Goal: Task Accomplishment & Management: Complete application form

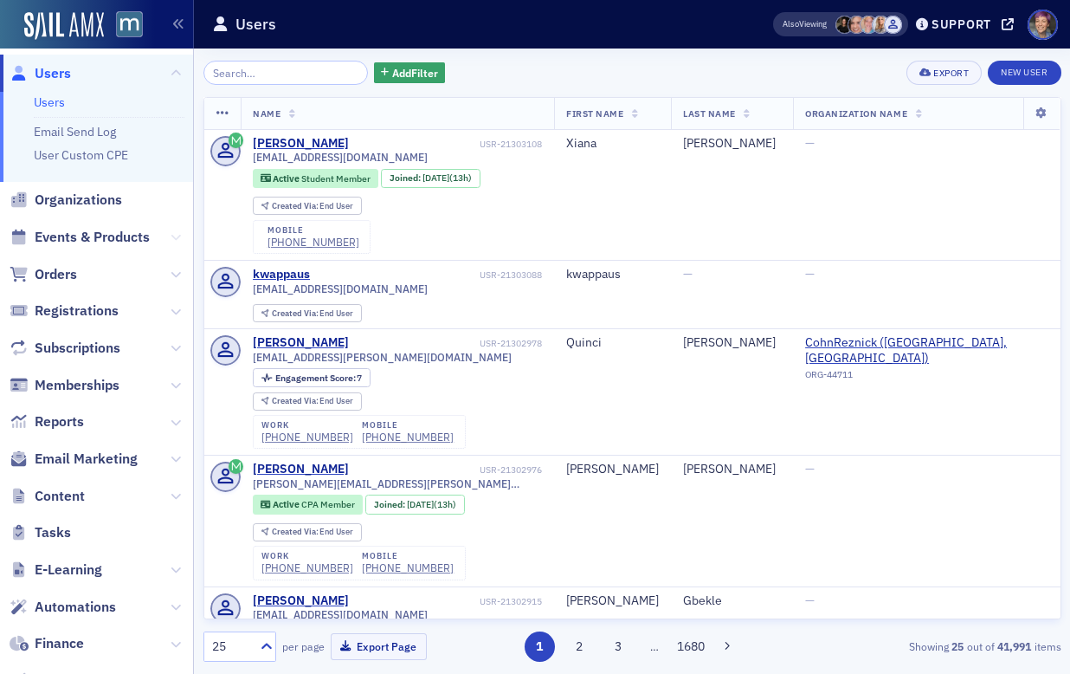
click at [171, 229] on button at bounding box center [176, 237] width 10 height 19
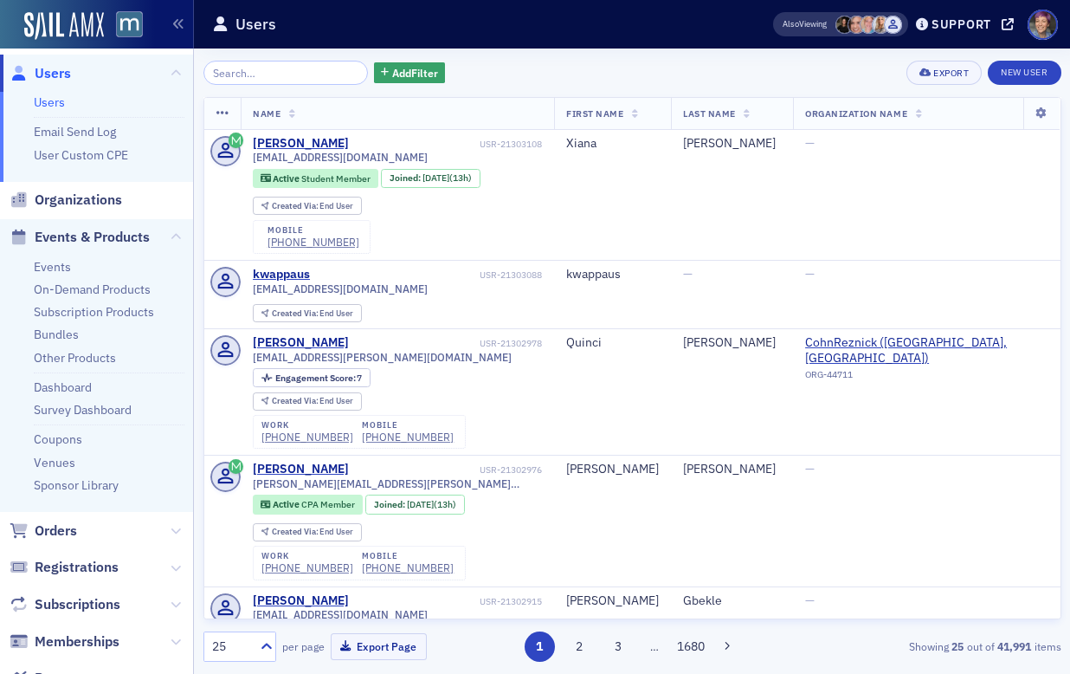
click at [60, 276] on ul "Events On-Demand Products Subscription Products Bundles Other Products Dashboar…" at bounding box center [96, 383] width 193 height 256
click at [56, 265] on link "Events" at bounding box center [52, 267] width 37 height 16
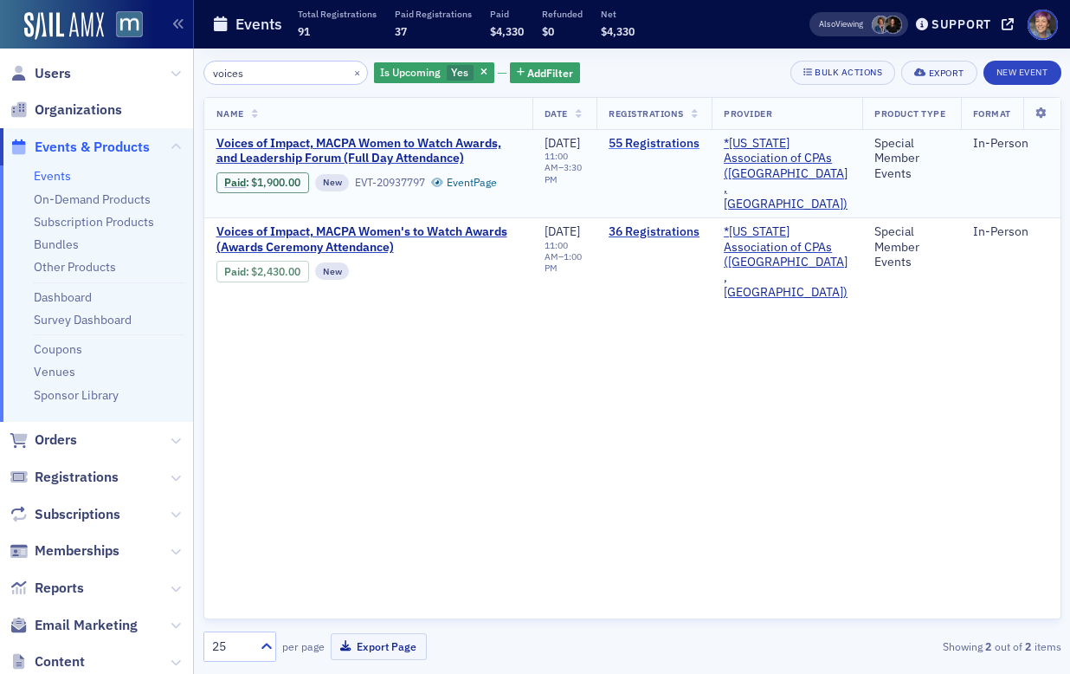
type input "voices"
click at [688, 141] on link "55 Registrations" at bounding box center [654, 144] width 91 height 16
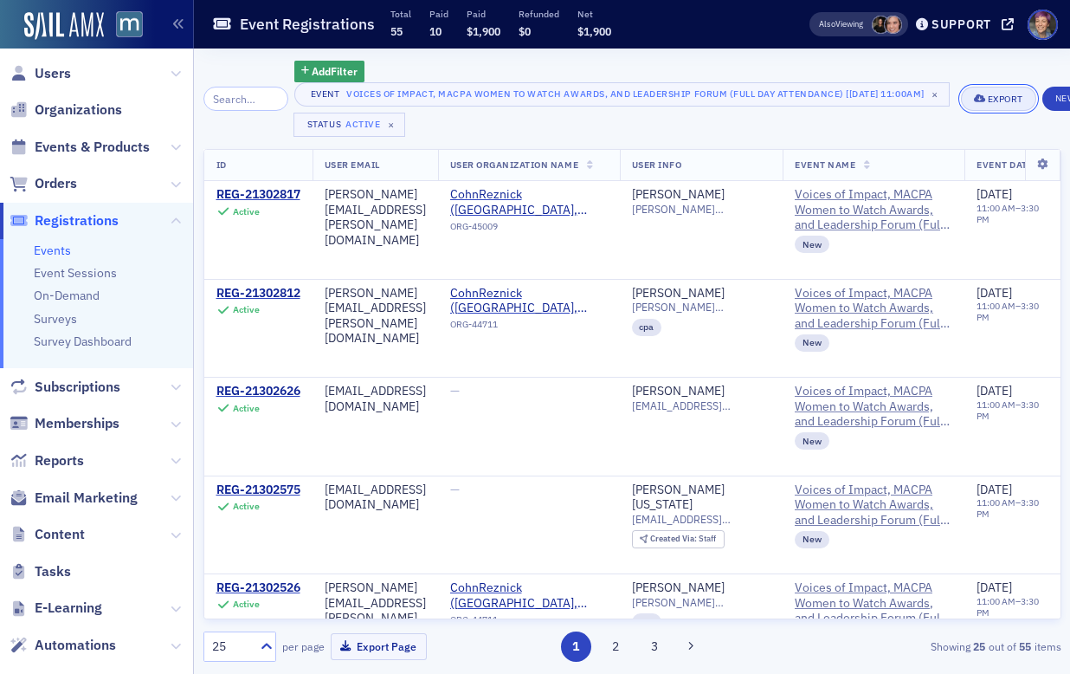
click at [1013, 96] on span "Export" at bounding box center [998, 99] width 49 height 10
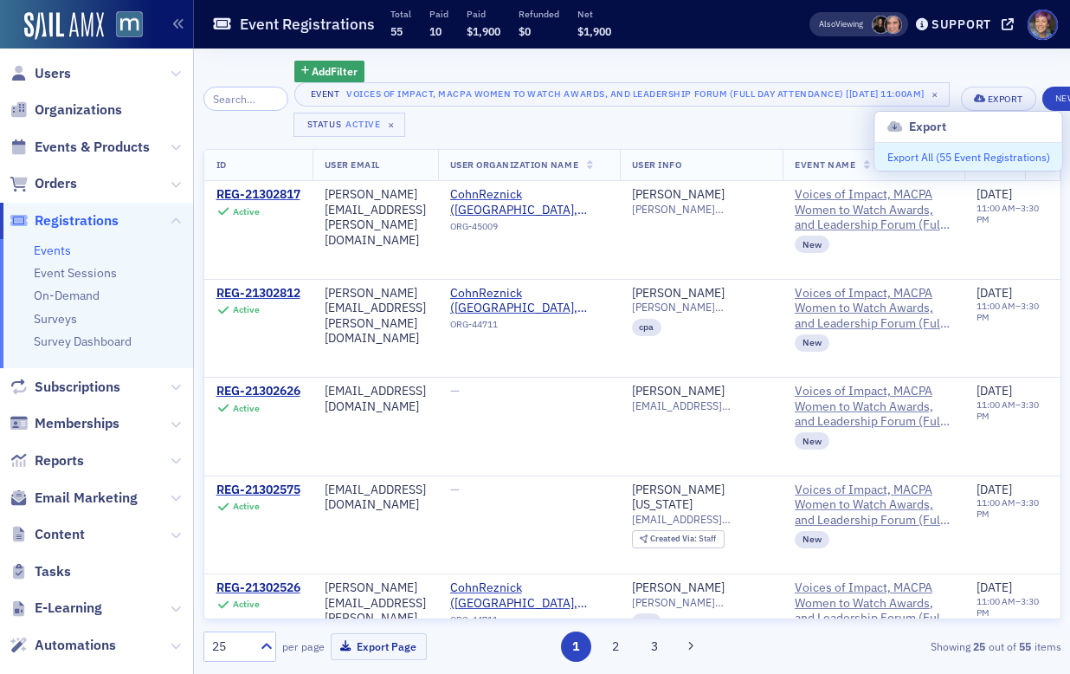
click at [950, 164] on button "Export All ( 55 Event Registrations )" at bounding box center [968, 157] width 187 height 28
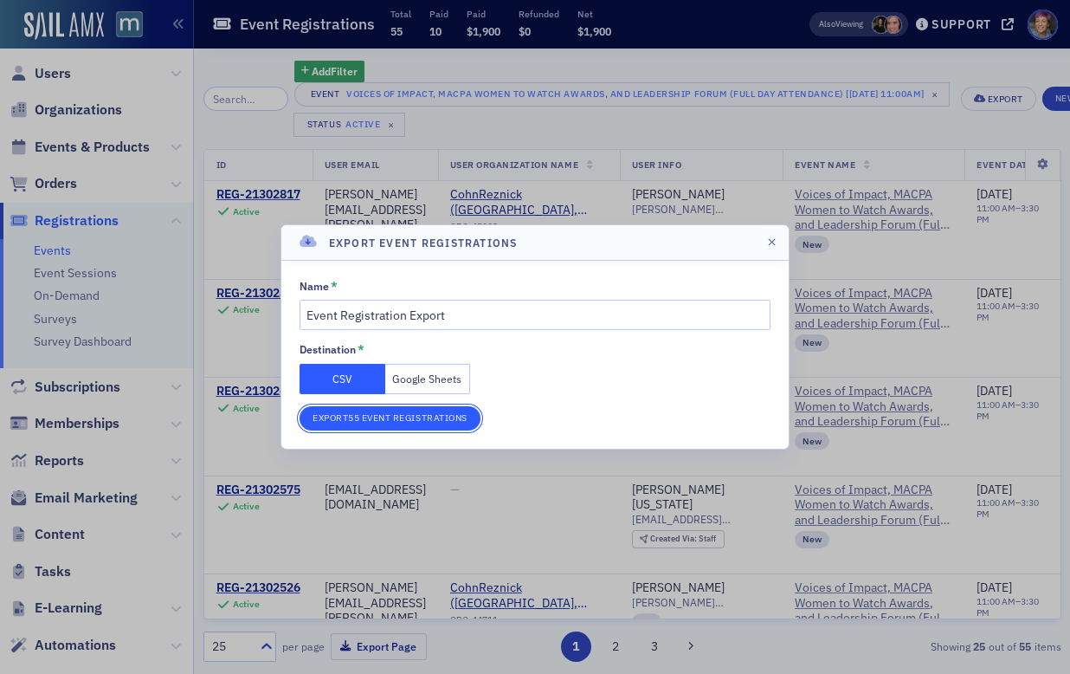
click at [335, 425] on button "Export 55 Event Registrations" at bounding box center [390, 418] width 181 height 24
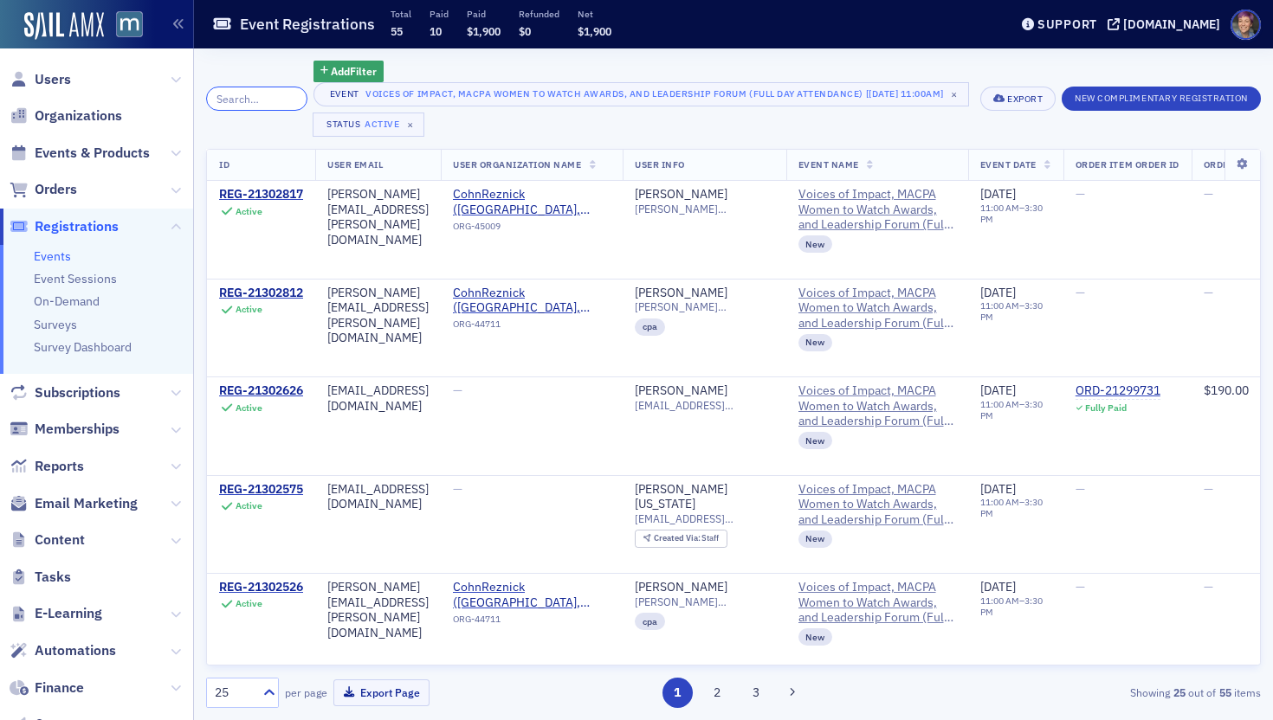
click at [231, 100] on input "search" at bounding box center [256, 99] width 101 height 24
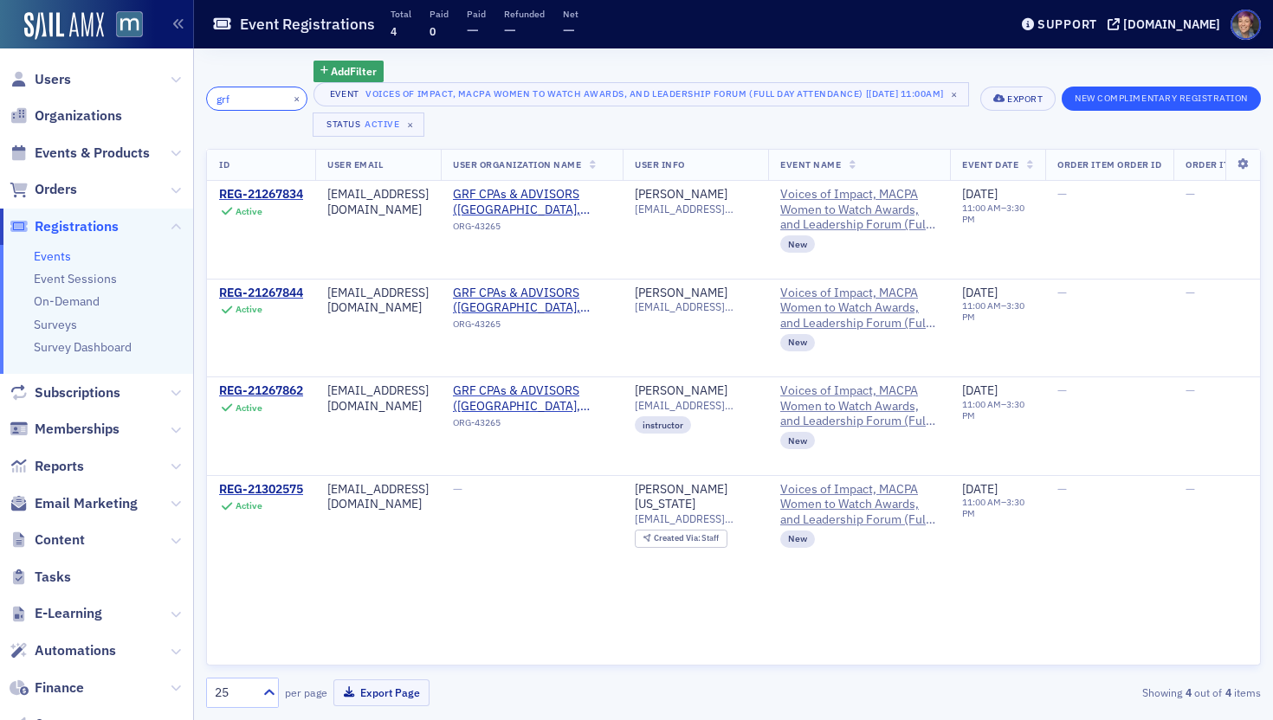
type input "grf"
click at [1069, 105] on button "New Complimentary Registration" at bounding box center [1160, 99] width 199 height 24
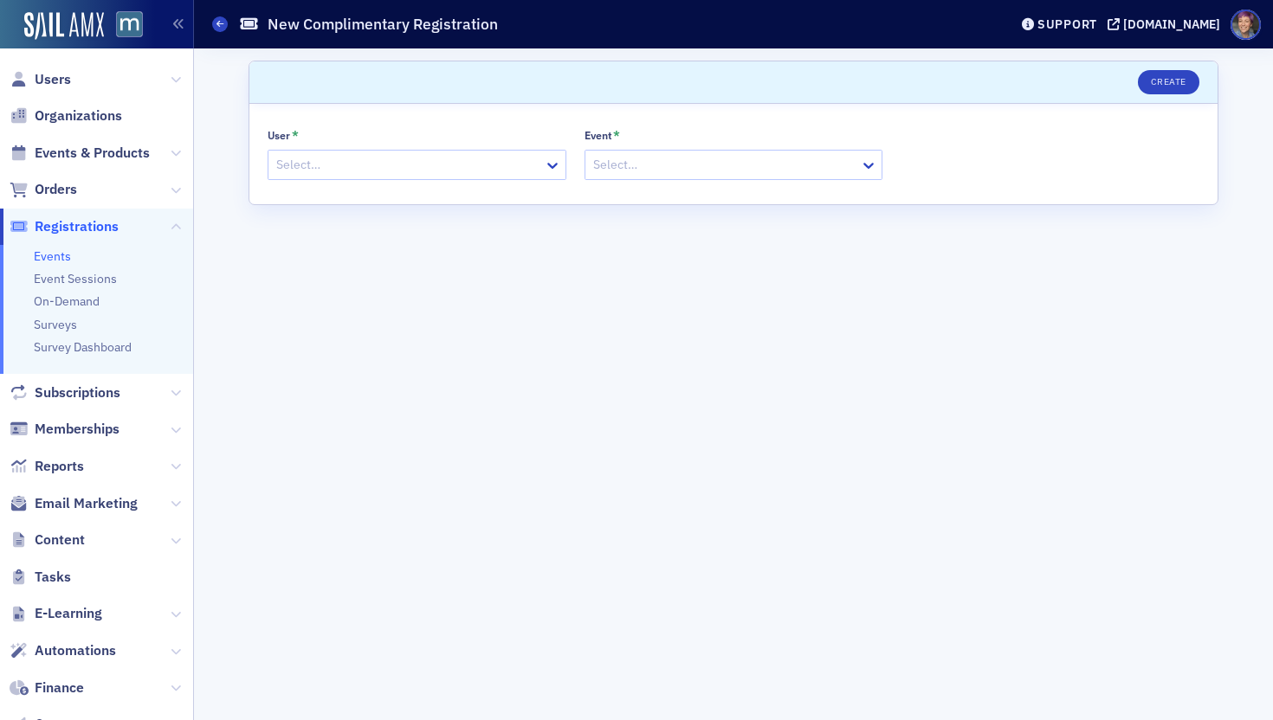
click at [462, 154] on div at bounding box center [408, 165] width 268 height 22
paste input "Katelyn Miller"
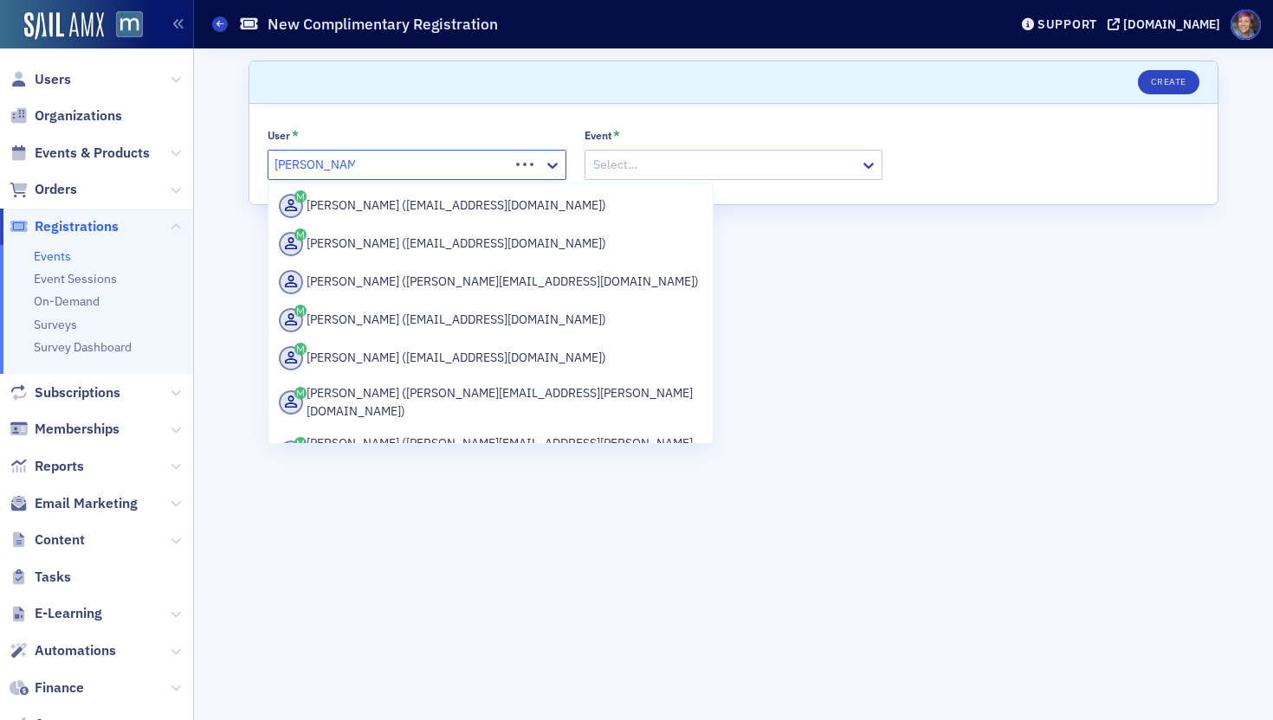
scroll to position [696, 0]
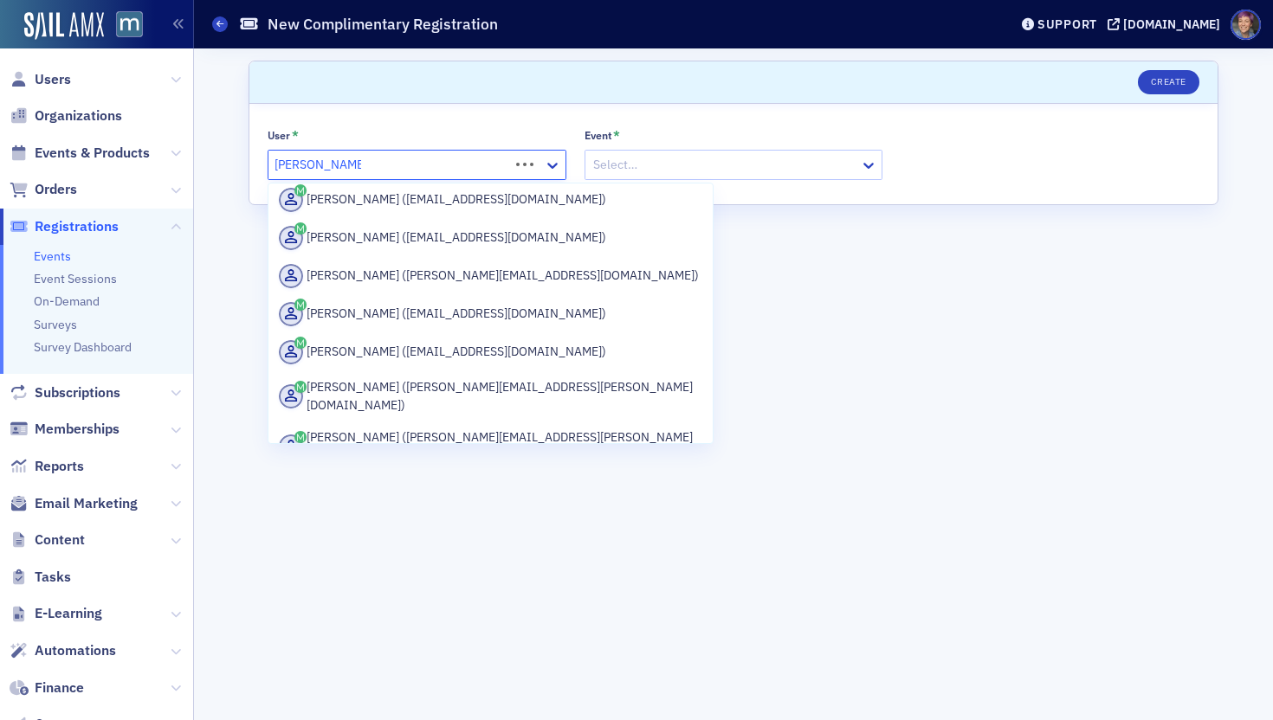
type input "Katelyn Miller grf"
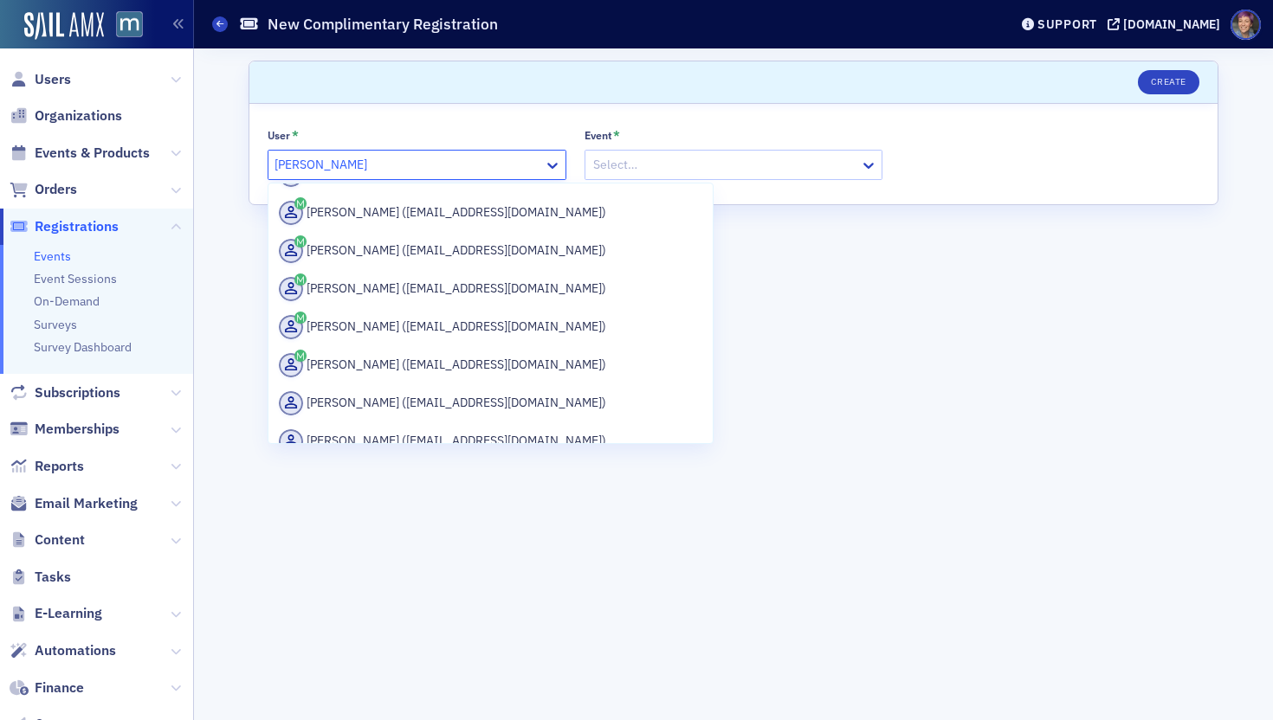
scroll to position [0, 0]
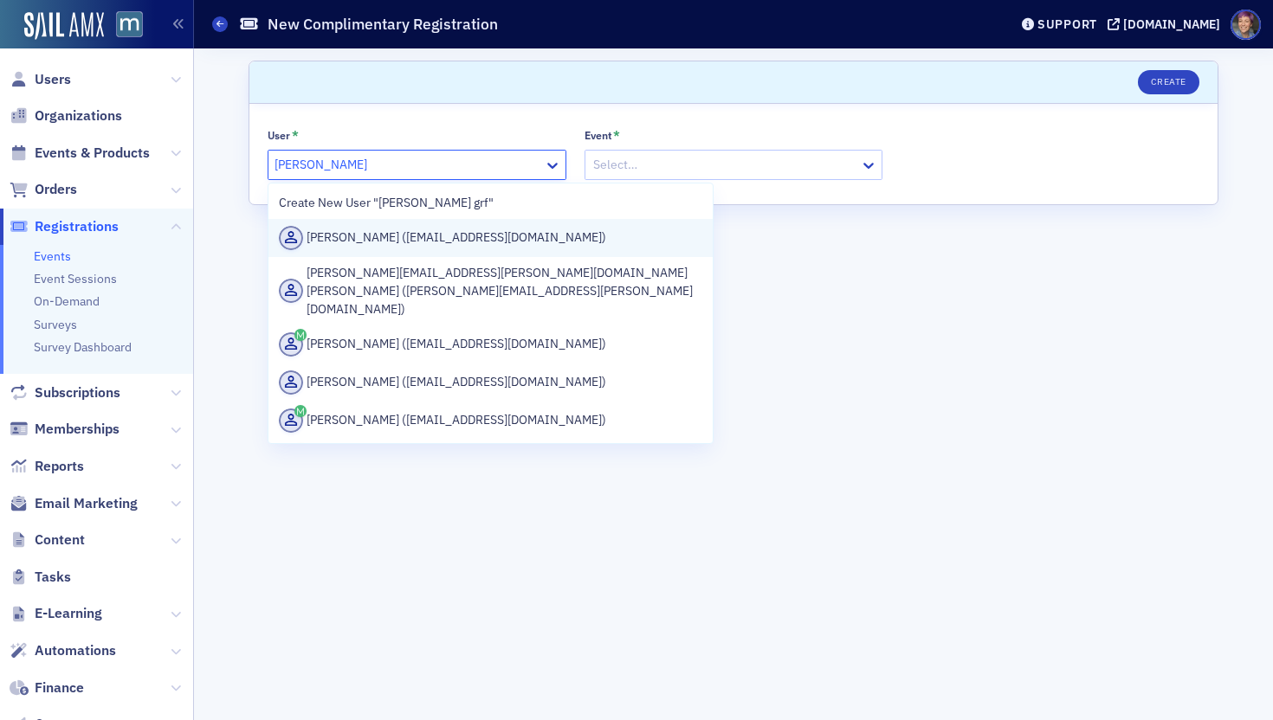
click at [488, 240] on div "Kathryn Miller (kmiller@grfcpa.com)" at bounding box center [490, 238] width 423 height 24
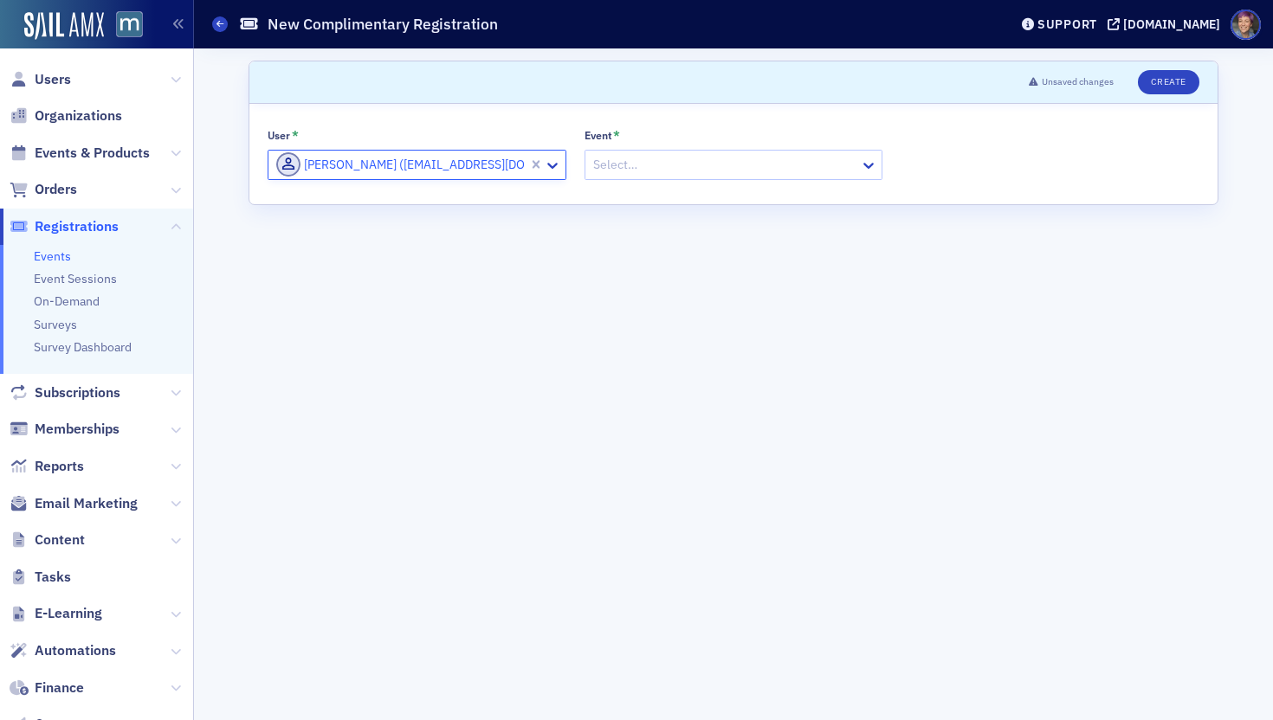
click at [639, 165] on div at bounding box center [725, 165] width 268 height 22
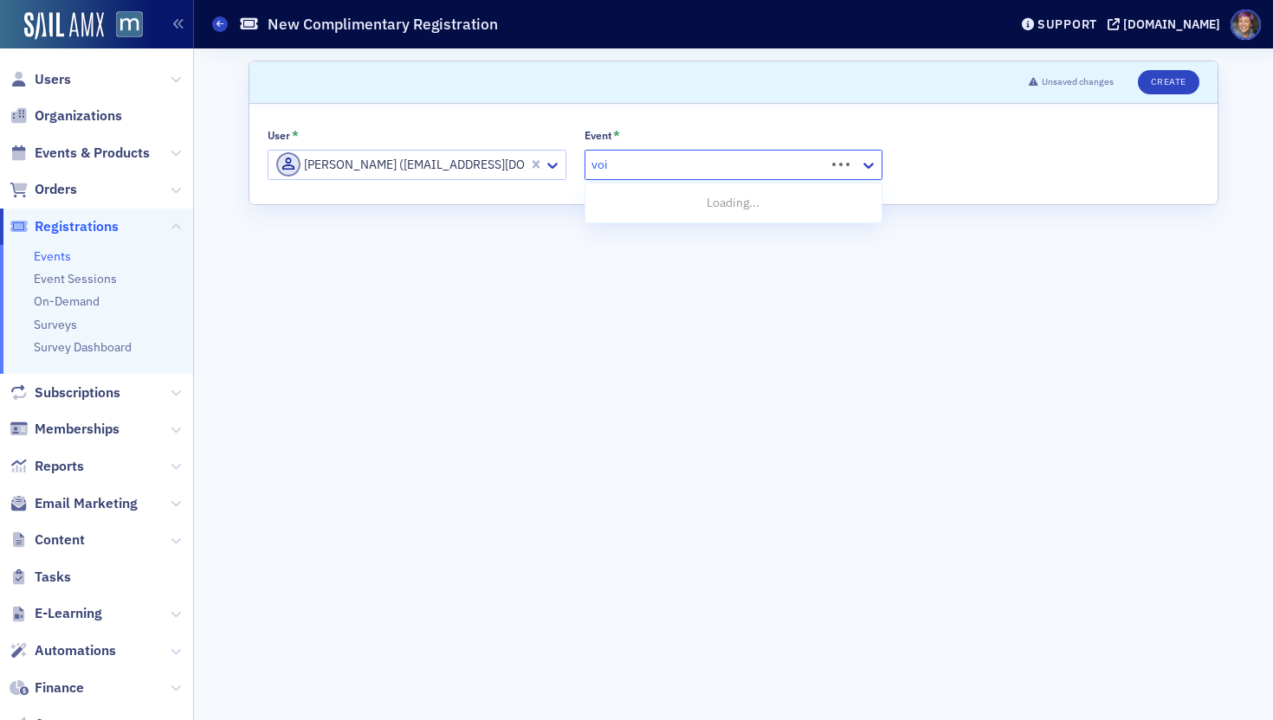
type input "voices"
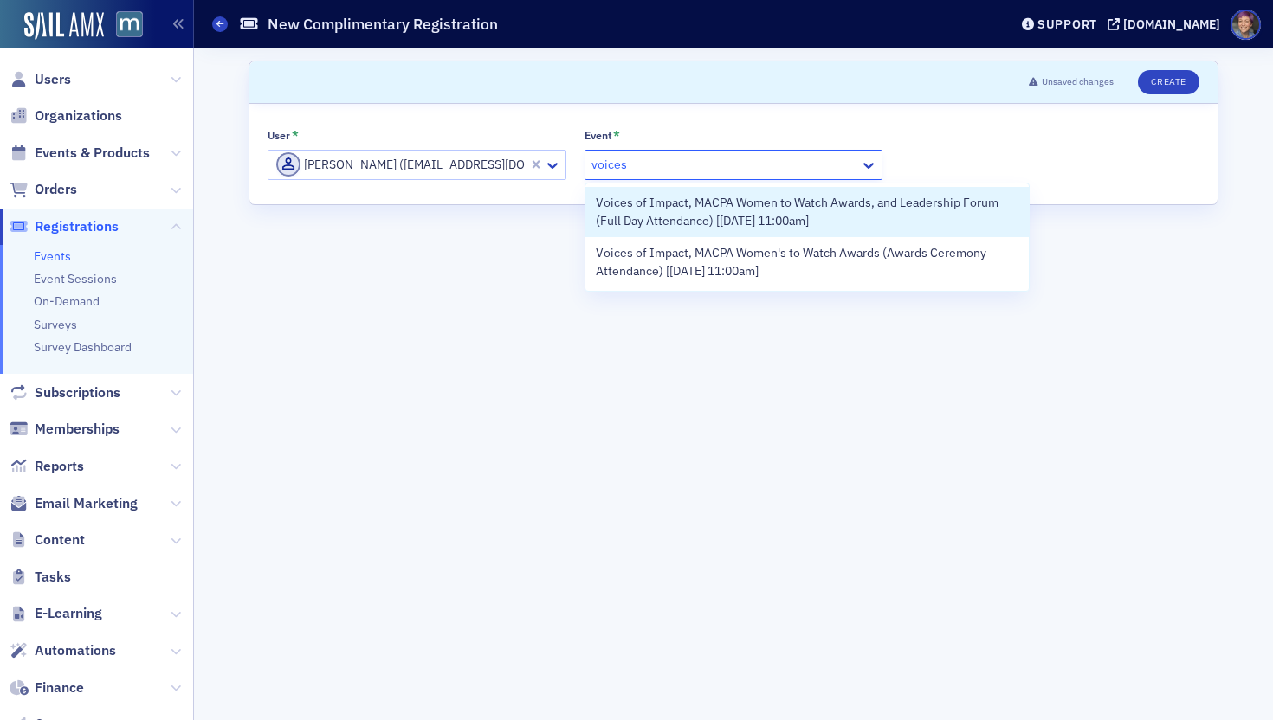
click at [727, 219] on span "Voices of Impact, MACPA Women to Watch Awards, and Leadership Forum (Full Day A…" at bounding box center [807, 212] width 423 height 36
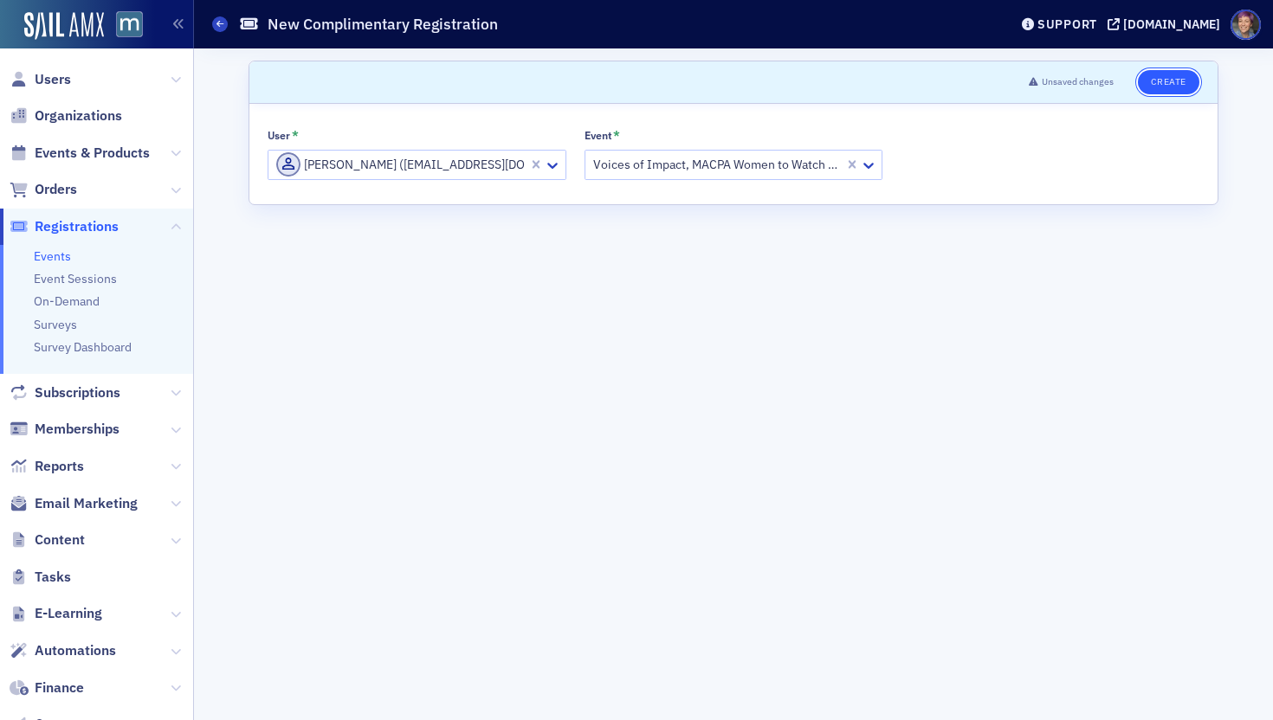
click at [1069, 75] on button "Create" at bounding box center [1168, 82] width 61 height 24
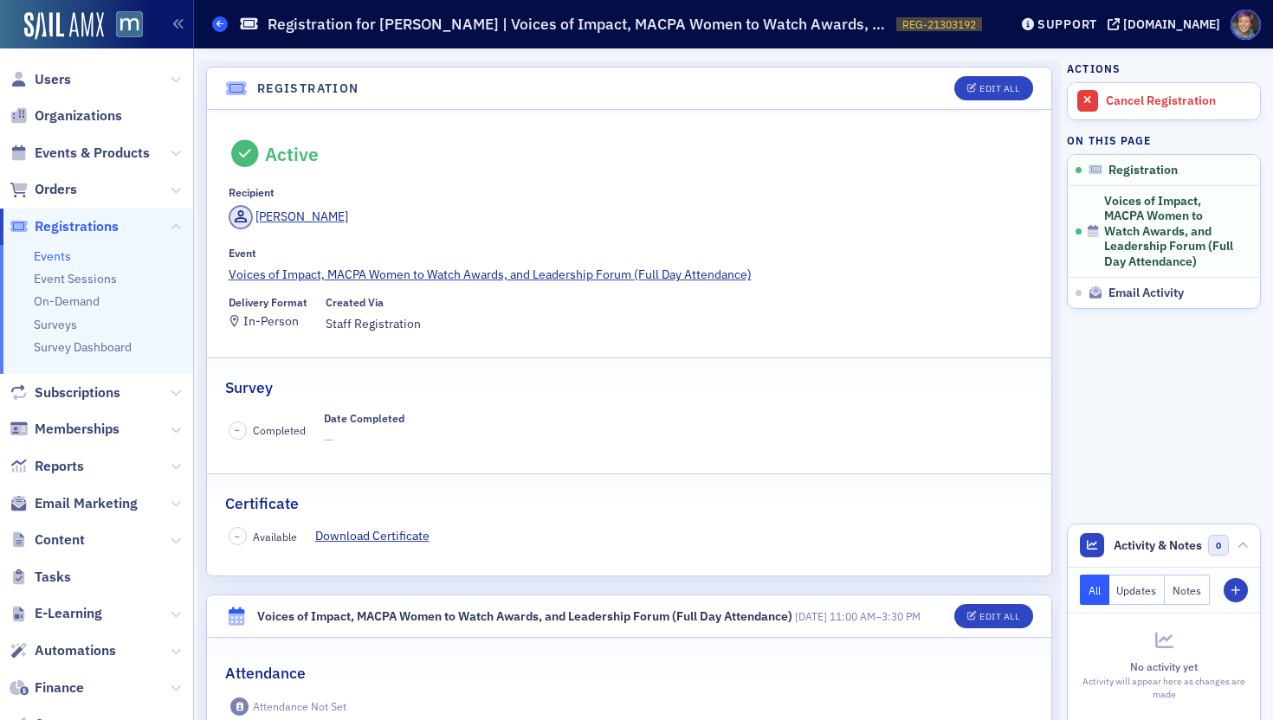
click at [216, 23] on icon at bounding box center [219, 24] width 7 height 8
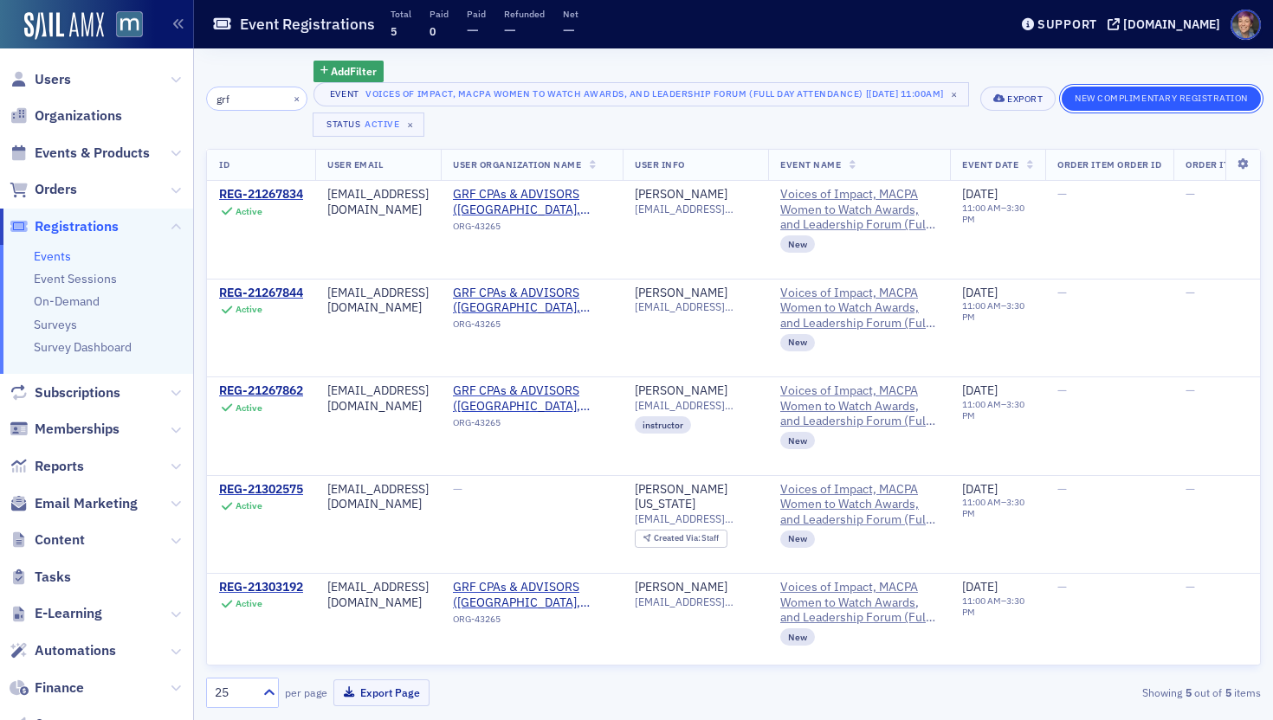
click at [1069, 100] on button "New Complimentary Registration" at bounding box center [1160, 99] width 199 height 24
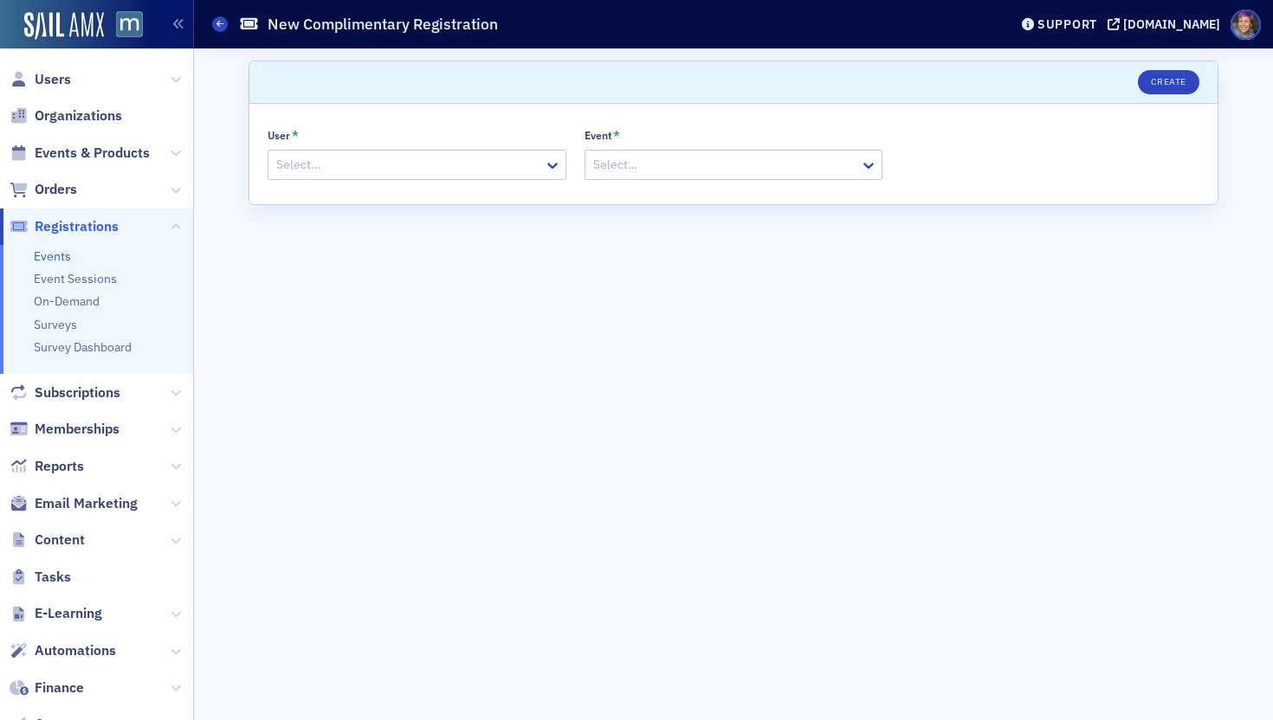
click at [321, 168] on div at bounding box center [408, 165] width 268 height 22
paste input "Lisa Heller"
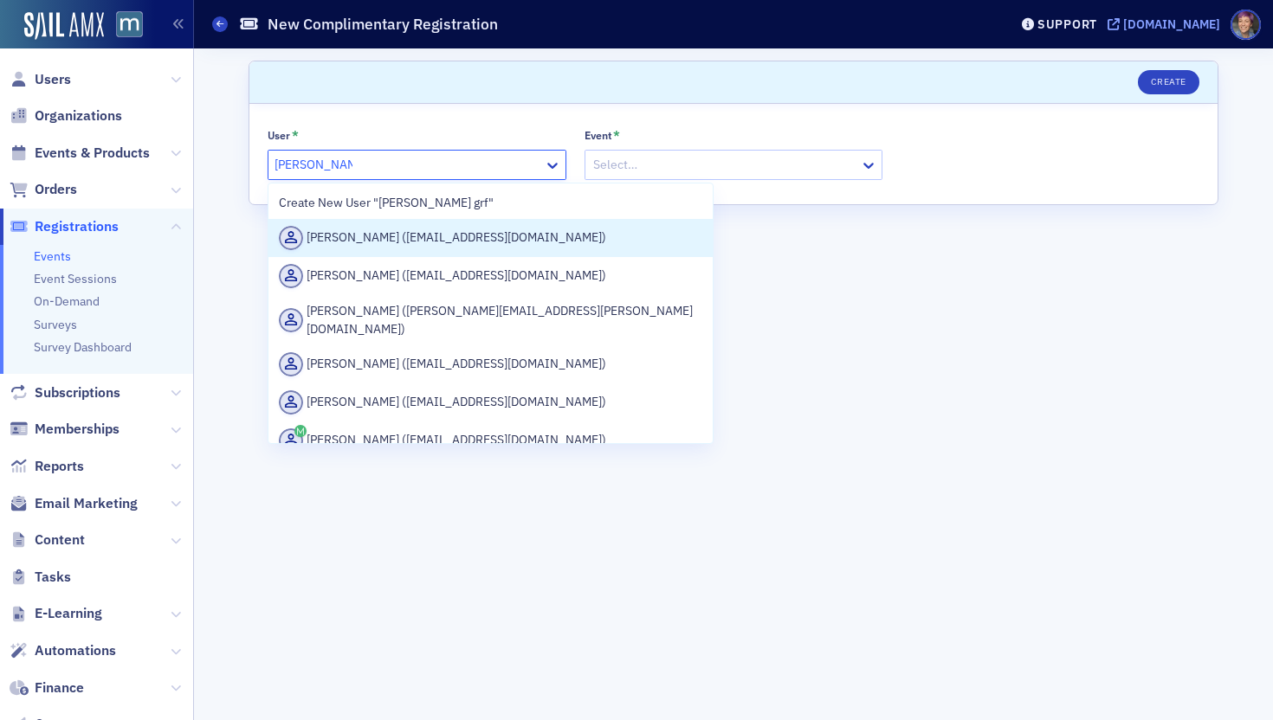
type input "Lisa Heller grf"
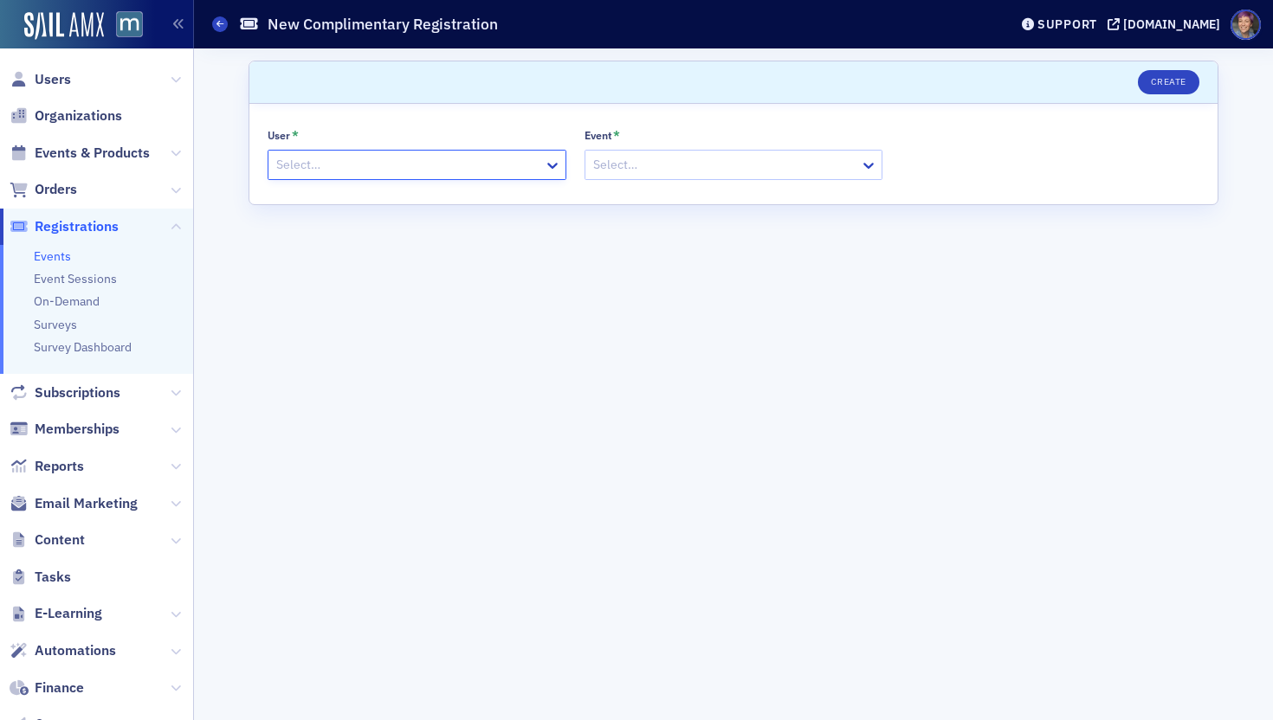
paste input "[PERSON_NAME]"
type input "[PERSON_NAME]"
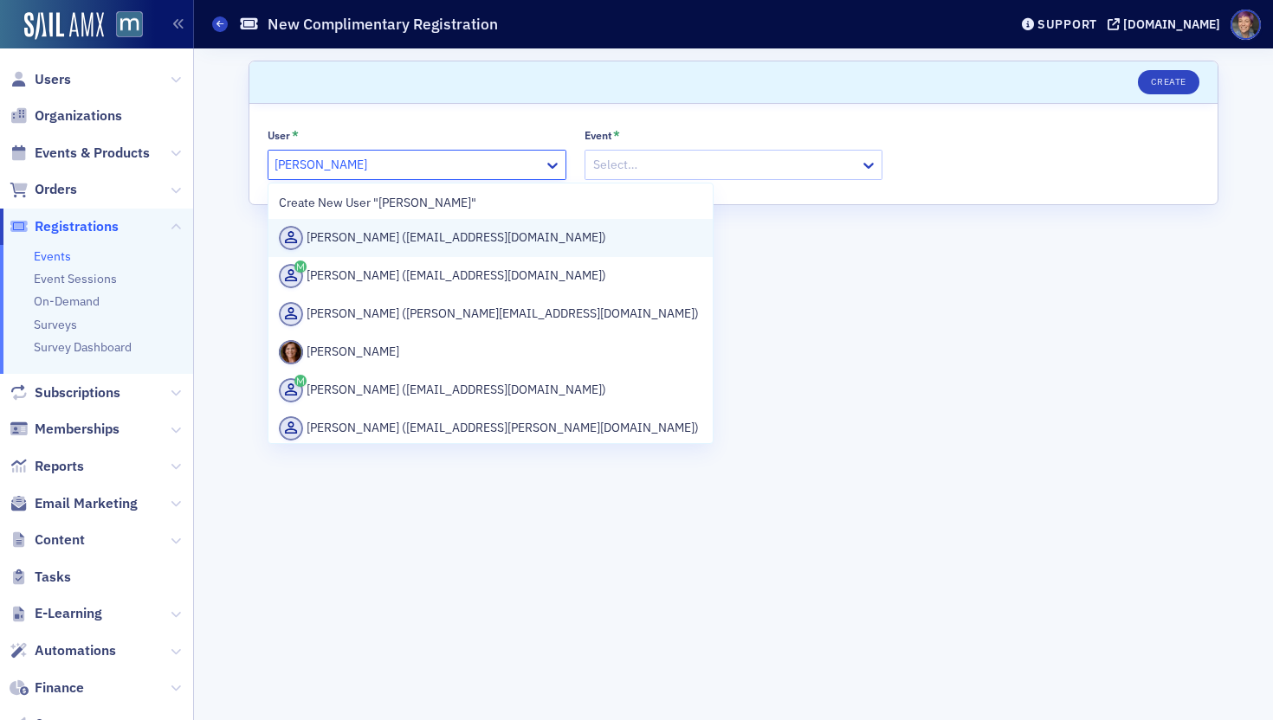
click at [450, 234] on div "Jennifer McCahill (jmccahill@grfcpa.com)" at bounding box center [490, 238] width 423 height 24
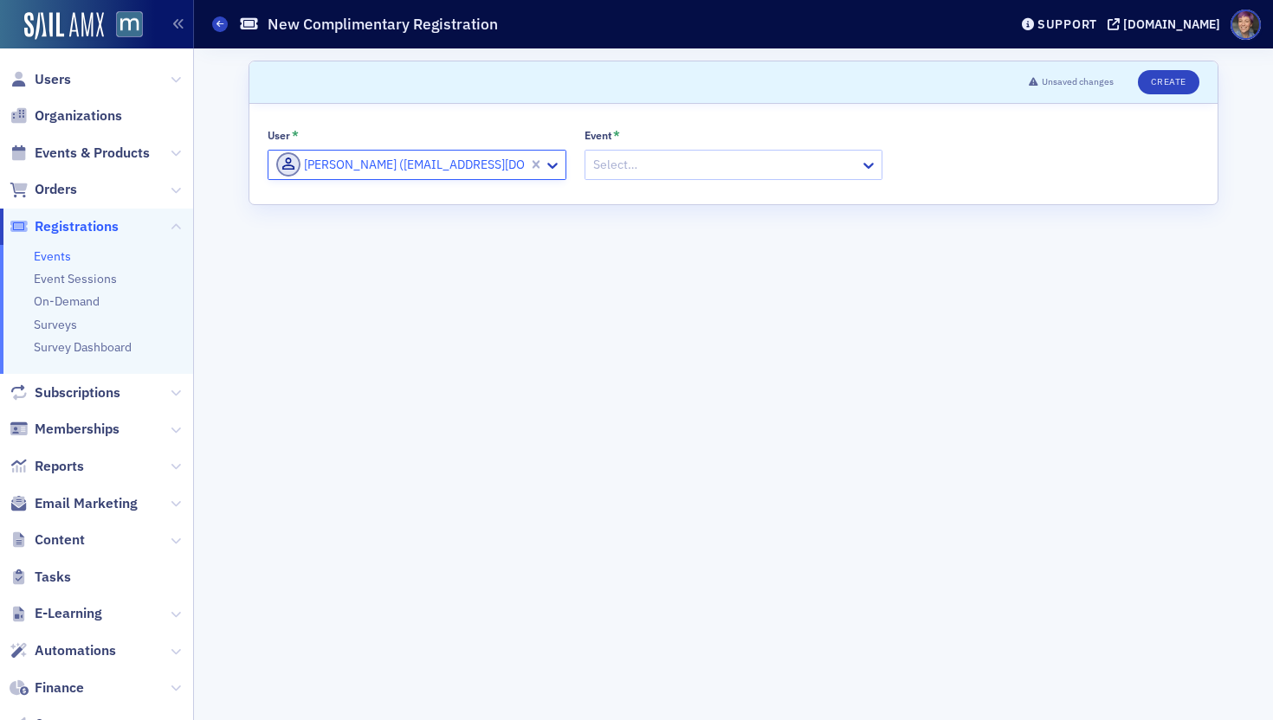
click at [686, 154] on div at bounding box center [725, 165] width 268 height 22
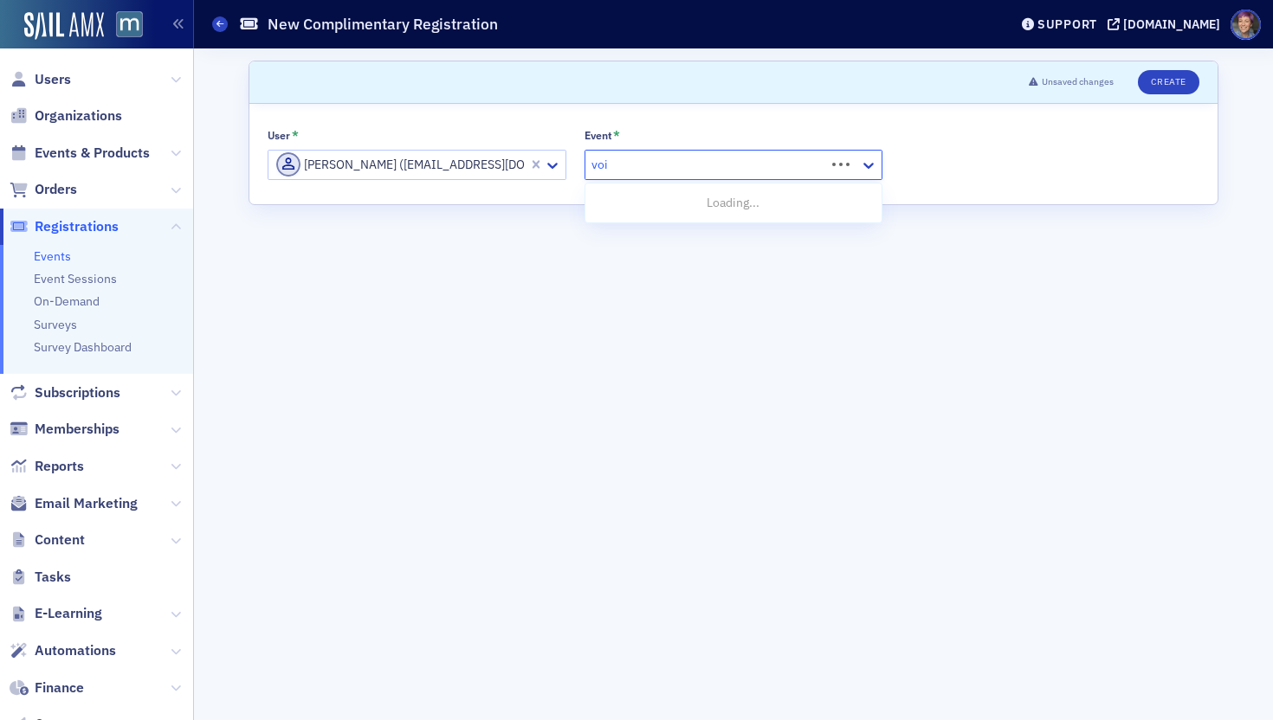
type input "voices"
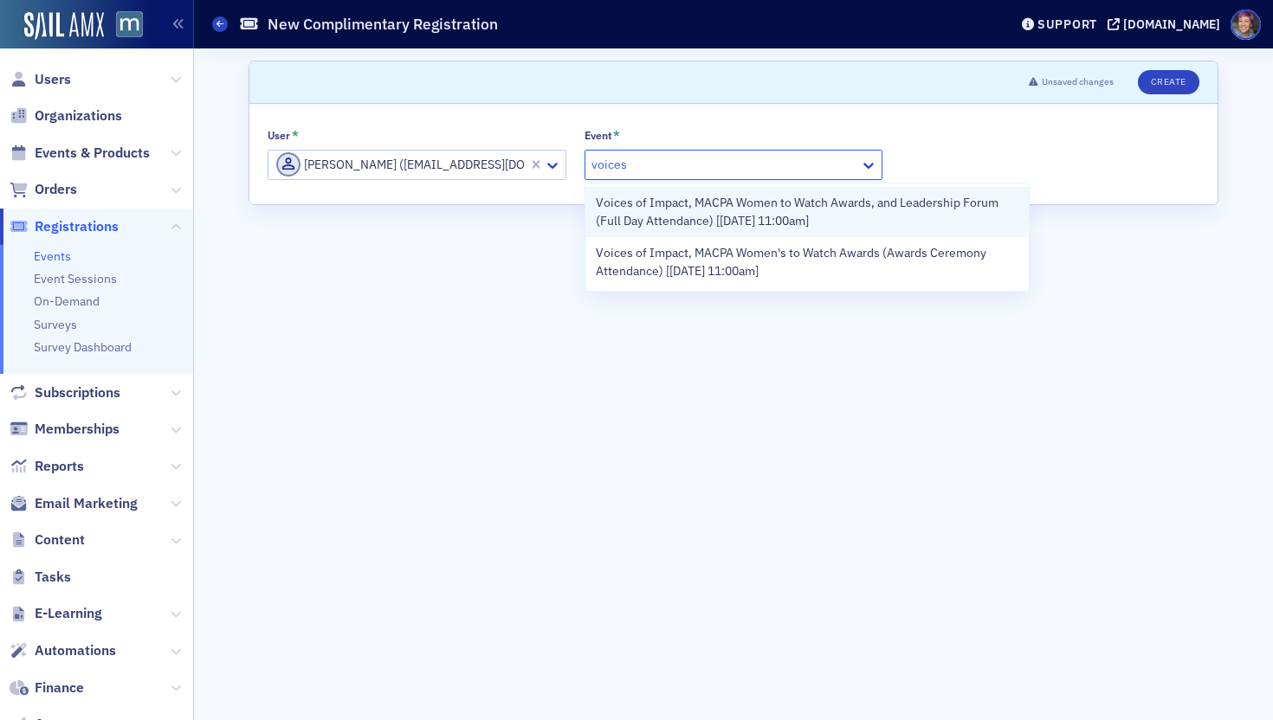
click at [705, 204] on span "Voices of Impact, MACPA Women to Watch Awards, and Leadership Forum (Full Day A…" at bounding box center [807, 212] width 423 height 36
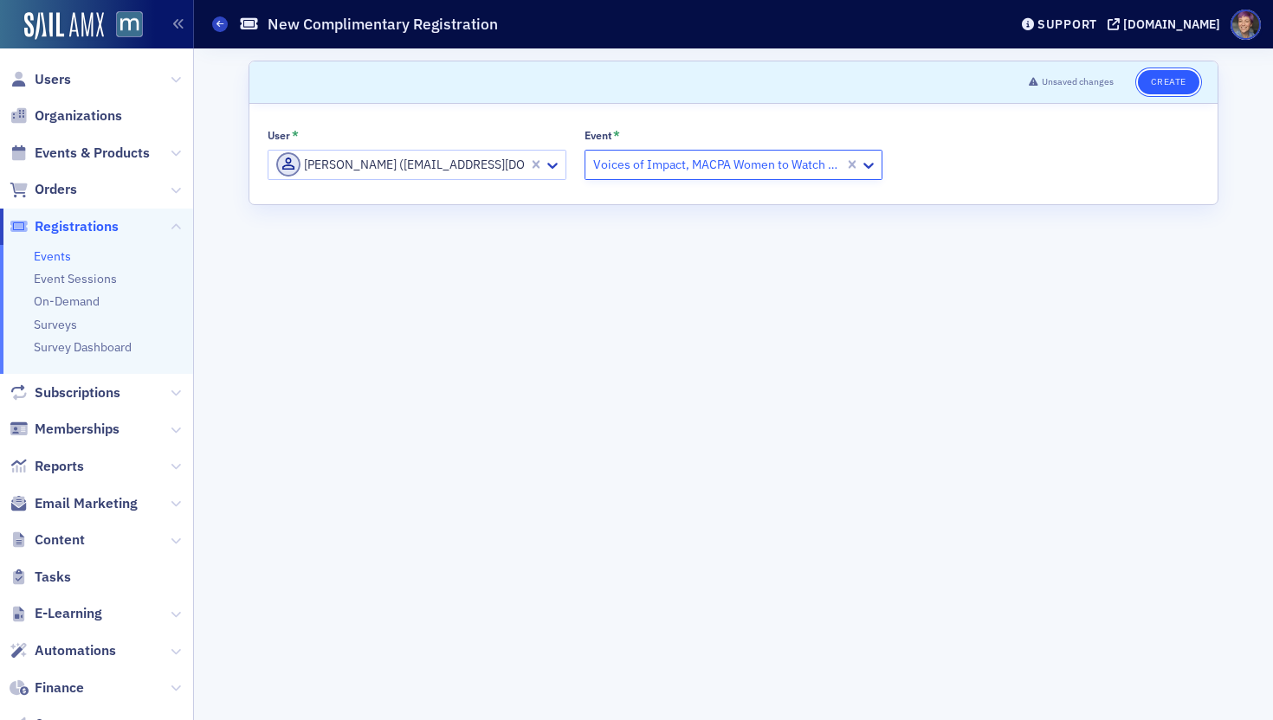
click at [1069, 84] on button "Create" at bounding box center [1168, 82] width 61 height 24
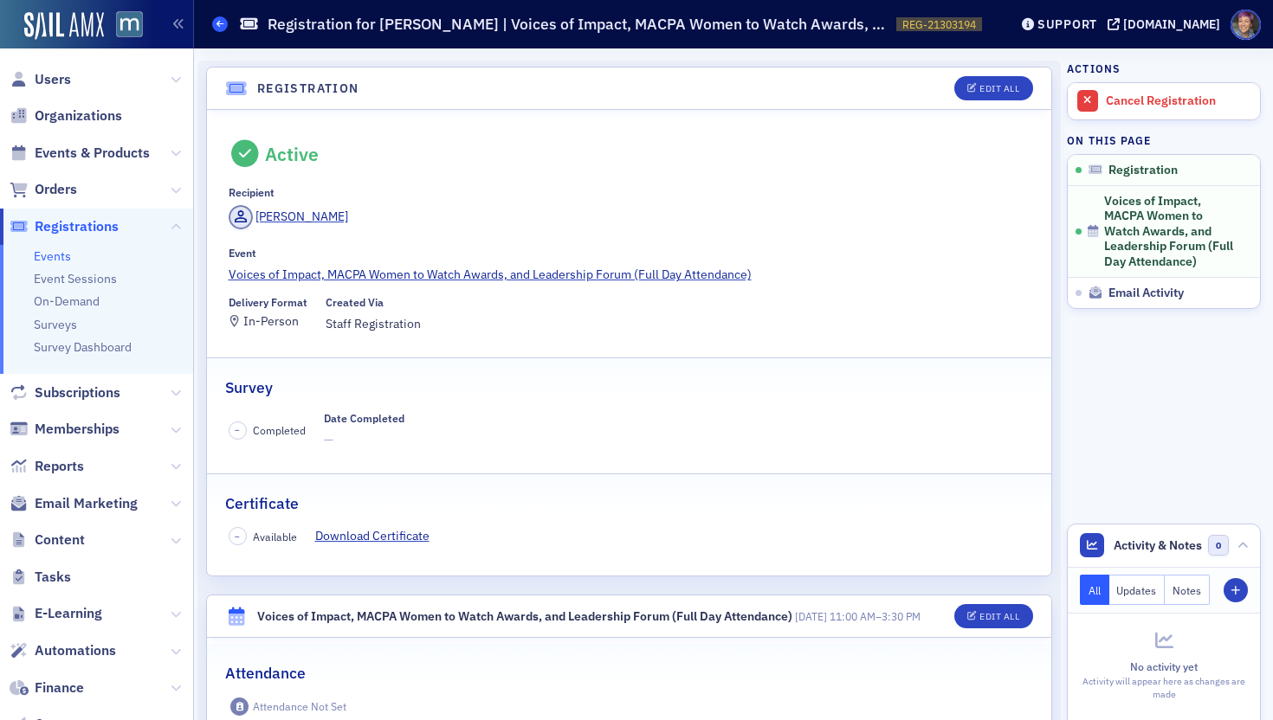
click at [216, 29] on span at bounding box center [220, 24] width 16 height 16
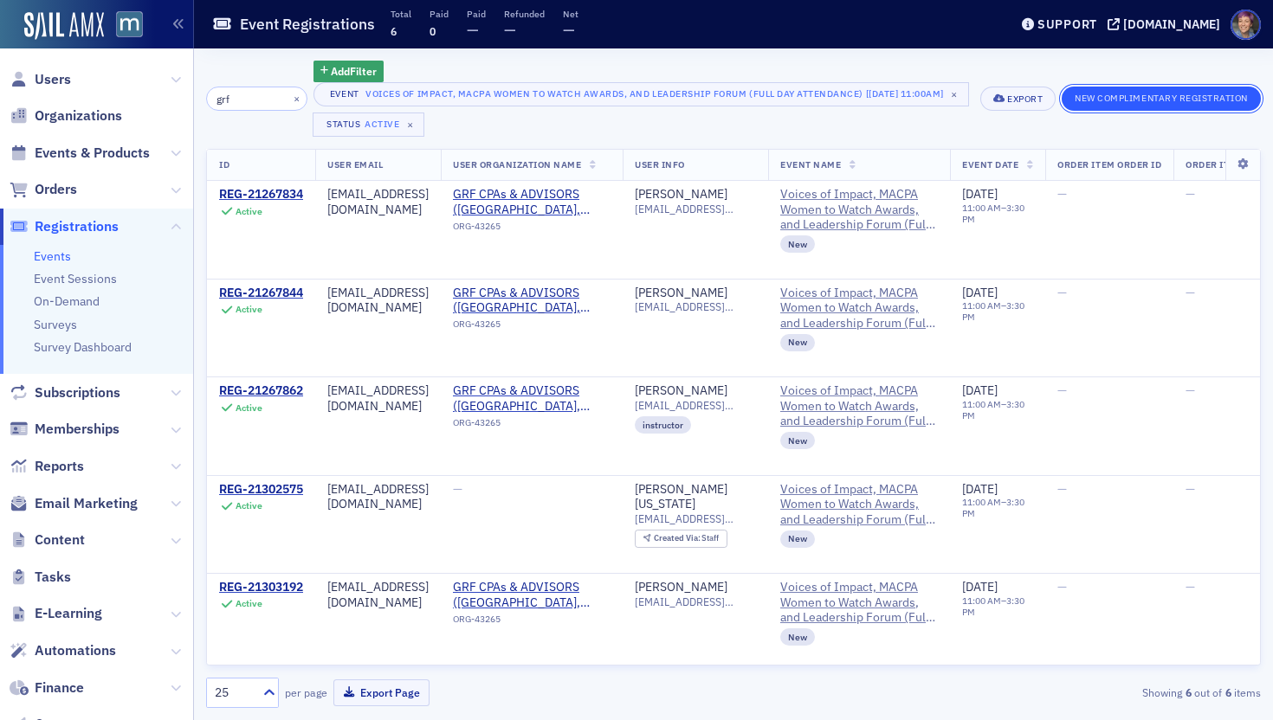
click at [1069, 100] on button "New Complimentary Registration" at bounding box center [1160, 99] width 199 height 24
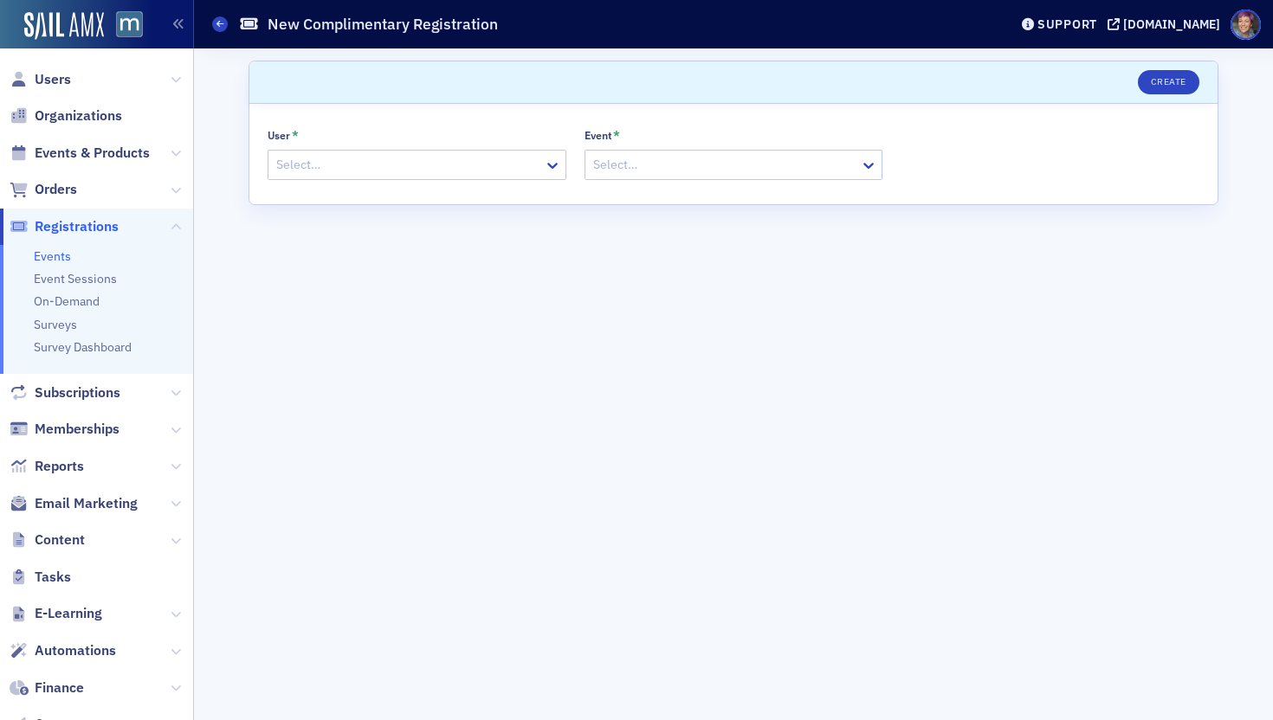
click at [382, 167] on div at bounding box center [408, 165] width 268 height 22
type input "lheller"
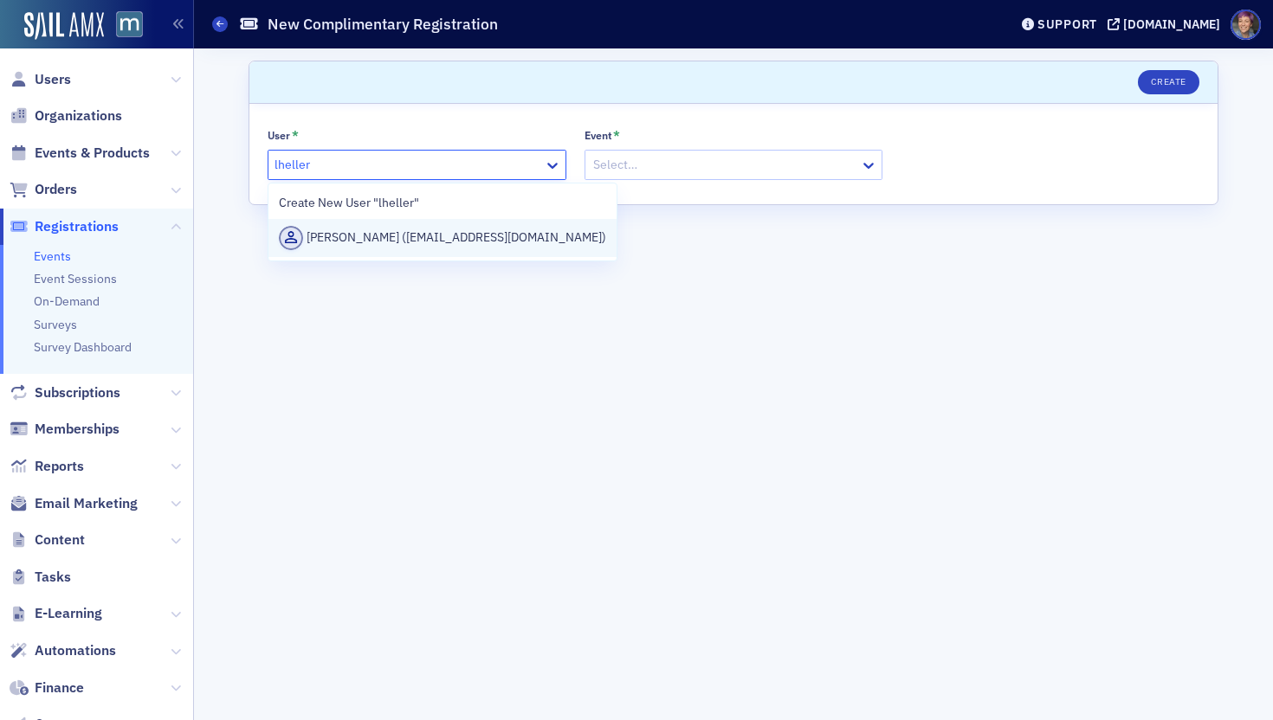
click at [441, 247] on div "Elizabeth Wellen Heller (lheller@grfcpa.com)" at bounding box center [442, 238] width 327 height 24
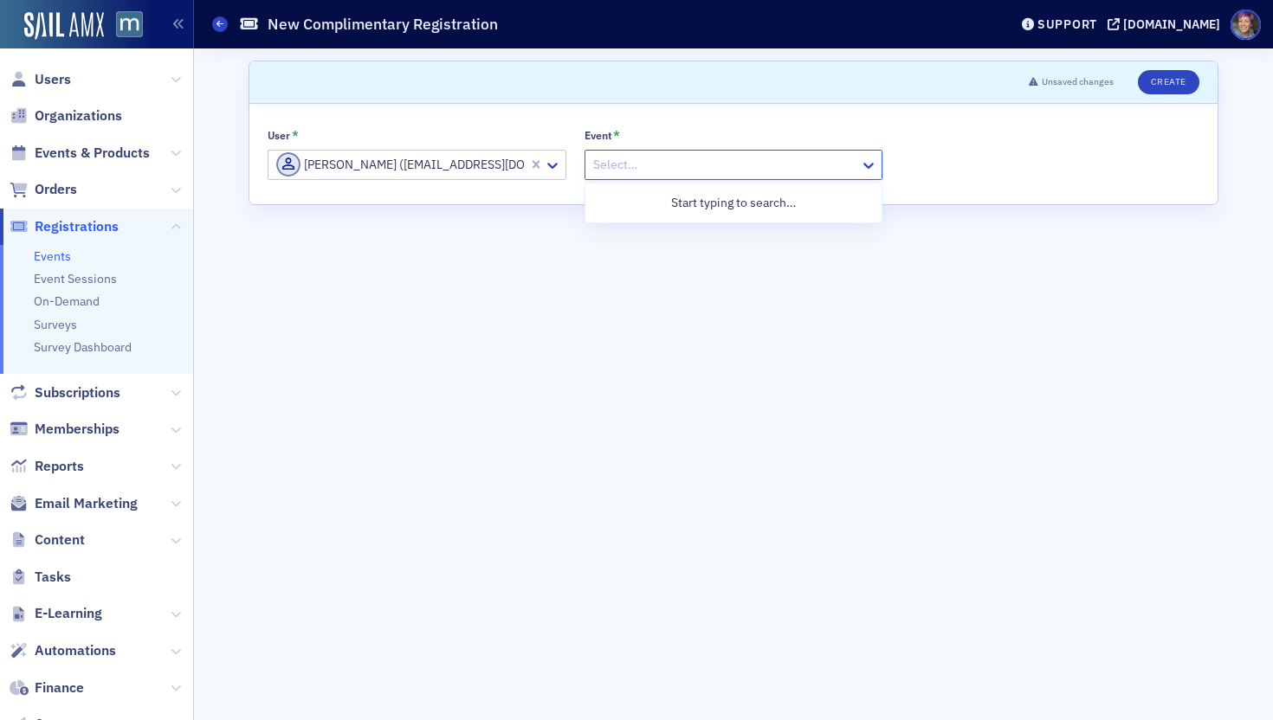
click at [771, 171] on div at bounding box center [725, 165] width 268 height 22
click at [709, 175] on div at bounding box center [725, 165] width 268 height 22
type input "voices"
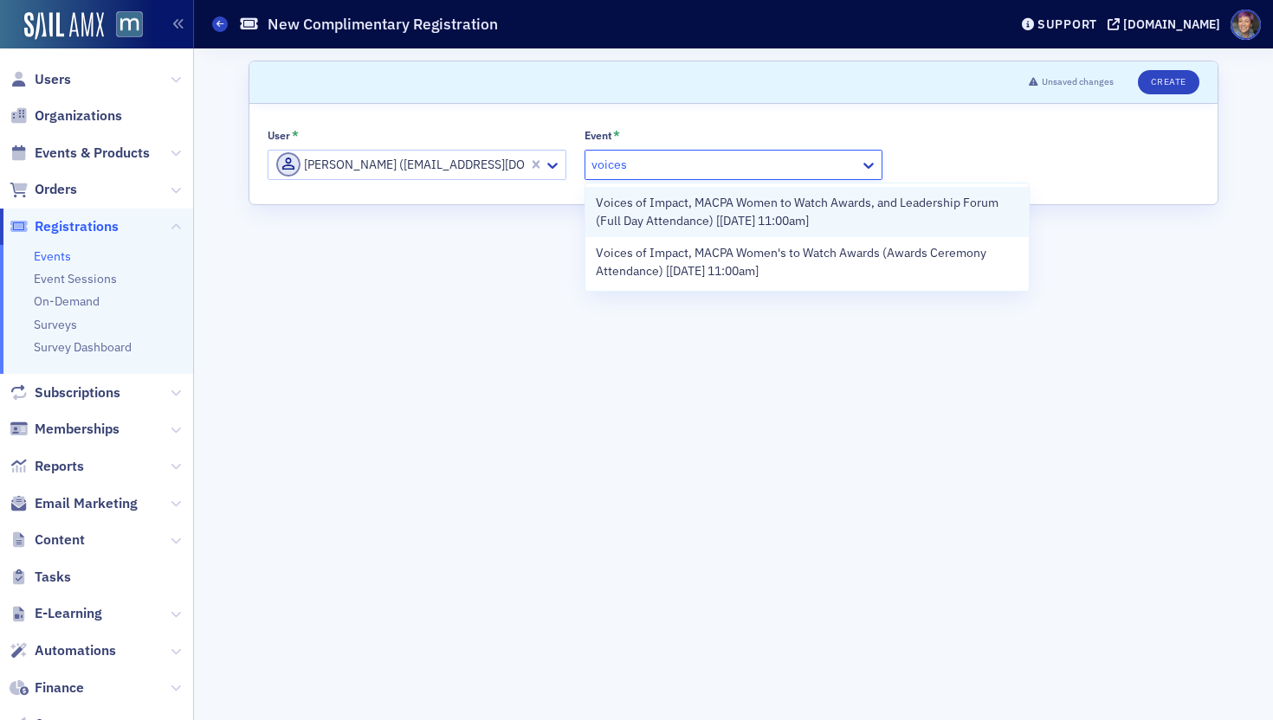
click at [702, 221] on span "Voices of Impact, MACPA Women to Watch Awards, and Leadership Forum (Full Day A…" at bounding box center [807, 212] width 423 height 36
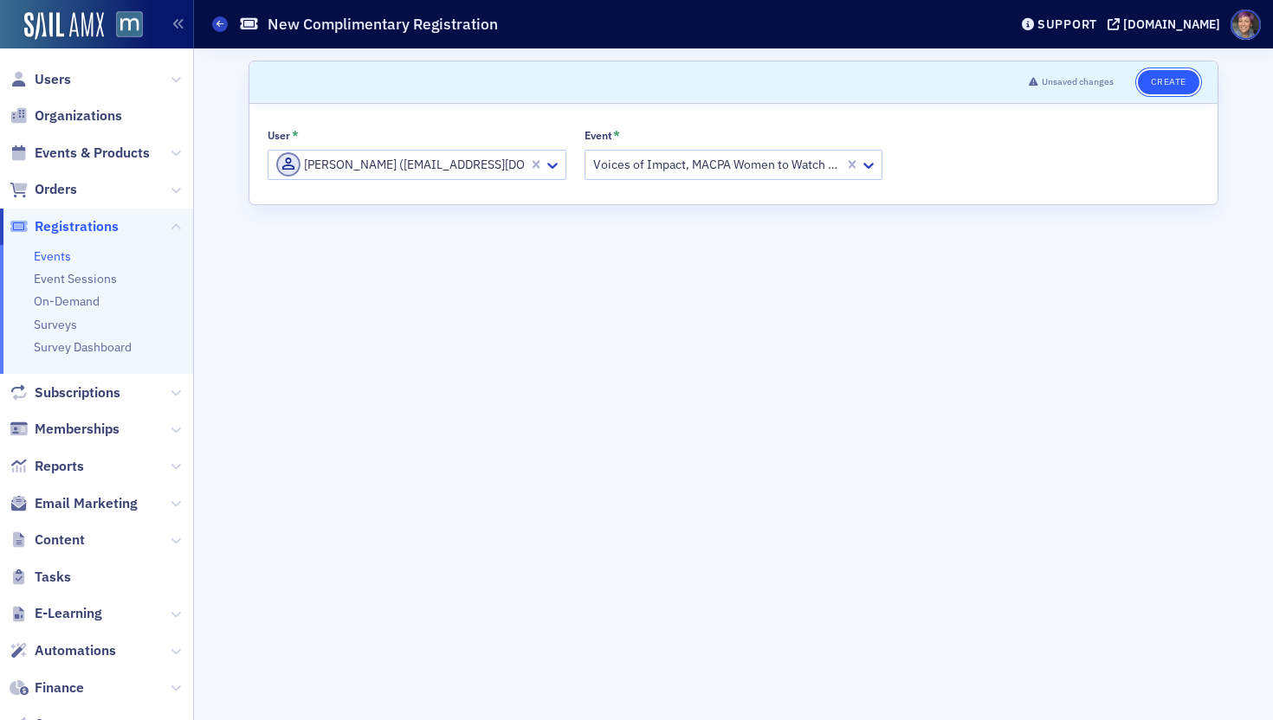
click at [1069, 82] on button "Create" at bounding box center [1168, 82] width 61 height 24
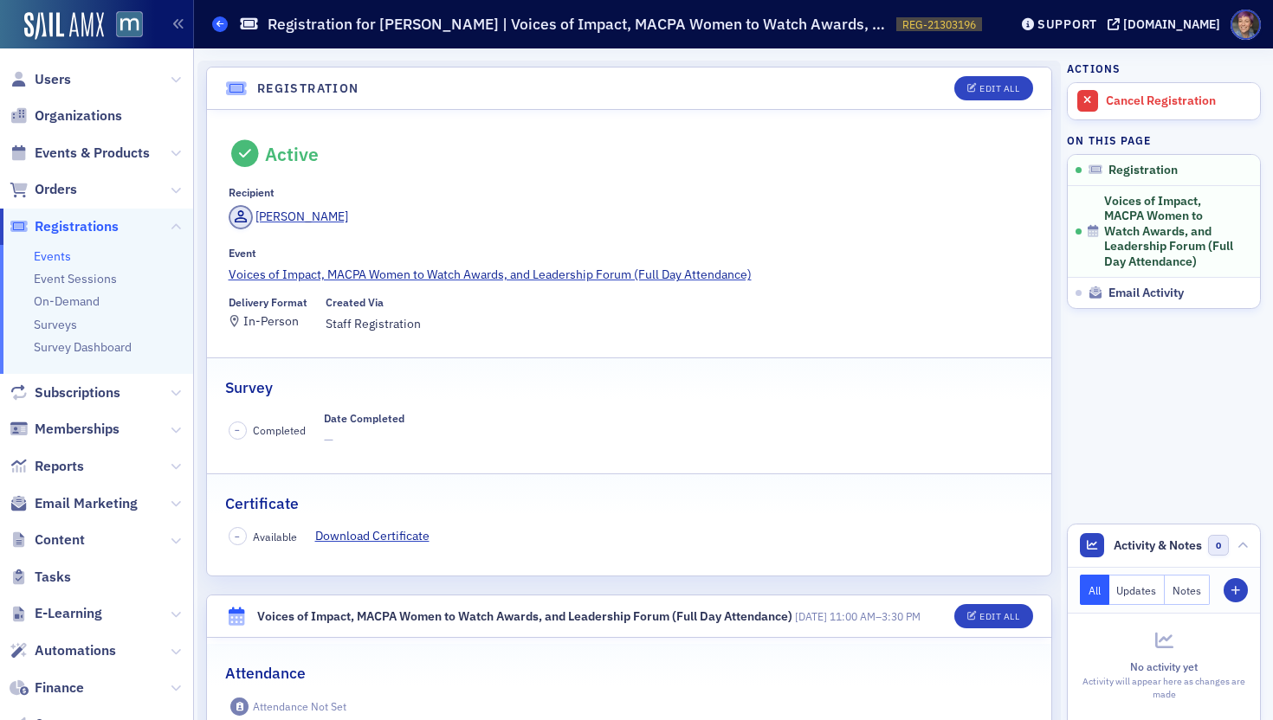
click at [219, 24] on icon at bounding box center [219, 24] width 7 height 8
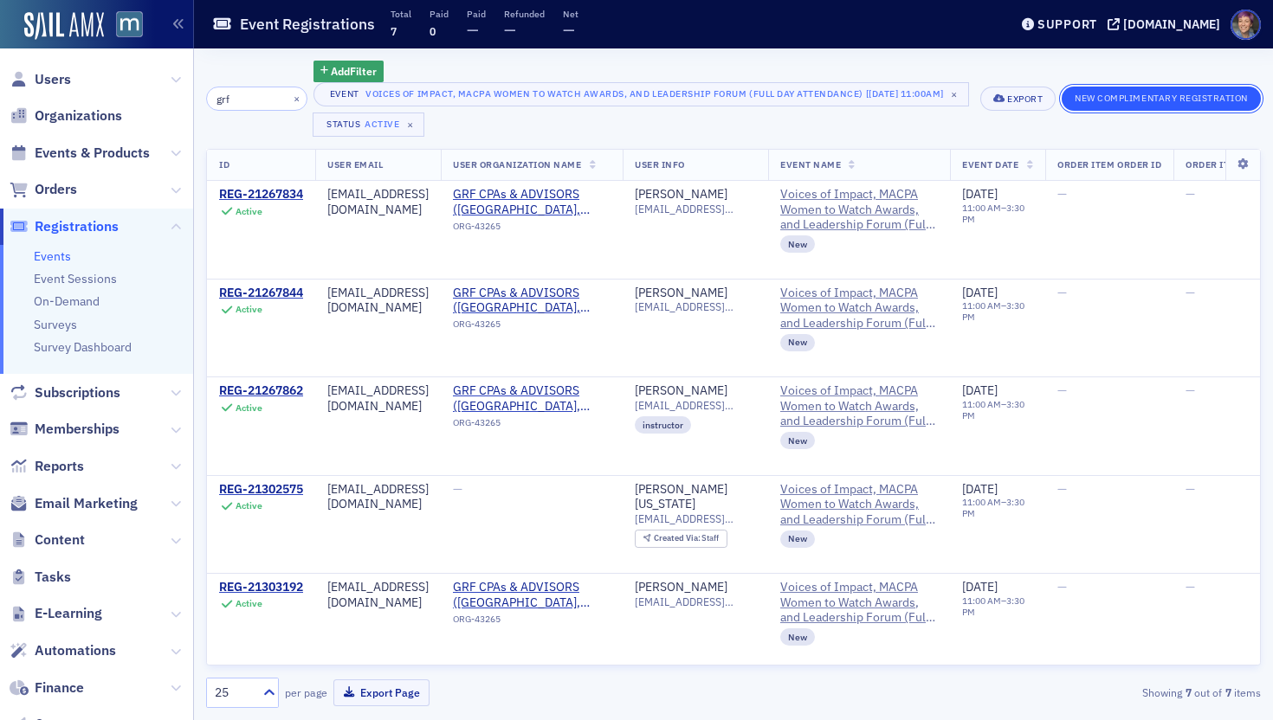
click at [1069, 106] on button "New Complimentary Registration" at bounding box center [1160, 99] width 199 height 24
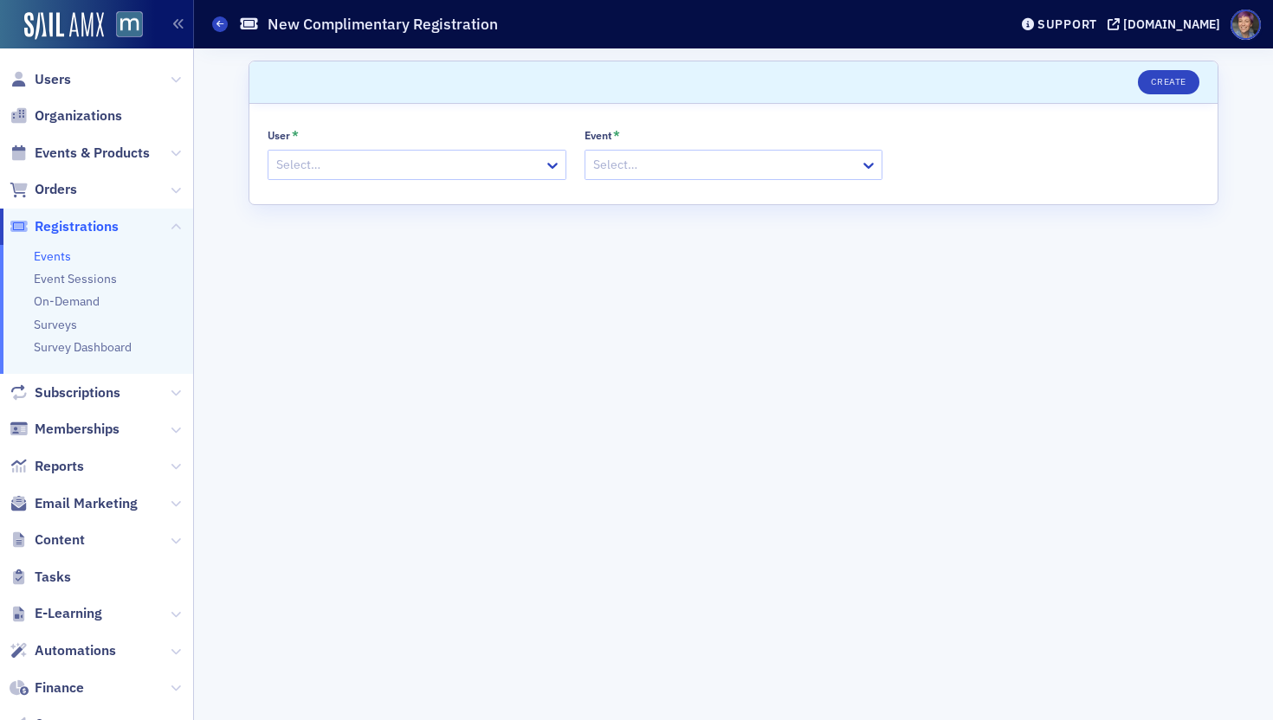
click at [368, 165] on div at bounding box center [408, 165] width 268 height 22
type input "omid"
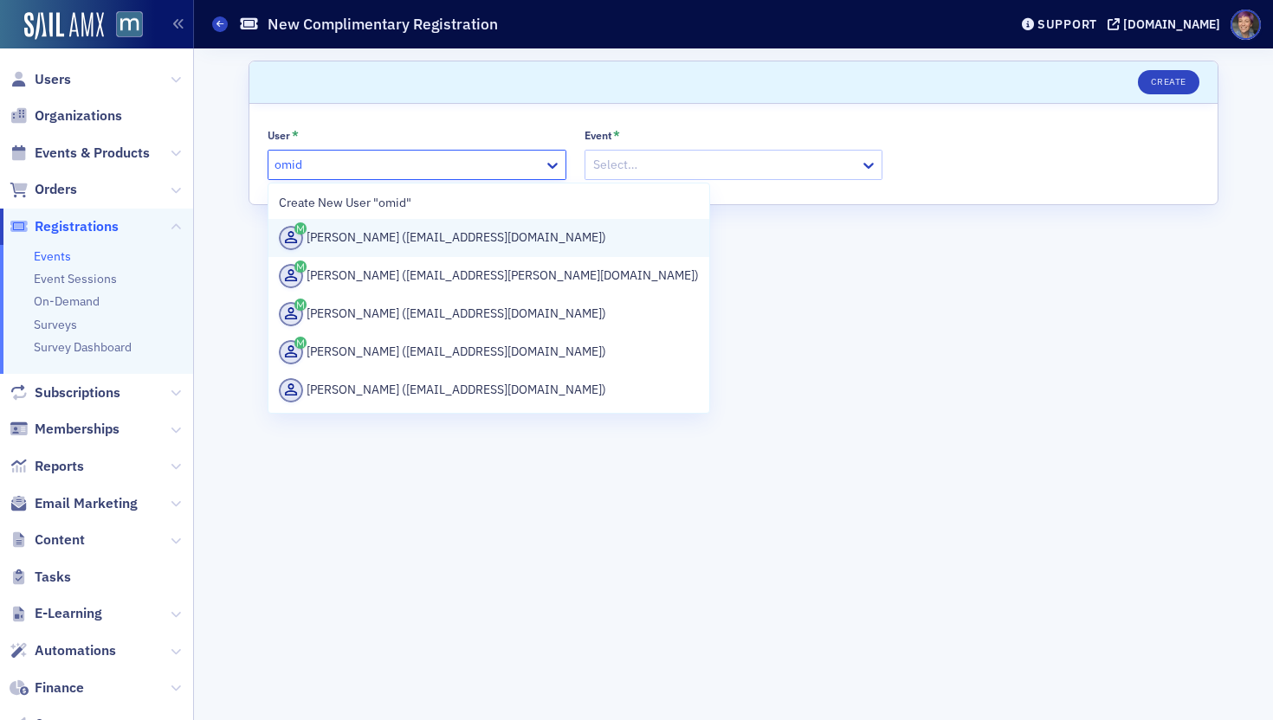
click at [369, 247] on div "Omid Mohebbi (omohebbi@grfcpa.com)" at bounding box center [489, 238] width 420 height 24
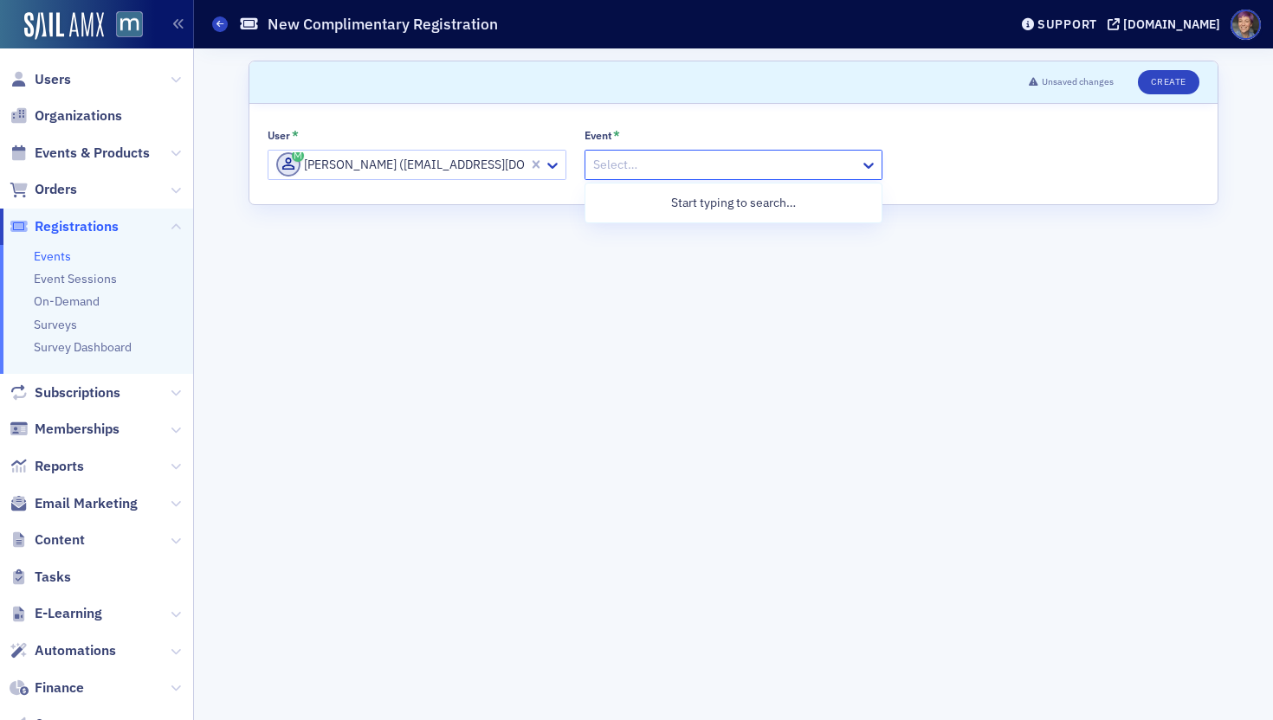
click at [701, 164] on div at bounding box center [725, 165] width 268 height 22
type input "voices"
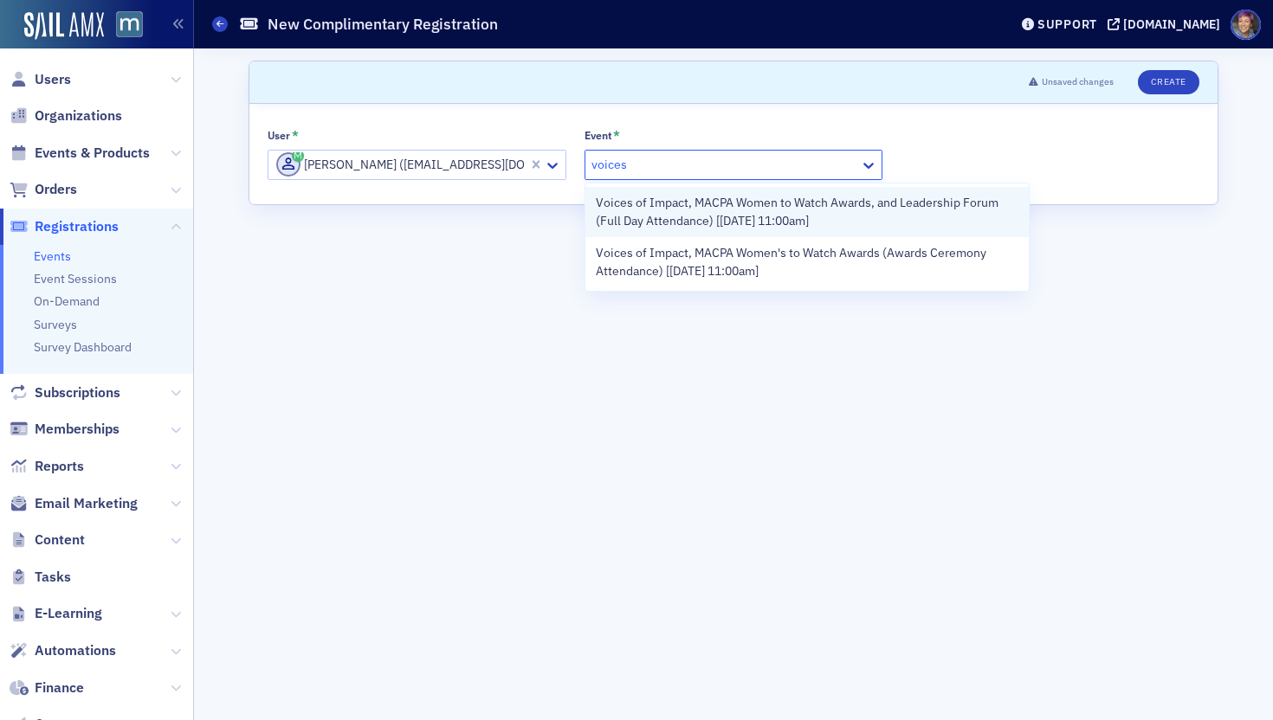
click at [704, 222] on span "Voices of Impact, MACPA Women to Watch Awards, and Leadership Forum (Full Day A…" at bounding box center [807, 212] width 423 height 36
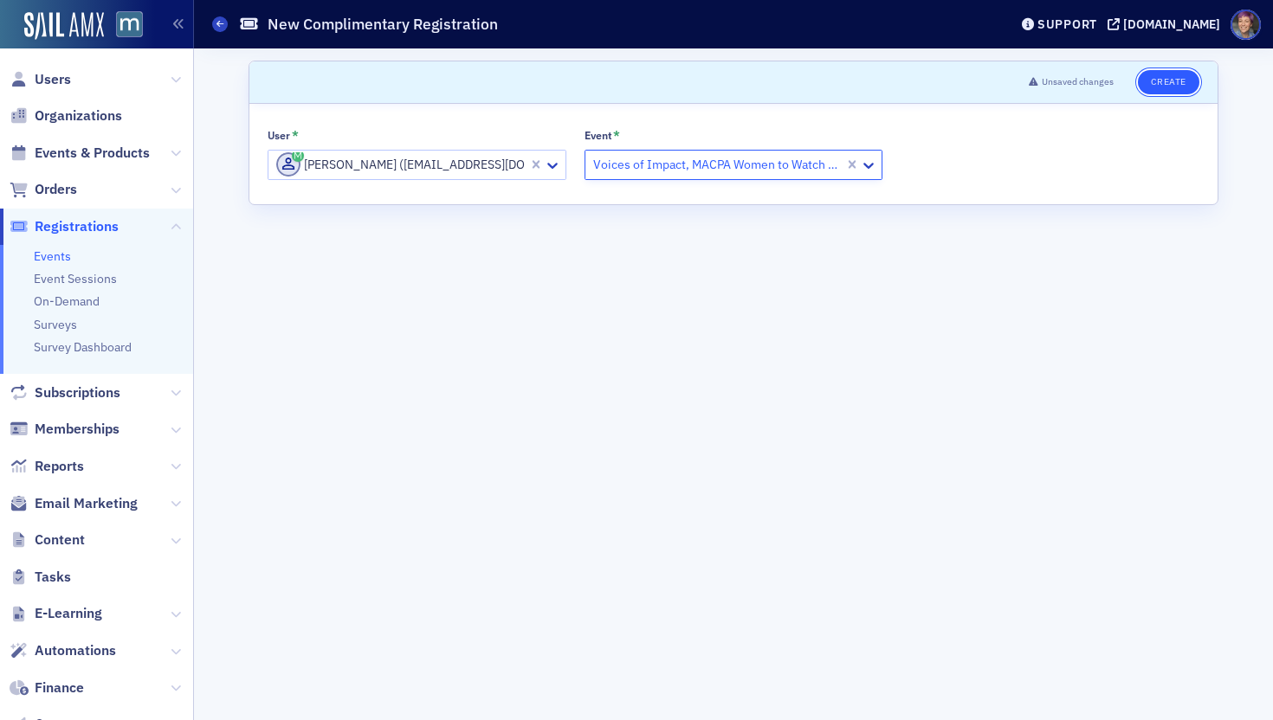
click at [1069, 77] on button "Create" at bounding box center [1168, 82] width 61 height 24
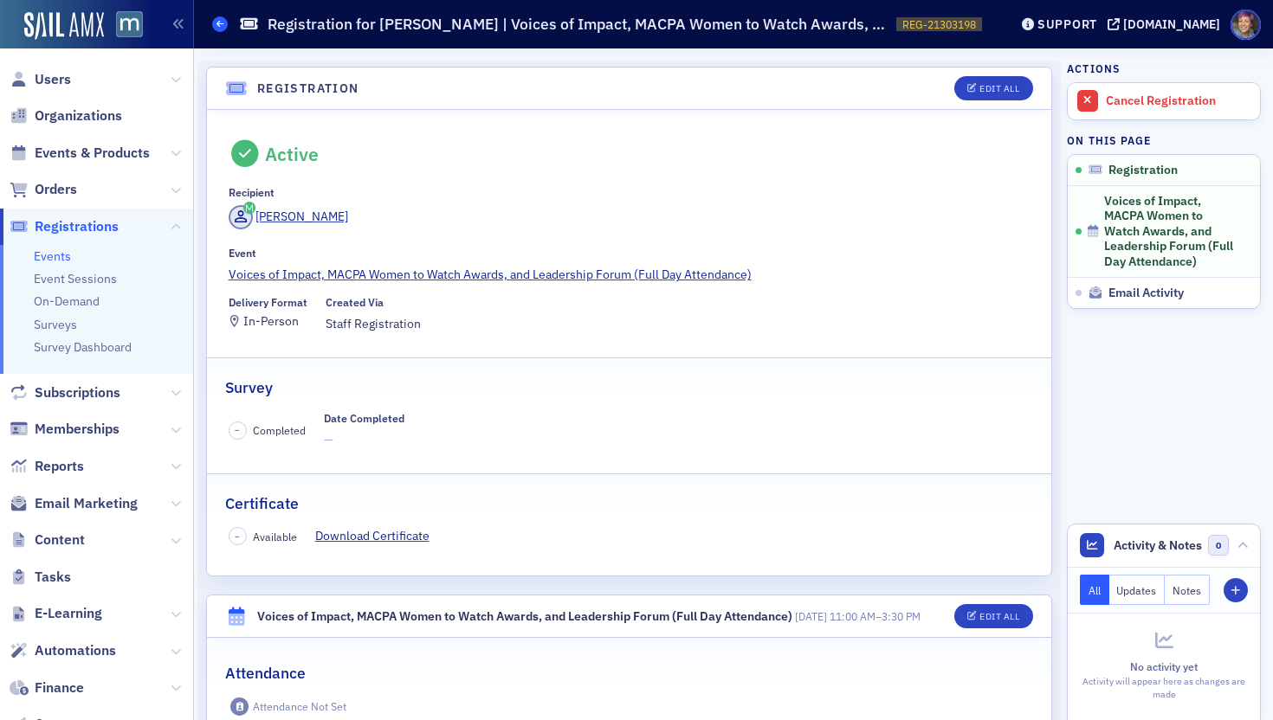
click at [216, 28] on icon at bounding box center [219, 24] width 7 height 8
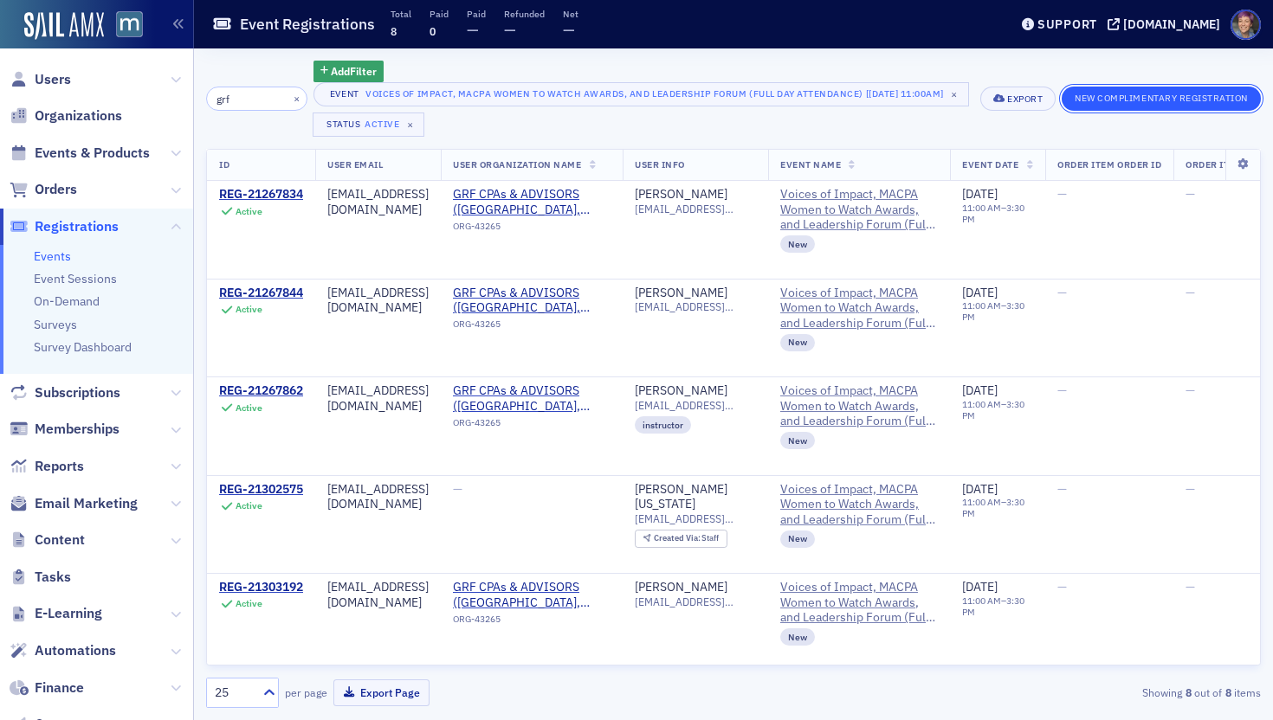
click at [1069, 104] on button "New Complimentary Registration" at bounding box center [1160, 99] width 199 height 24
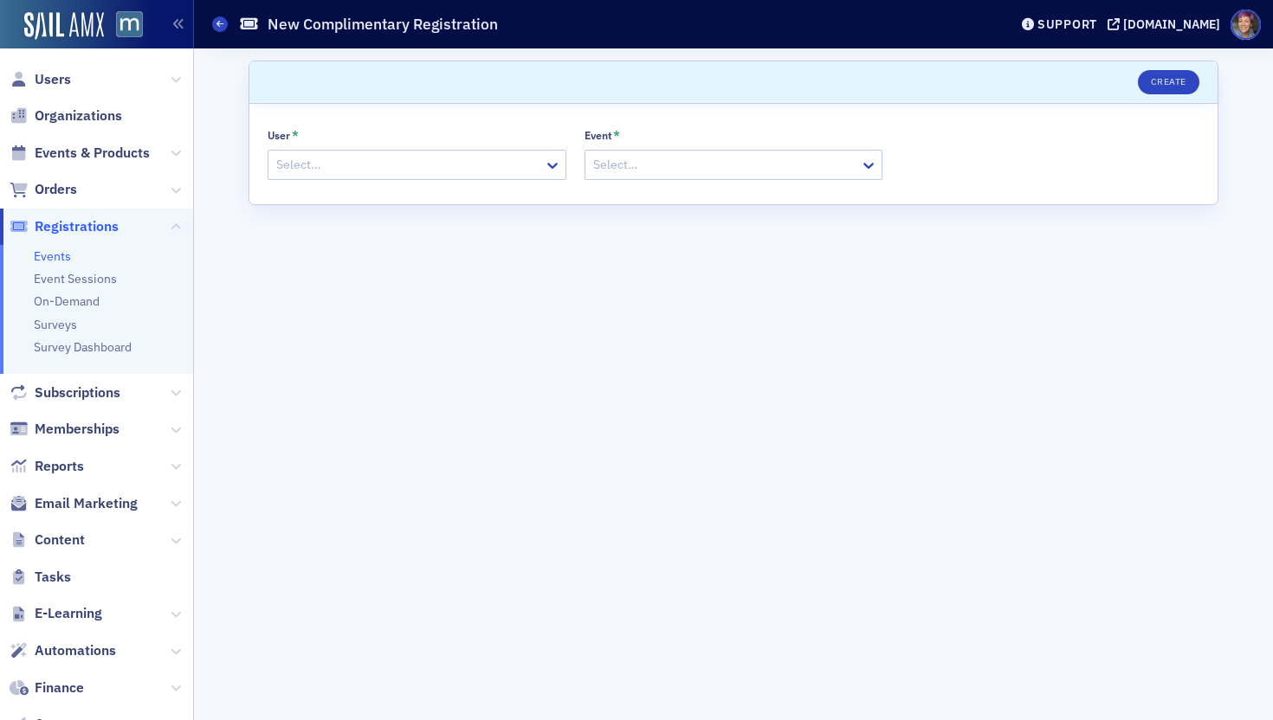
click at [305, 154] on div at bounding box center [408, 165] width 268 height 22
type input "lauren jones grfcpa"
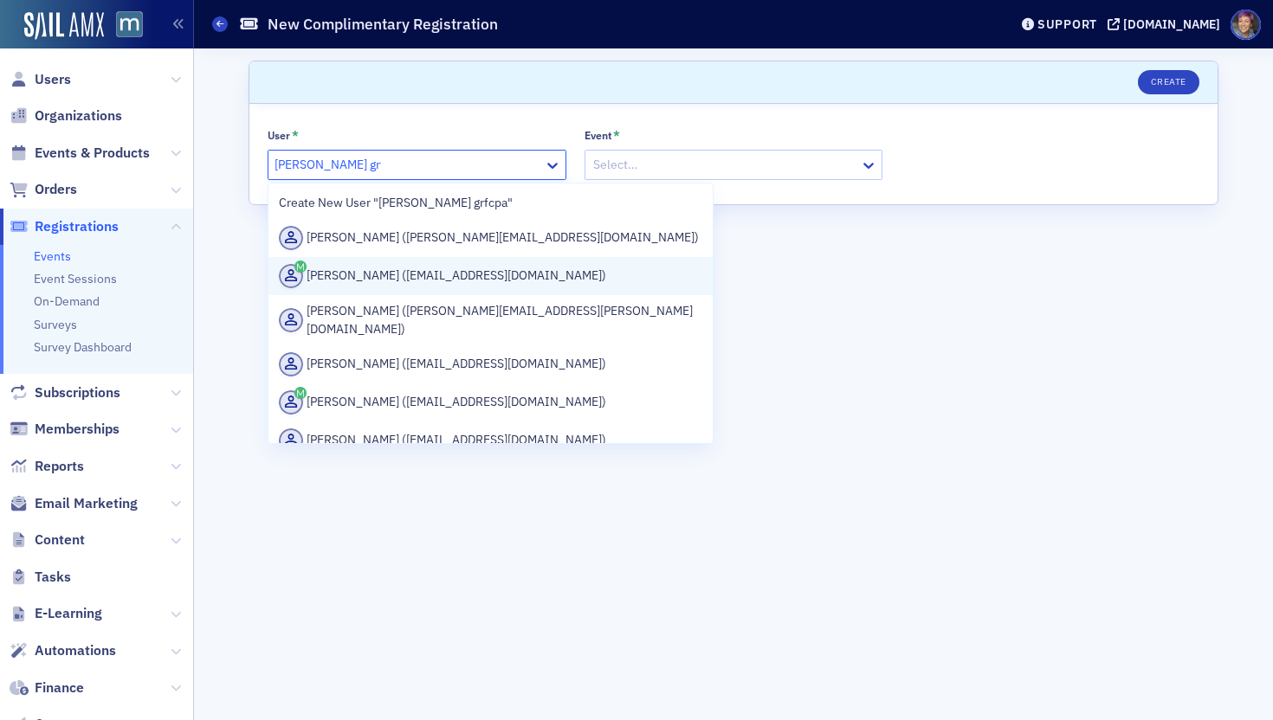
click at [397, 274] on div "Lauren Jones (ljones@grfcpa.com)" at bounding box center [490, 276] width 423 height 24
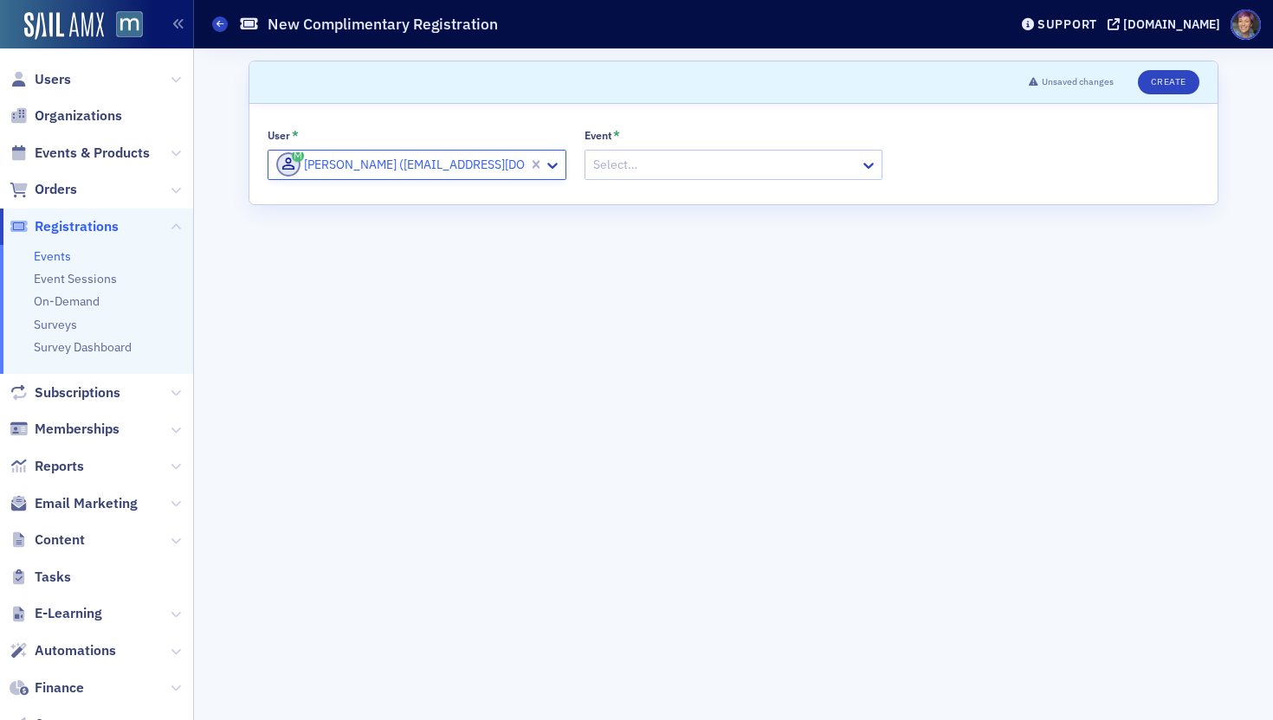
click at [706, 171] on div at bounding box center [725, 165] width 268 height 22
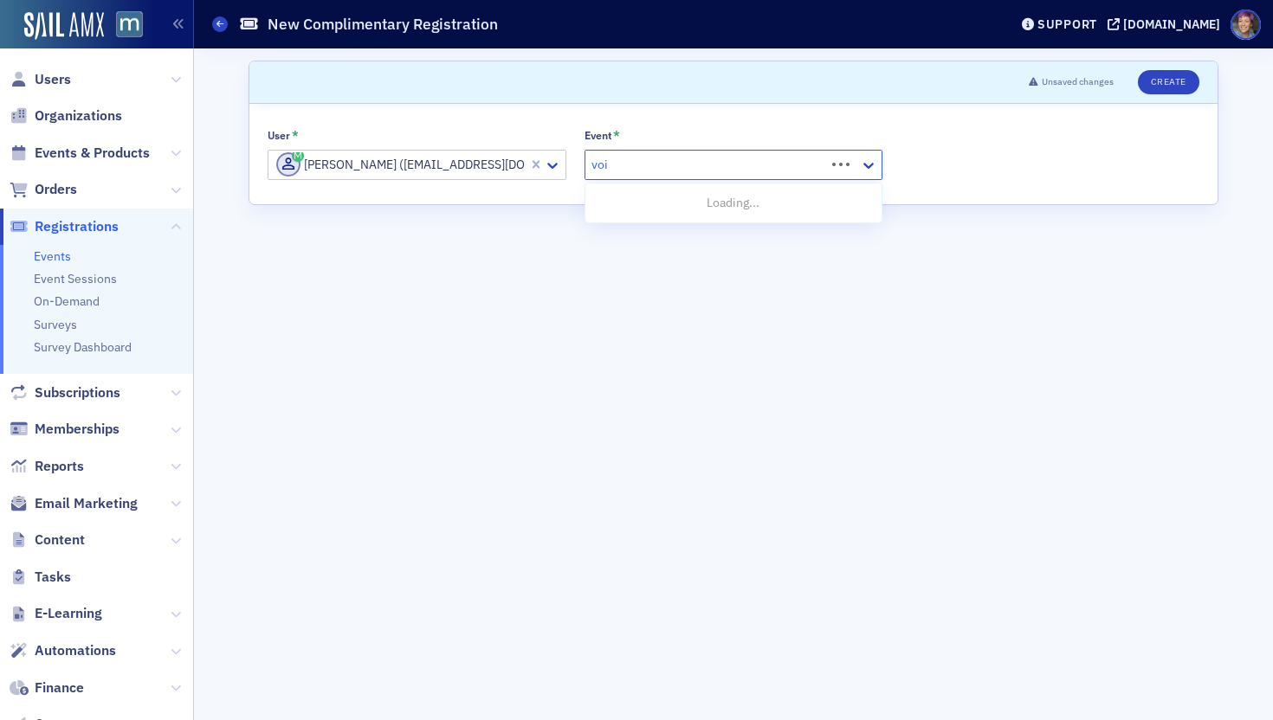
type input "voices"
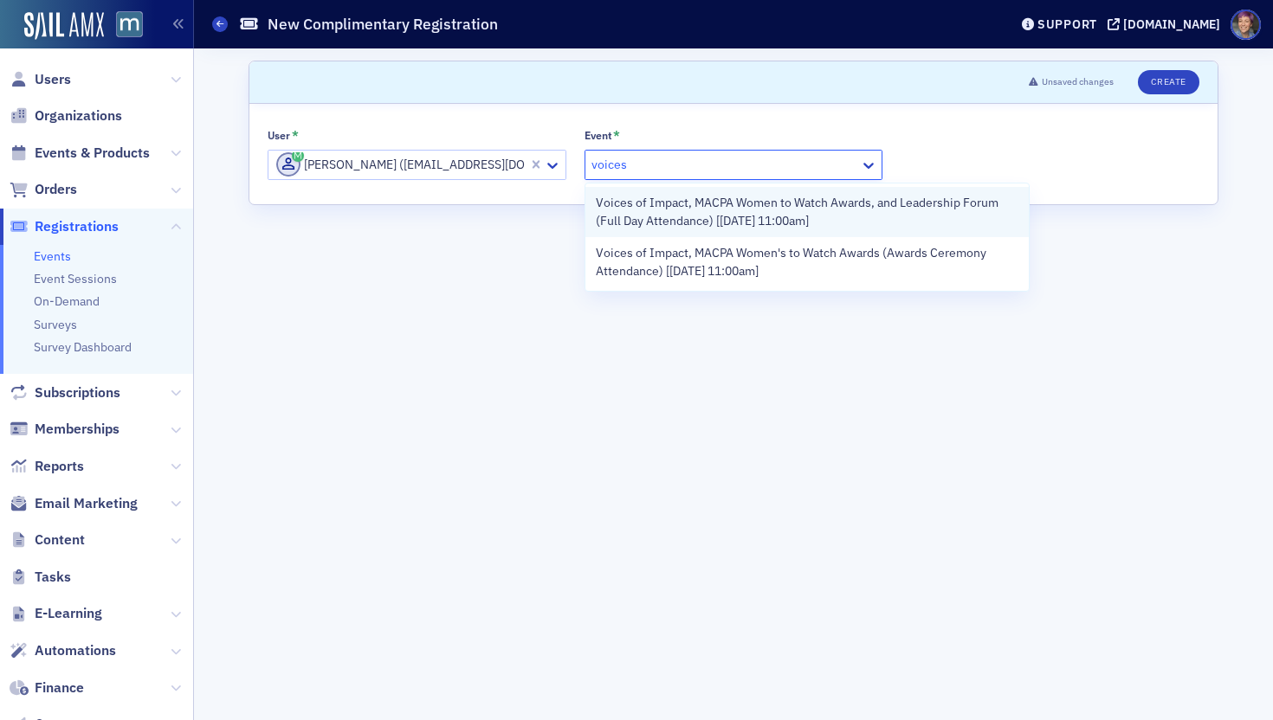
click at [742, 218] on span "Voices of Impact, MACPA Women to Watch Awards, and Leadership Forum (Full Day A…" at bounding box center [807, 212] width 423 height 36
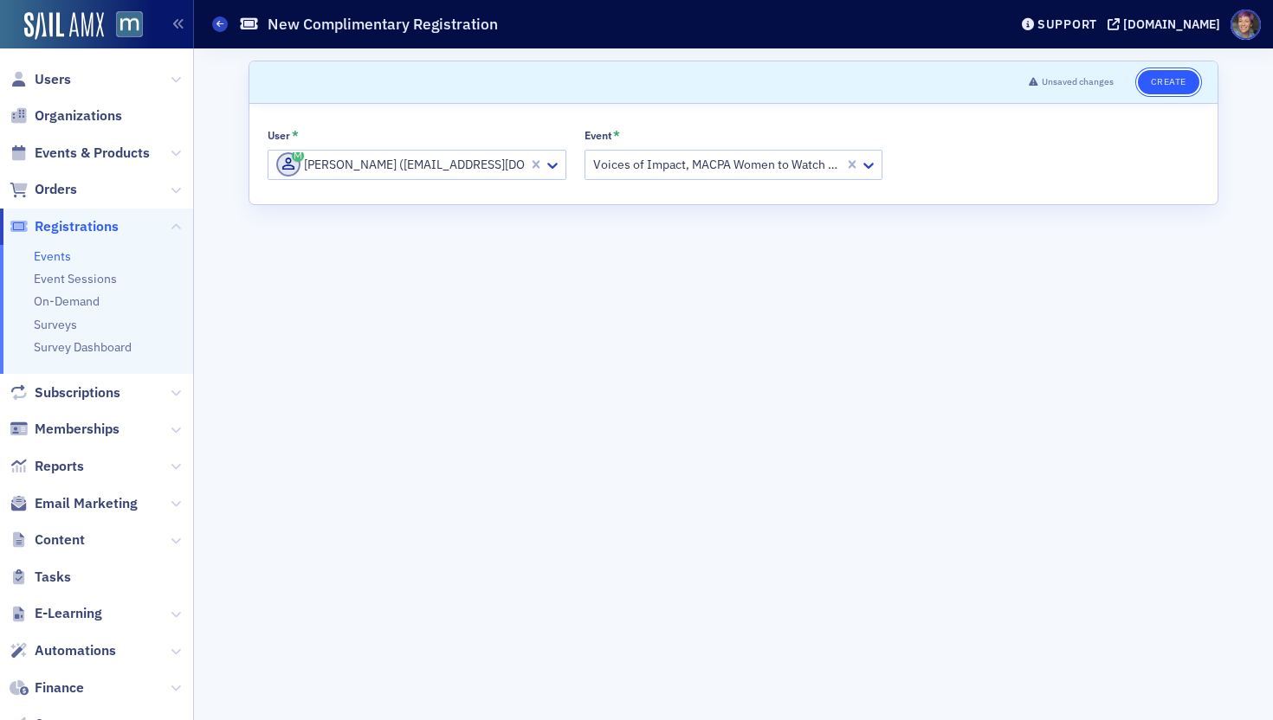
click at [1069, 77] on button "Create" at bounding box center [1168, 82] width 61 height 24
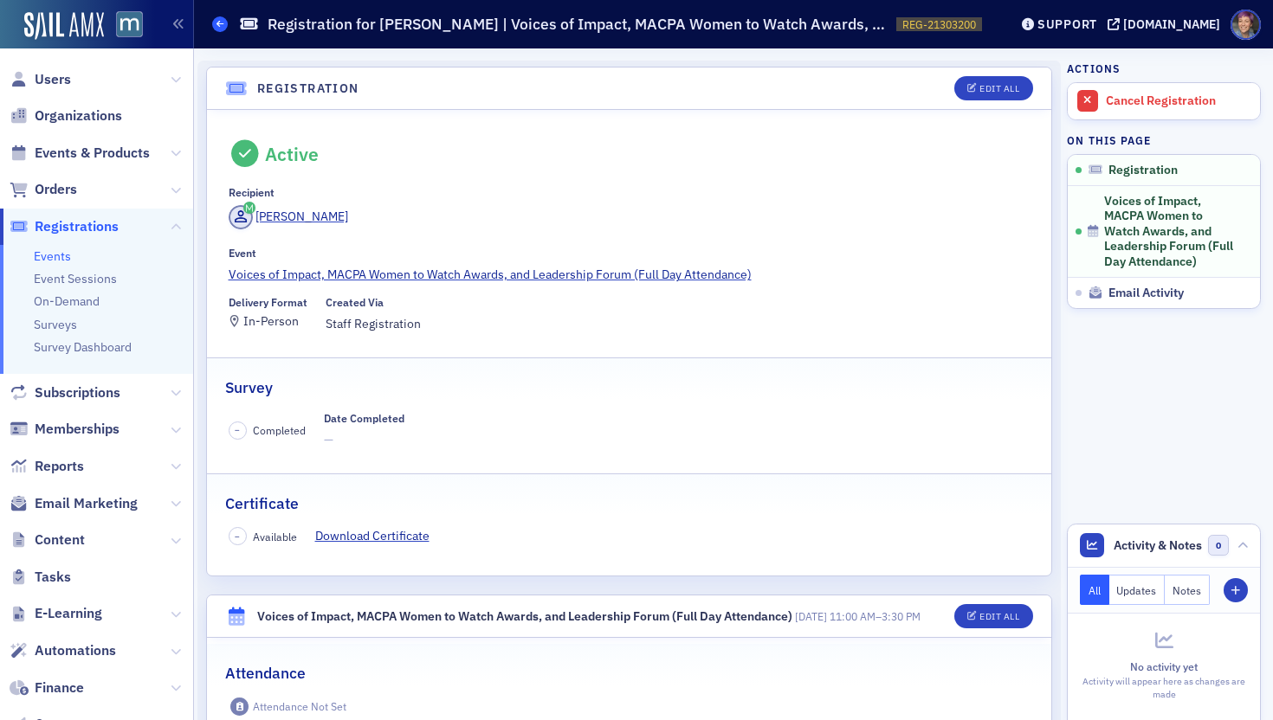
click at [214, 23] on span at bounding box center [220, 24] width 16 height 16
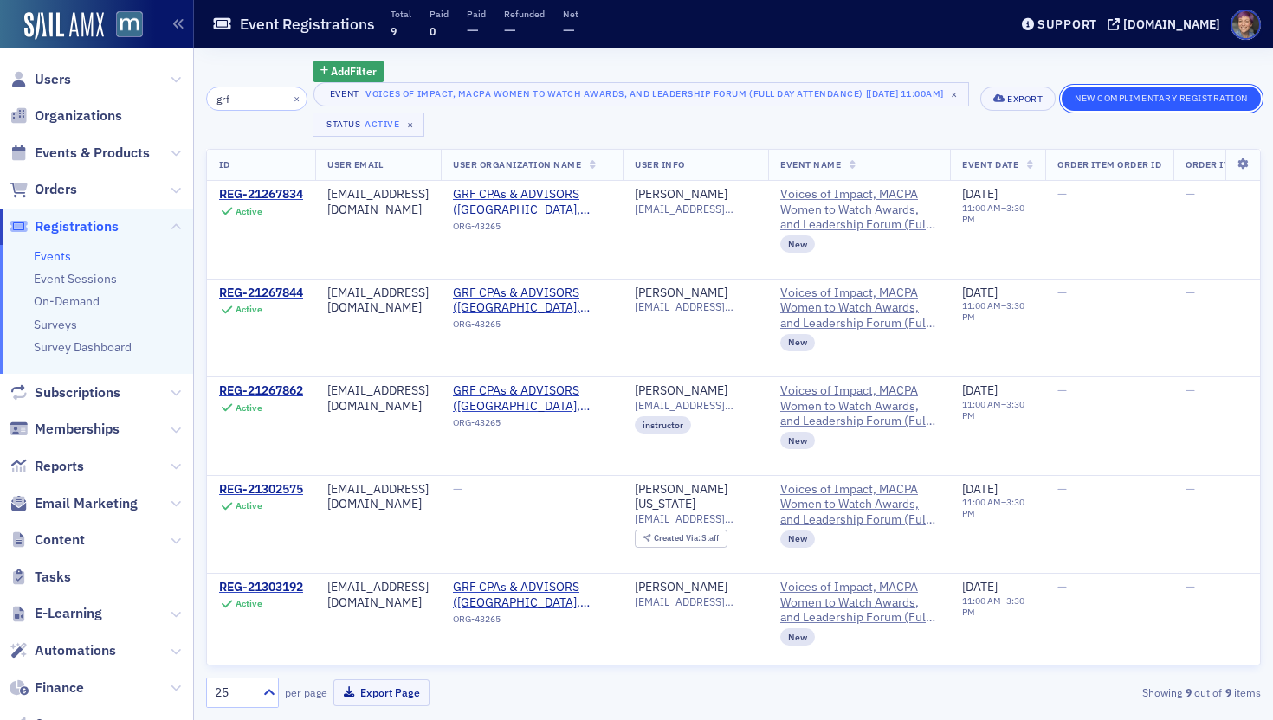
click at [1069, 107] on button "New Complimentary Registration" at bounding box center [1160, 99] width 199 height 24
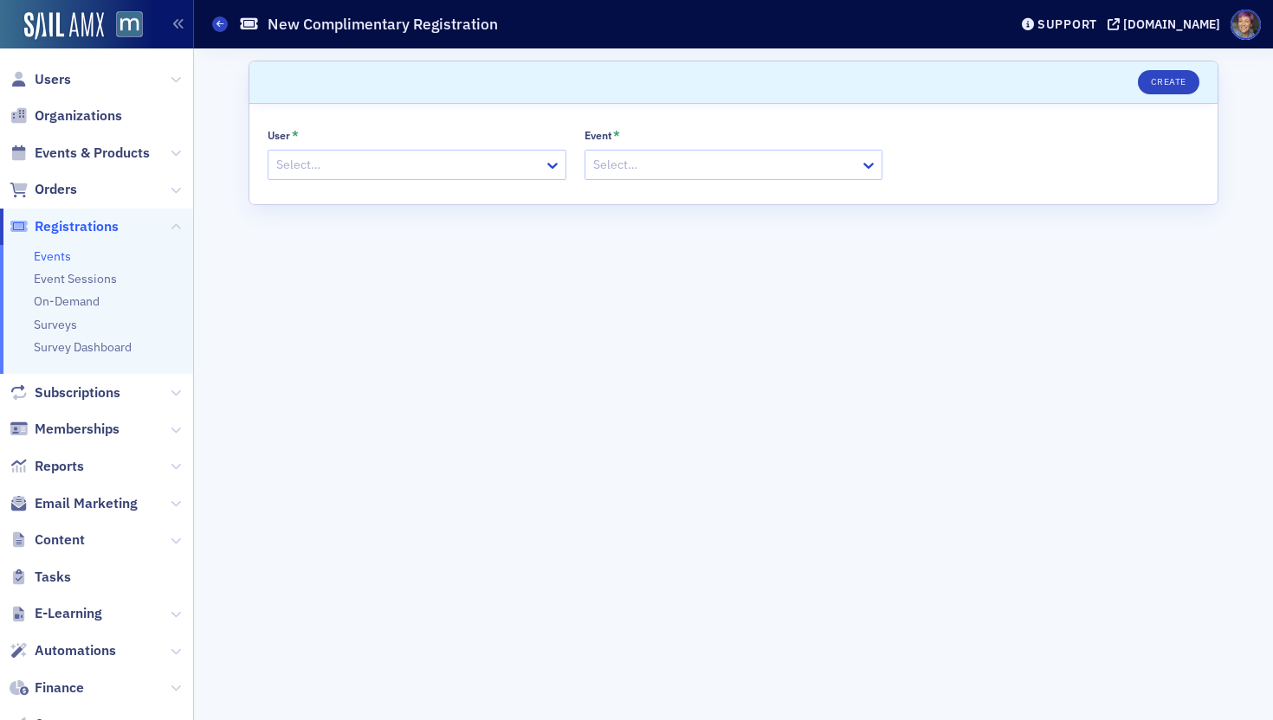
click at [400, 175] on div at bounding box center [408, 165] width 268 height 22
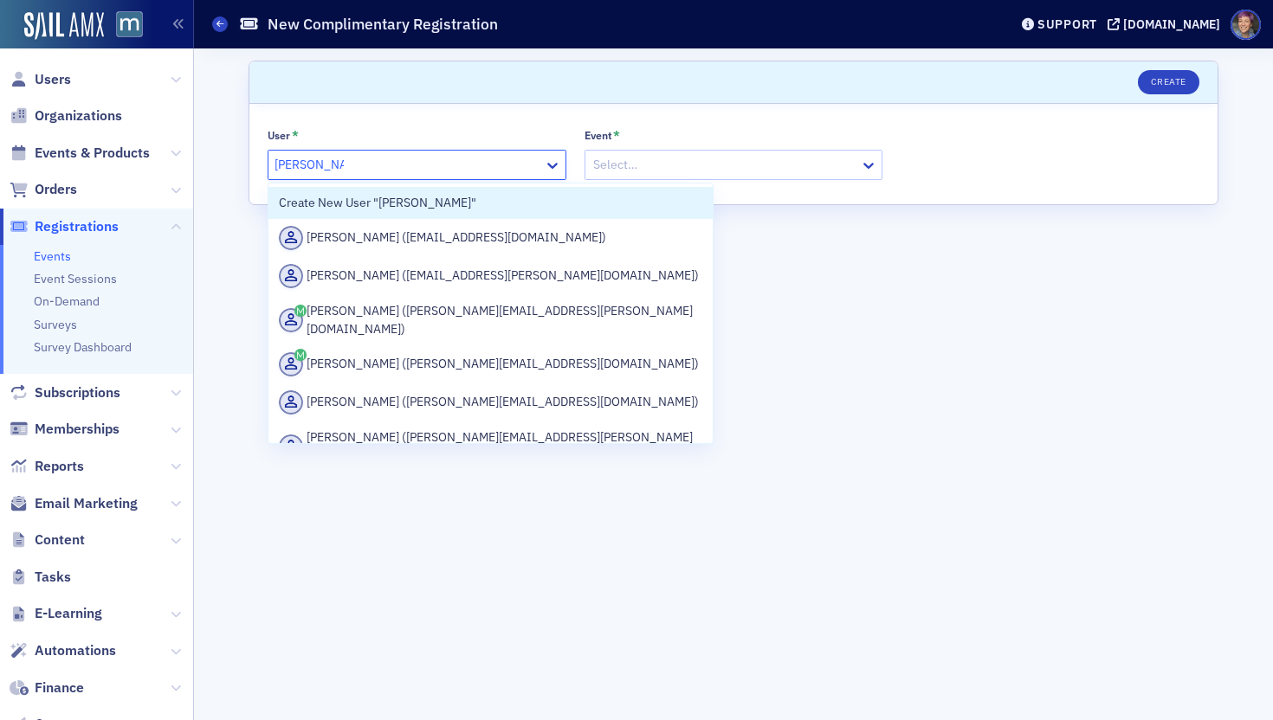
type input "lynne grfcpa"
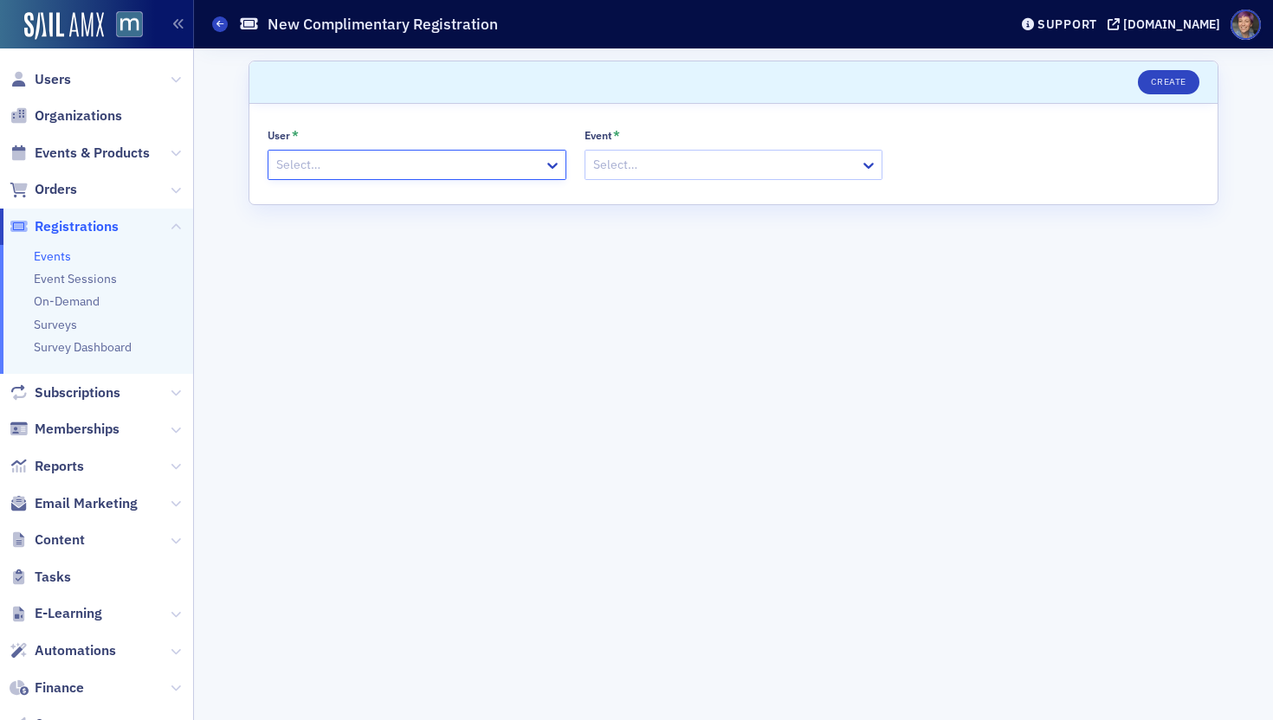
paste input "[PERSON_NAME]"
type input "[PERSON_NAME]"
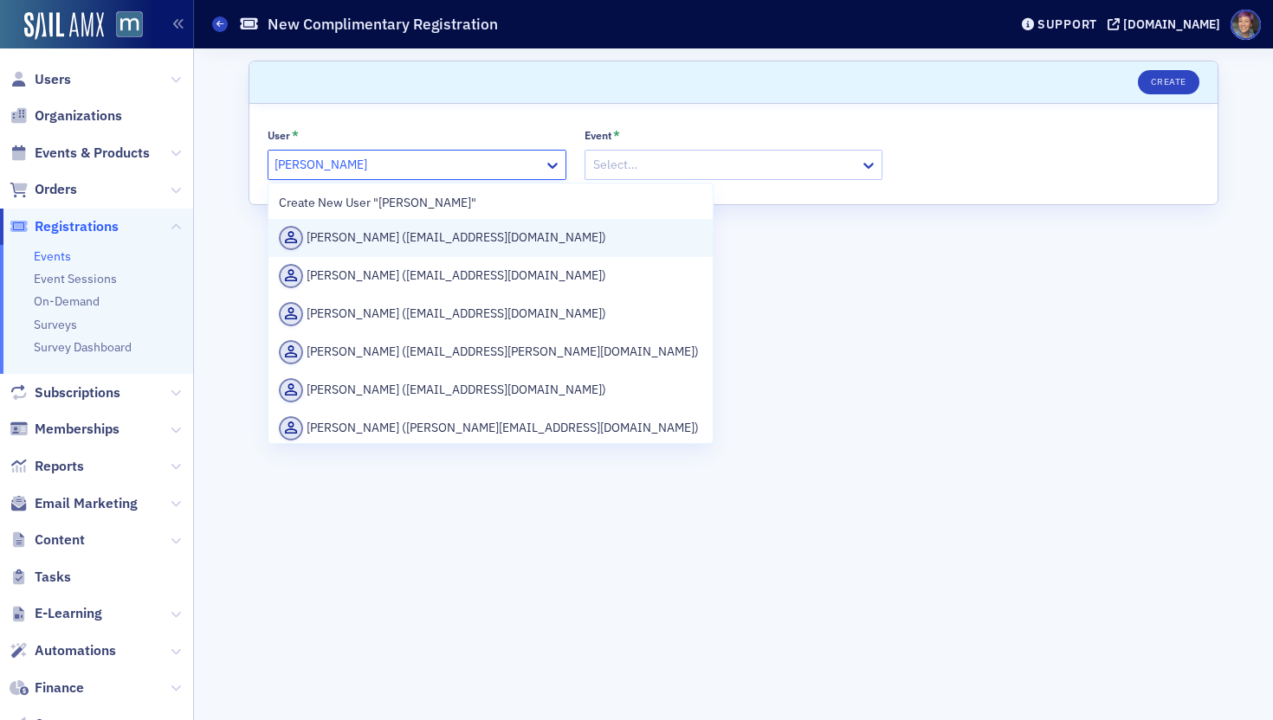
click at [461, 247] on div "Lynne Alexander (lalexander@grfcpa.com)" at bounding box center [490, 238] width 423 height 24
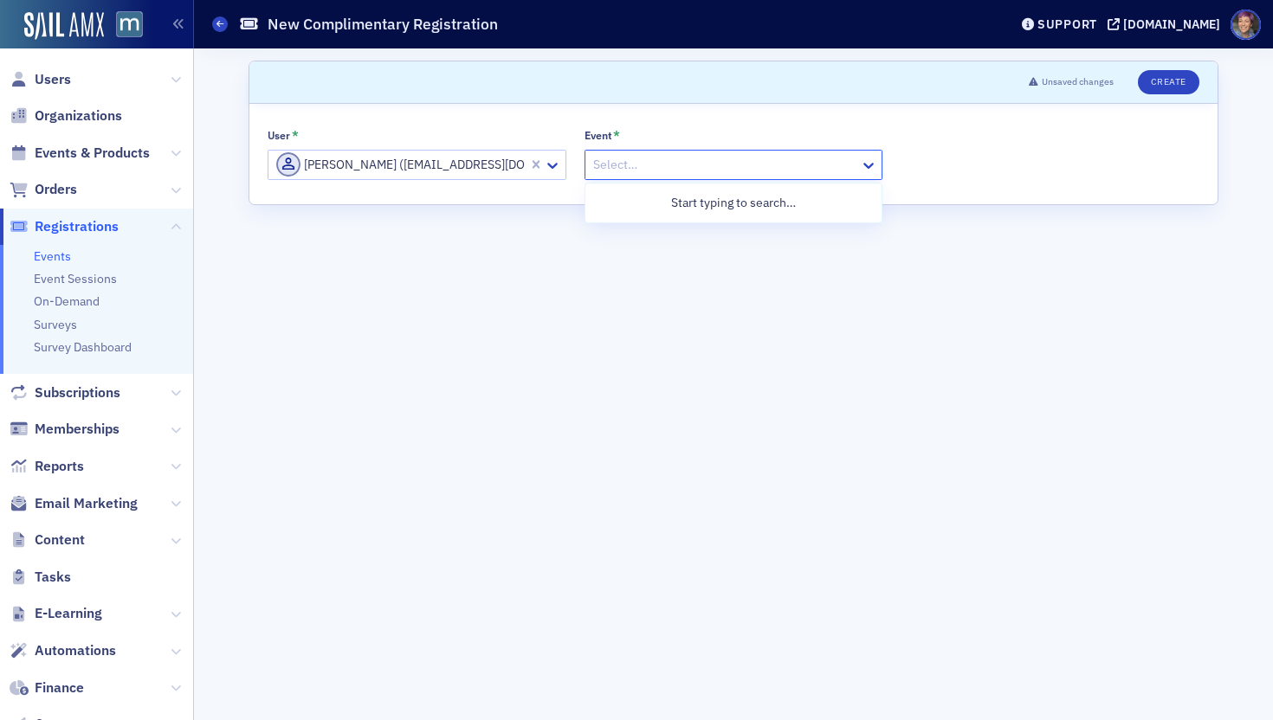
click at [709, 165] on div at bounding box center [725, 165] width 268 height 22
type input "voices"
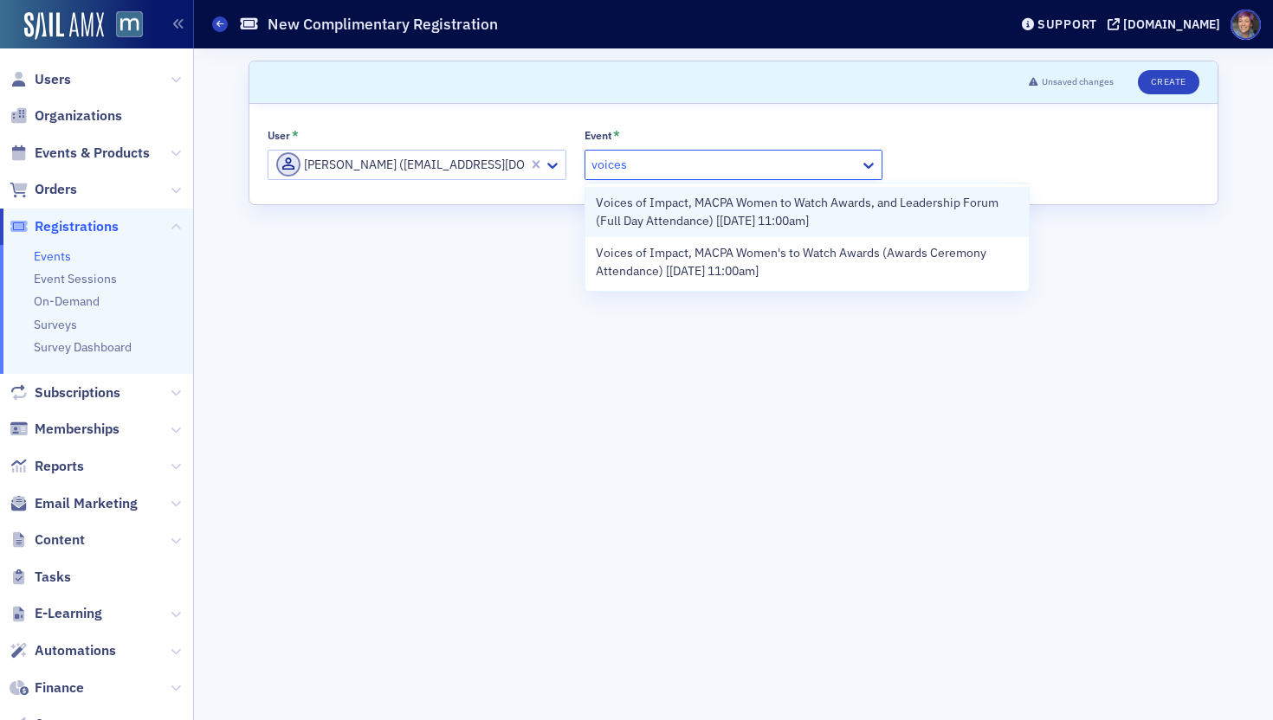
click at [711, 223] on span "Voices of Impact, MACPA Women to Watch Awards, and Leadership Forum (Full Day A…" at bounding box center [807, 212] width 423 height 36
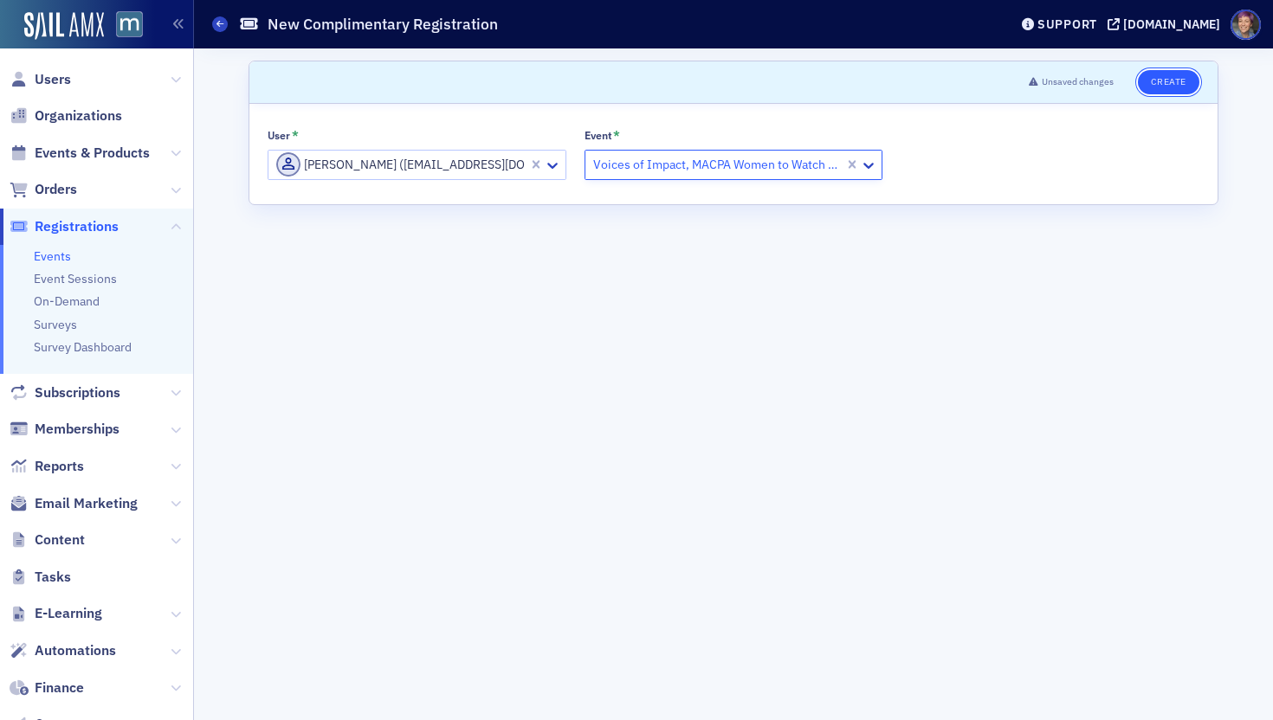
click at [1069, 86] on button "Create" at bounding box center [1168, 82] width 61 height 24
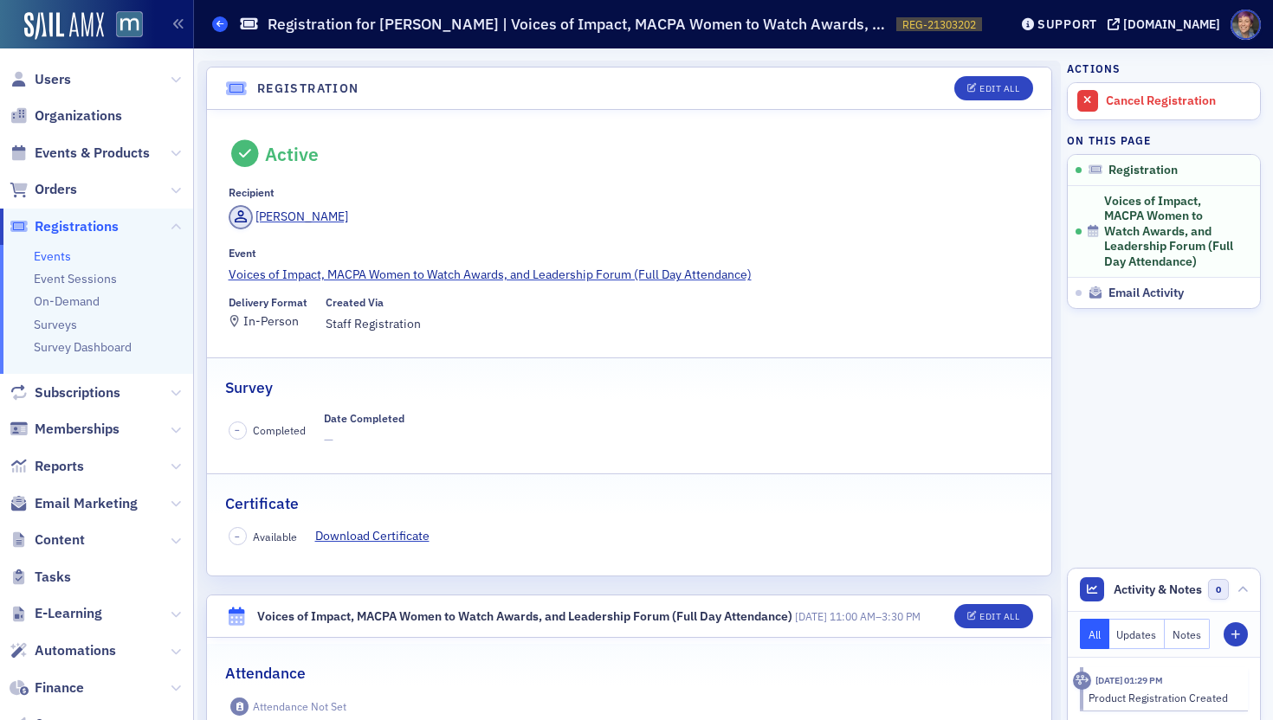
click at [219, 23] on icon at bounding box center [219, 24] width 7 height 8
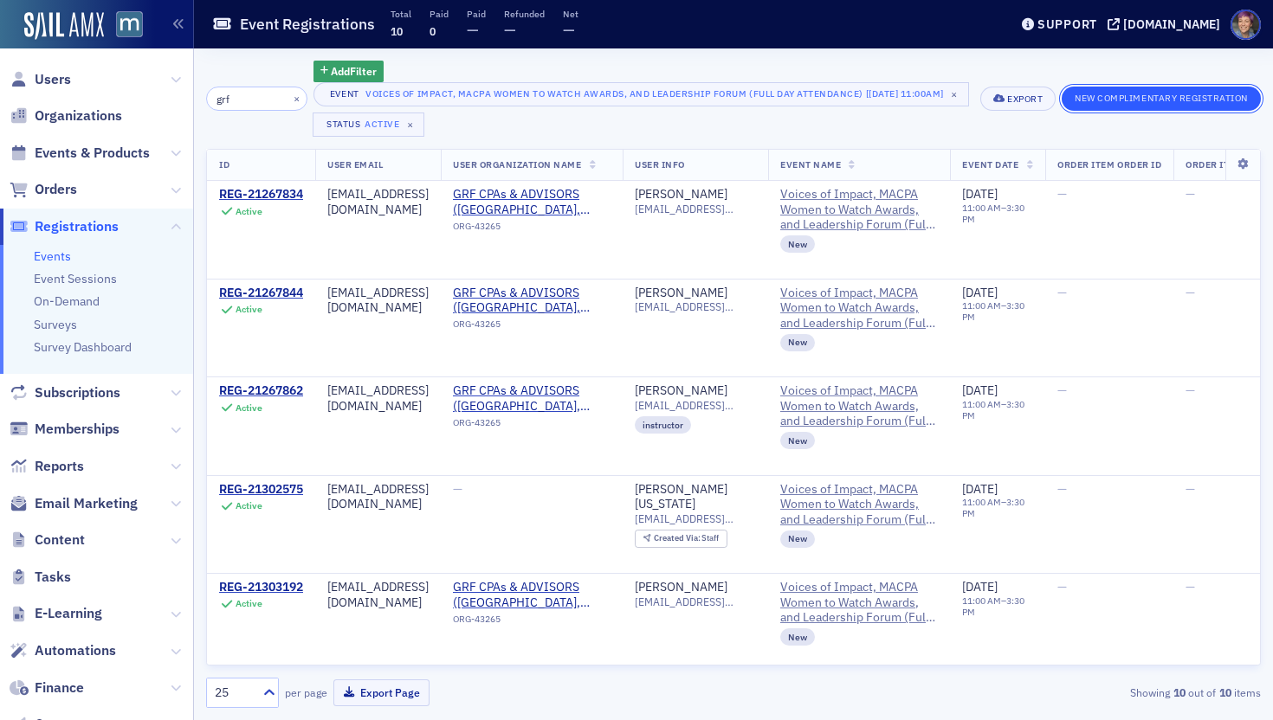
click at [1069, 103] on button "New Complimentary Registration" at bounding box center [1160, 99] width 199 height 24
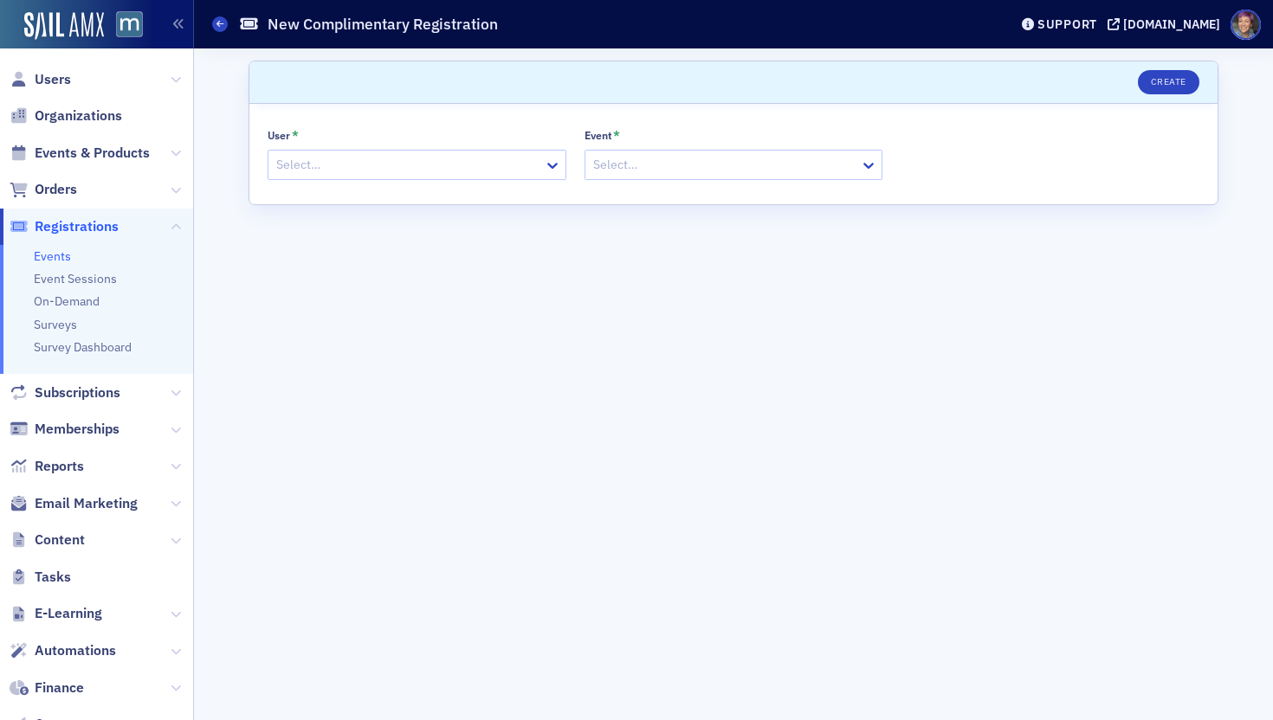
click at [454, 165] on div at bounding box center [408, 165] width 268 height 22
paste input "[PERSON_NAME]"
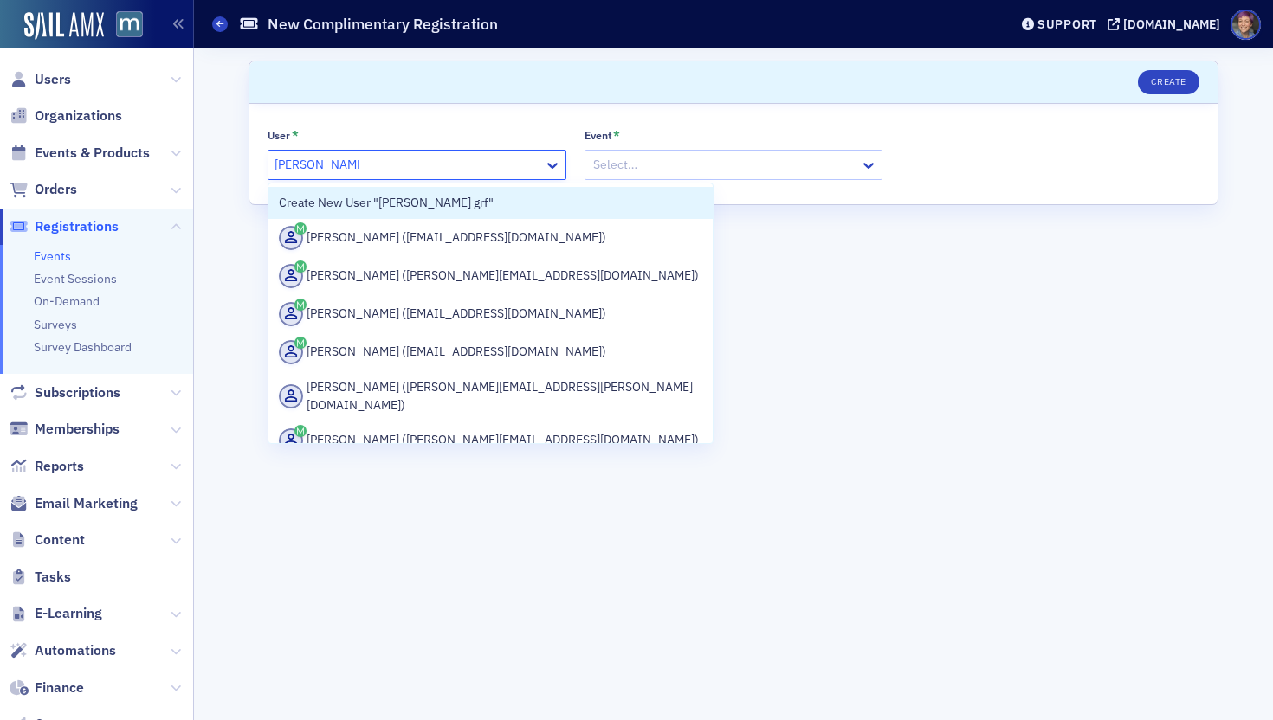
type input "Doree Davis grf"
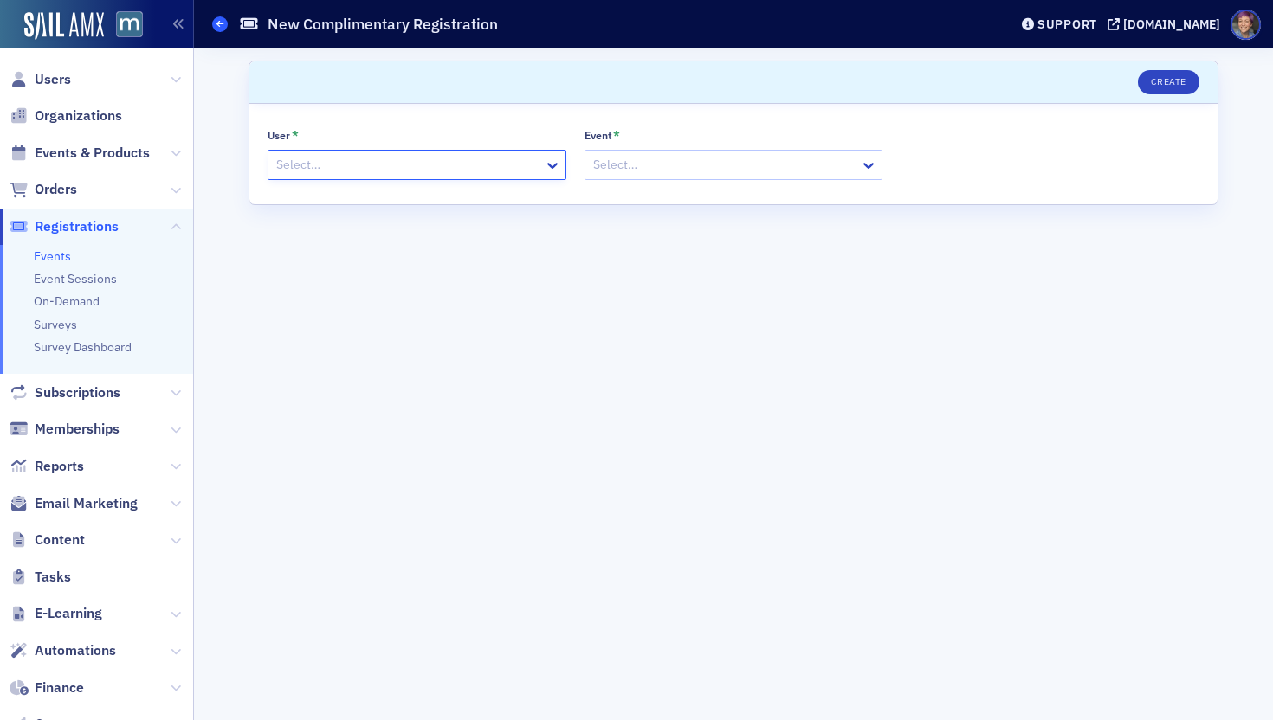
click at [226, 22] on span at bounding box center [220, 24] width 16 height 16
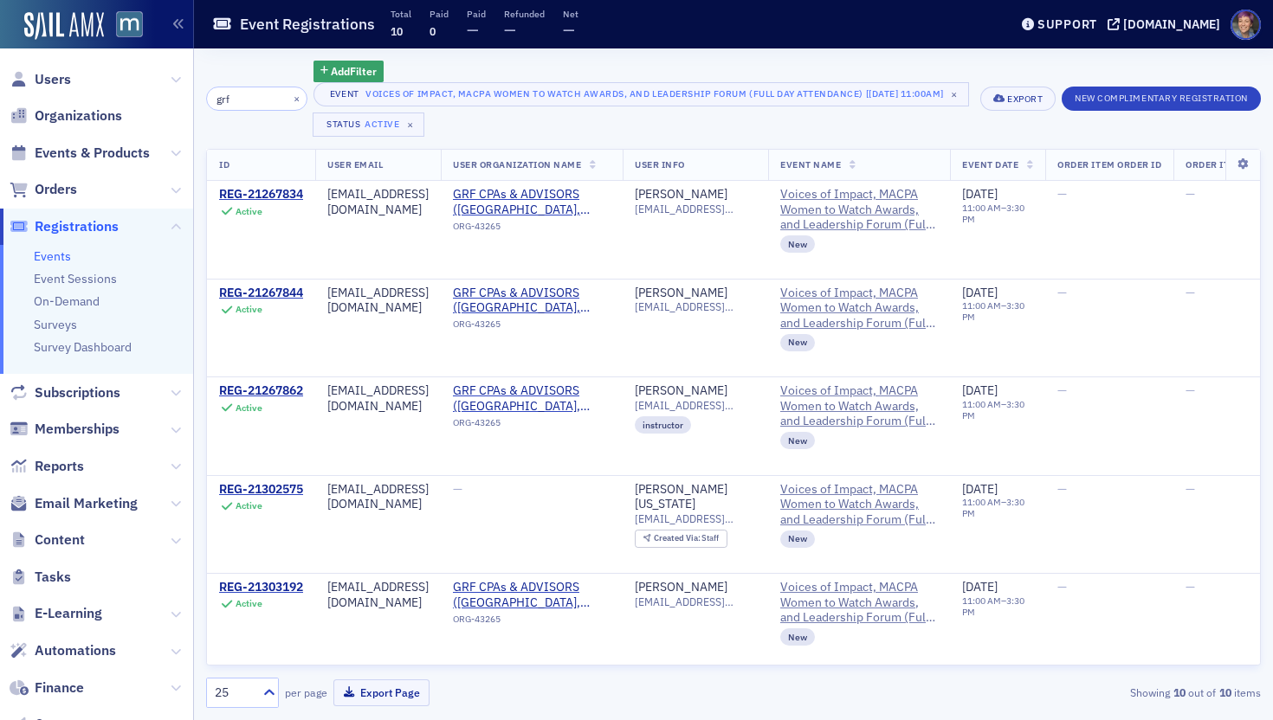
click at [1069, 108] on div "New Complimentary Registration" at bounding box center [1160, 99] width 199 height 24
click at [1069, 105] on button "New Complimentary Registration" at bounding box center [1160, 99] width 199 height 24
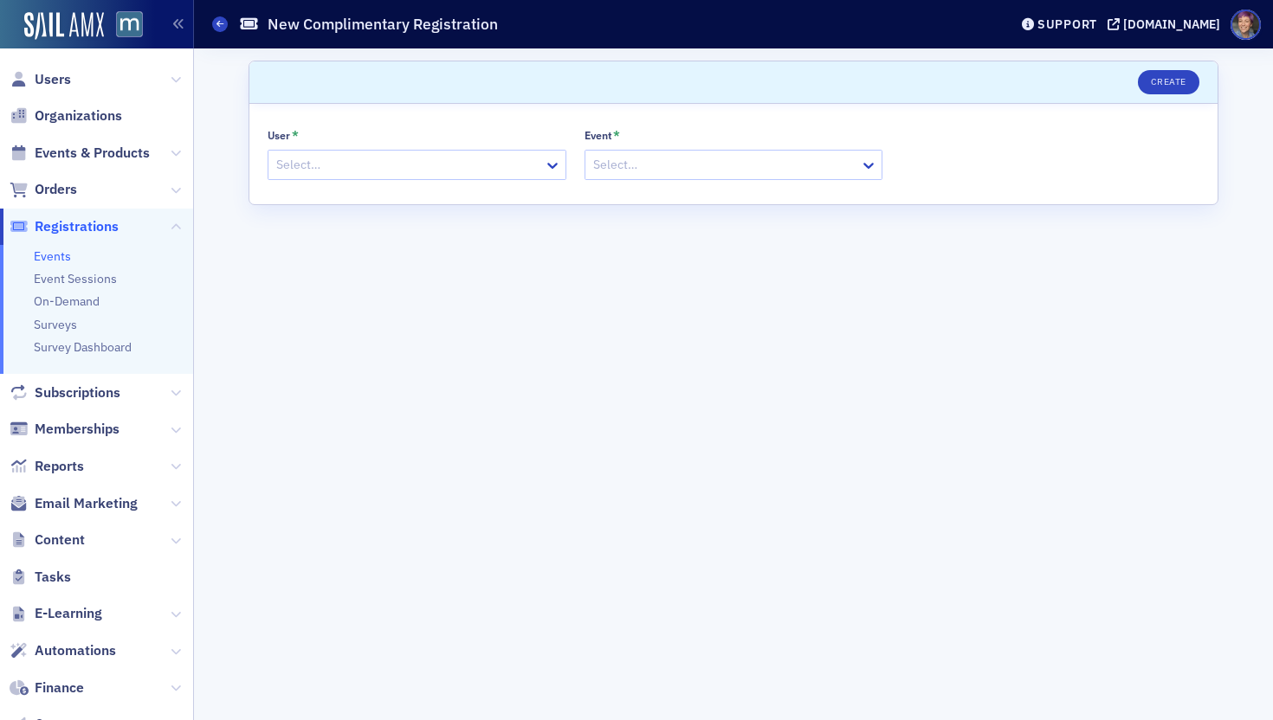
click at [334, 167] on div at bounding box center [408, 165] width 268 height 22
click at [352, 206] on div "Create New User "ddavis@grf"" at bounding box center [417, 203] width 276 height 18
type input "ddavis@grf"
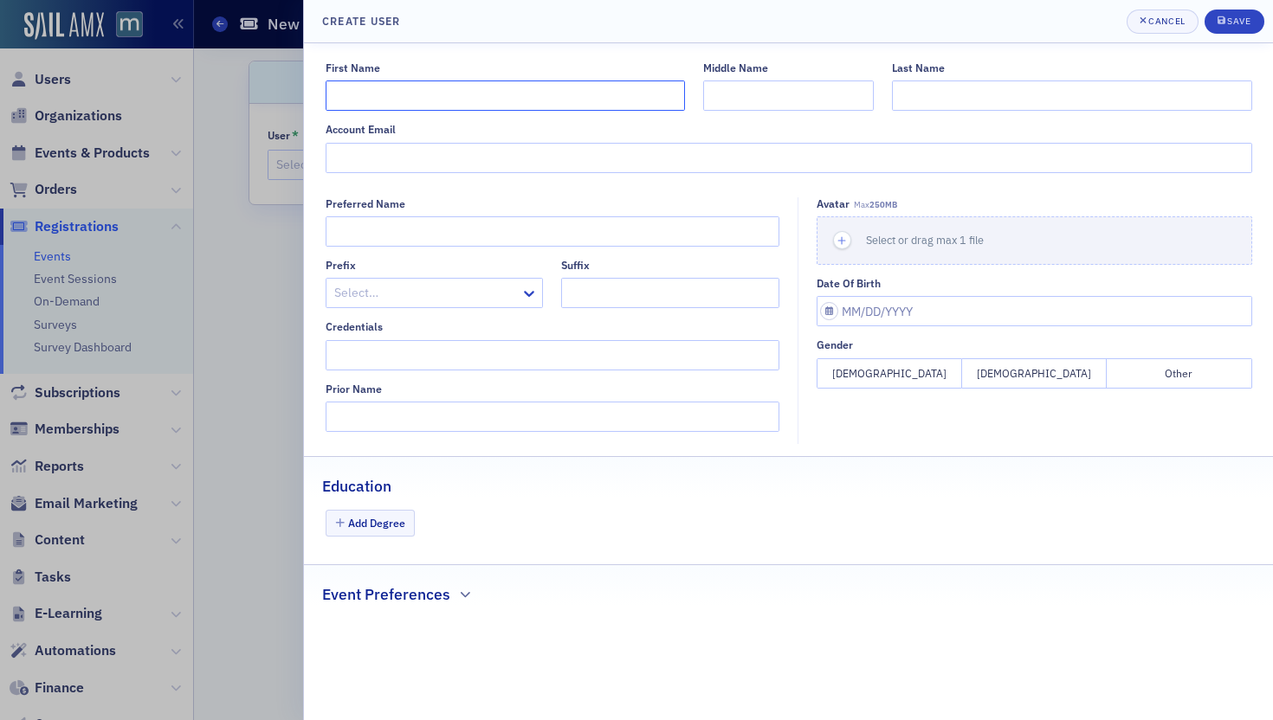
click at [565, 94] on input "First Name" at bounding box center [505, 96] width 359 height 30
type input "[PERSON_NAME]"
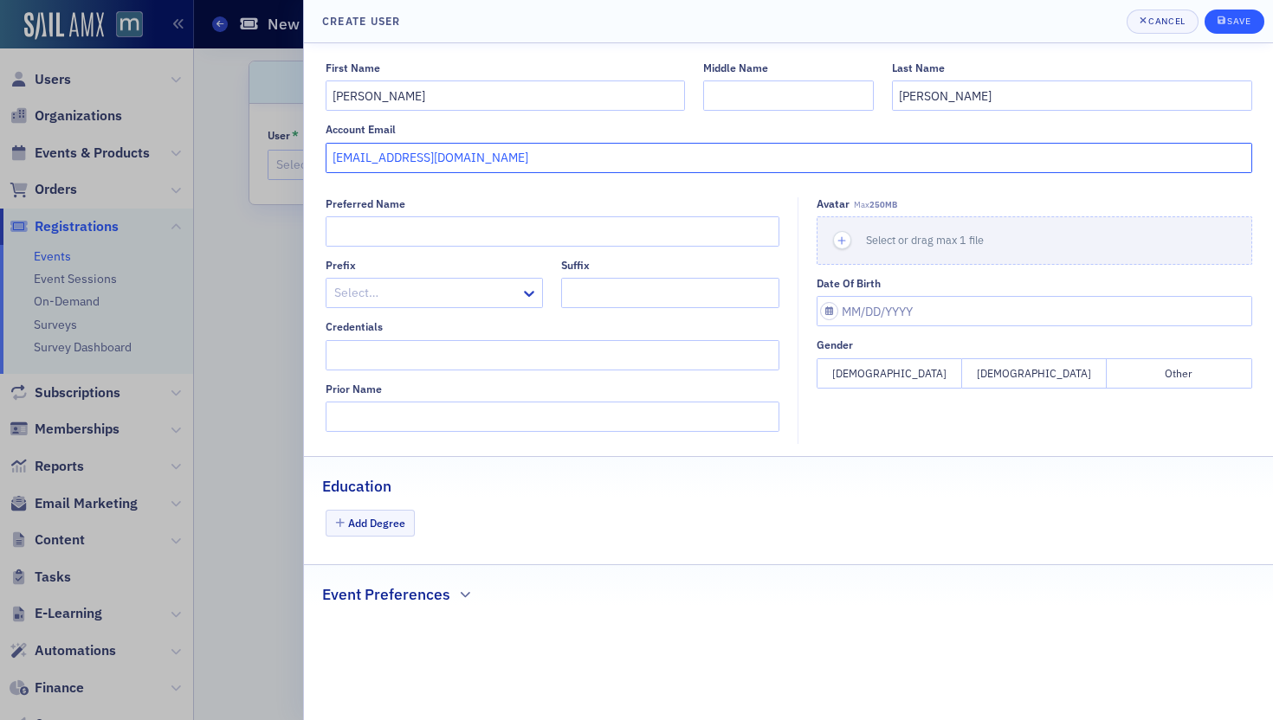
type input "[EMAIL_ADDRESS][DOMAIN_NAME]"
click at [1069, 30] on button "Save" at bounding box center [1234, 22] width 60 height 24
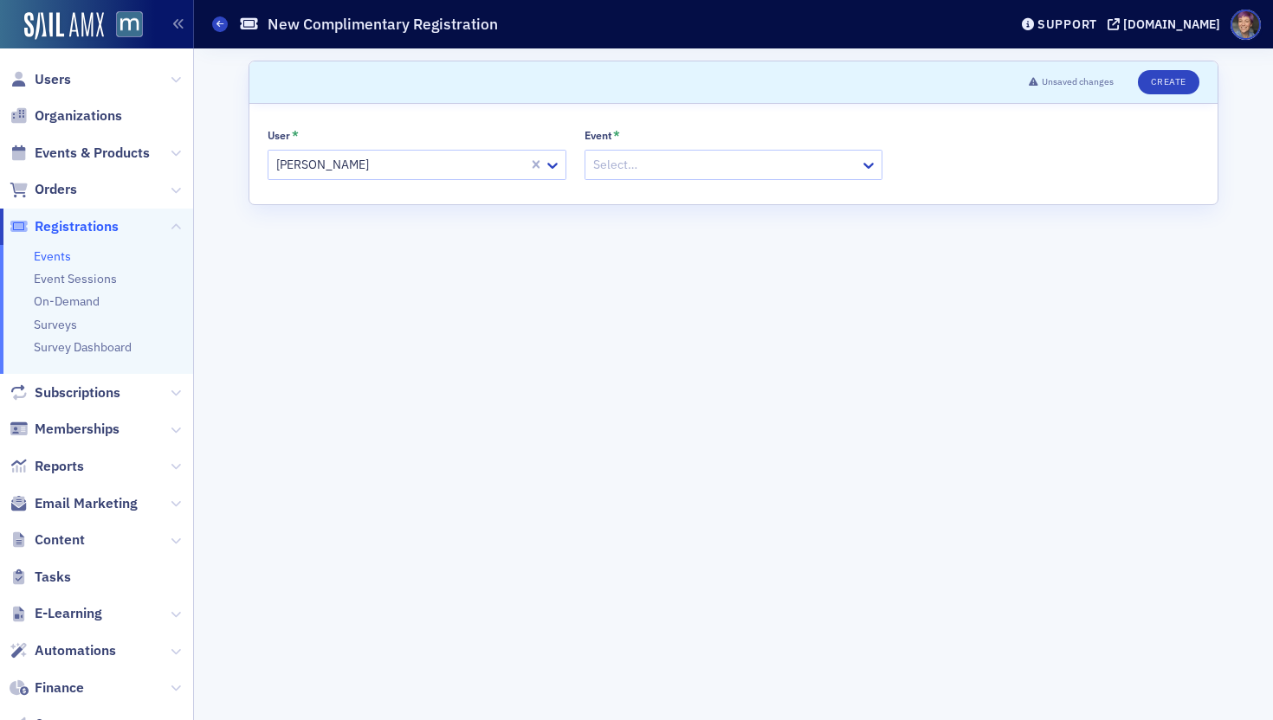
click at [756, 167] on div at bounding box center [725, 165] width 268 height 22
type input "Voices"
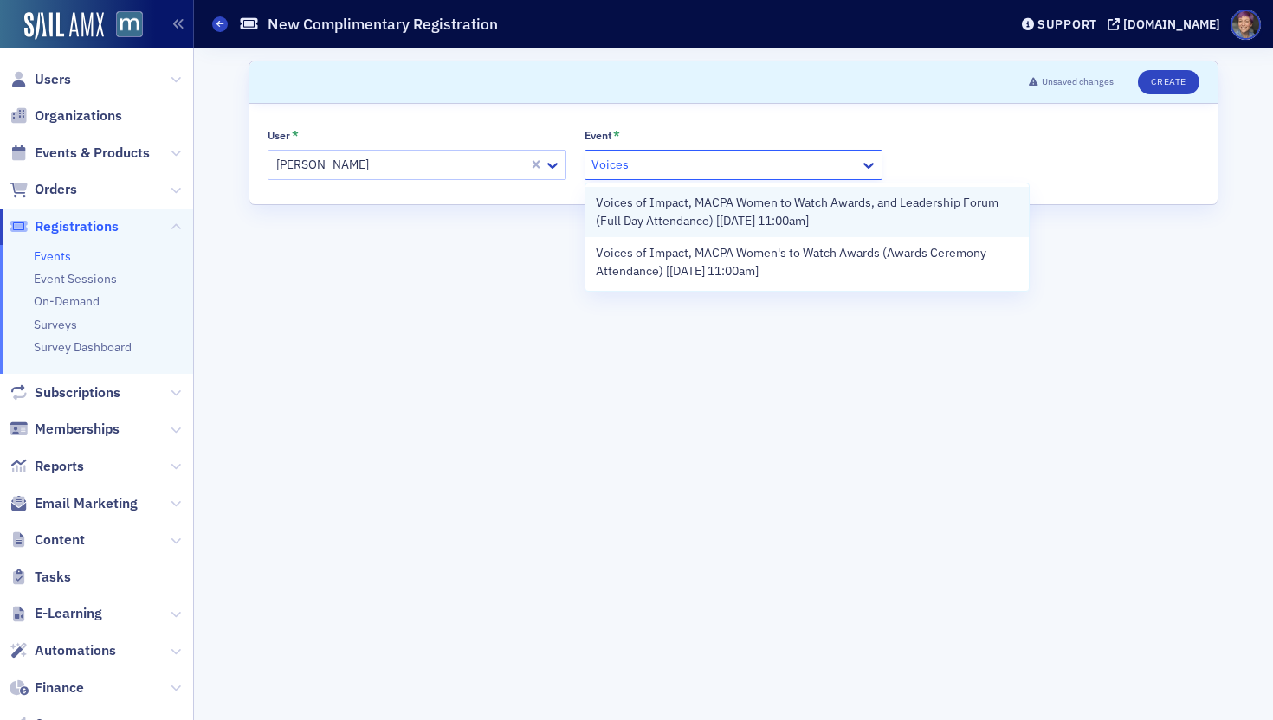
click at [745, 200] on span "Voices of Impact, MACPA Women to Watch Awards, and Leadership Forum (Full Day A…" at bounding box center [807, 212] width 423 height 36
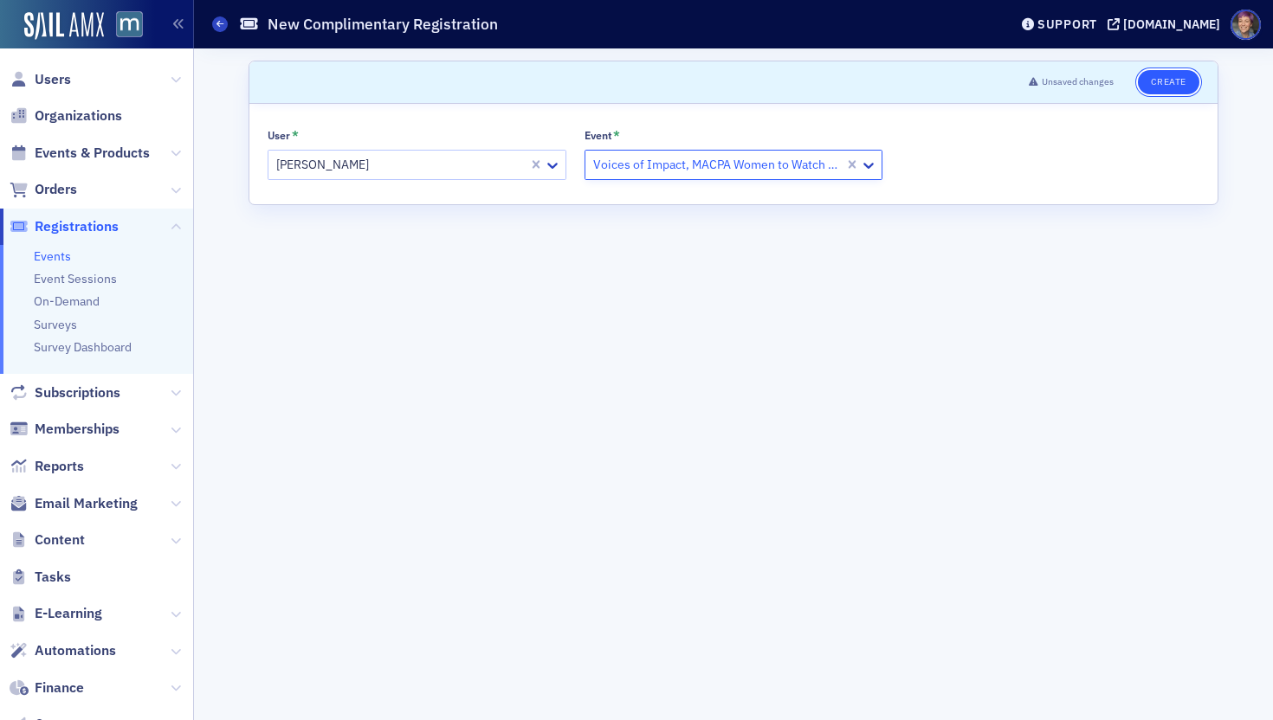
click at [1069, 81] on button "Create" at bounding box center [1168, 82] width 61 height 24
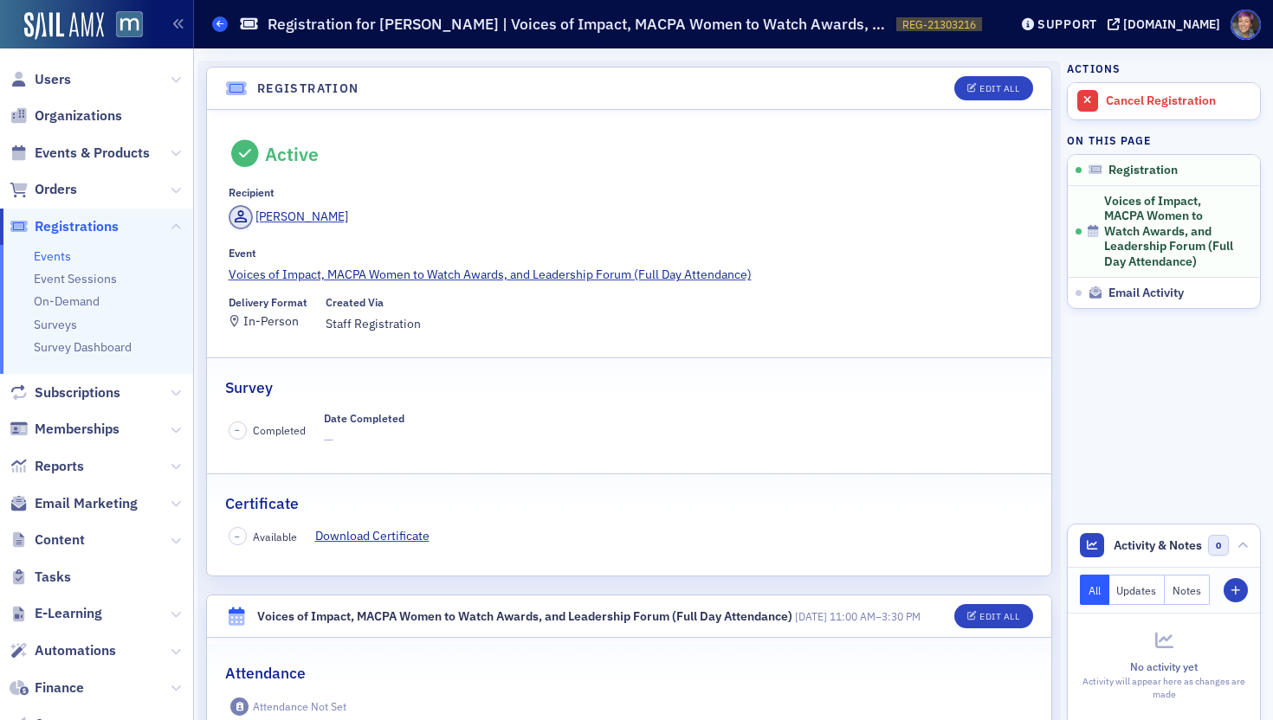
click at [216, 29] on span at bounding box center [220, 24] width 16 height 16
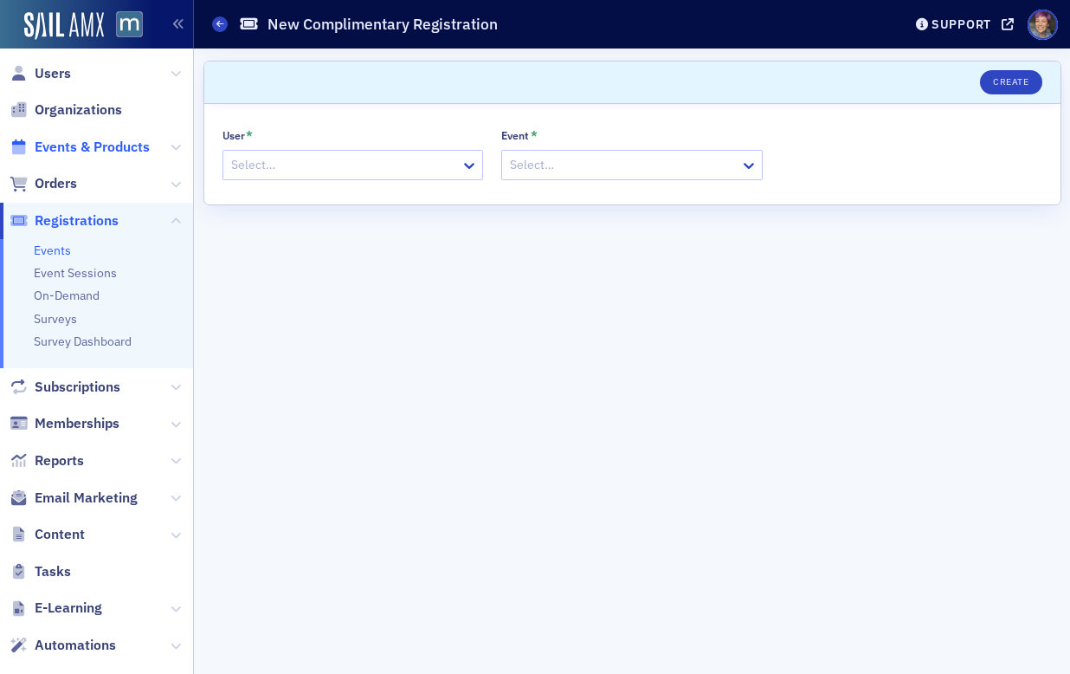
click at [118, 141] on span "Events & Products" at bounding box center [92, 147] width 115 height 19
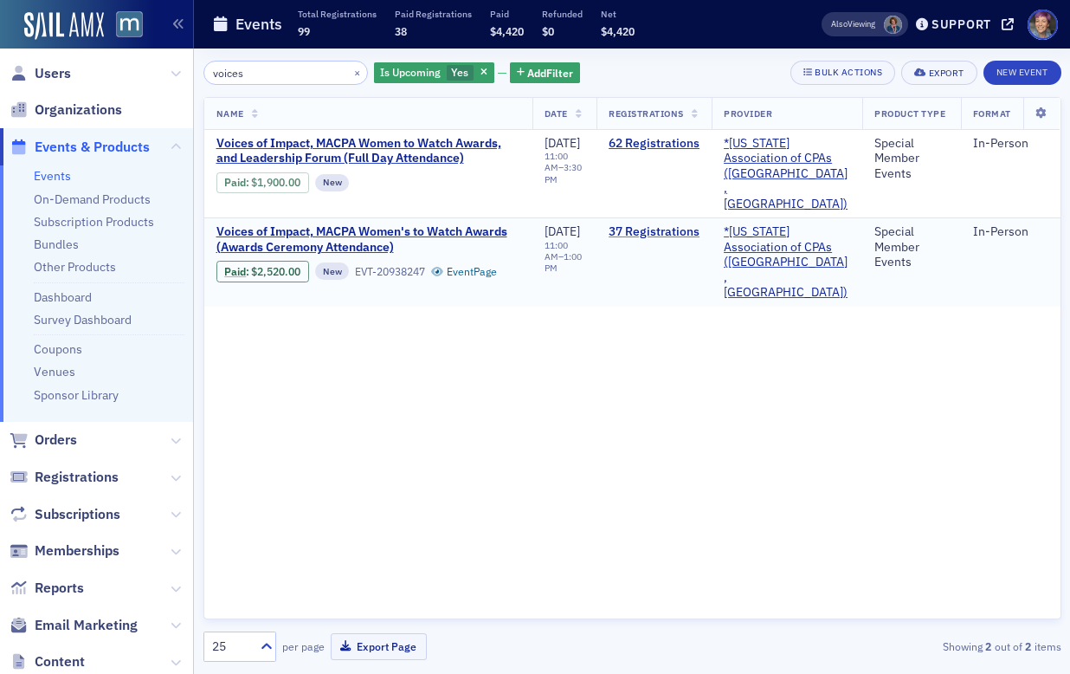
click at [690, 224] on link "37 Registrations" at bounding box center [654, 232] width 91 height 16
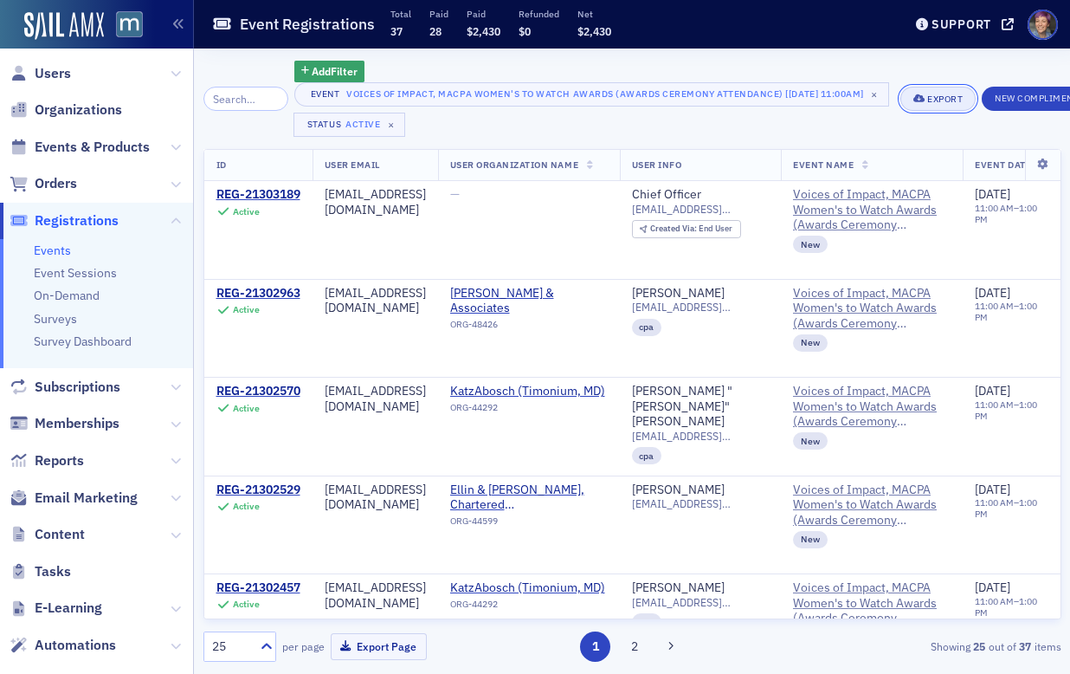
click at [957, 97] on div "Export" at bounding box center [944, 99] width 35 height 10
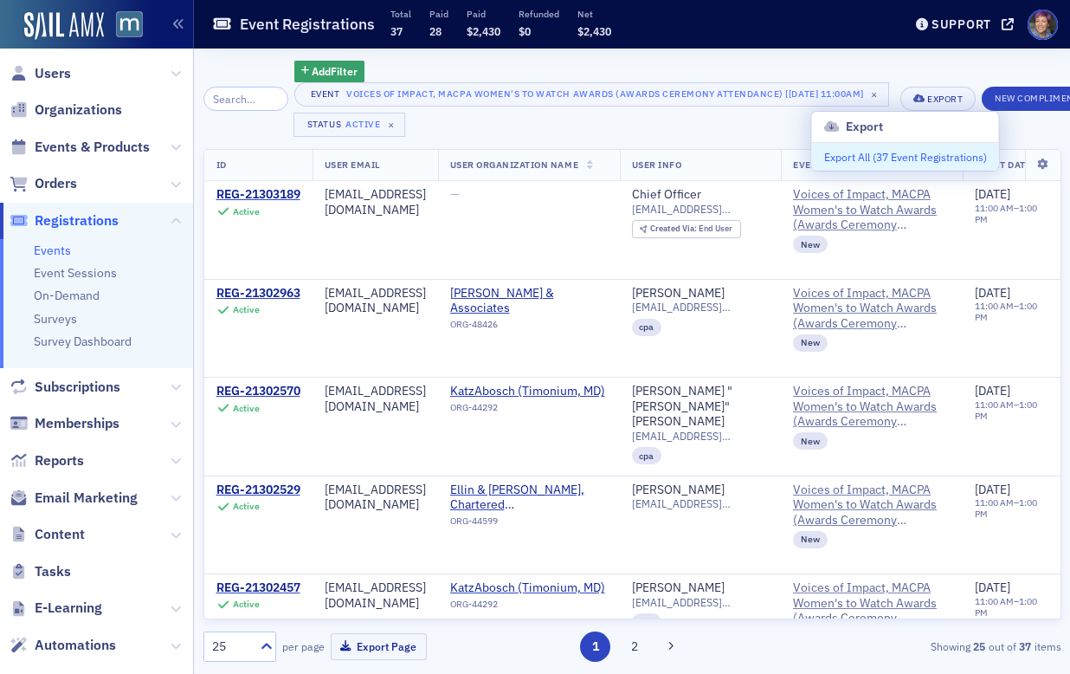
click at [915, 147] on button "Export All ( 37 Event Registrations )" at bounding box center [905, 157] width 187 height 28
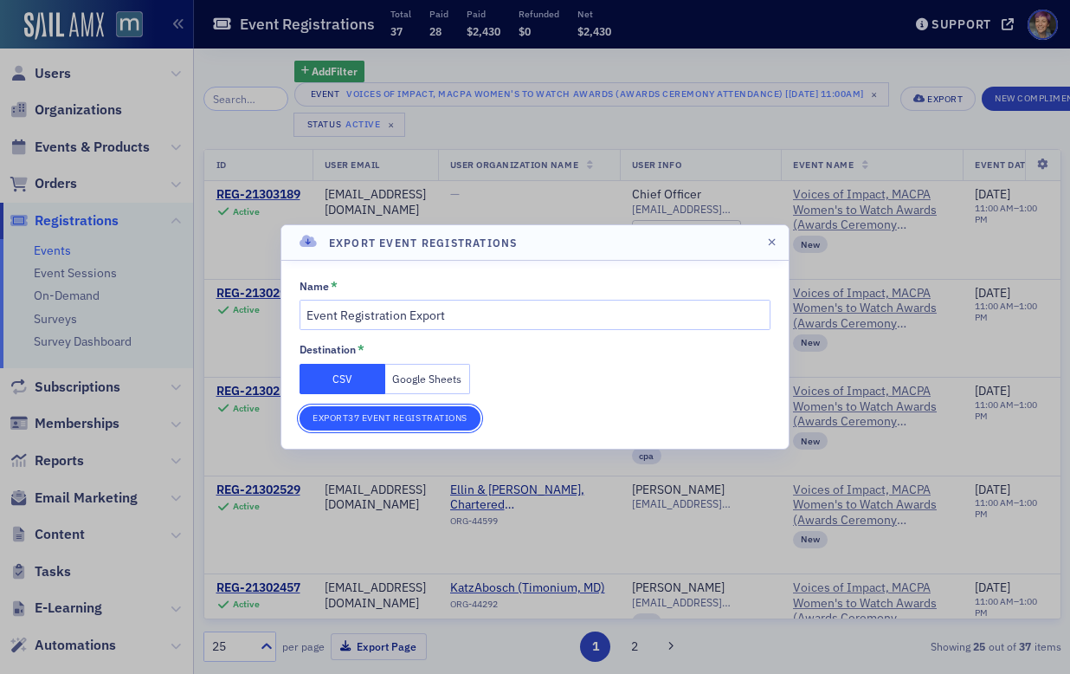
click at [415, 419] on button "Export 37 Event Registrations" at bounding box center [390, 418] width 181 height 24
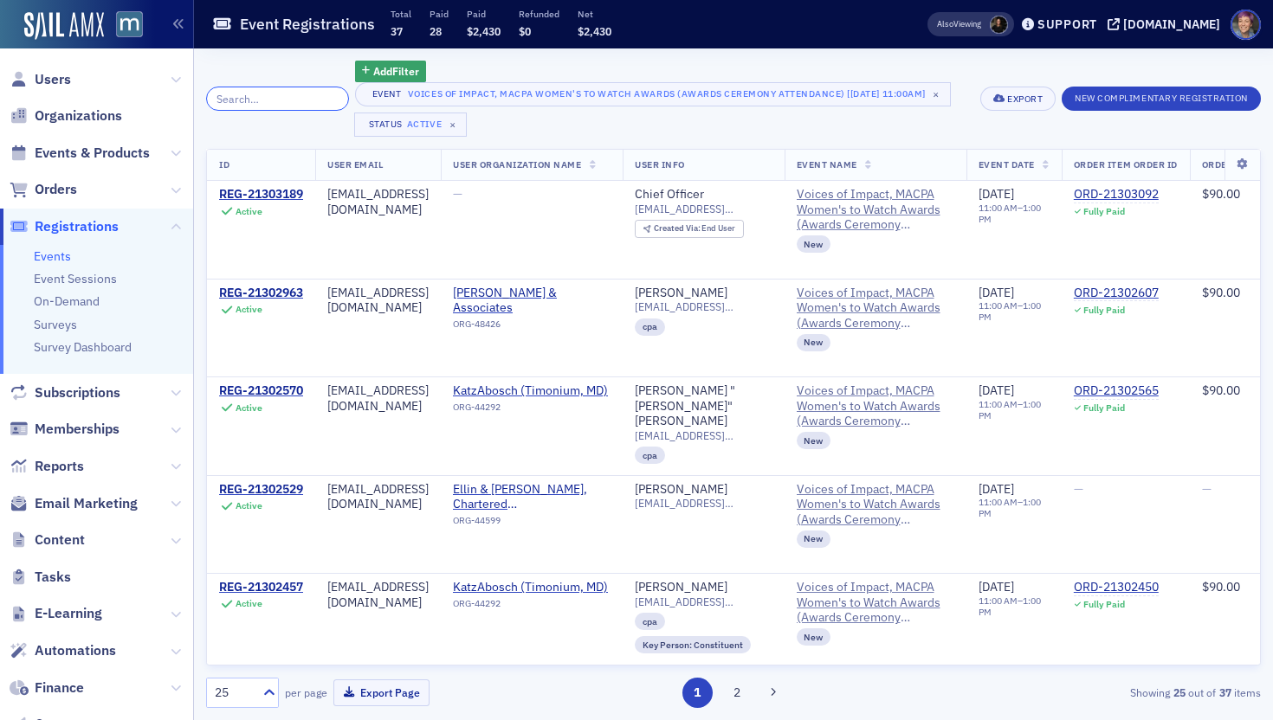
click at [256, 94] on input "search" at bounding box center [277, 99] width 143 height 24
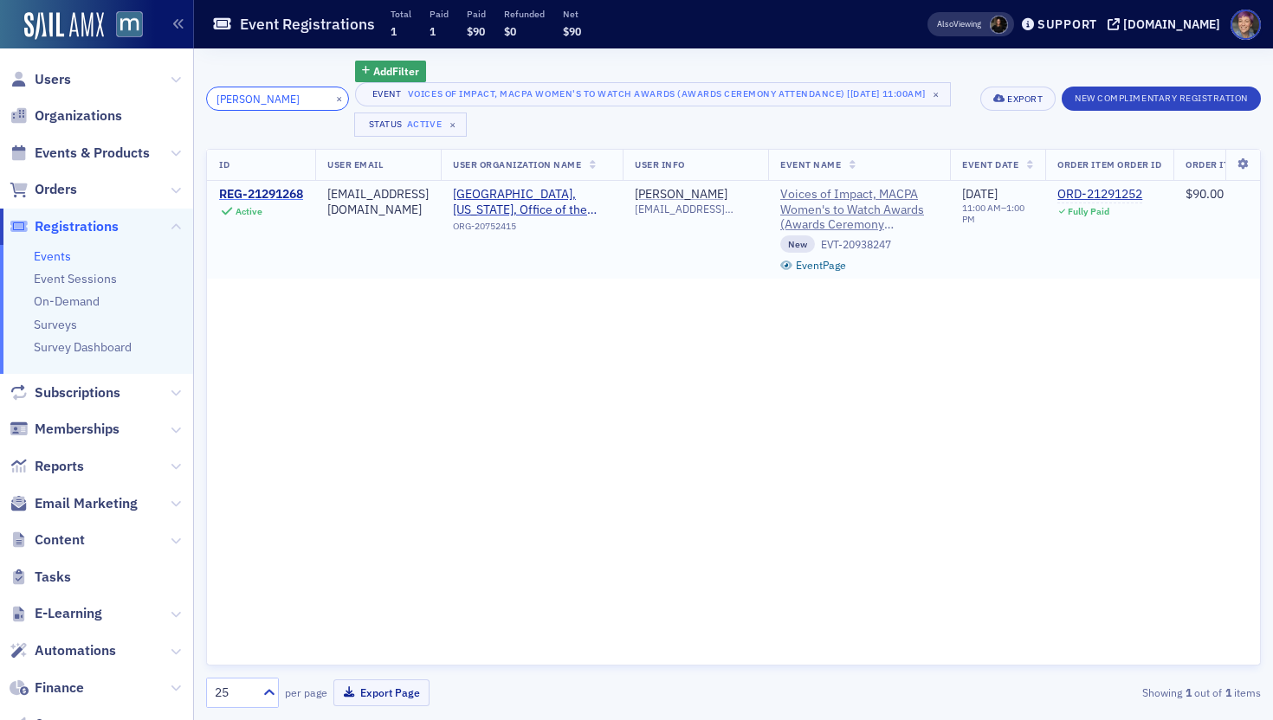
type input "bardwell"
click at [285, 196] on div "REG-21291268" at bounding box center [261, 195] width 84 height 16
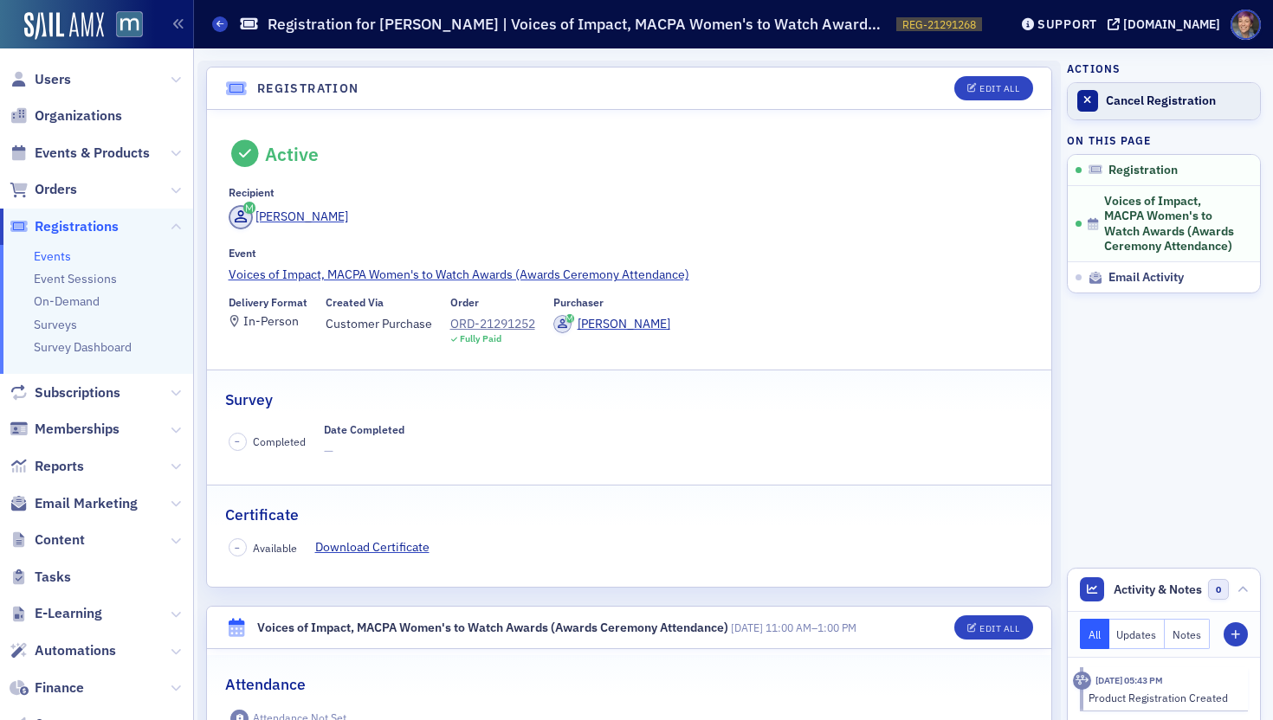
click at [1069, 101] on div "Cancel Registration" at bounding box center [1178, 102] width 145 height 16
click at [500, 318] on div "ORD-21291252" at bounding box center [492, 324] width 85 height 18
click at [215, 26] on span at bounding box center [220, 24] width 16 height 16
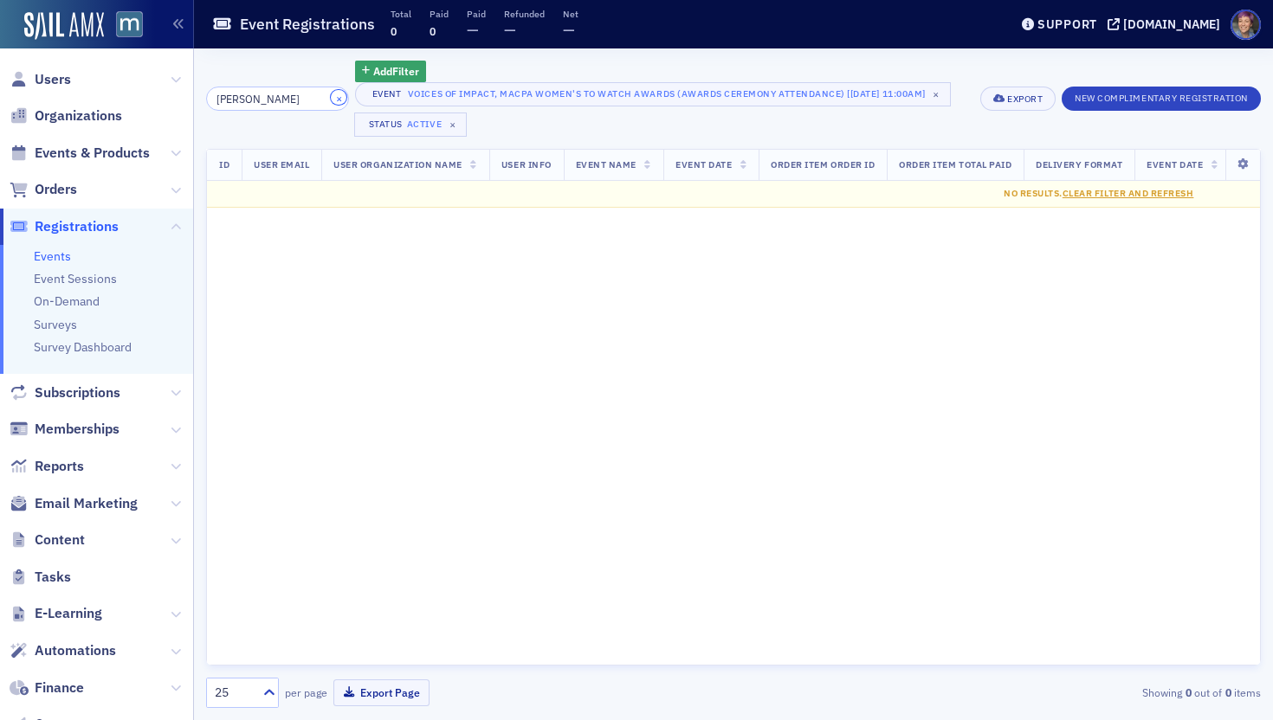
click at [331, 97] on button "×" at bounding box center [339, 98] width 16 height 16
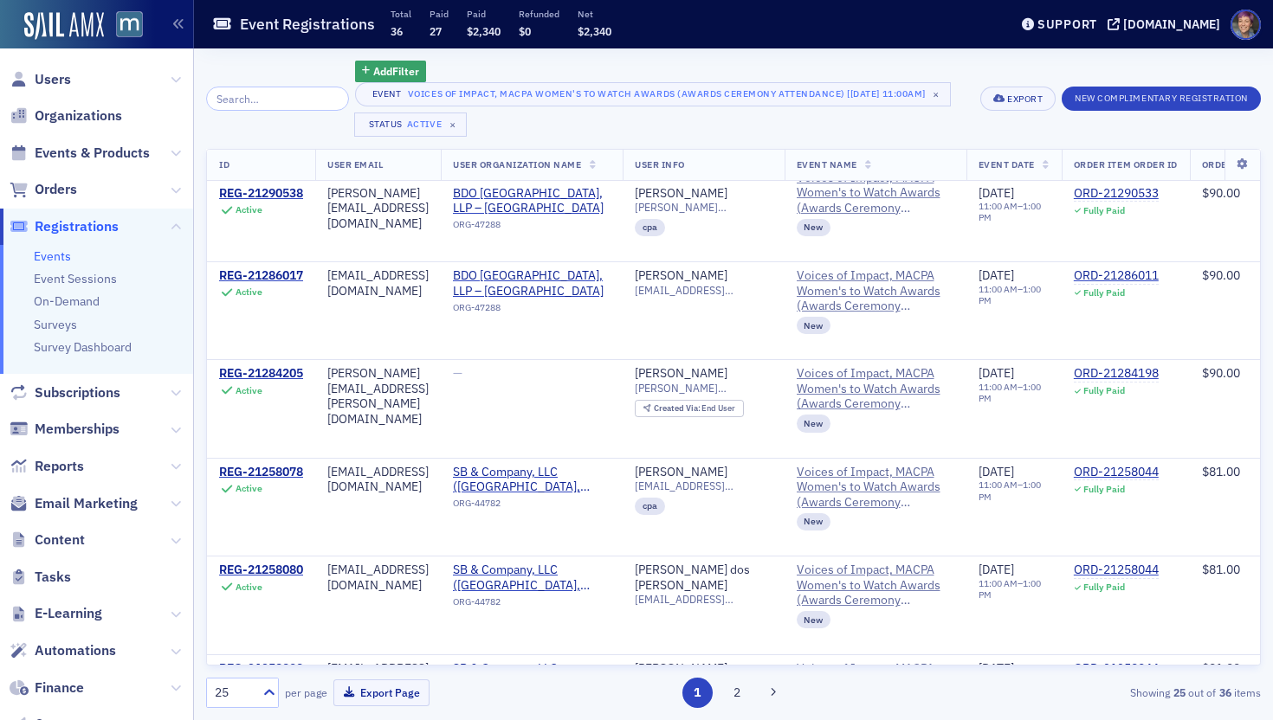
scroll to position [1984, 0]
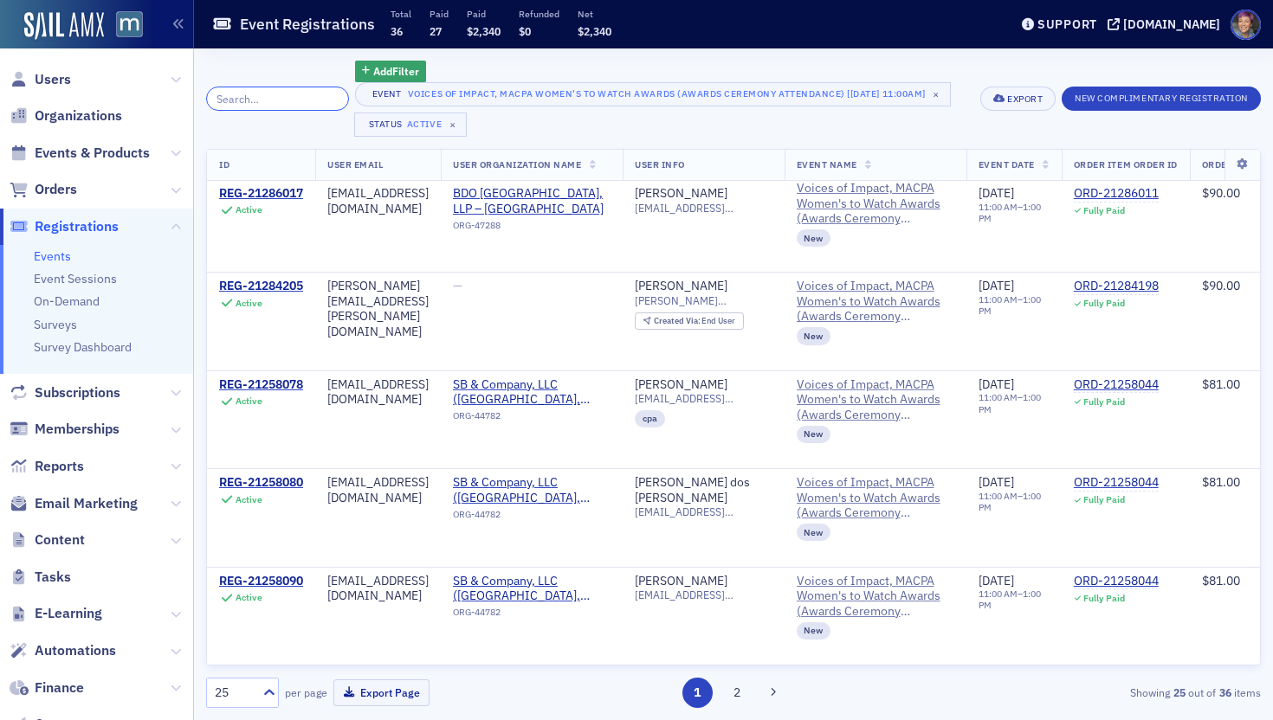
click at [248, 106] on input "search" at bounding box center [277, 99] width 143 height 24
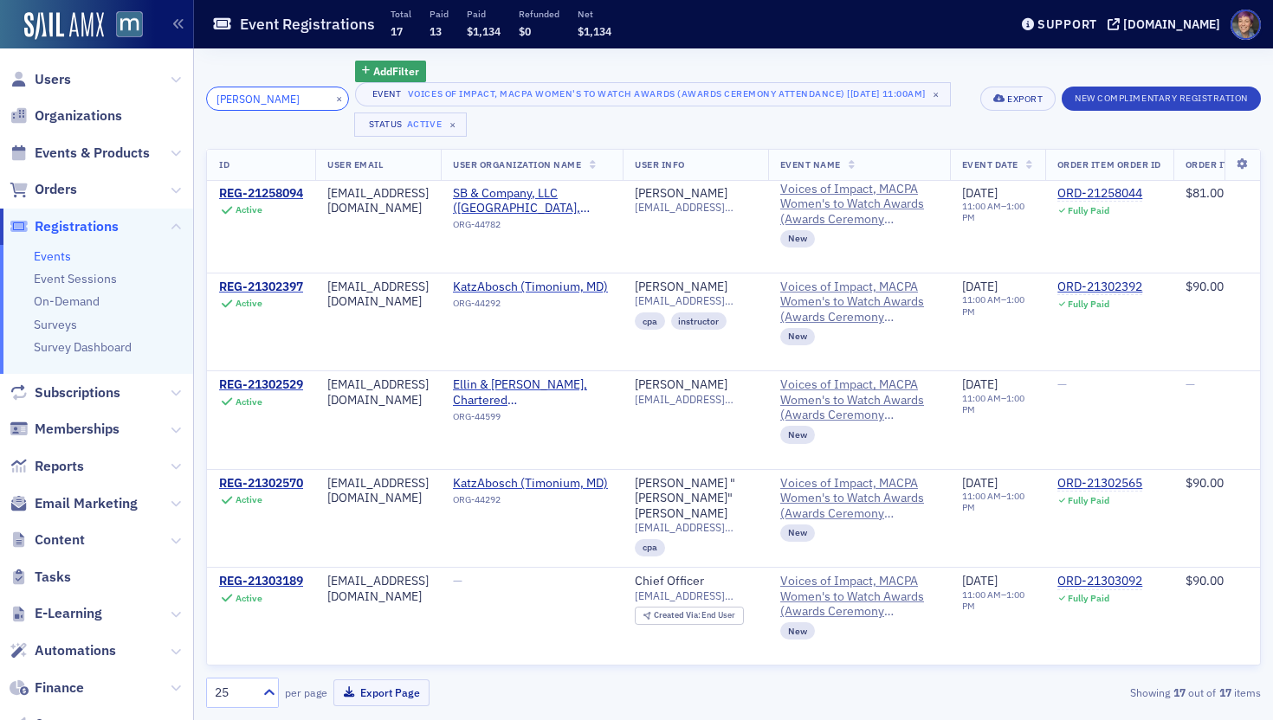
scroll to position [1948, 0]
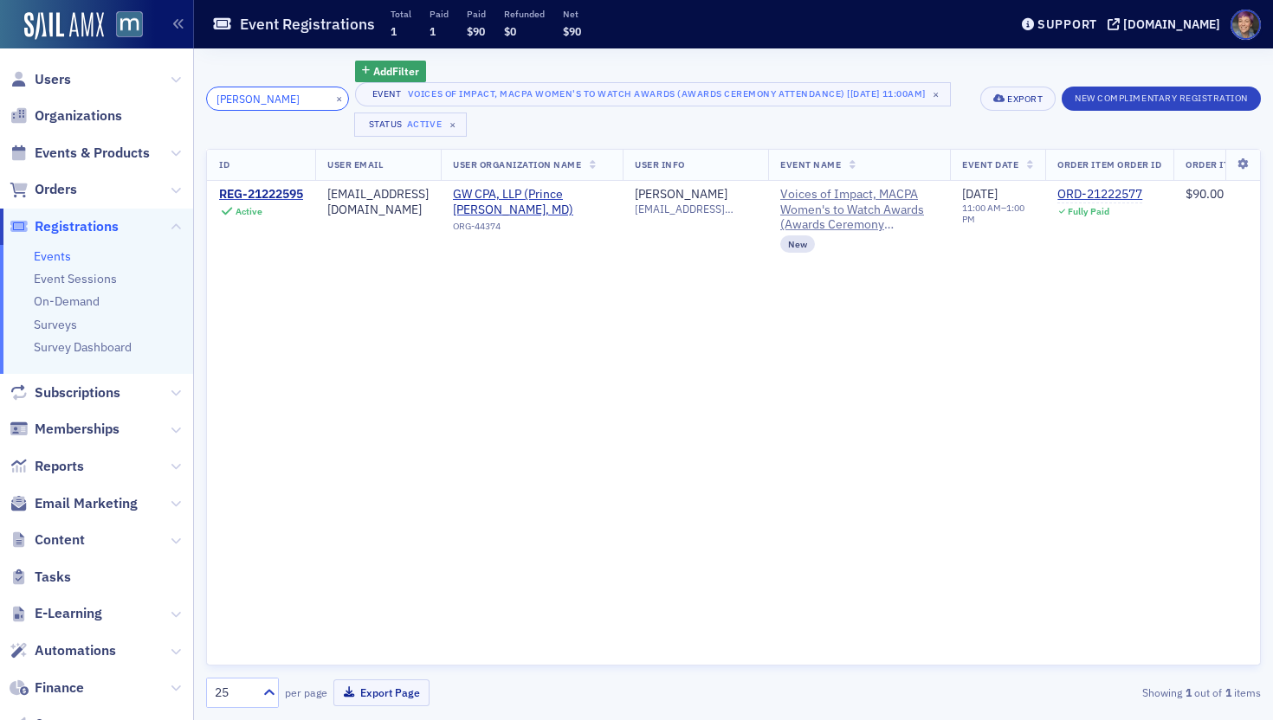
type input "katie"
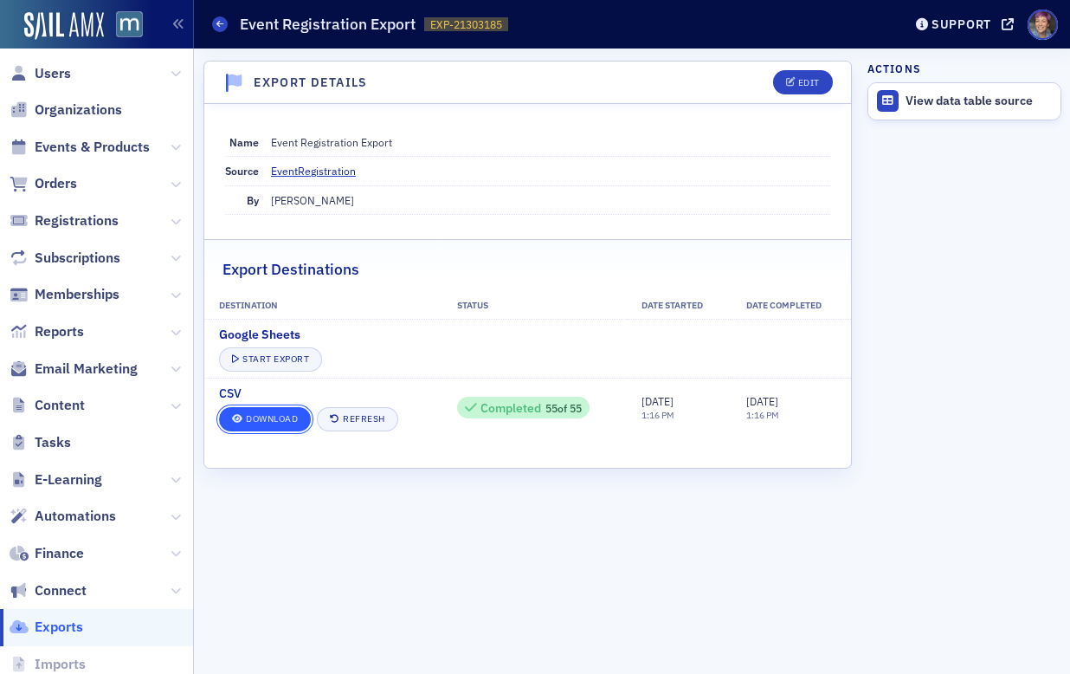
click at [283, 419] on link "Download" at bounding box center [265, 419] width 92 height 24
click at [268, 414] on link "Download" at bounding box center [265, 419] width 92 height 24
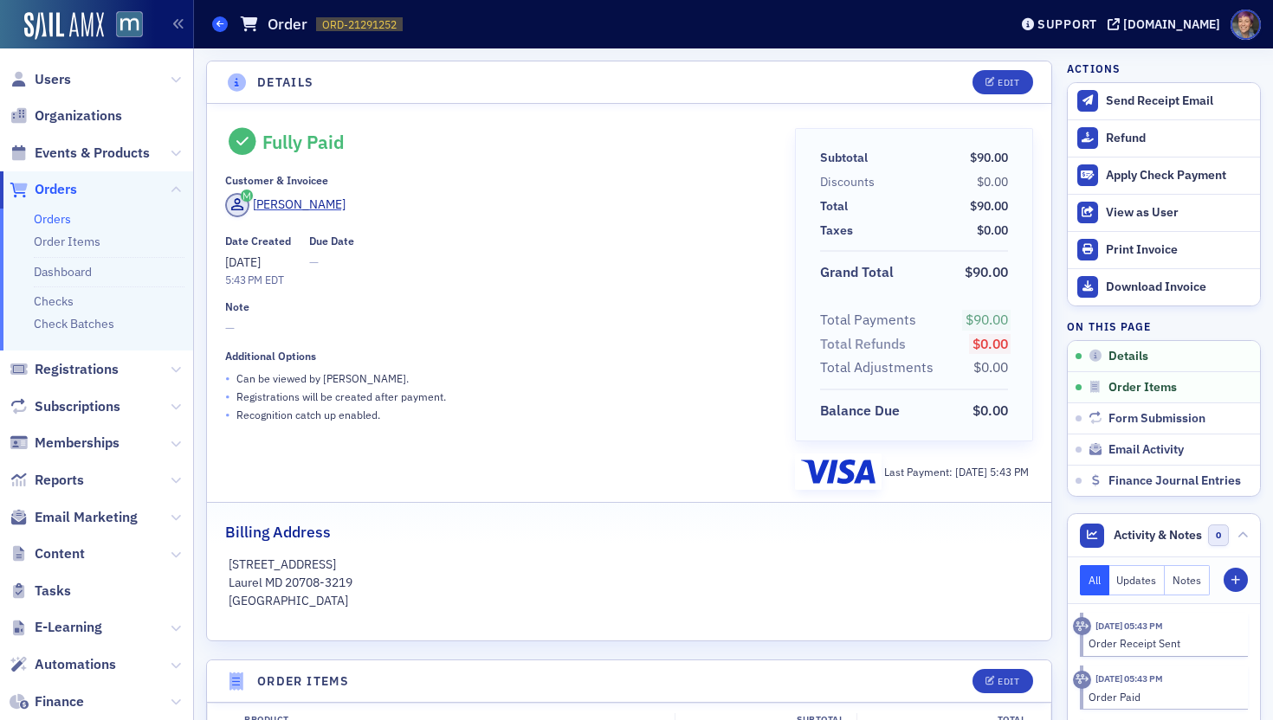
click at [223, 25] on span at bounding box center [220, 24] width 16 height 16
click at [219, 29] on span at bounding box center [220, 24] width 16 height 16
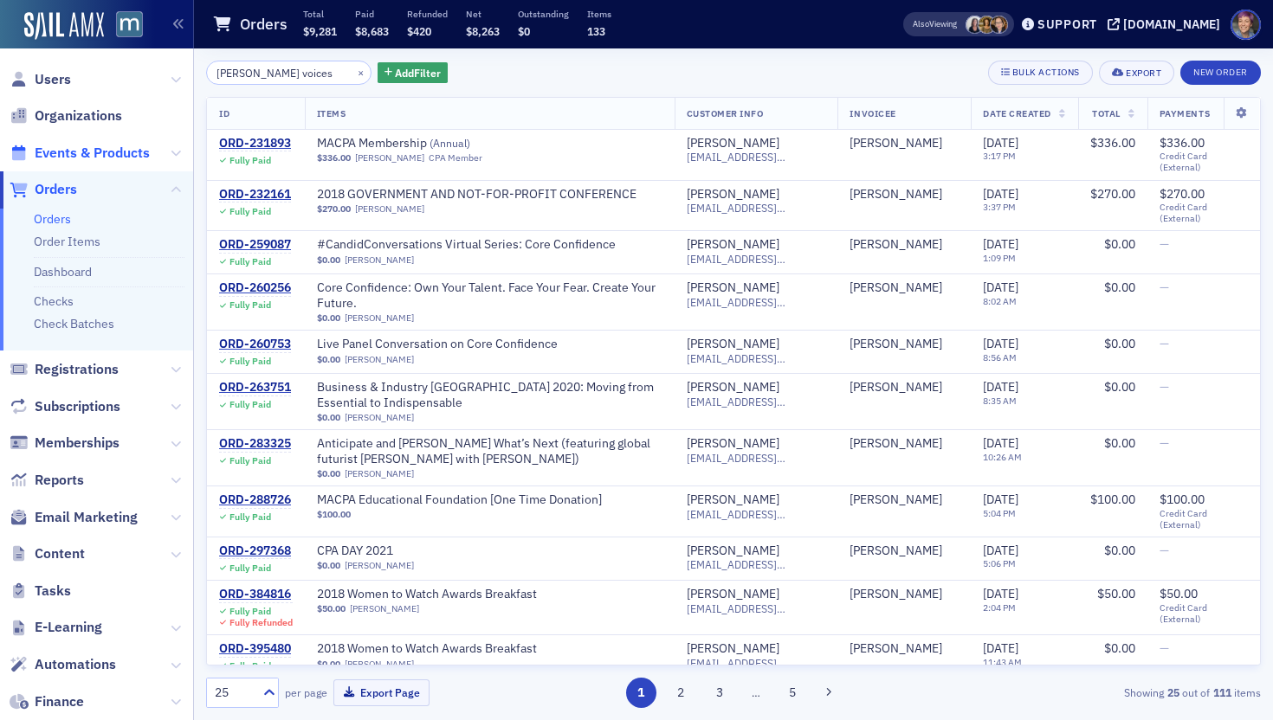
type input "bardwell voices"
click at [106, 156] on span "Events & Products" at bounding box center [92, 153] width 115 height 19
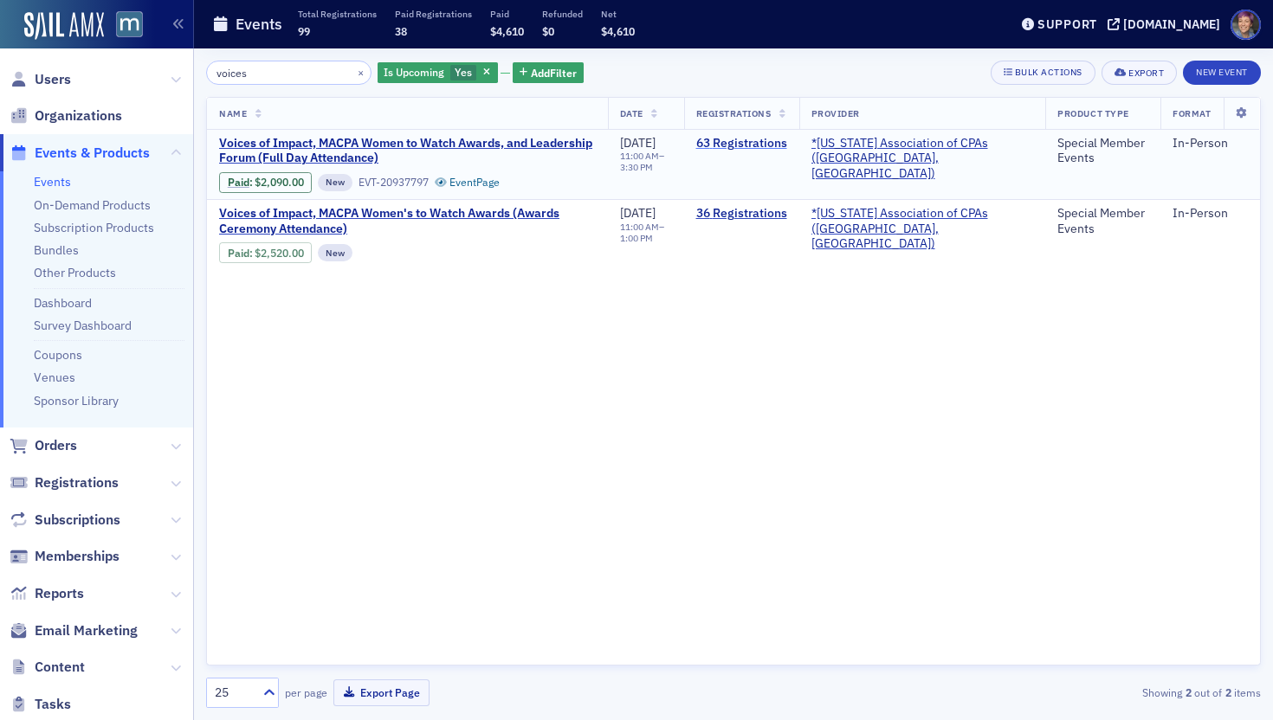
type input "voices"
click at [787, 146] on link "63 Registrations" at bounding box center [741, 144] width 91 height 16
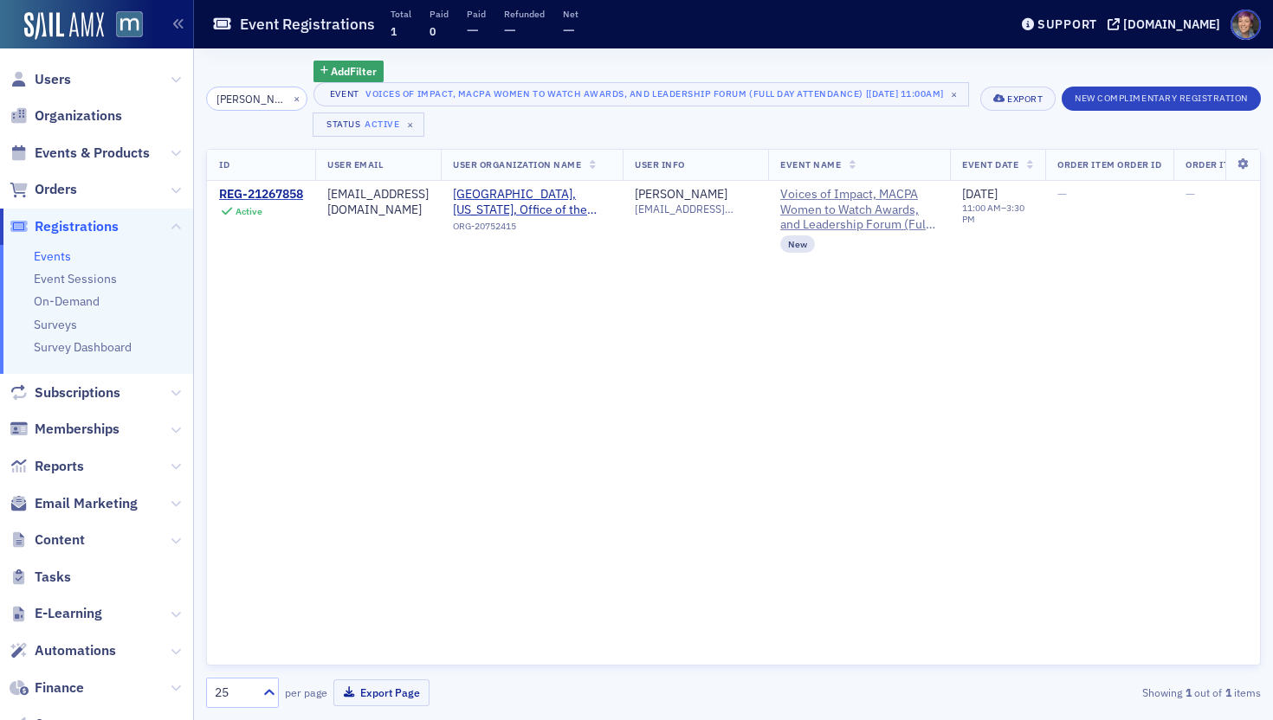
type input "bardwell"
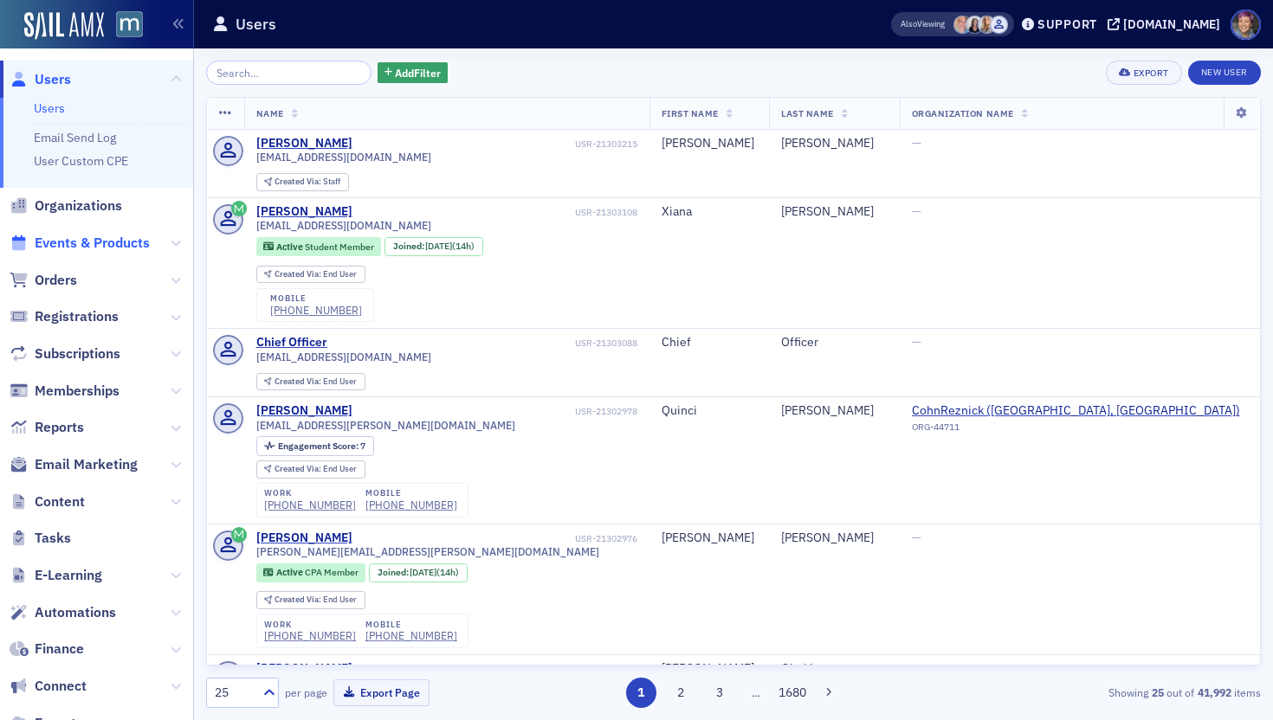
click at [91, 242] on span "Events & Products" at bounding box center [92, 243] width 115 height 19
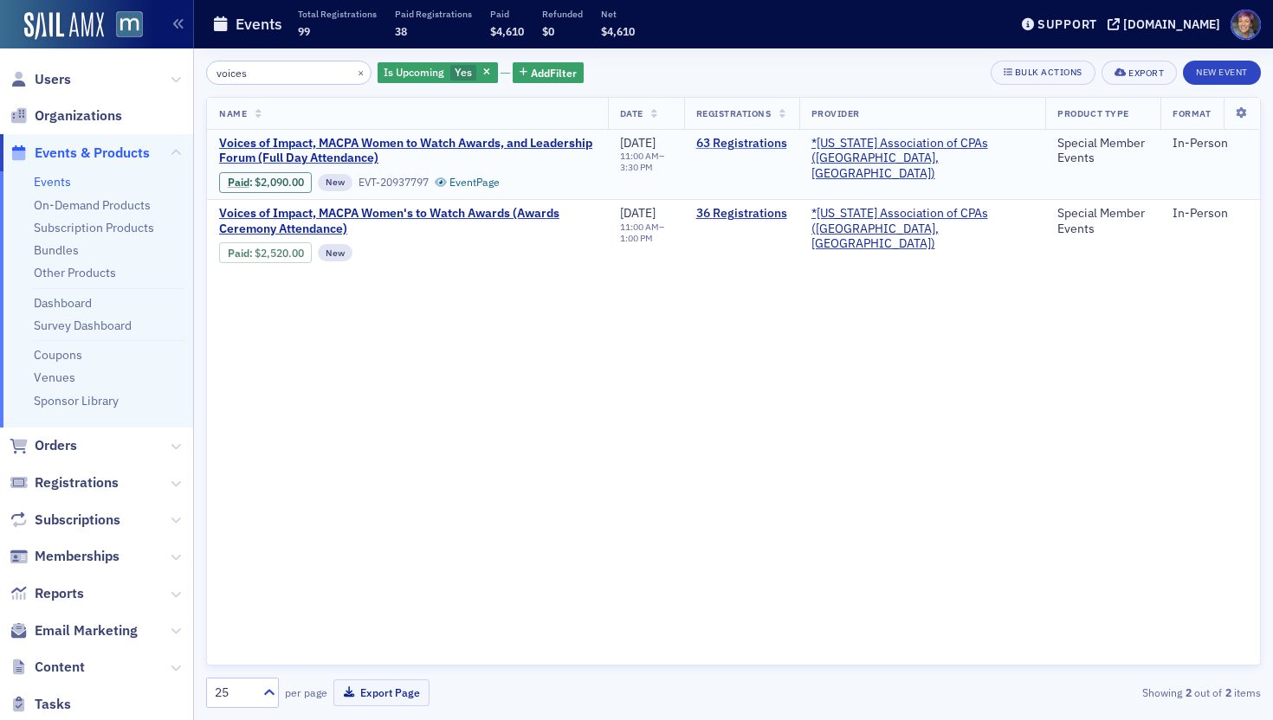
type input "voices"
click at [787, 140] on link "63 Registrations" at bounding box center [741, 144] width 91 height 16
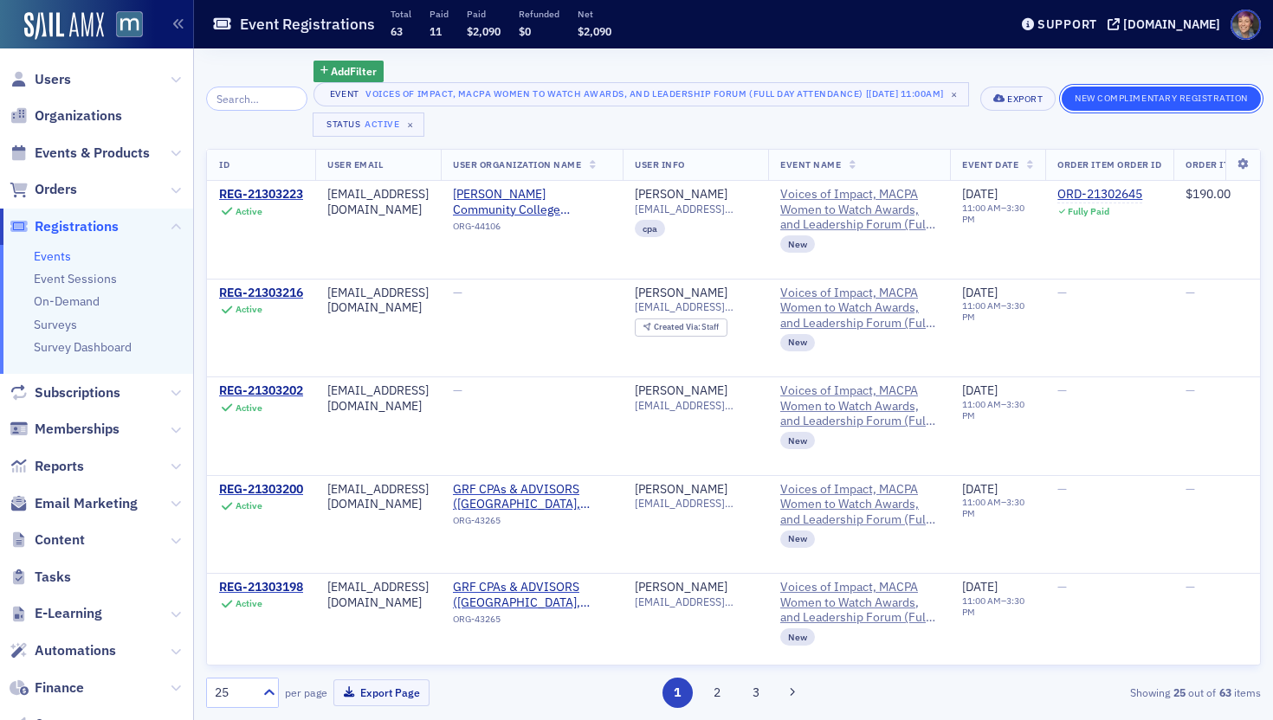
click at [1231, 105] on button "New Complimentary Registration" at bounding box center [1160, 99] width 199 height 24
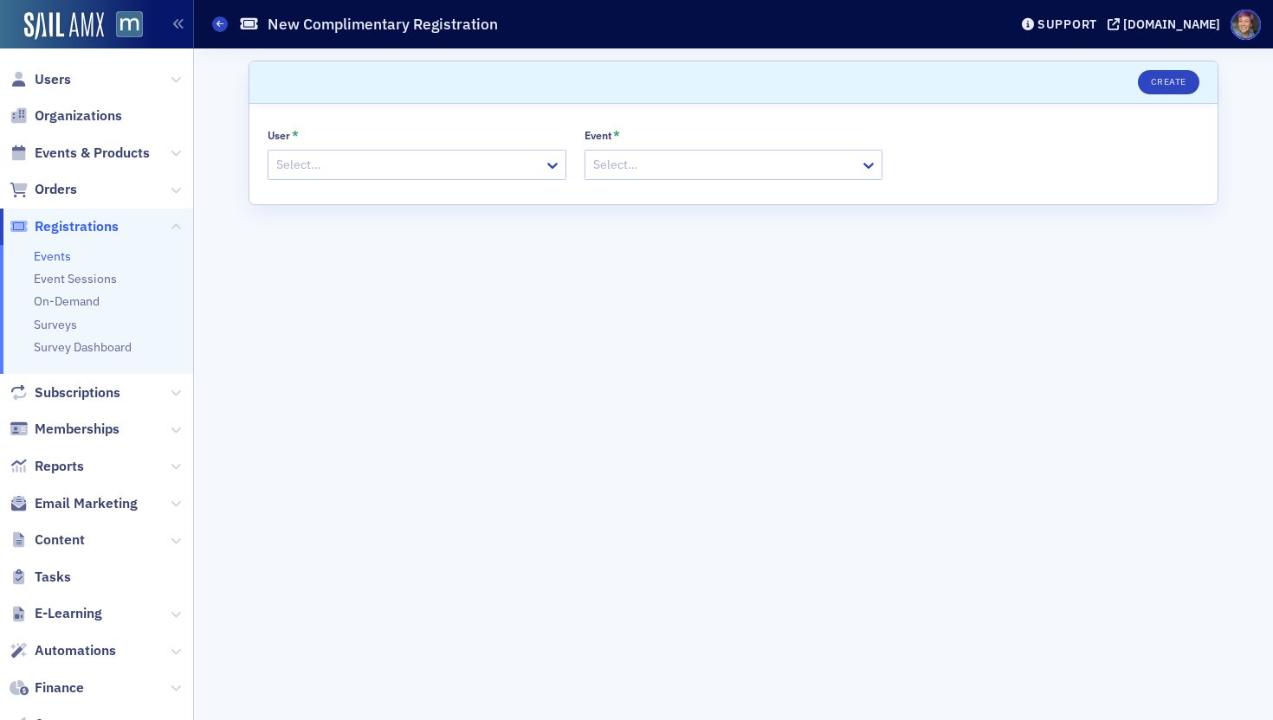
click at [466, 166] on div at bounding box center [408, 165] width 268 height 22
type input "[PERSON_NAME]"
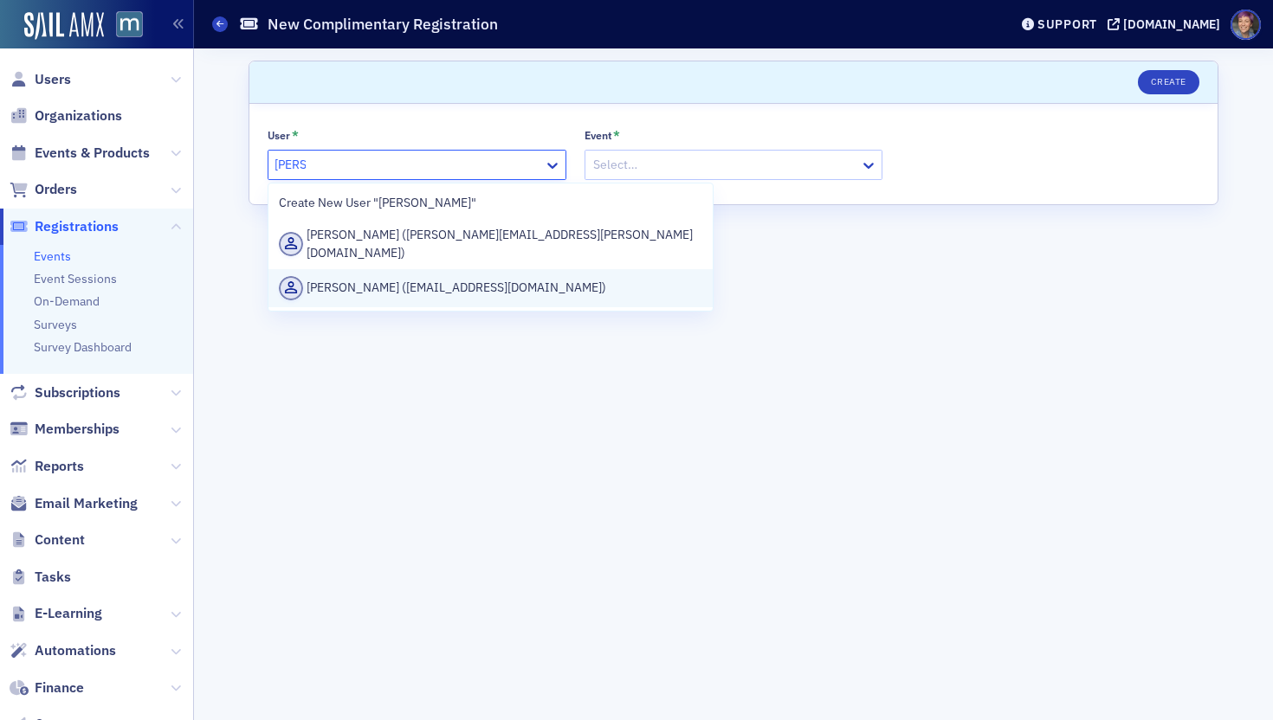
click at [486, 282] on div "[PERSON_NAME] ([EMAIL_ADDRESS][DOMAIN_NAME])" at bounding box center [490, 288] width 423 height 24
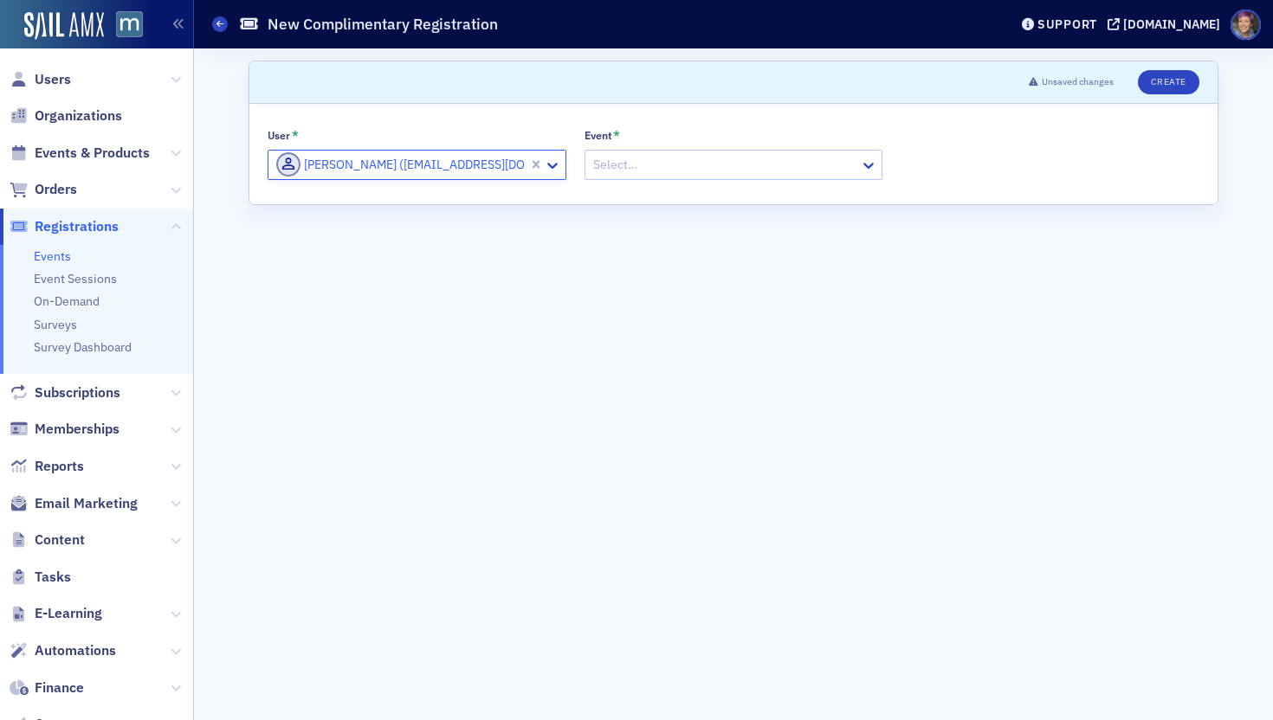
click at [714, 163] on div at bounding box center [725, 165] width 268 height 22
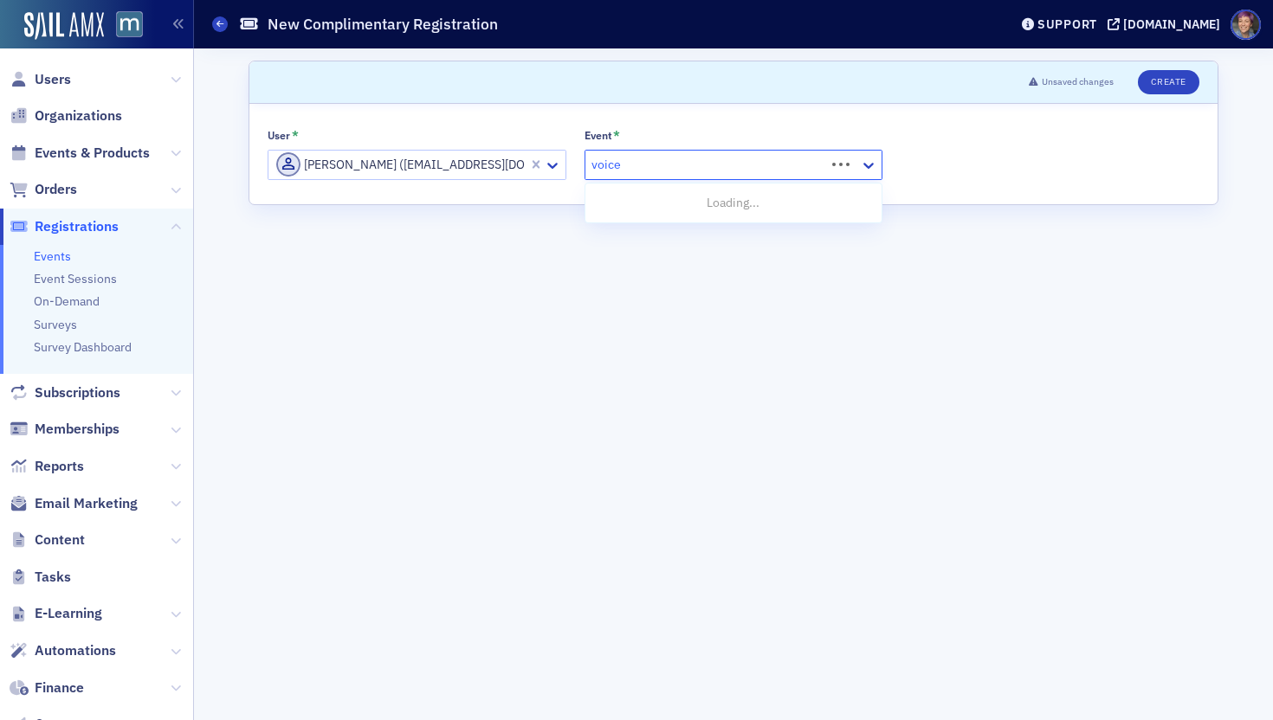
type input "voices"
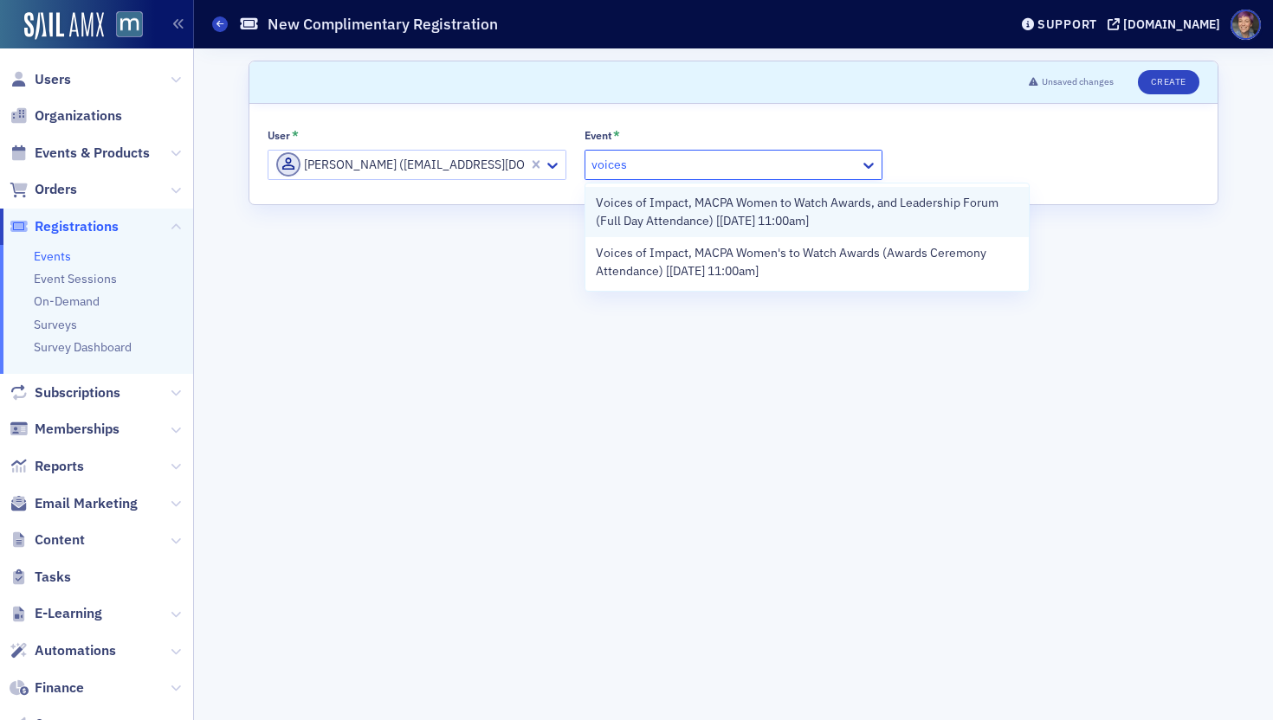
click at [697, 227] on span "Voices of Impact, MACPA Women to Watch Awards, and Leadership Forum (Full Day A…" at bounding box center [807, 212] width 423 height 36
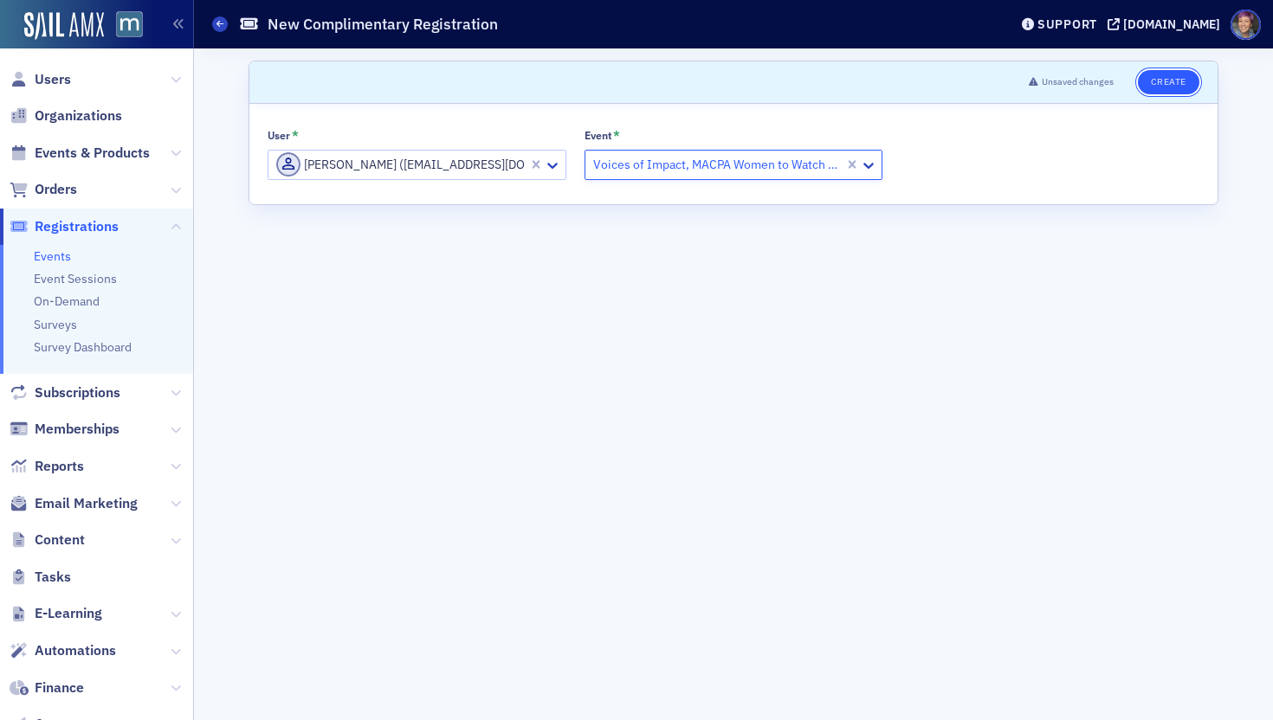
click at [1166, 90] on button "Create" at bounding box center [1168, 82] width 61 height 24
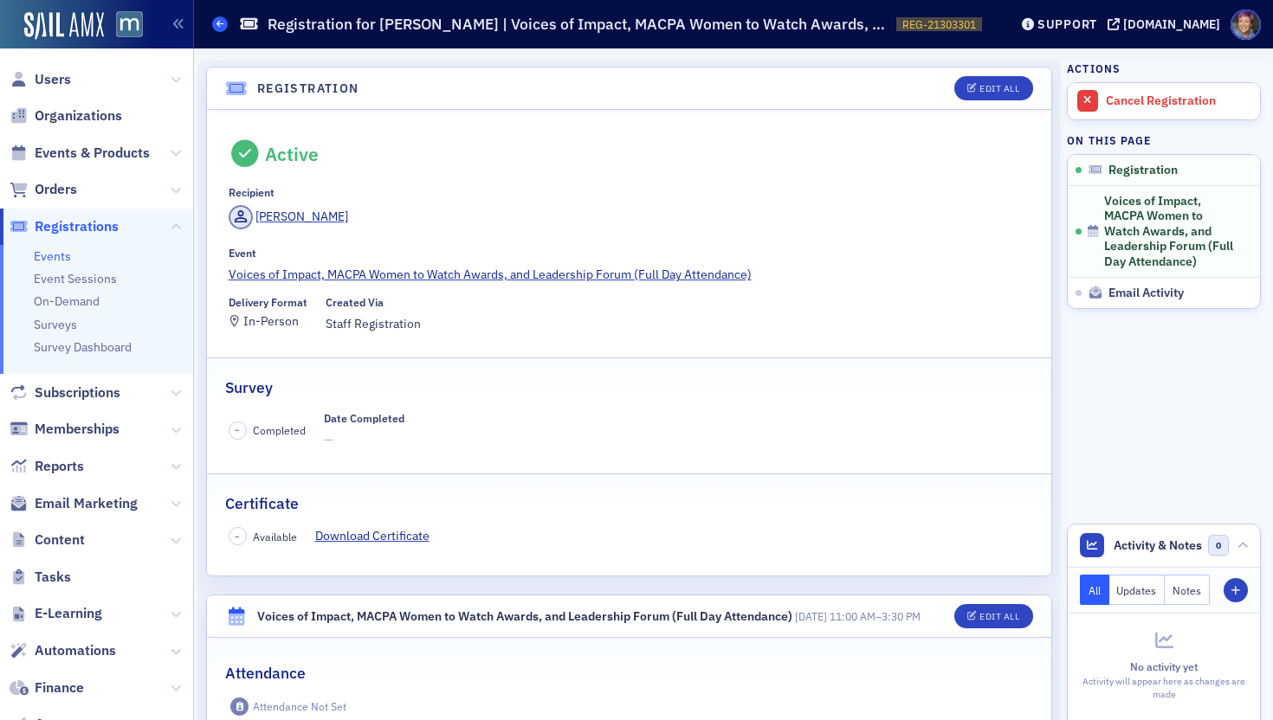
click at [215, 29] on span at bounding box center [220, 24] width 16 height 16
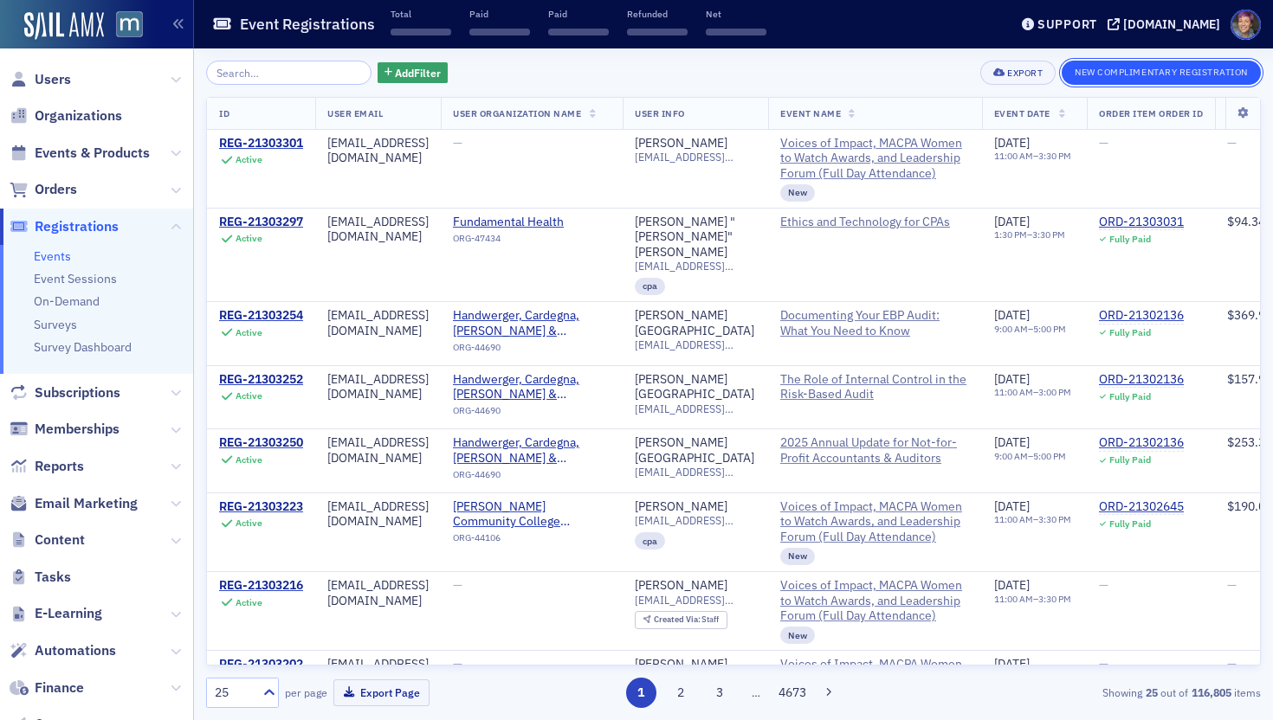
click at [1177, 67] on button "New Complimentary Registration" at bounding box center [1160, 73] width 199 height 24
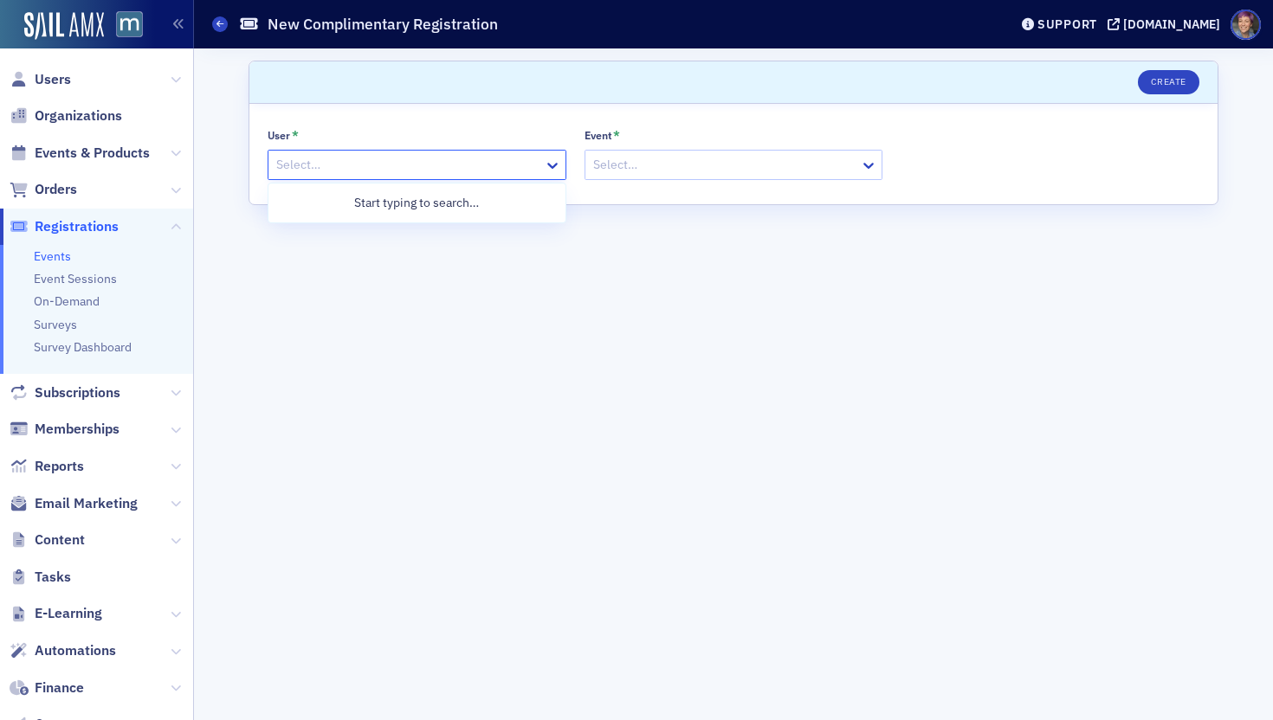
click at [332, 155] on div at bounding box center [408, 165] width 268 height 22
type input "t"
type input "[PERSON_NAME]"
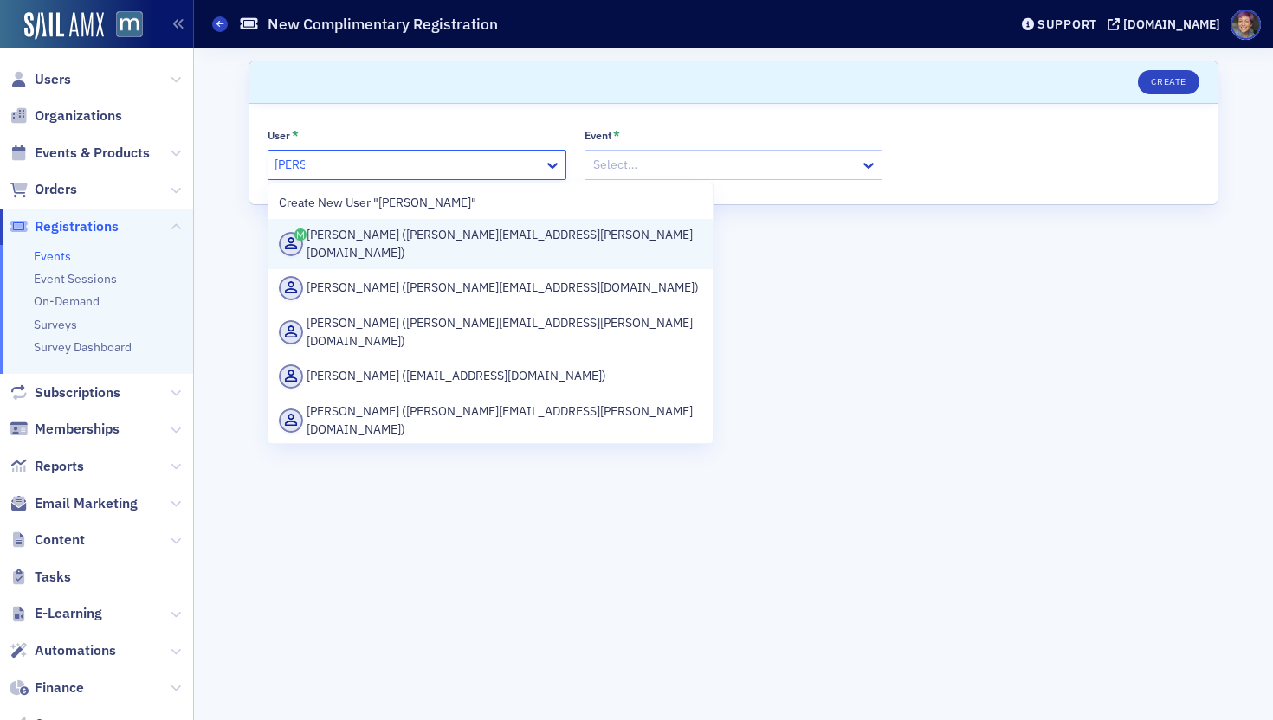
click at [368, 235] on div "[PERSON_NAME] ([PERSON_NAME][EMAIL_ADDRESS][PERSON_NAME][DOMAIN_NAME])" at bounding box center [490, 244] width 423 height 36
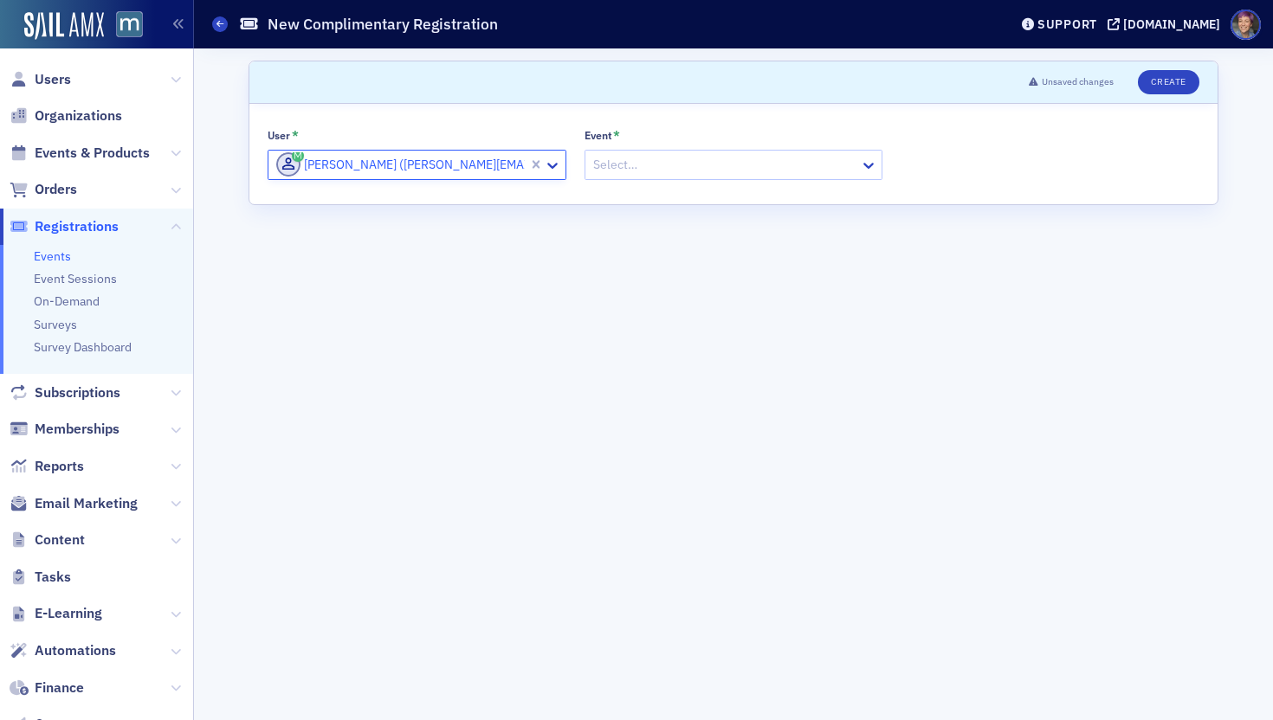
click at [726, 181] on div "User * option [PERSON_NAME] ([PERSON_NAME][EMAIL_ADDRESS][PERSON_NAME][DOMAIN_N…" at bounding box center [733, 154] width 968 height 100
click at [737, 165] on div at bounding box center [725, 165] width 268 height 22
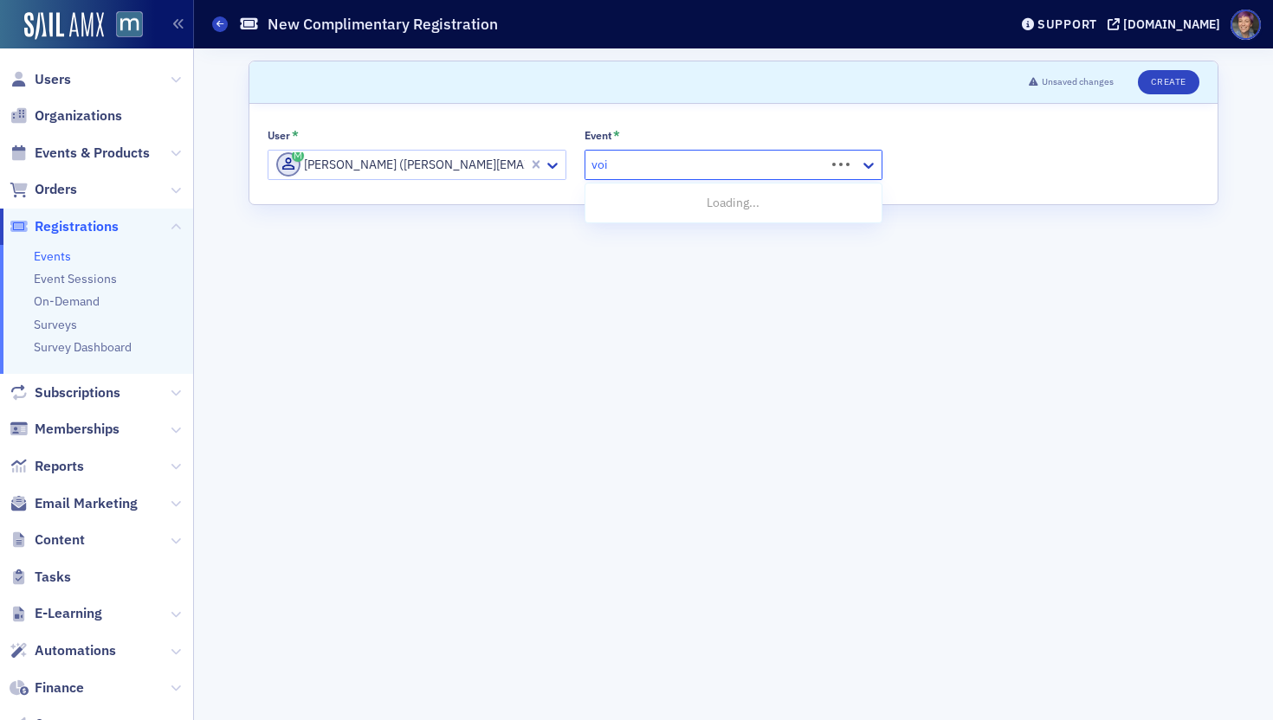
type input "voices"
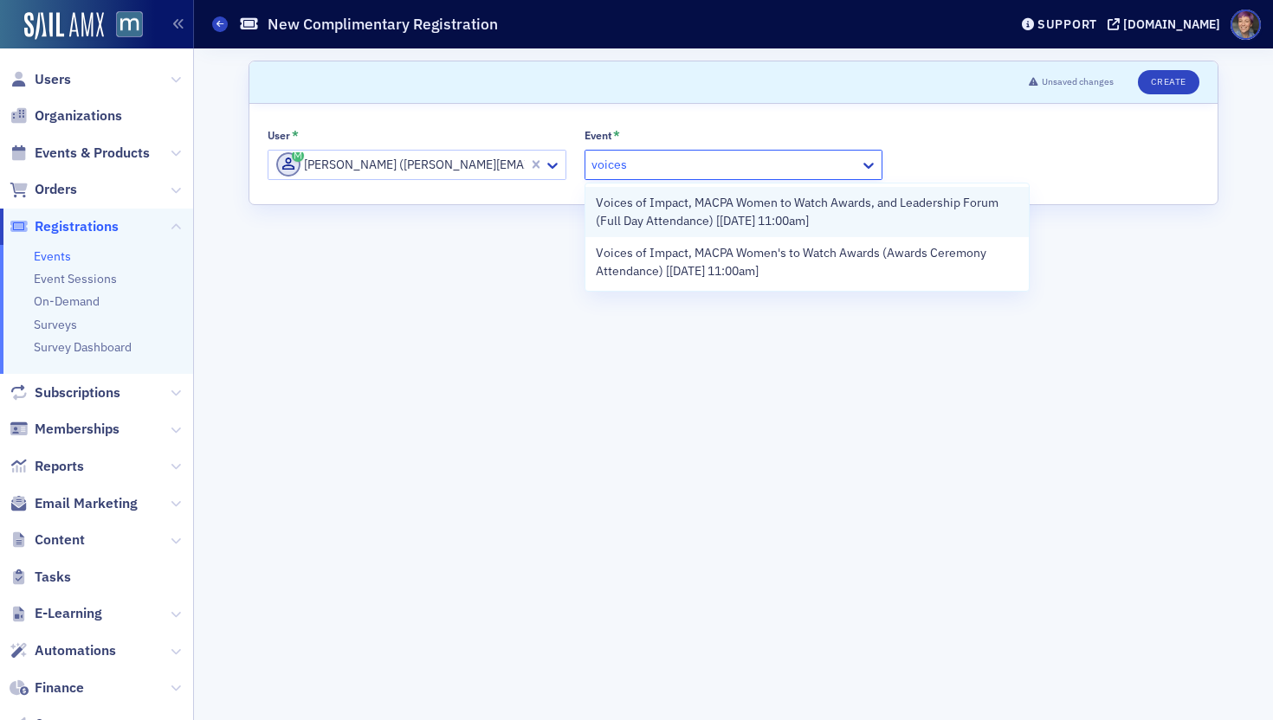
click at [717, 223] on span "Voices of Impact, MACPA Women to Watch Awards, and Leadership Forum (Full Day A…" at bounding box center [807, 212] width 423 height 36
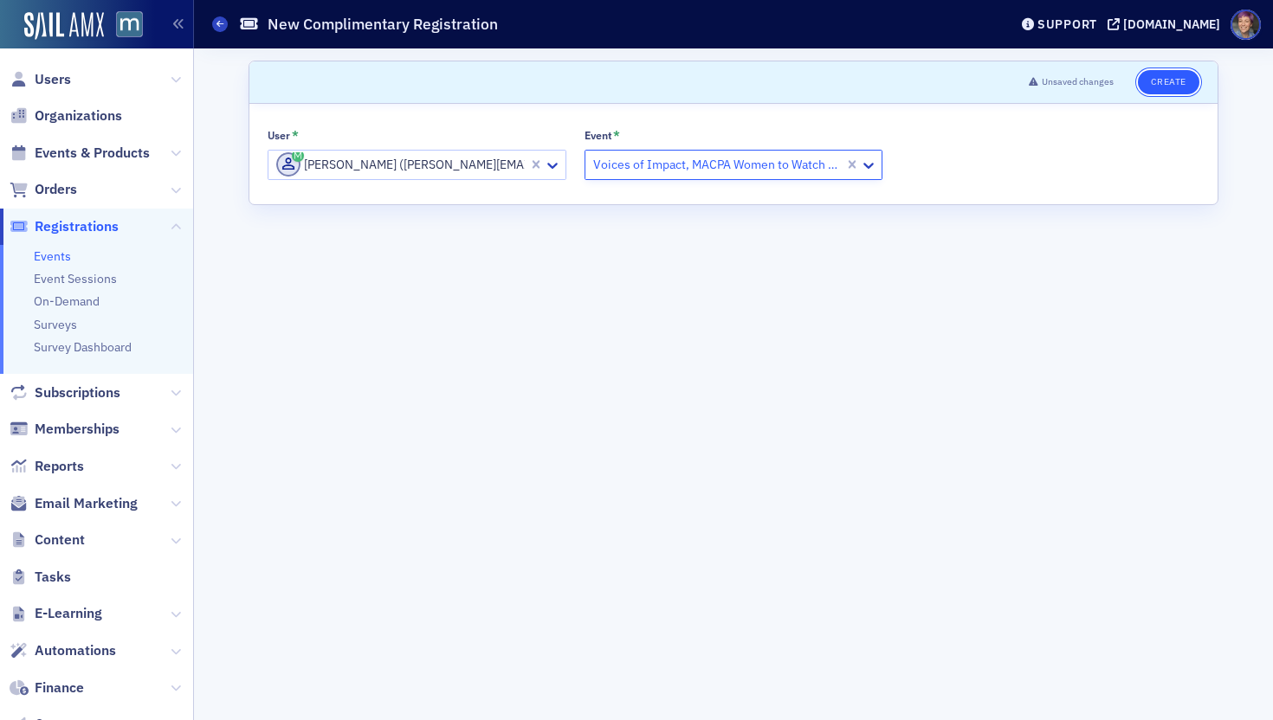
click at [1179, 74] on button "Create" at bounding box center [1168, 82] width 61 height 24
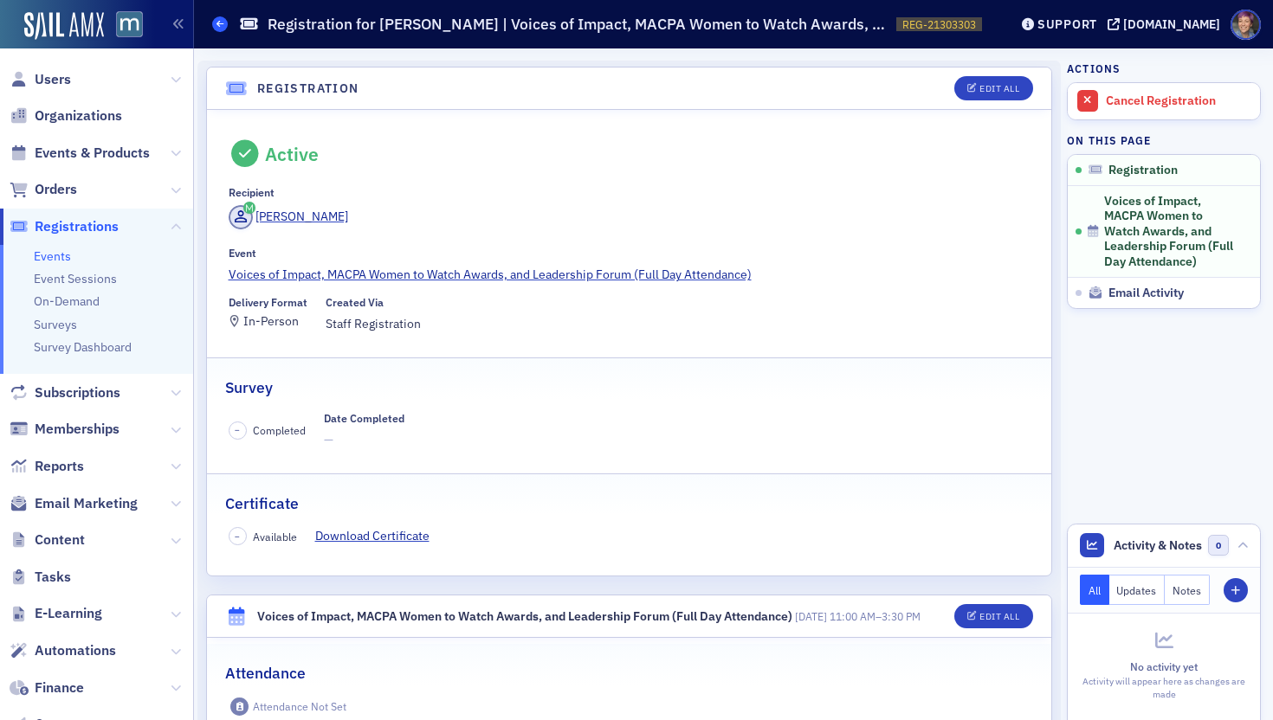
click at [225, 21] on span at bounding box center [220, 24] width 16 height 16
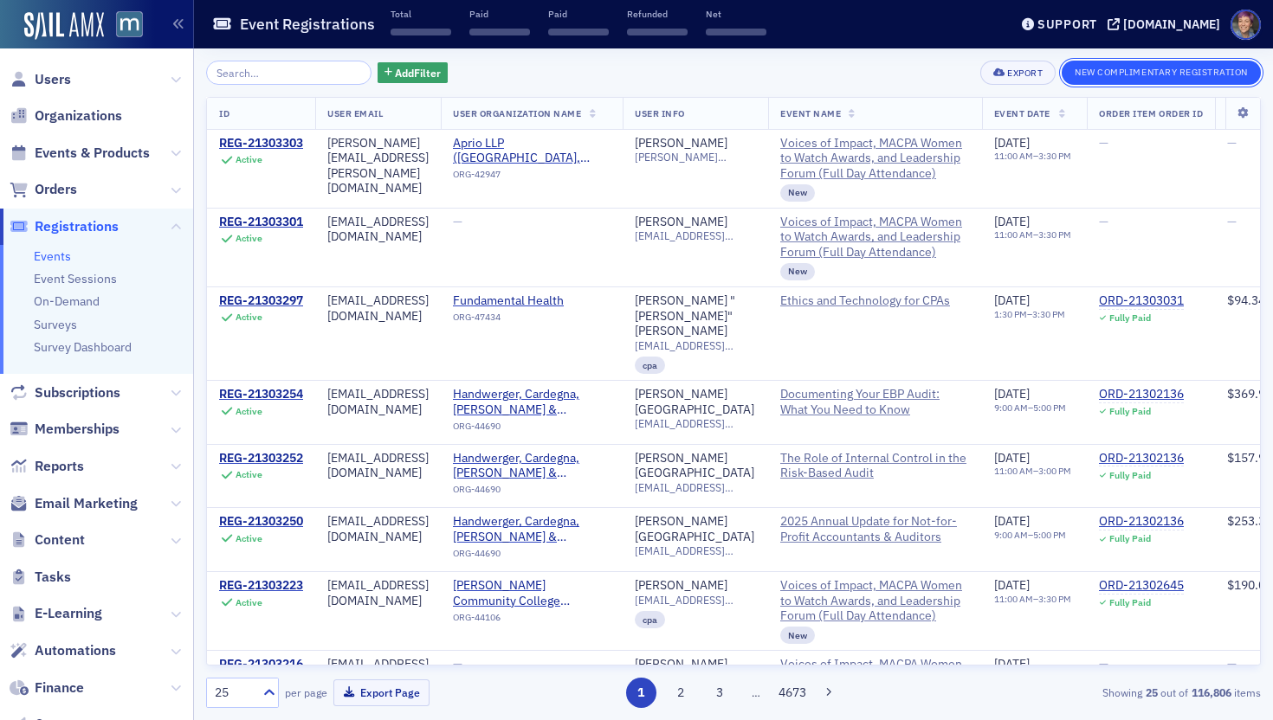
click at [1240, 77] on button "New Complimentary Registration" at bounding box center [1160, 73] width 199 height 24
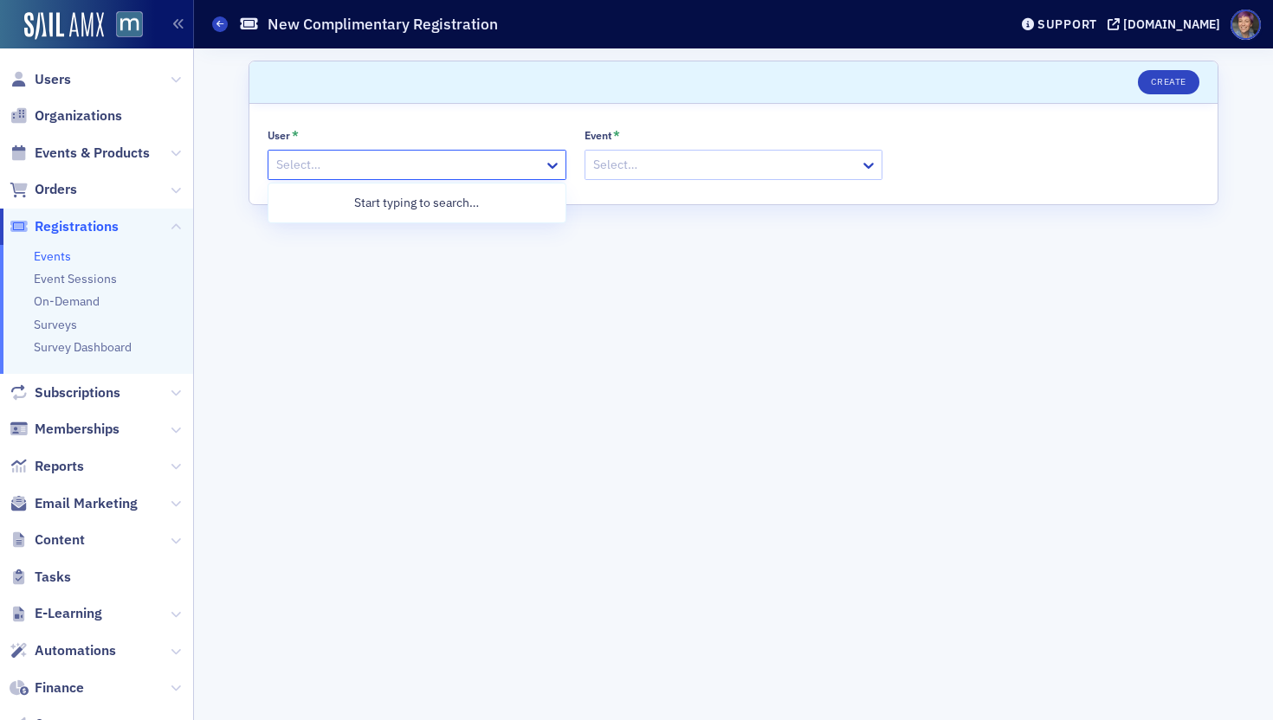
click at [380, 171] on div at bounding box center [408, 165] width 268 height 22
type input "[PERSON_NAME]"
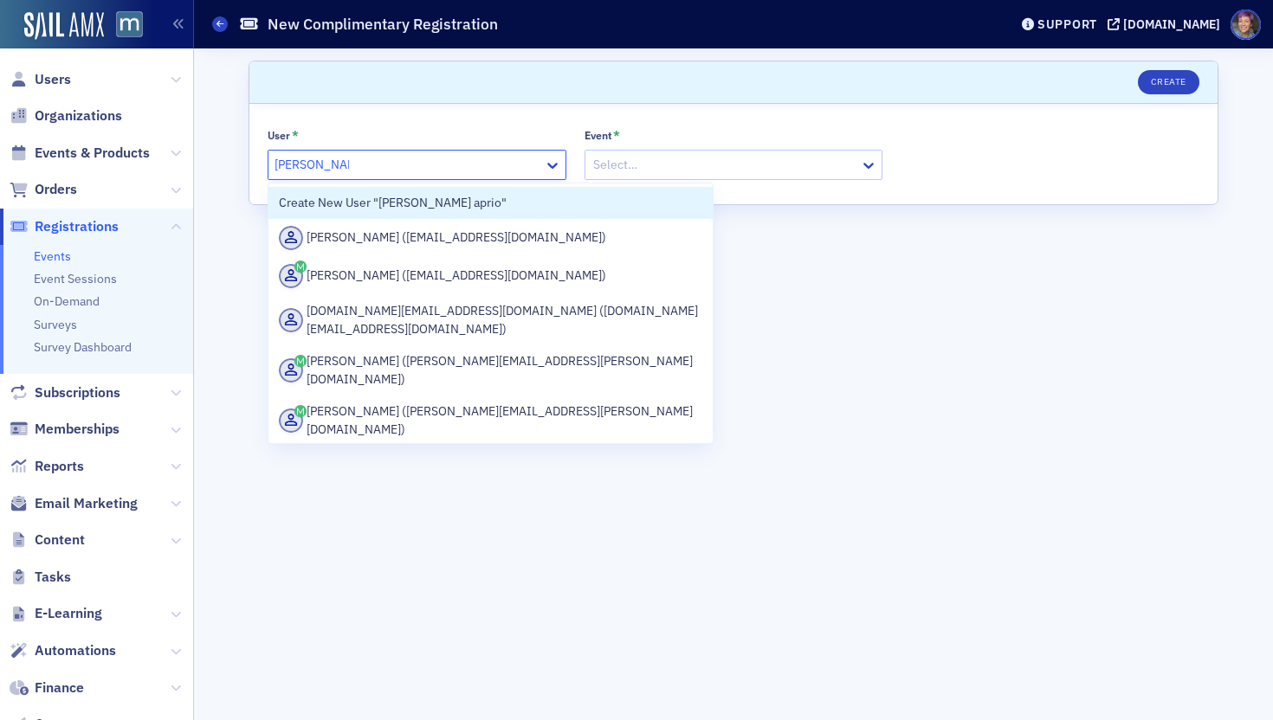
type input "[PERSON_NAME] aprio"
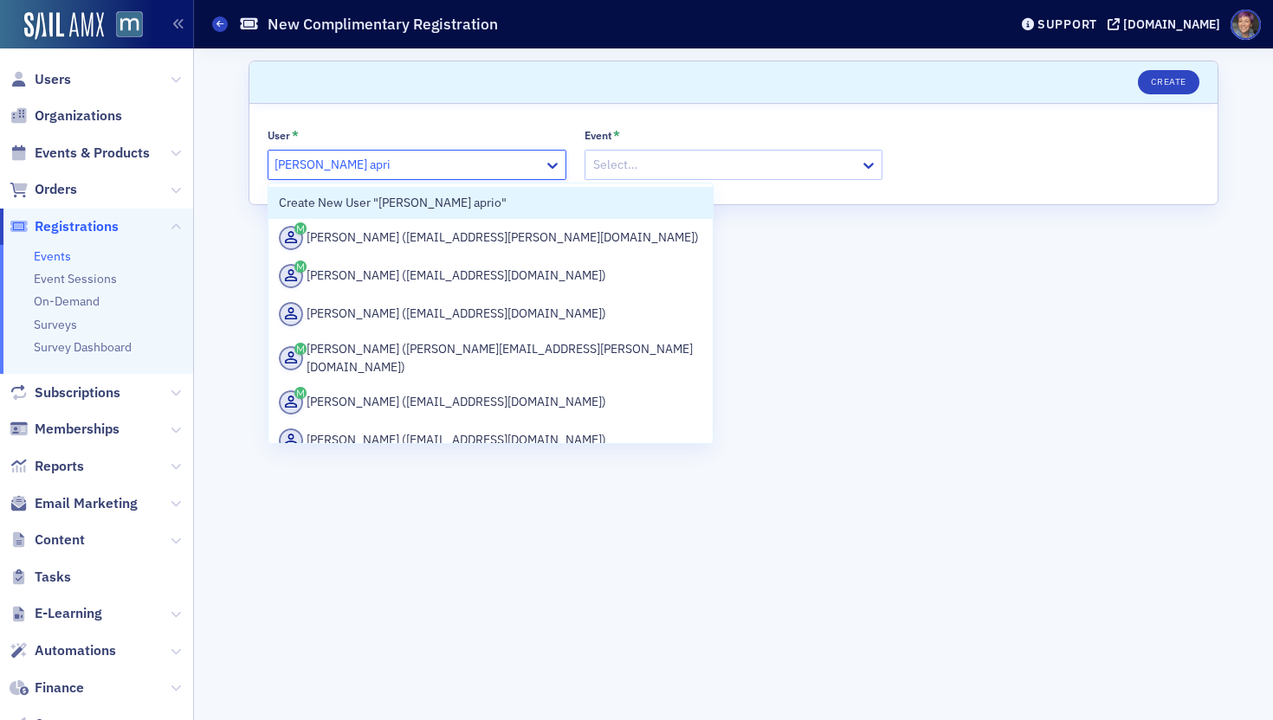
type input "[PERSON_NAME] aprio"
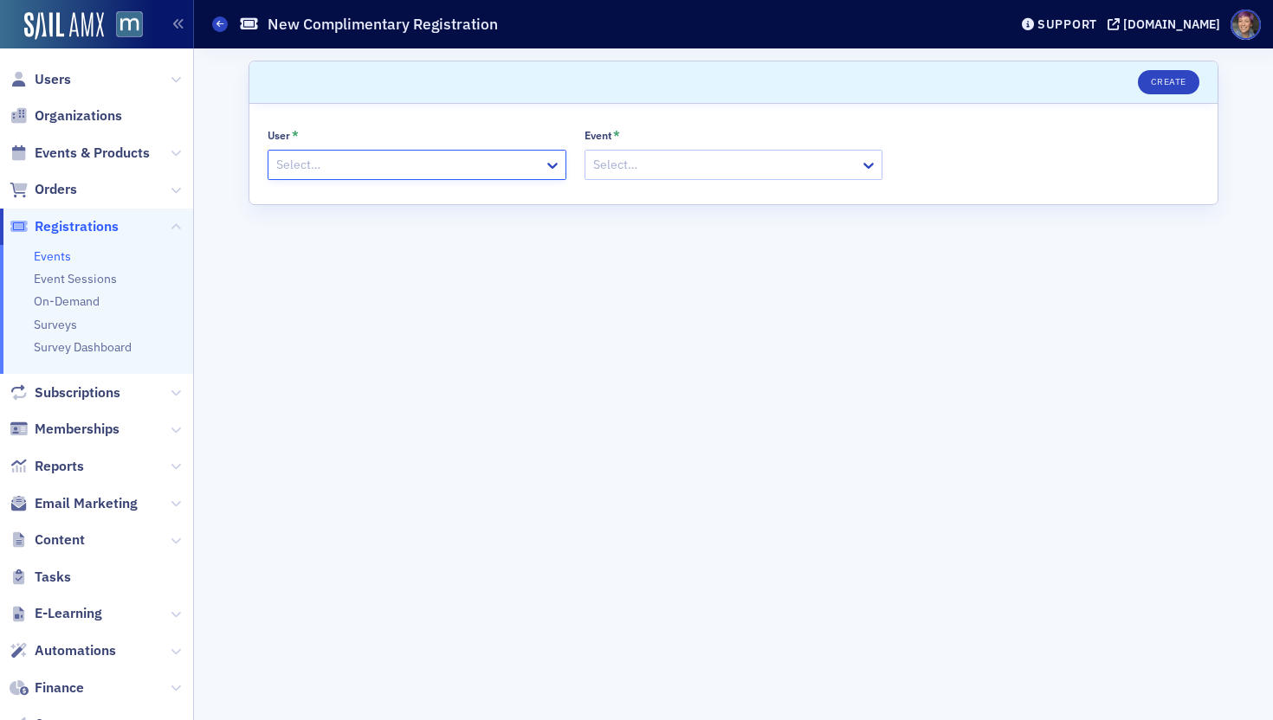
click at [428, 172] on div at bounding box center [408, 165] width 268 height 22
paste input "[PERSON_NAME][EMAIL_ADDRESS][PERSON_NAME][DOMAIN_NAME]"
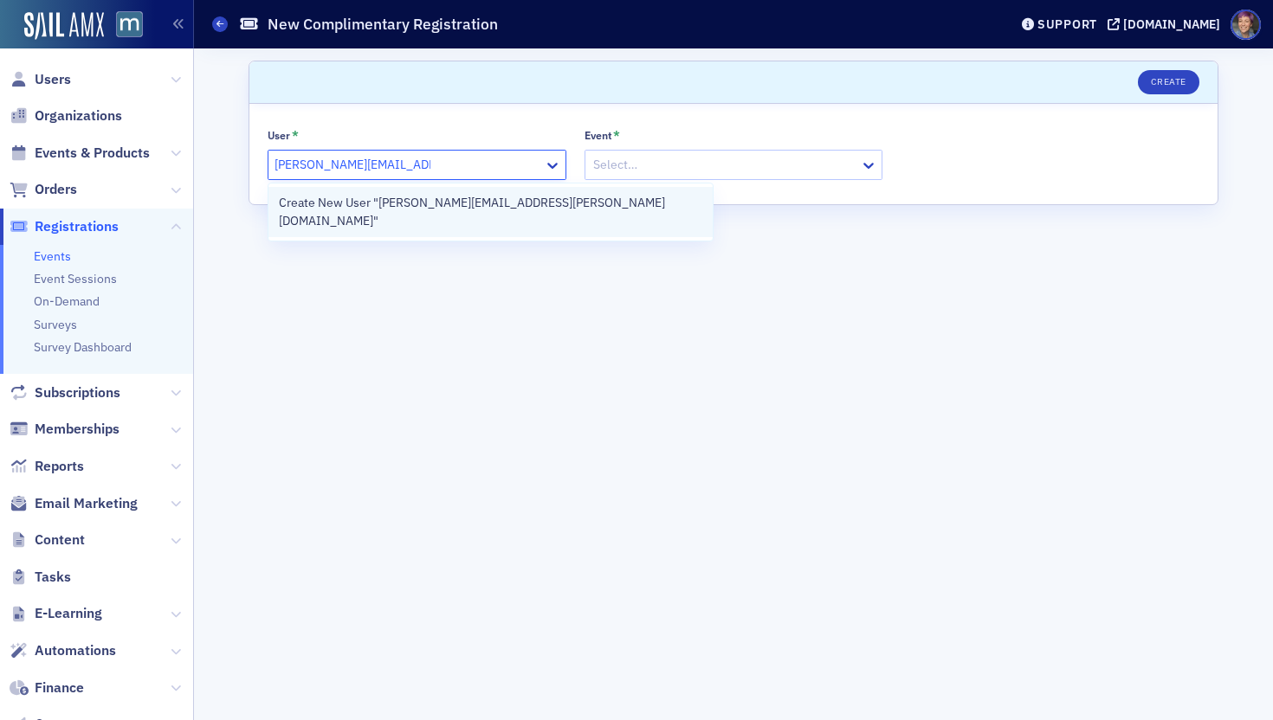
click at [450, 205] on div "Create New User "[PERSON_NAME][EMAIL_ADDRESS][PERSON_NAME][DOMAIN_NAME]"" at bounding box center [490, 212] width 423 height 36
type input "[PERSON_NAME][EMAIL_ADDRESS][PERSON_NAME][DOMAIN_NAME]"
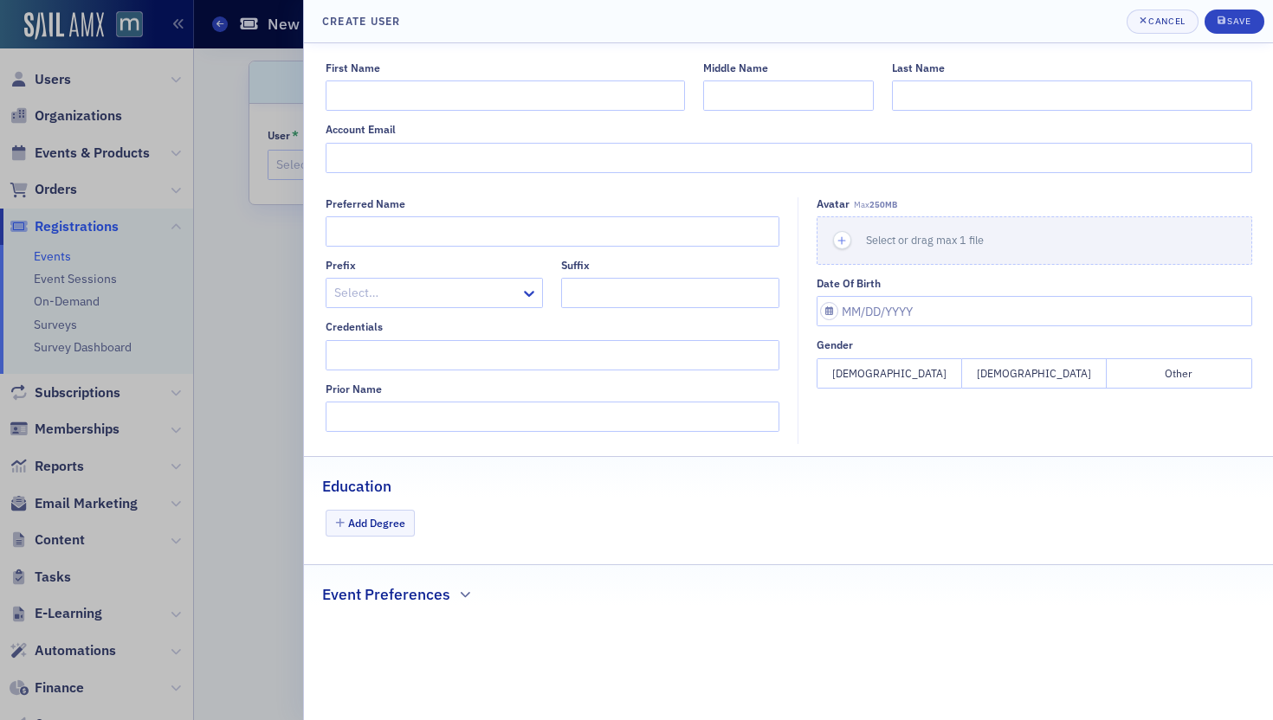
click at [567, 142] on div "Account Email" at bounding box center [789, 147] width 926 height 49
click at [567, 153] on input "Account Email" at bounding box center [789, 158] width 926 height 30
paste input "[PERSON_NAME][EMAIL_ADDRESS][PERSON_NAME][DOMAIN_NAME]"
type input "[PERSON_NAME][EMAIL_ADDRESS][PERSON_NAME][DOMAIN_NAME]"
click at [565, 99] on input "First Name" at bounding box center [505, 96] width 359 height 30
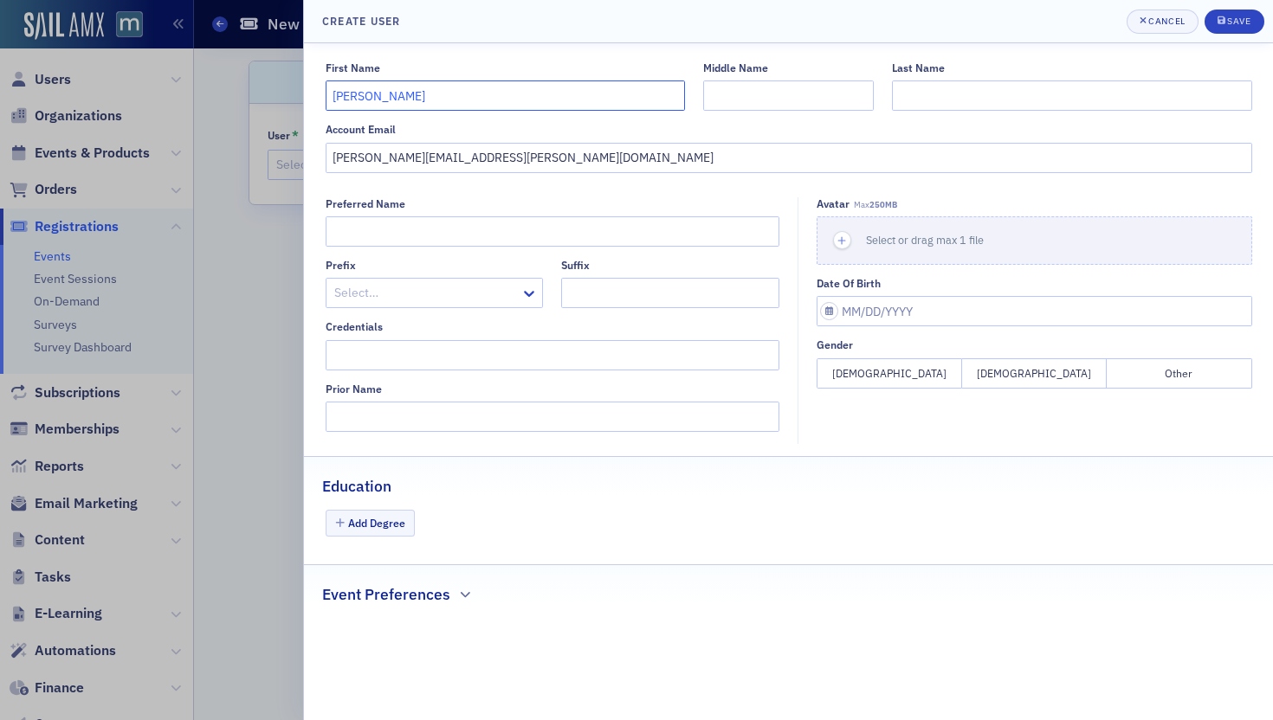
type input "[PERSON_NAME]"
click at [1235, 23] on div "Save" at bounding box center [1238, 21] width 23 height 10
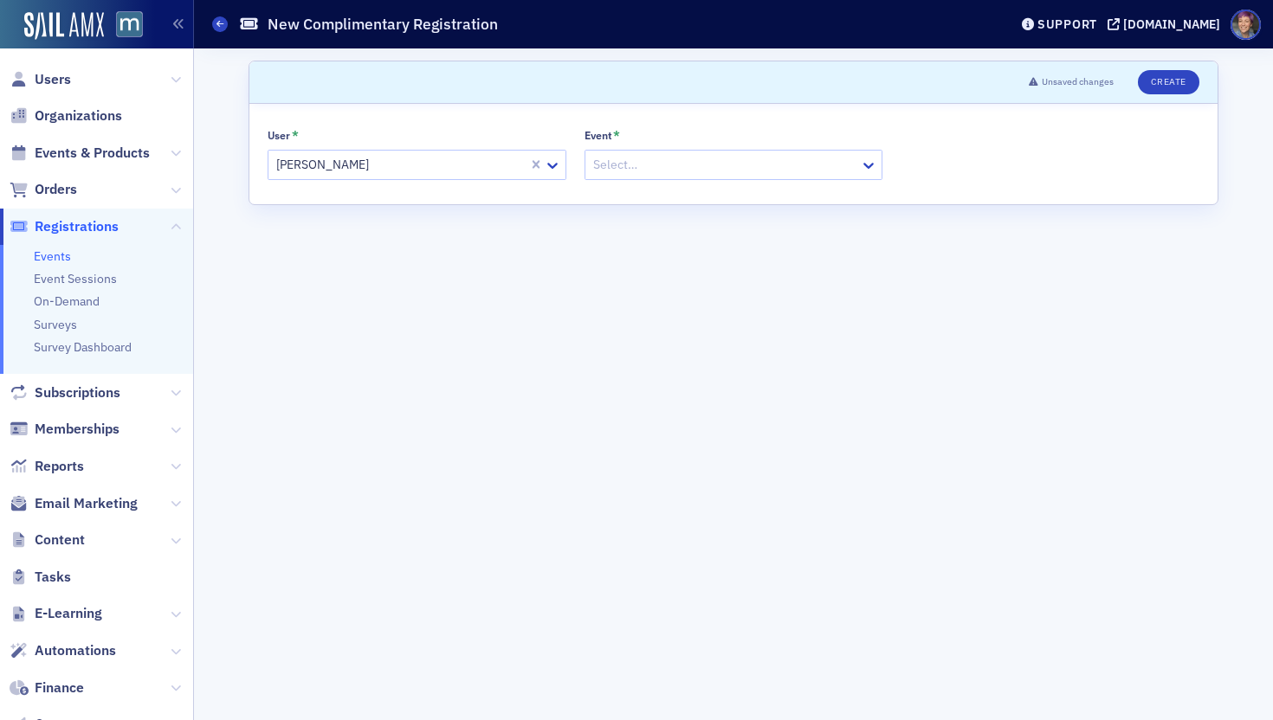
click at [791, 171] on div at bounding box center [725, 165] width 268 height 22
type input "voices"
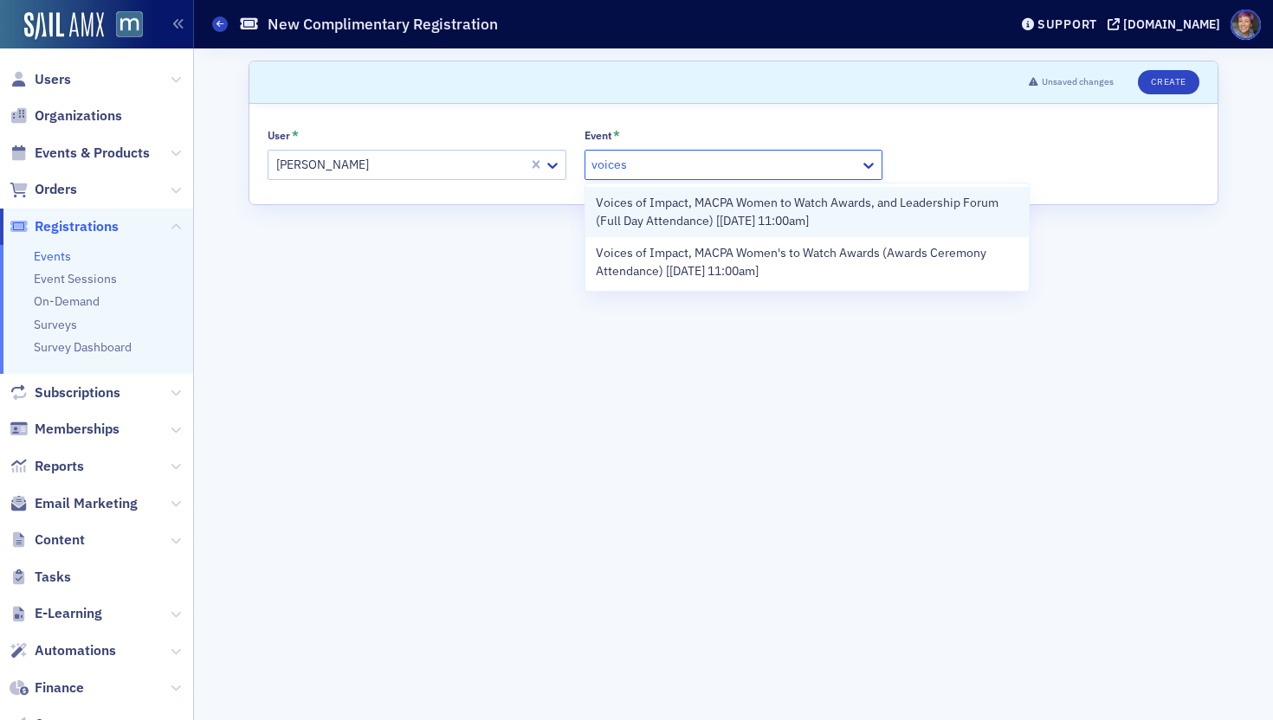
click at [725, 229] on span "Voices of Impact, MACPA Women to Watch Awards, and Leadership Forum (Full Day A…" at bounding box center [807, 212] width 423 height 36
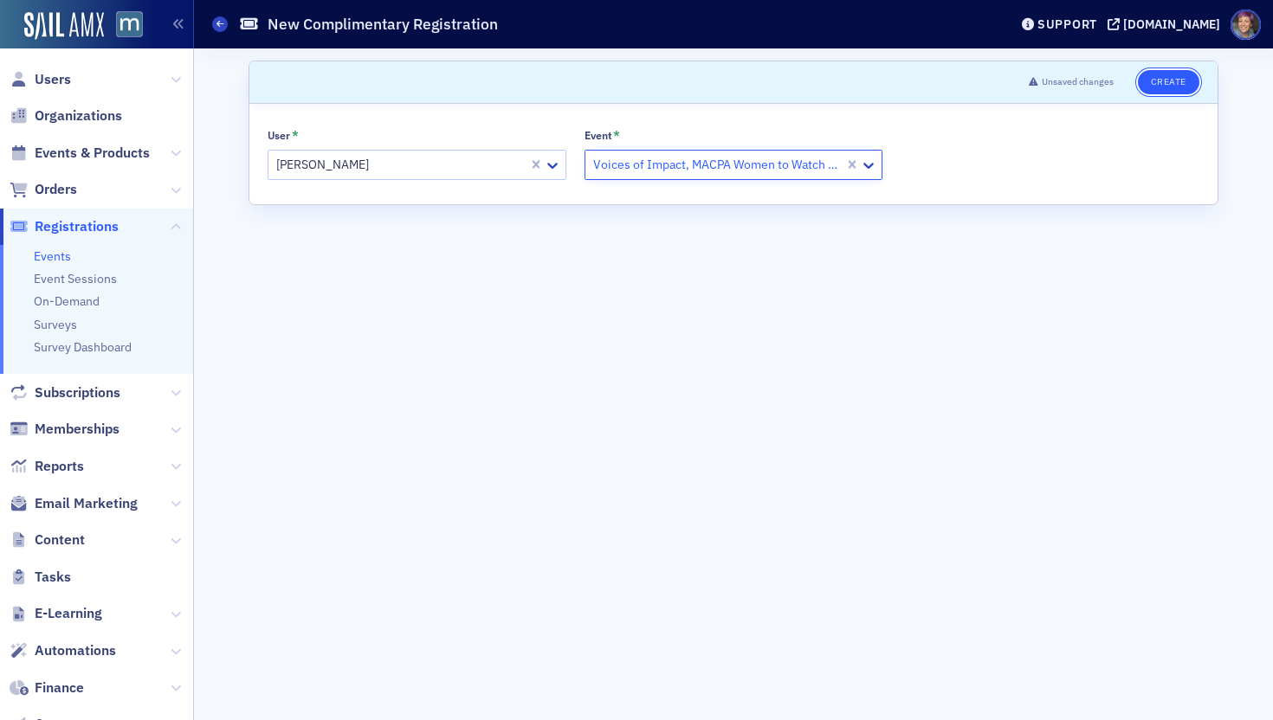
click at [1161, 88] on button "Create" at bounding box center [1168, 82] width 61 height 24
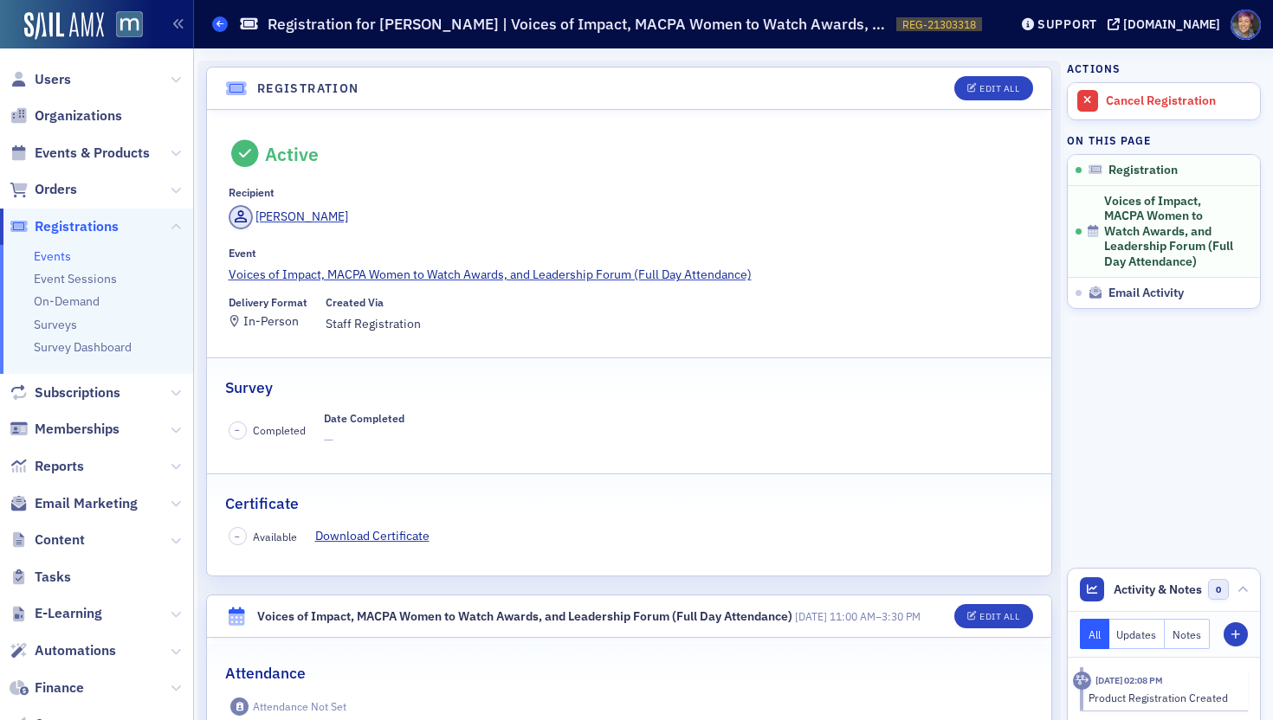
click at [223, 18] on span at bounding box center [220, 24] width 16 height 16
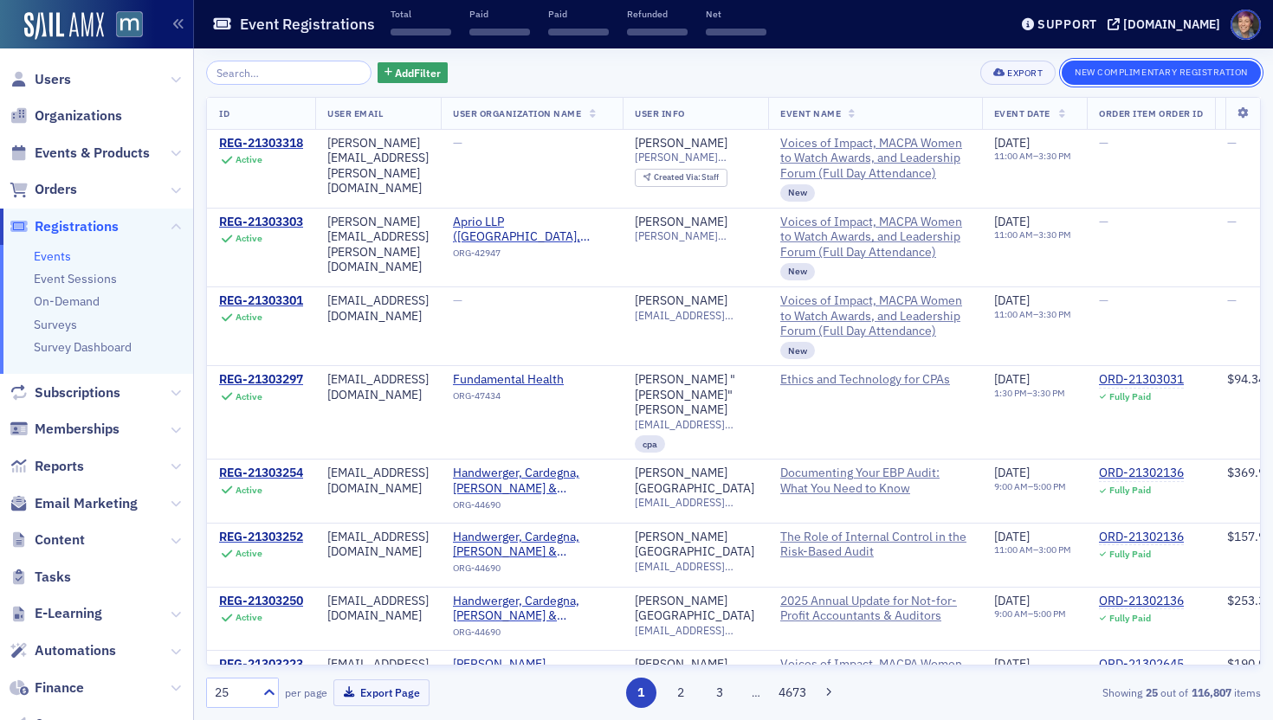
click at [1107, 70] on button "New Complimentary Registration" at bounding box center [1160, 73] width 199 height 24
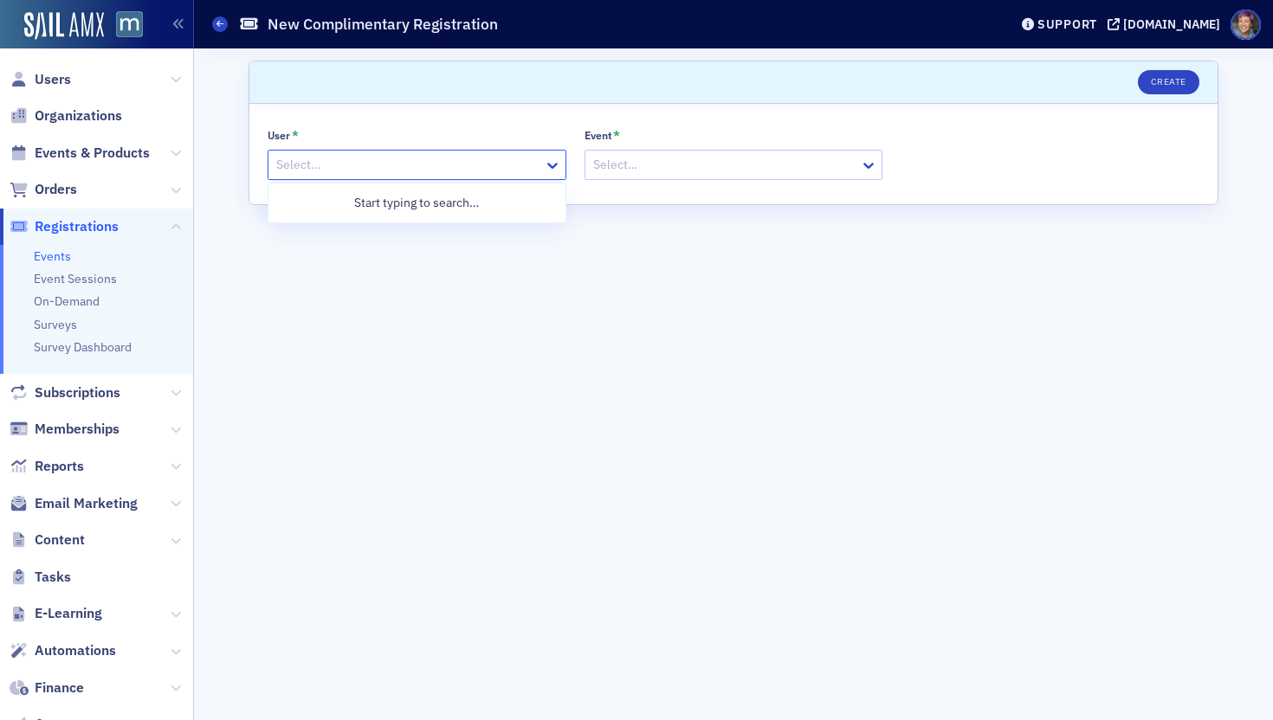
click at [397, 173] on div at bounding box center [408, 165] width 268 height 22
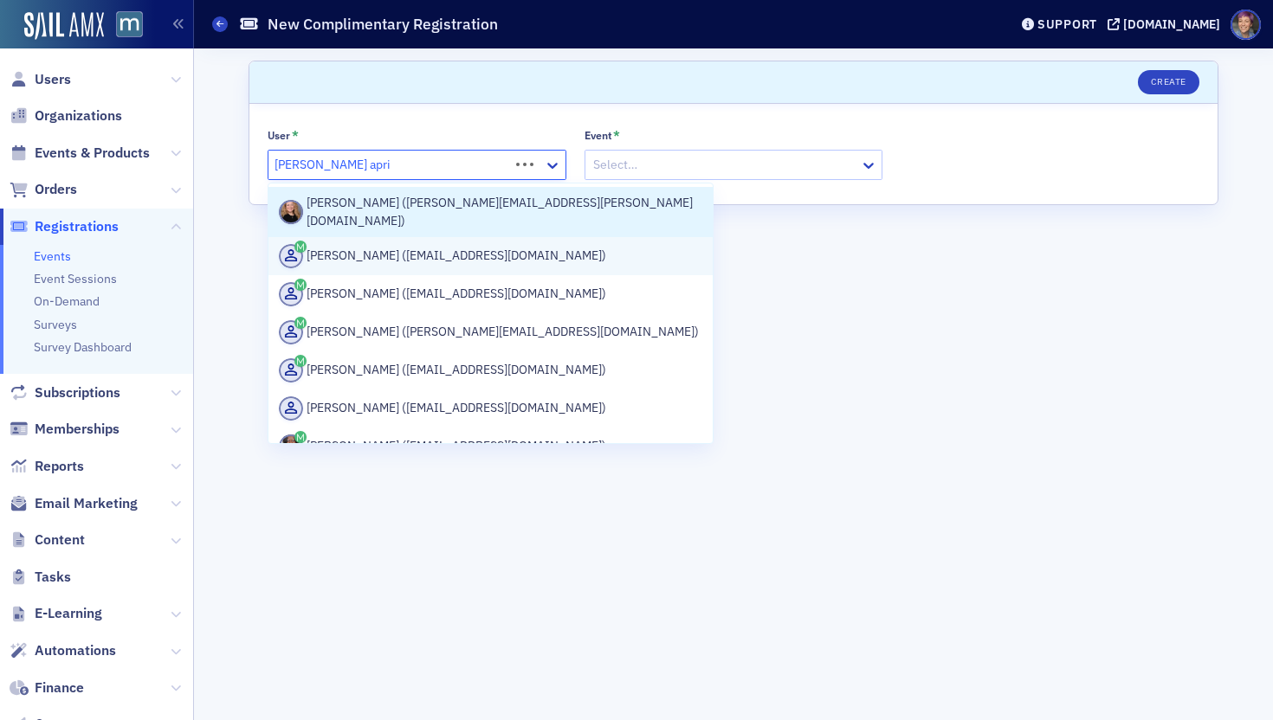
type input "[PERSON_NAME] aprio"
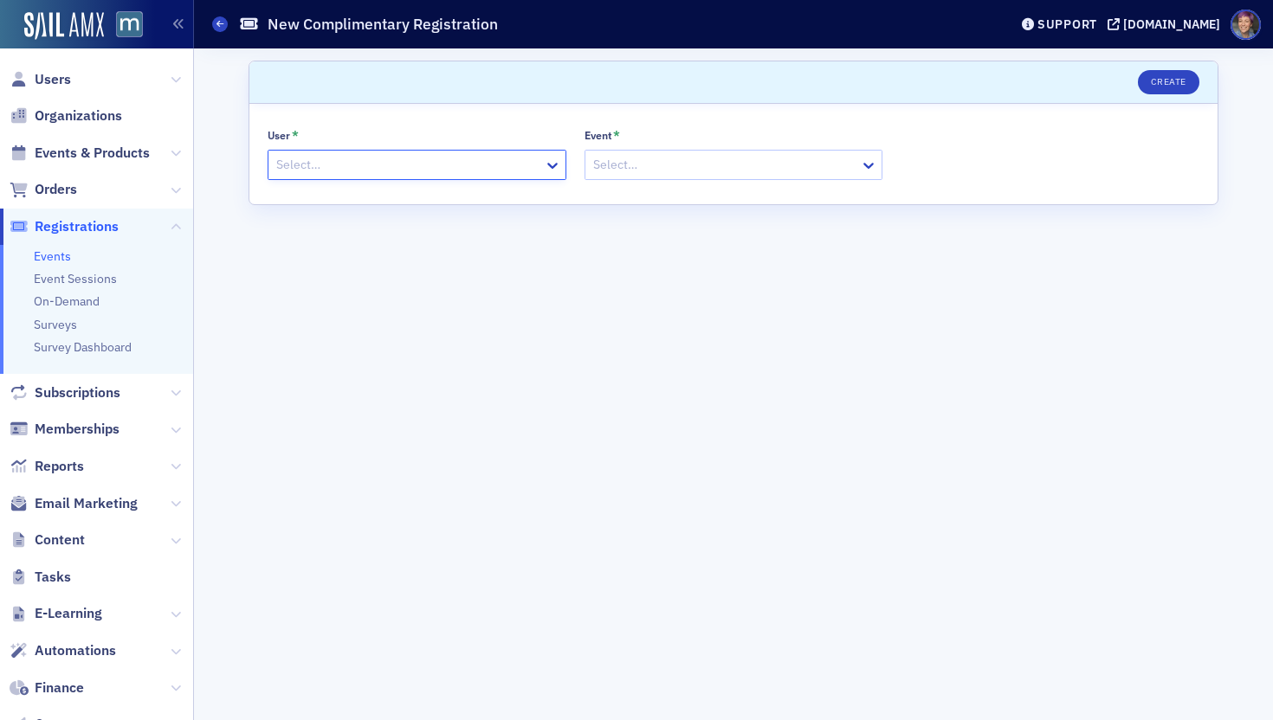
drag, startPoint x: 435, startPoint y: 165, endPoint x: 402, endPoint y: 171, distance: 34.3
click at [402, 171] on div at bounding box center [408, 165] width 268 height 22
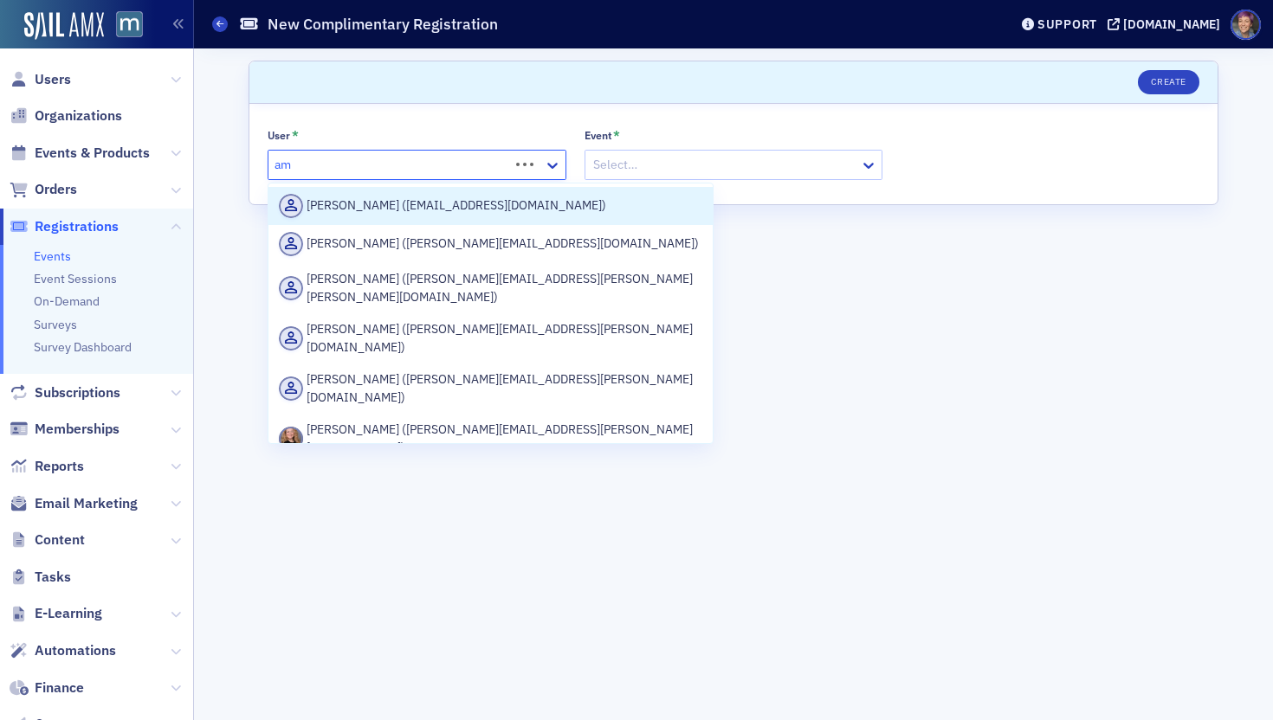
type input "a"
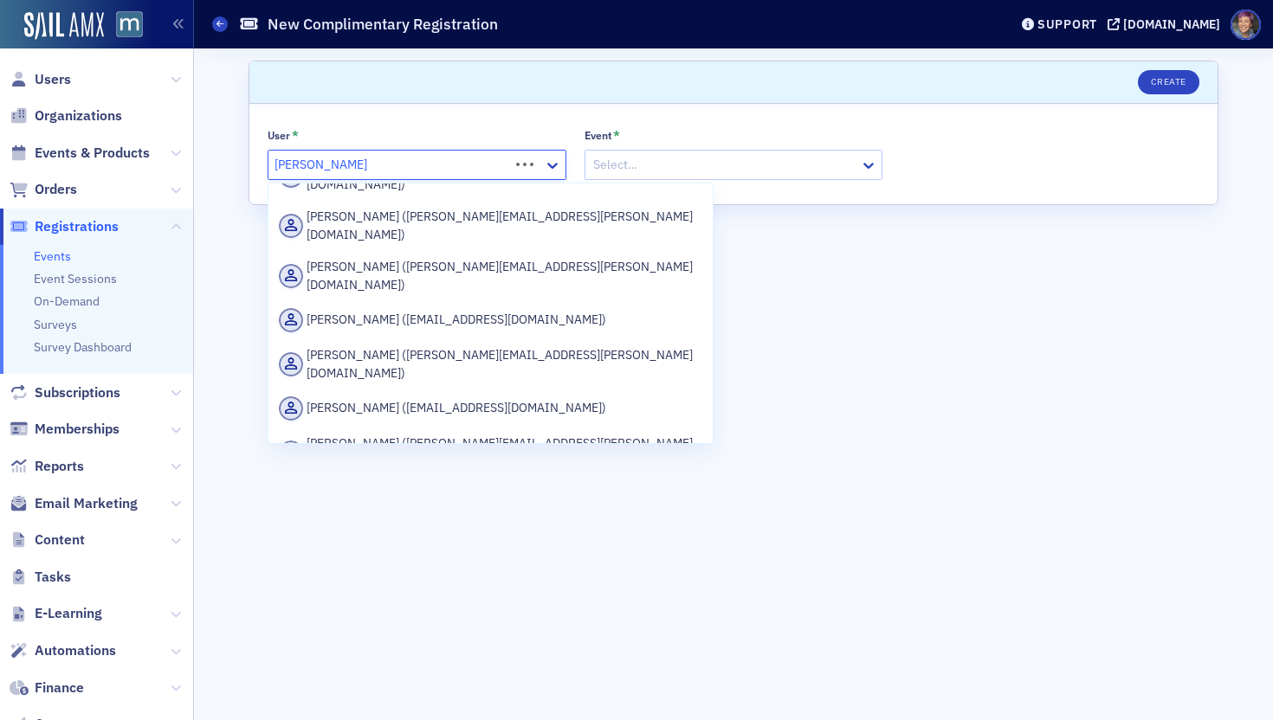
scroll to position [1017, 0]
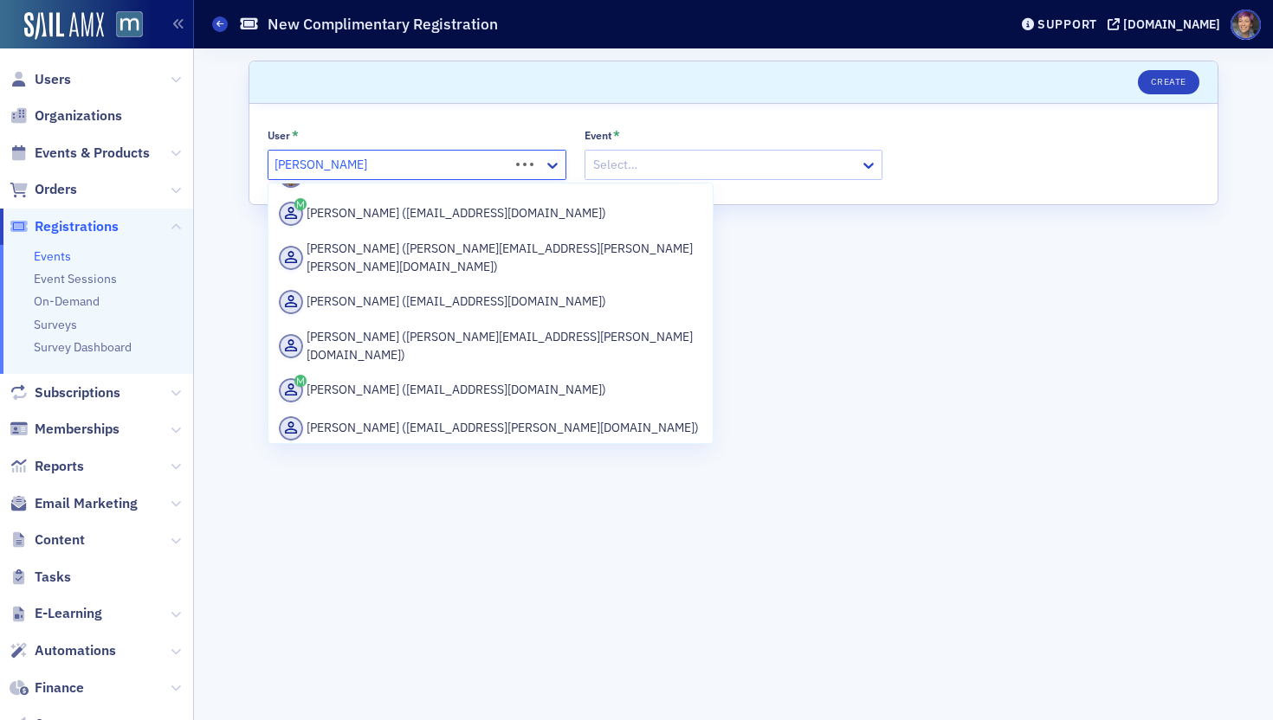
type input "[PERSON_NAME] [PERSON_NAME]"
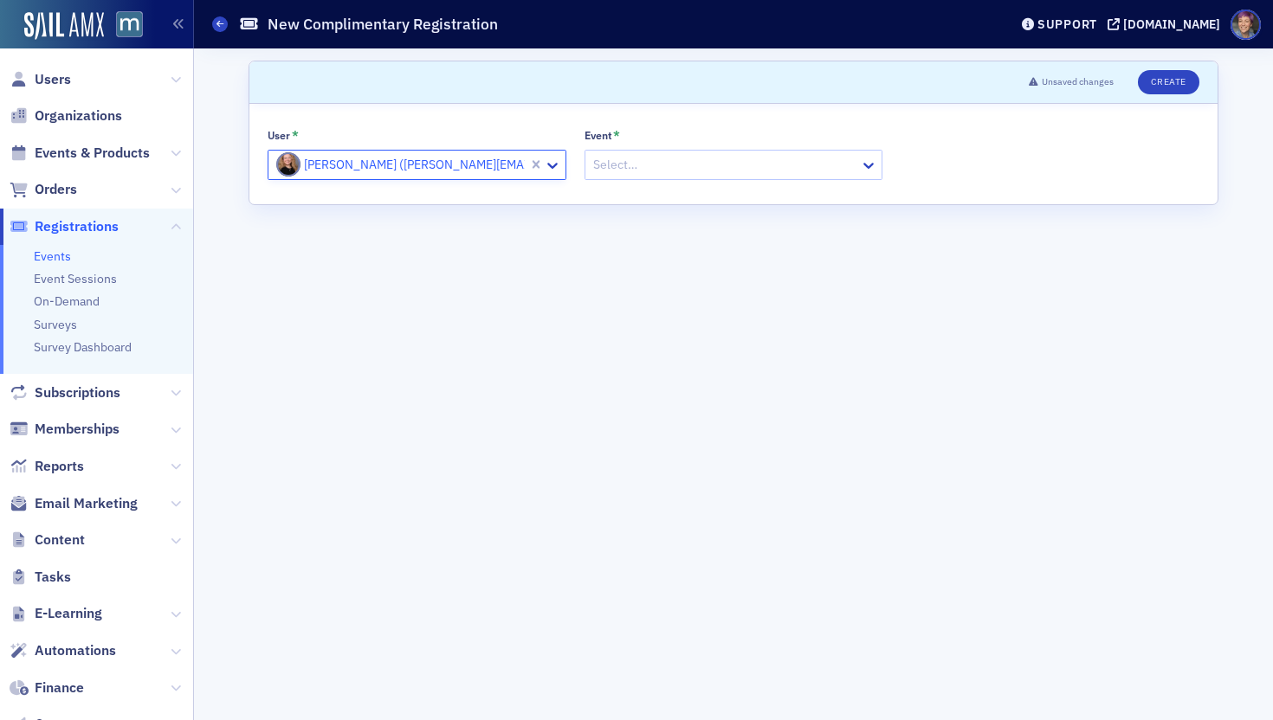
click at [420, 158] on div at bounding box center [400, 165] width 252 height 22
paste input "[PERSON_NAME][EMAIL_ADDRESS][PERSON_NAME][DOMAIN_NAME]"
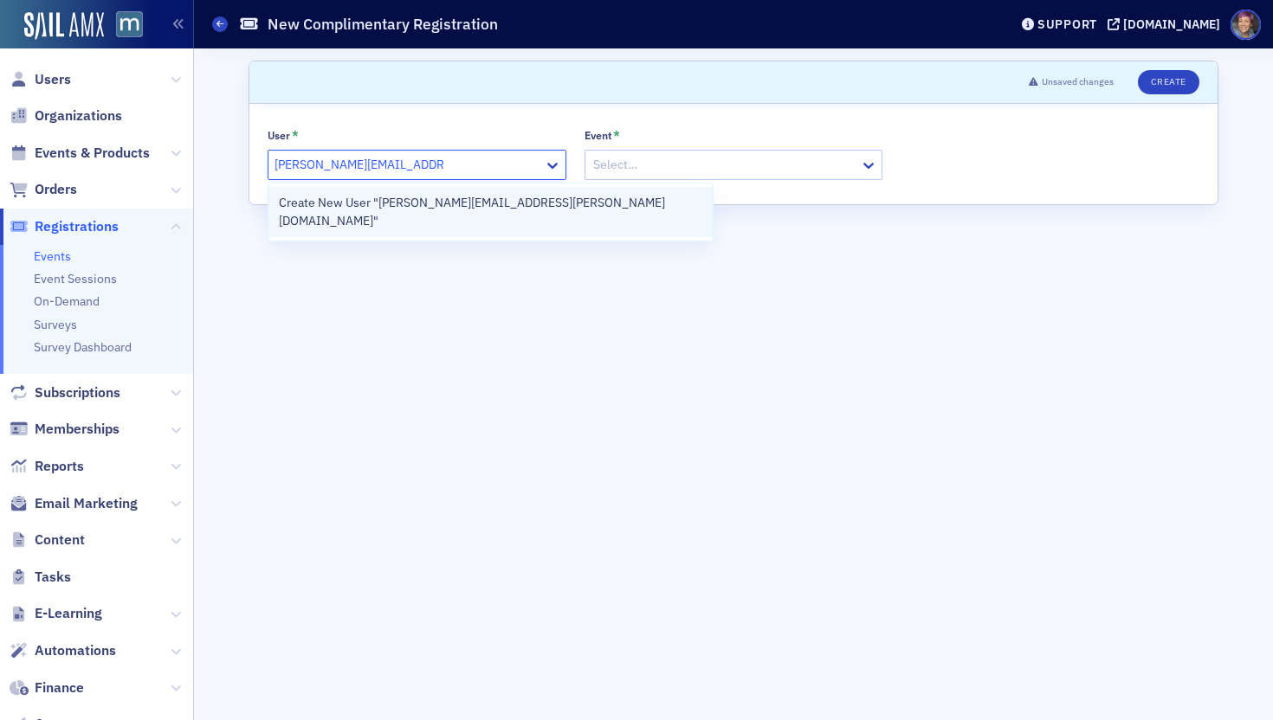
click at [401, 206] on div "Create New User "[PERSON_NAME][EMAIL_ADDRESS][PERSON_NAME][DOMAIN_NAME]"" at bounding box center [490, 212] width 423 height 36
type input "[PERSON_NAME][EMAIL_ADDRESS][PERSON_NAME][DOMAIN_NAME]"
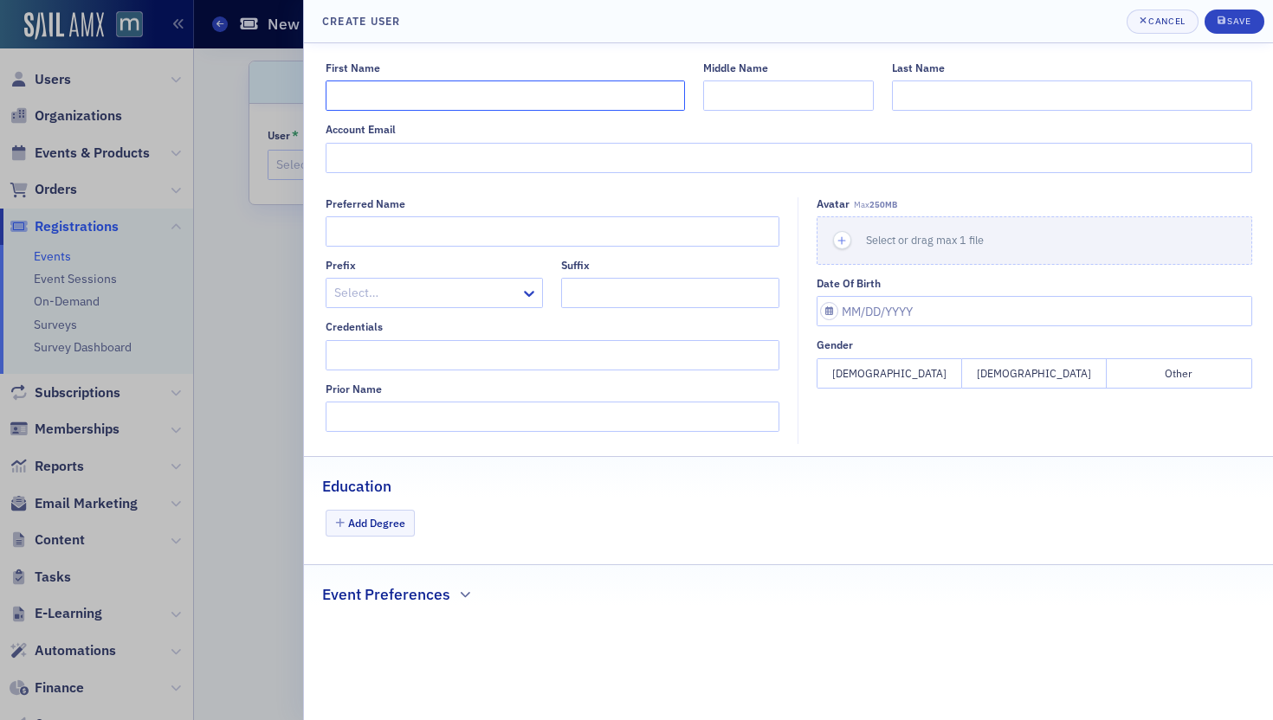
click at [506, 99] on input "First Name" at bounding box center [505, 96] width 359 height 30
type input "[PERSON_NAME]"
paste input "[PERSON_NAME][EMAIL_ADDRESS][PERSON_NAME][DOMAIN_NAME]"
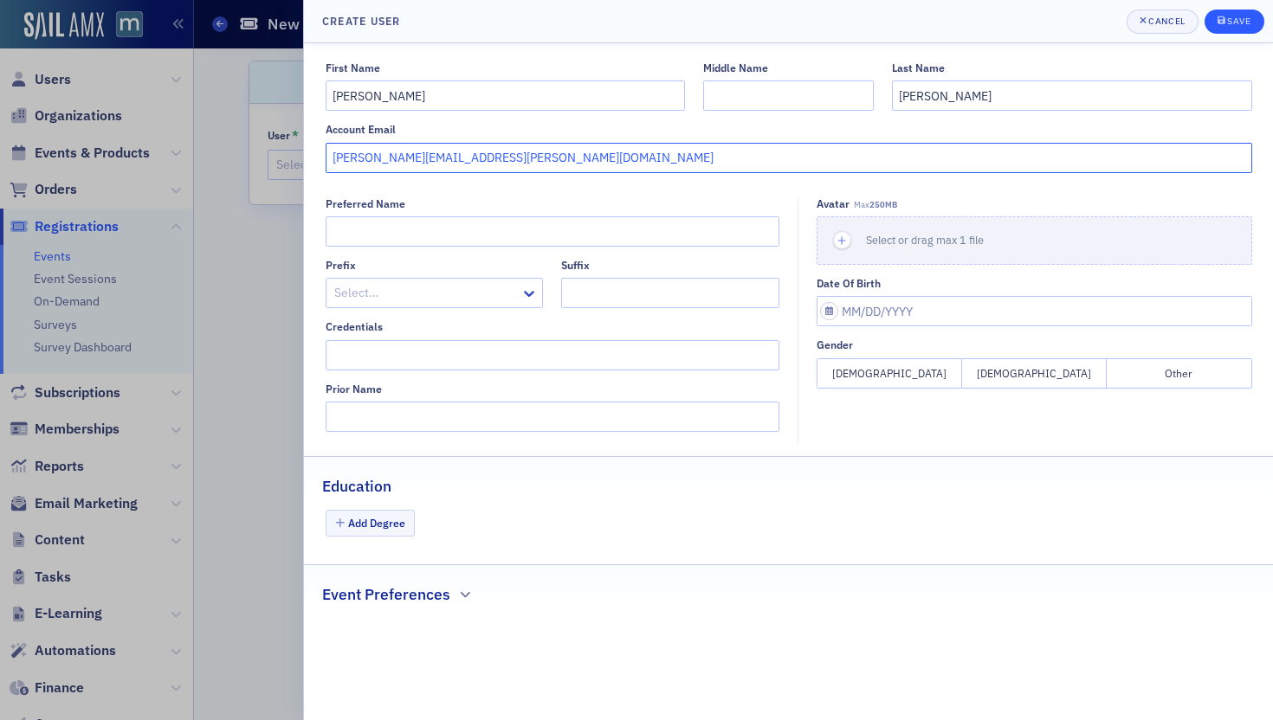
type input "[PERSON_NAME][EMAIL_ADDRESS][PERSON_NAME][DOMAIN_NAME]"
click at [1236, 23] on div "Save" at bounding box center [1238, 21] width 23 height 10
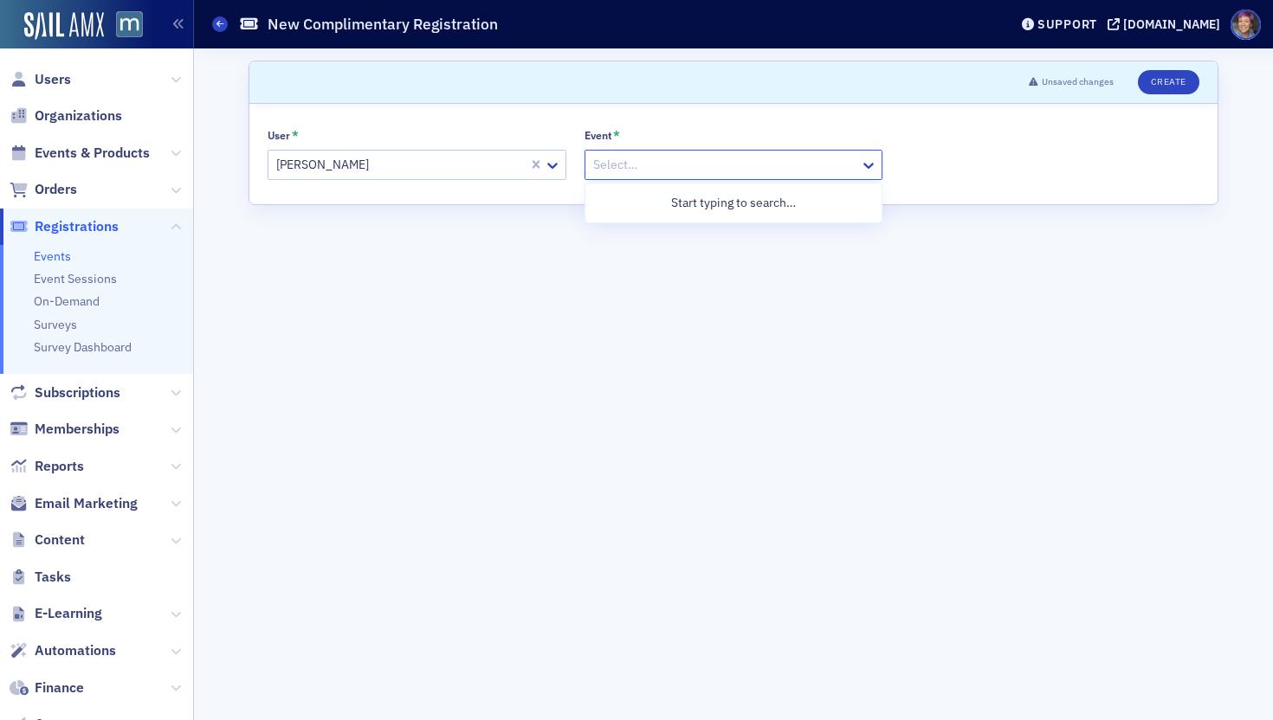
click at [728, 165] on div at bounding box center [725, 165] width 268 height 22
type input "voices"
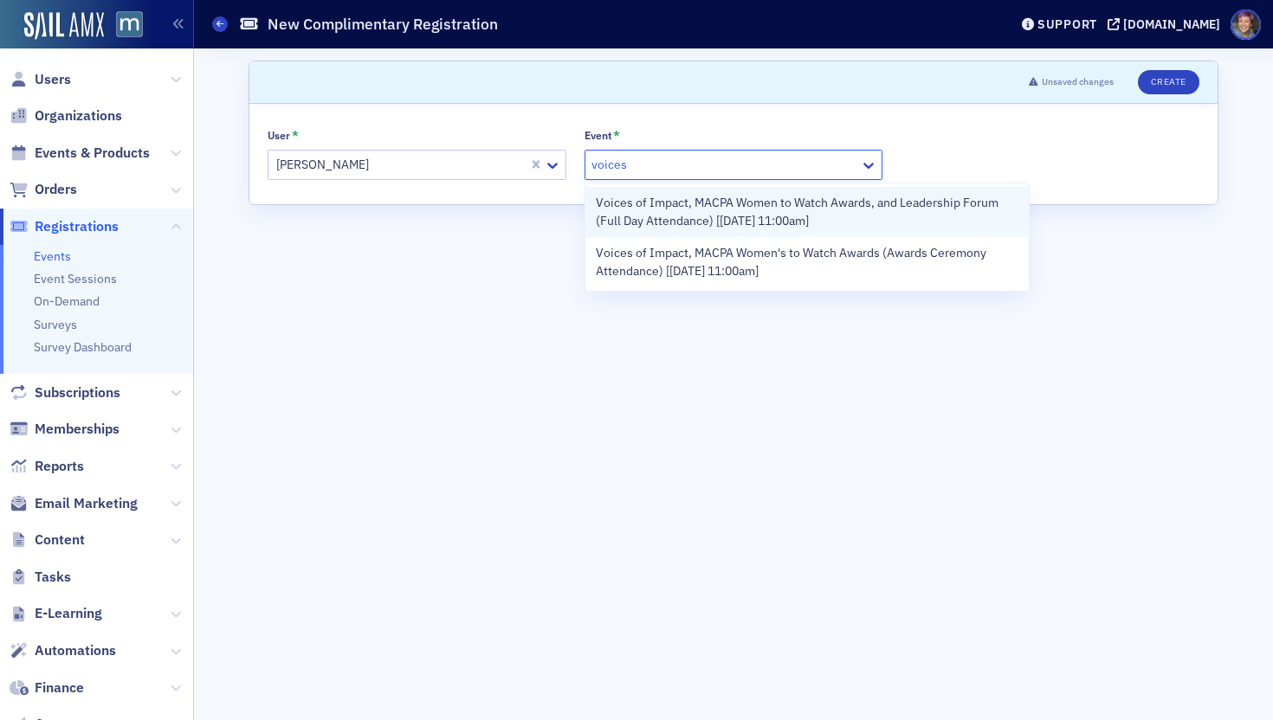
click at [728, 215] on span "Voices of Impact, MACPA Women to Watch Awards, and Leadership Forum (Full Day A…" at bounding box center [807, 212] width 423 height 36
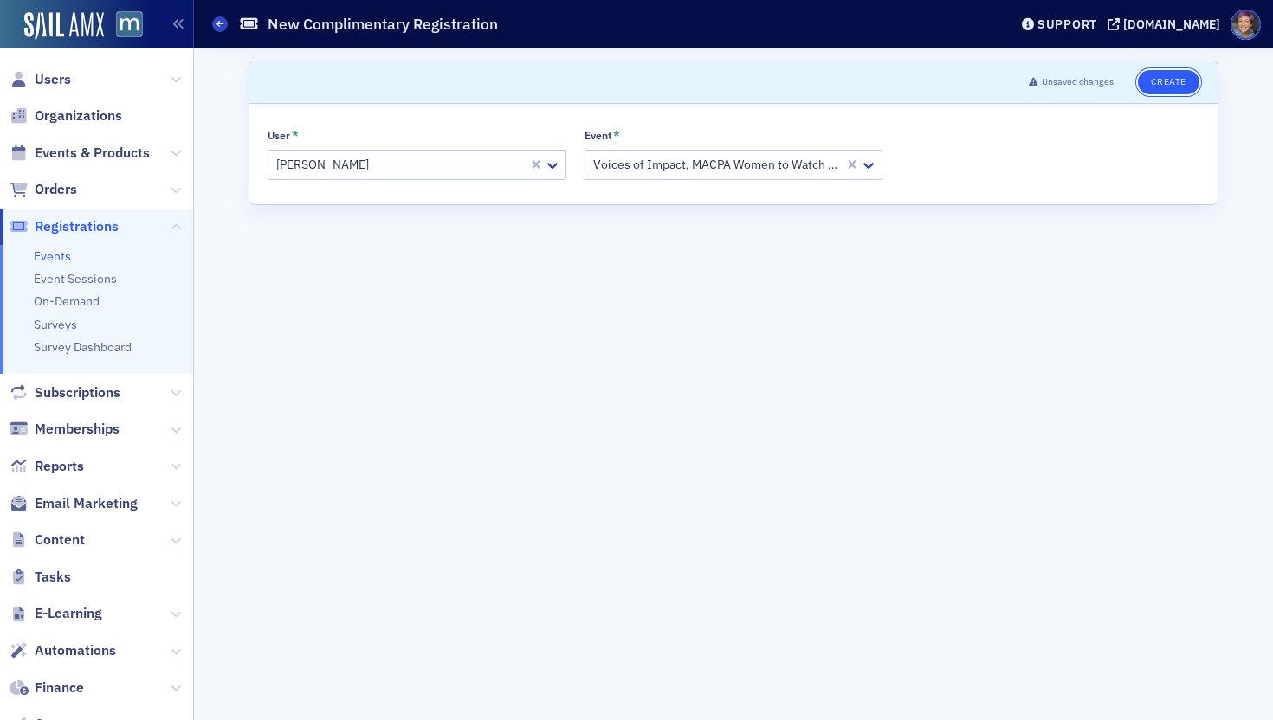
click at [1165, 92] on button "Create" at bounding box center [1168, 82] width 61 height 24
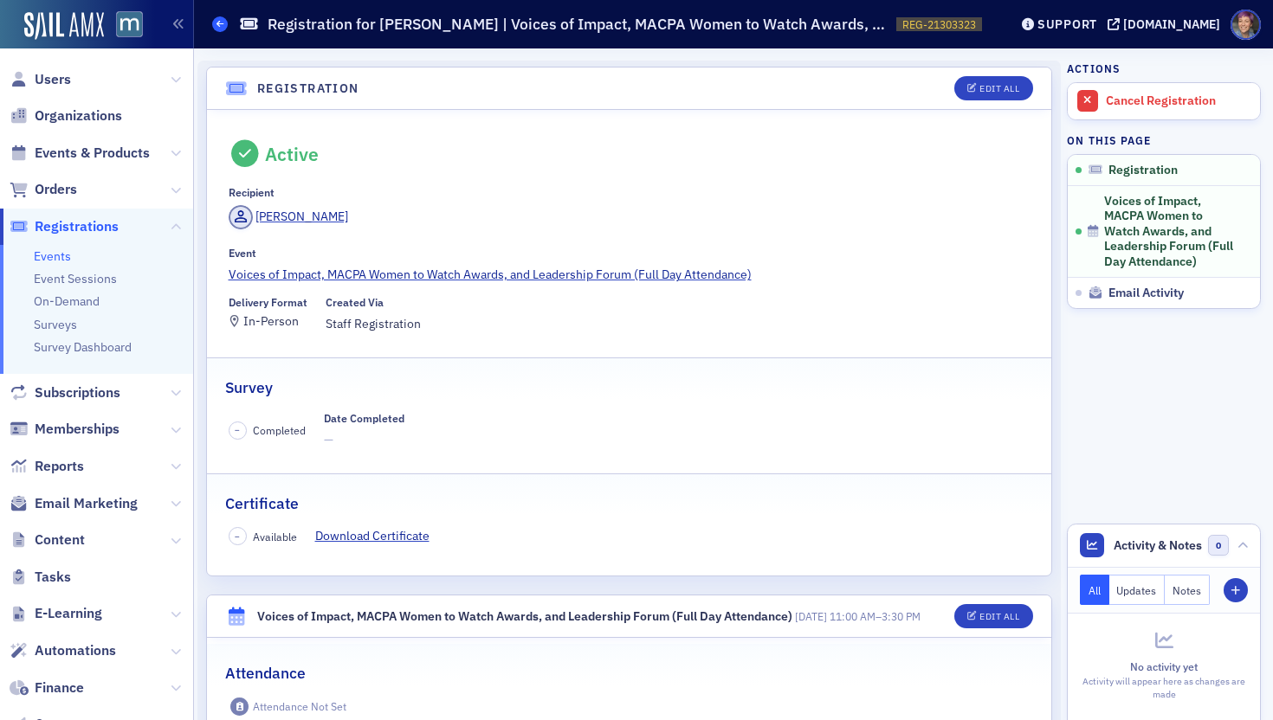
click at [226, 21] on span at bounding box center [220, 24] width 16 height 16
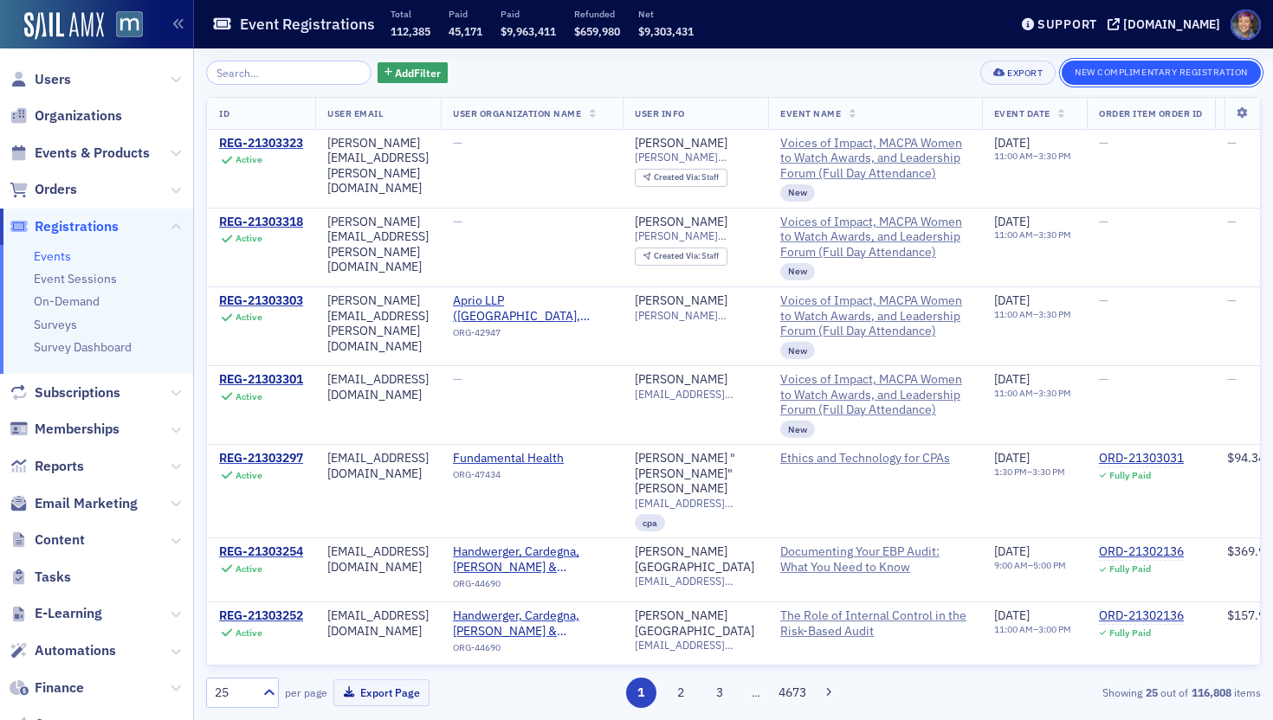
click at [1152, 72] on button "New Complimentary Registration" at bounding box center [1160, 73] width 199 height 24
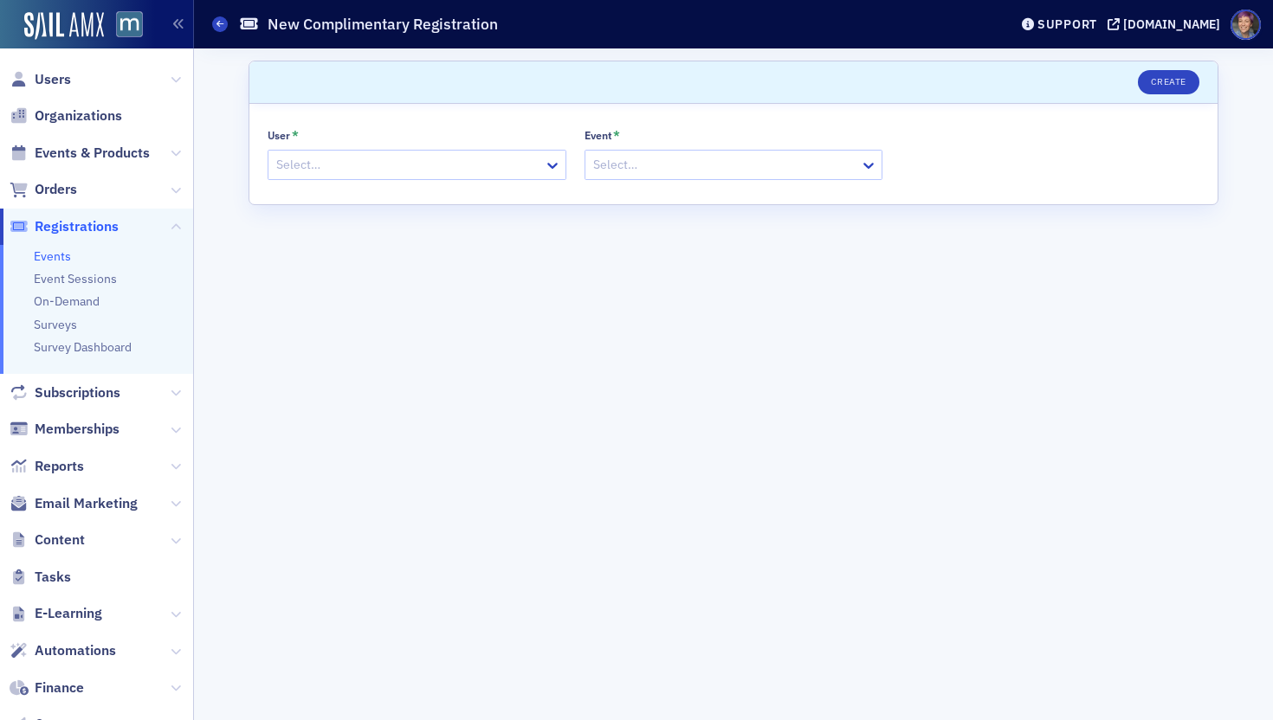
click at [371, 171] on div at bounding box center [408, 165] width 268 height 22
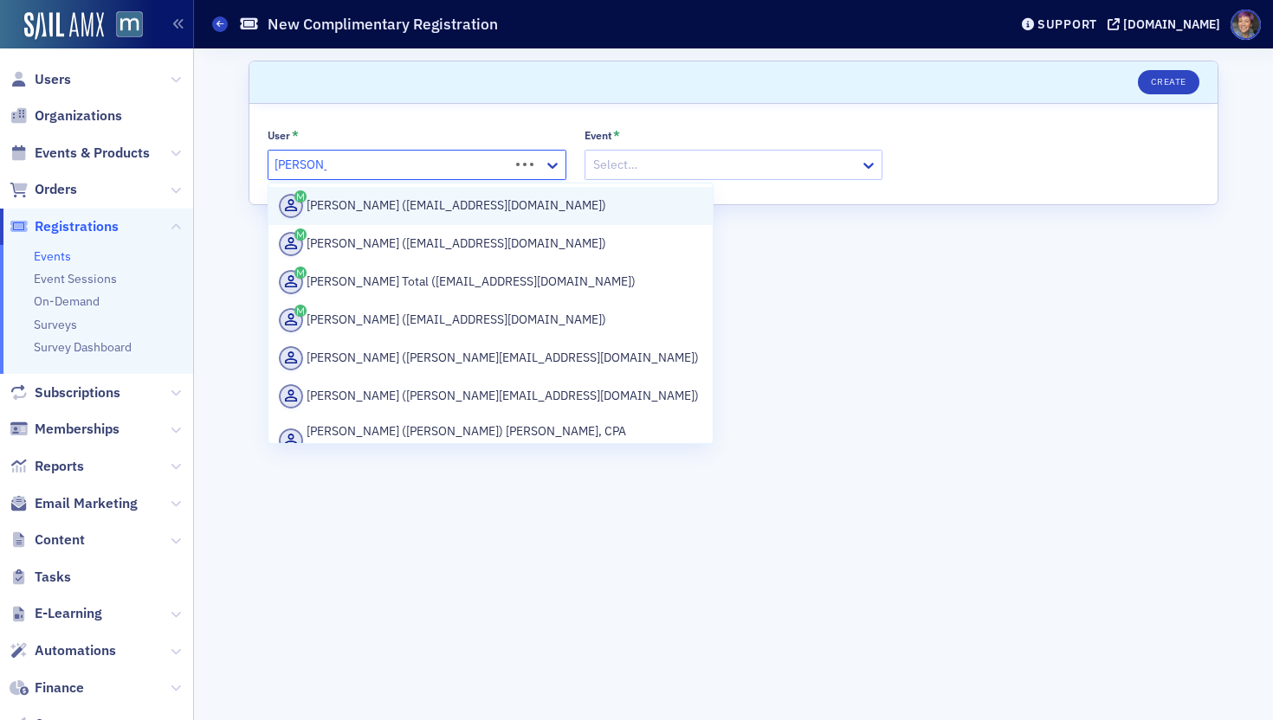
type input "[PERSON_NAME]"
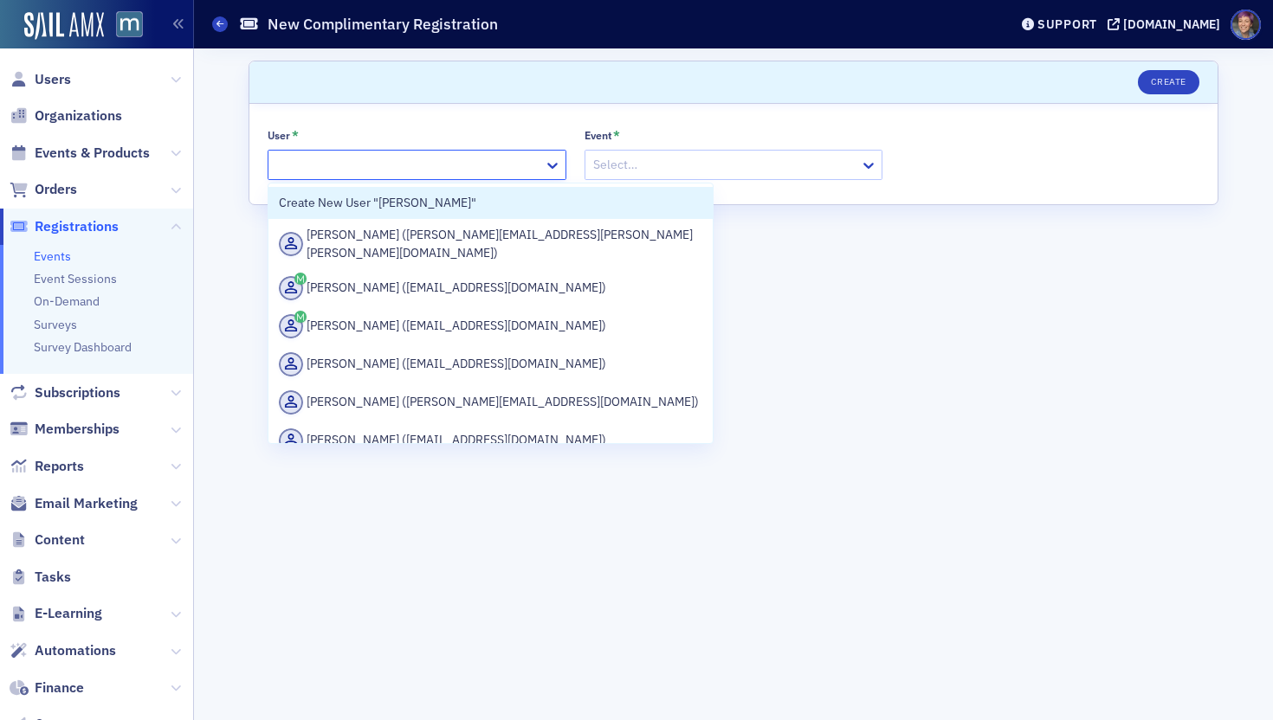
click at [394, 165] on div at bounding box center [408, 165] width 268 height 22
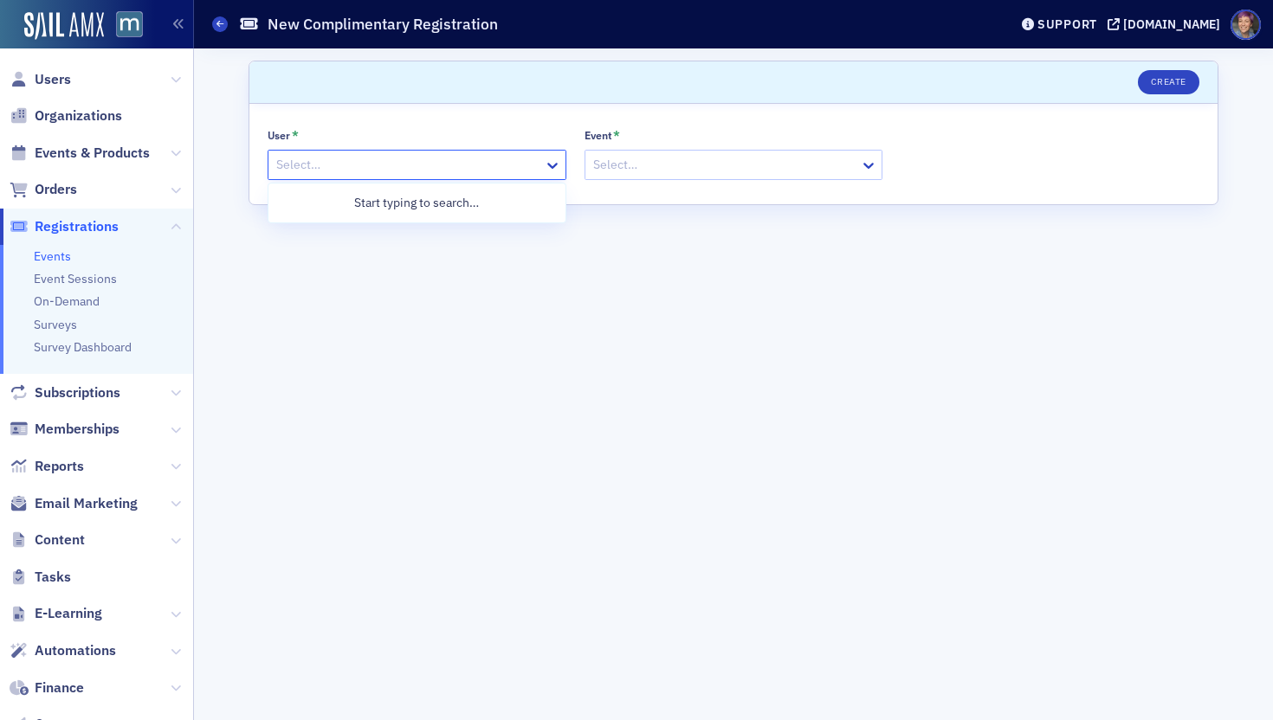
click at [394, 165] on div at bounding box center [408, 165] width 268 height 22
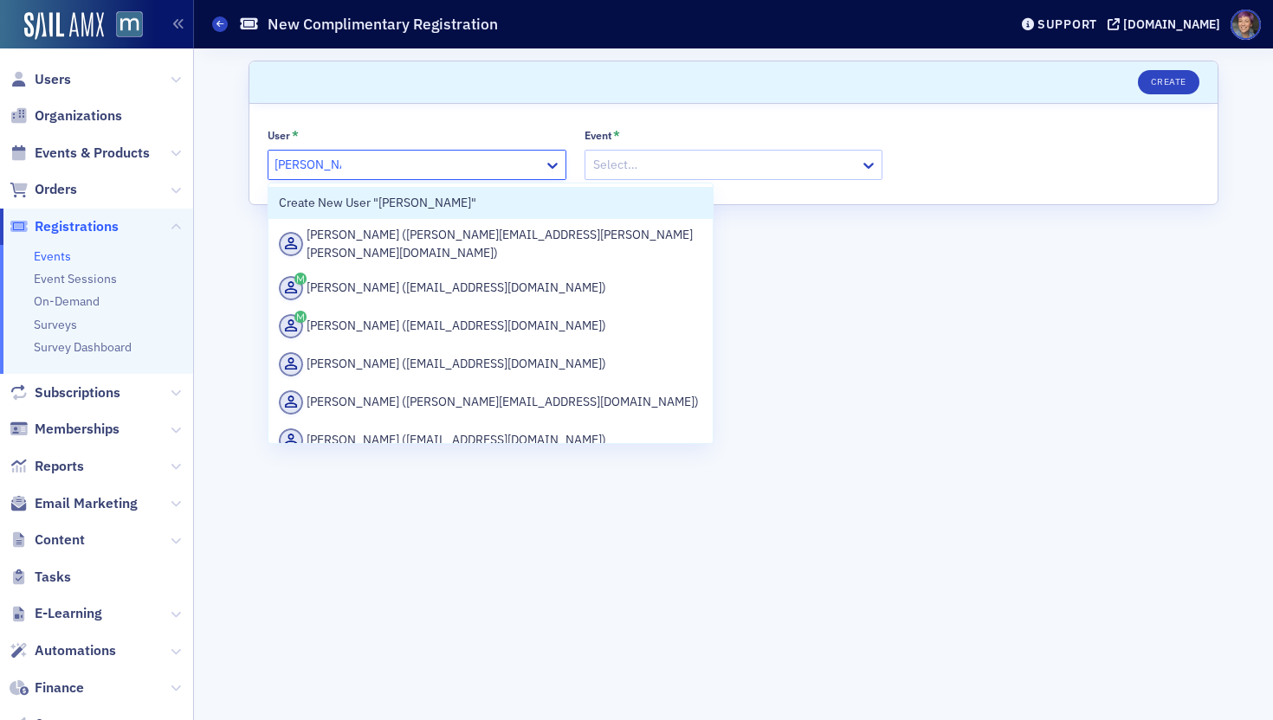
type input "[PERSON_NAME]"
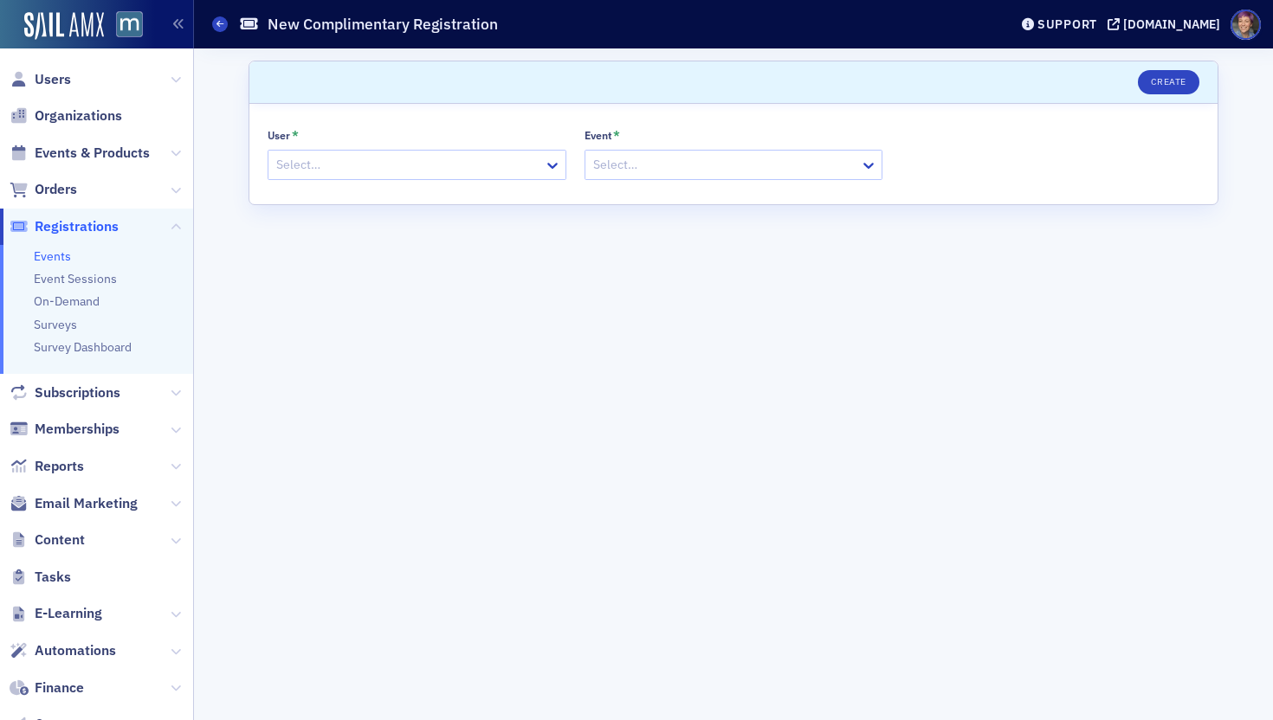
click at [580, 405] on form "Scroll to Create User * Select… Event * Select…" at bounding box center [733, 385] width 970 height 648
click at [372, 164] on div at bounding box center [408, 165] width 268 height 22
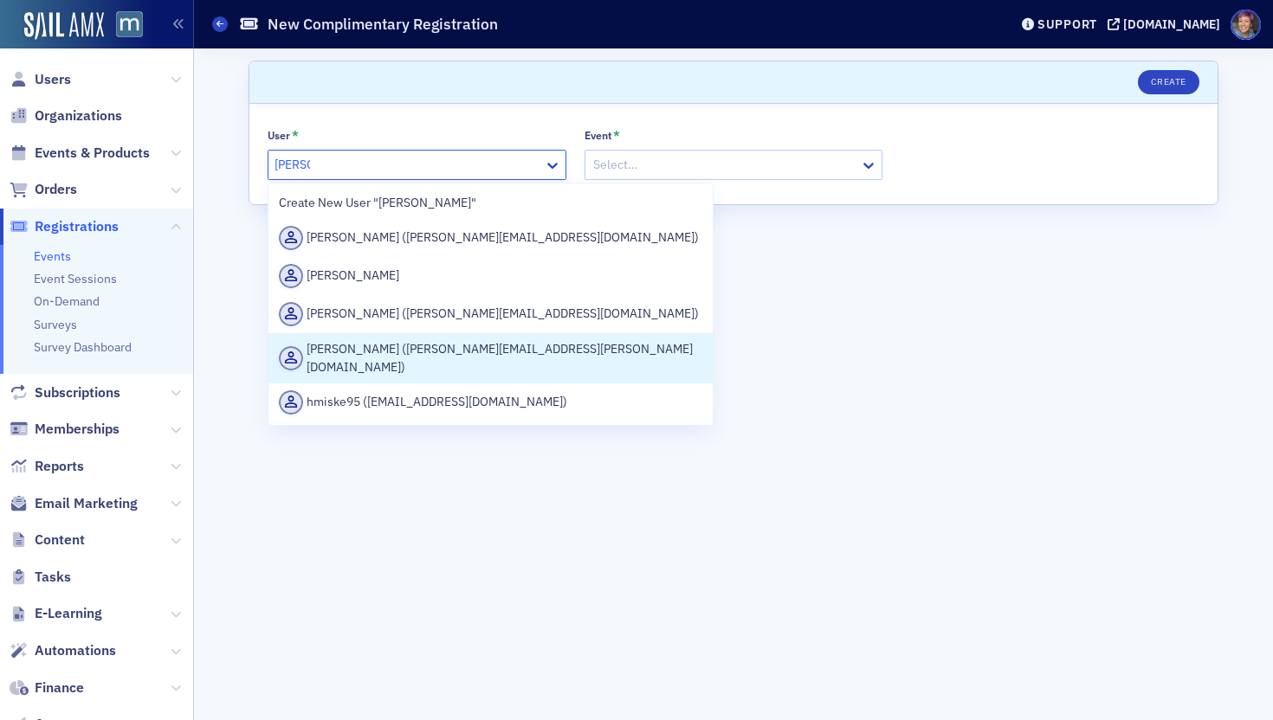
type input "[PERSON_NAME]"
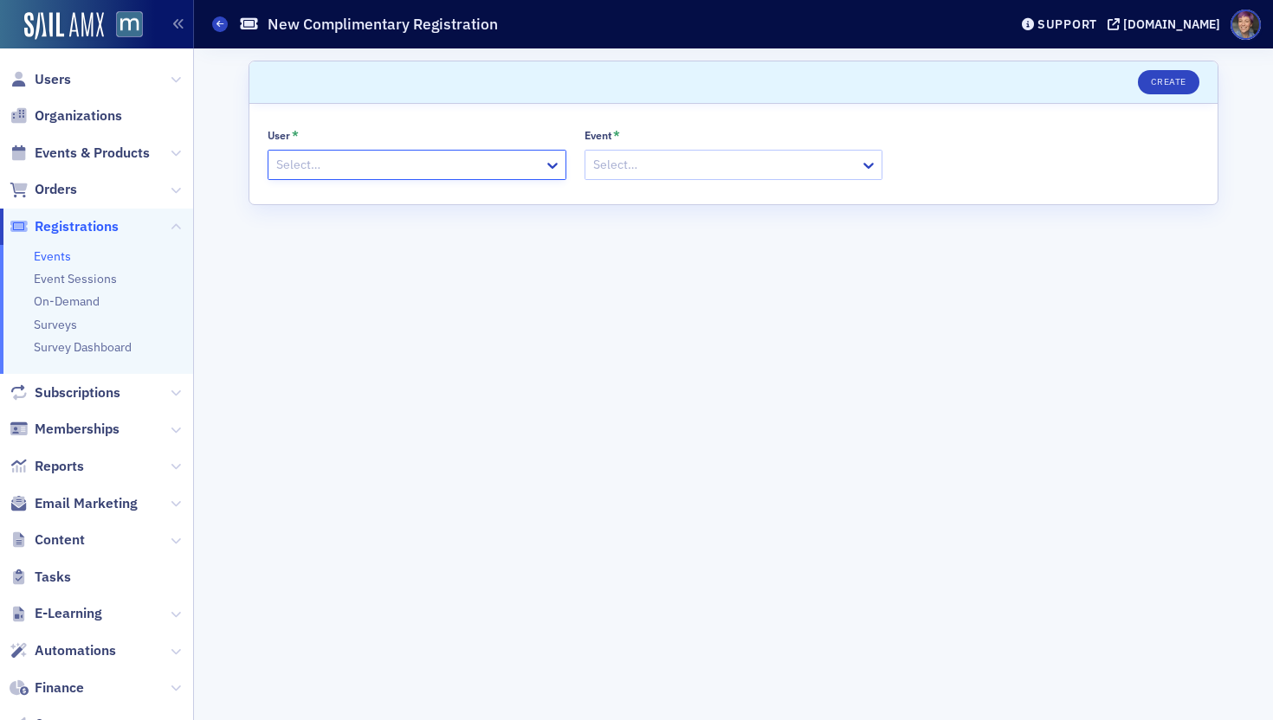
paste input "[PERSON_NAME][EMAIL_ADDRESS][PERSON_NAME][DOMAIN_NAME]"
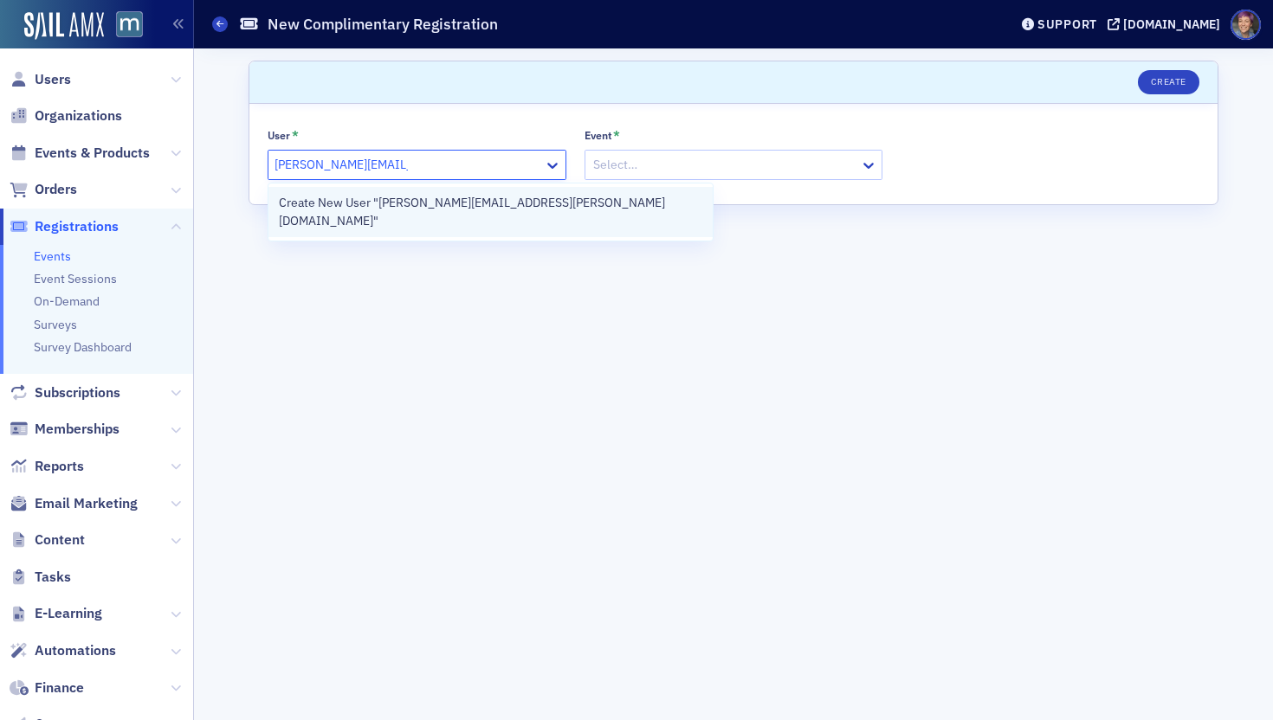
click at [477, 204] on div "Create New User "[PERSON_NAME][EMAIL_ADDRESS][PERSON_NAME][DOMAIN_NAME]"" at bounding box center [490, 212] width 423 height 36
type input "[PERSON_NAME][EMAIL_ADDRESS][PERSON_NAME][DOMAIN_NAME]"
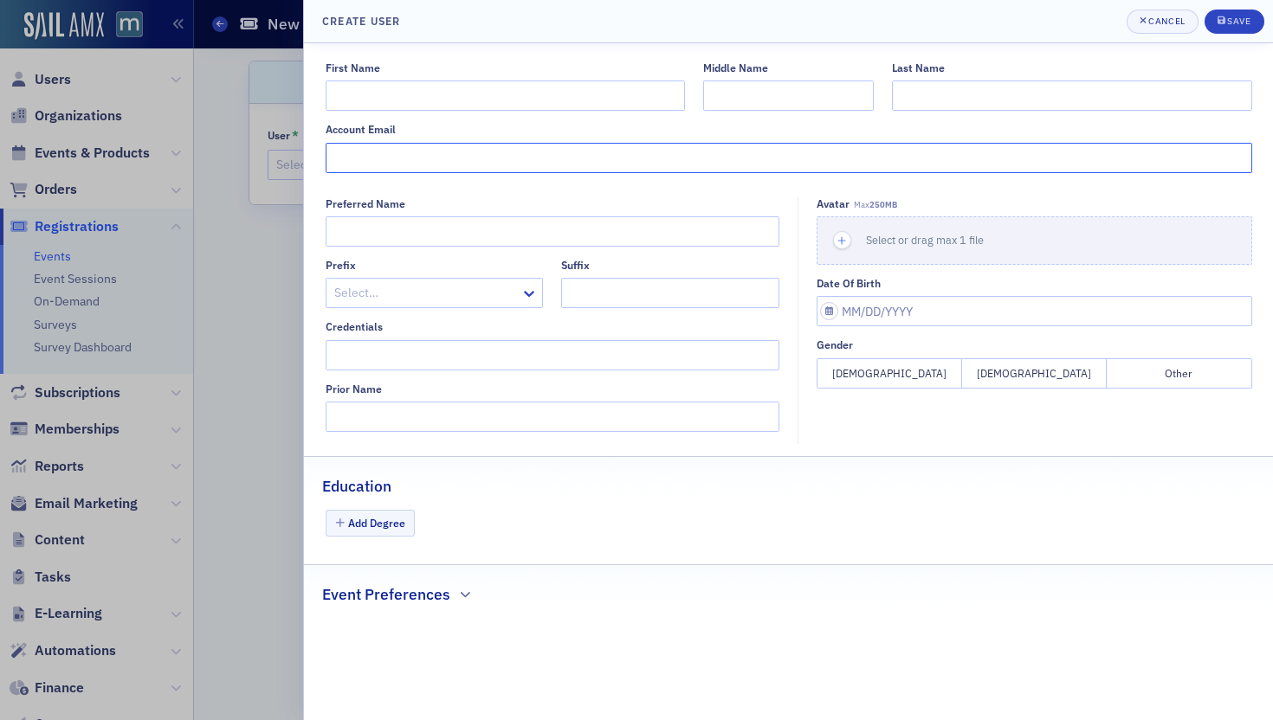
click at [471, 151] on input "Account Email" at bounding box center [789, 158] width 926 height 30
paste input "[PERSON_NAME][EMAIL_ADDRESS][PERSON_NAME][DOMAIN_NAME]"
type input "[PERSON_NAME][EMAIL_ADDRESS][PERSON_NAME][DOMAIN_NAME]"
click at [492, 97] on input "First Name" at bounding box center [505, 96] width 359 height 30
type input "[PERSON_NAME]"
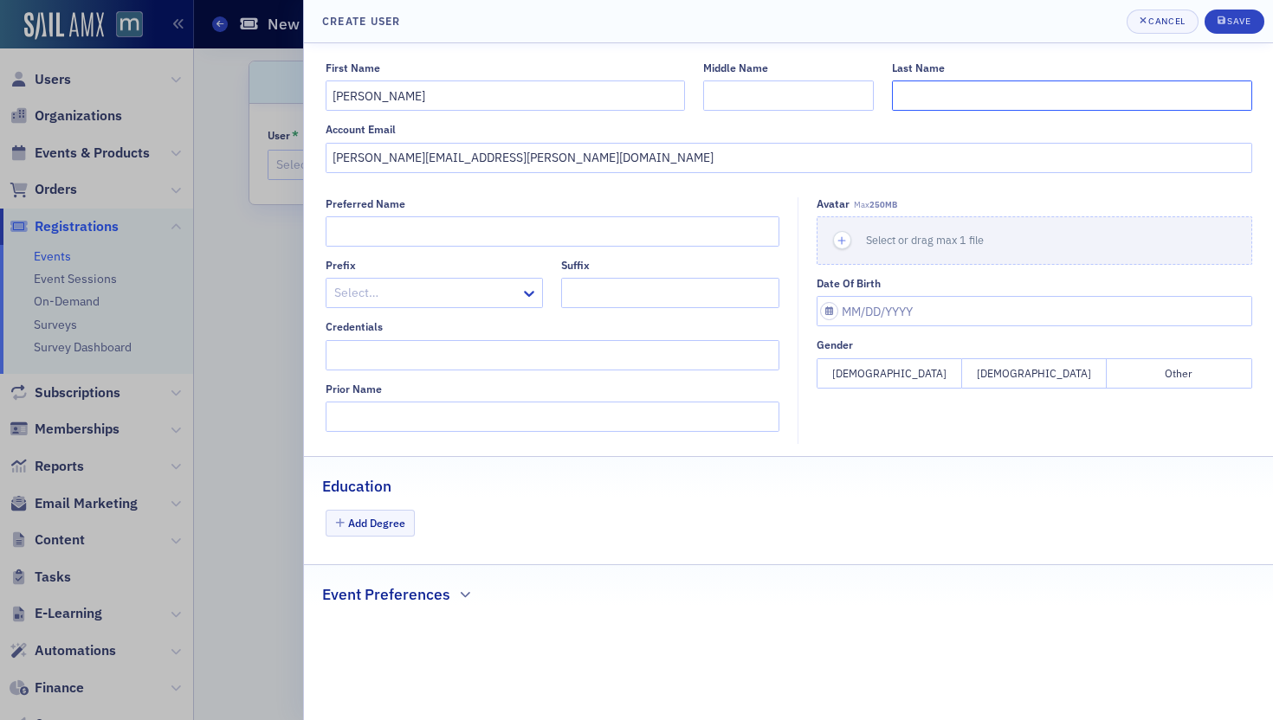
click at [959, 95] on input "Last Name" at bounding box center [1071, 96] width 359 height 30
type input "[PERSON_NAME]"
click at [1233, 24] on div "Save" at bounding box center [1238, 21] width 23 height 10
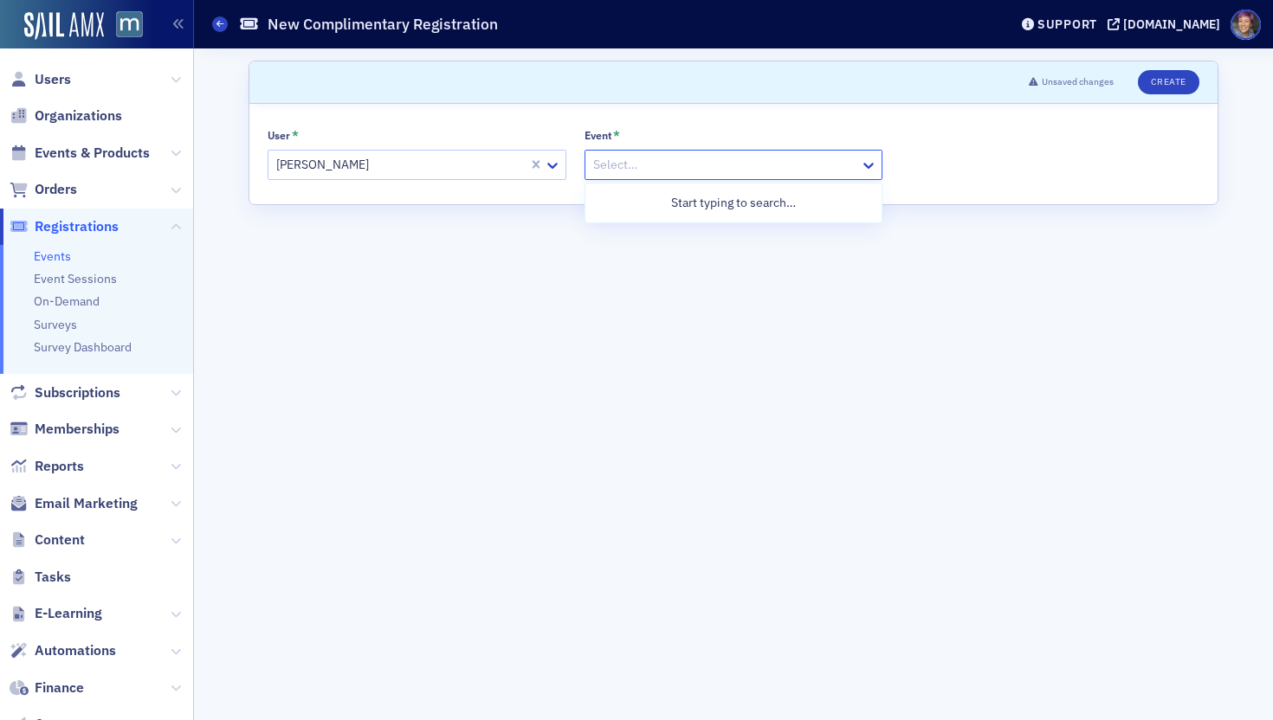
click at [648, 163] on div at bounding box center [725, 165] width 268 height 22
type input "voices"
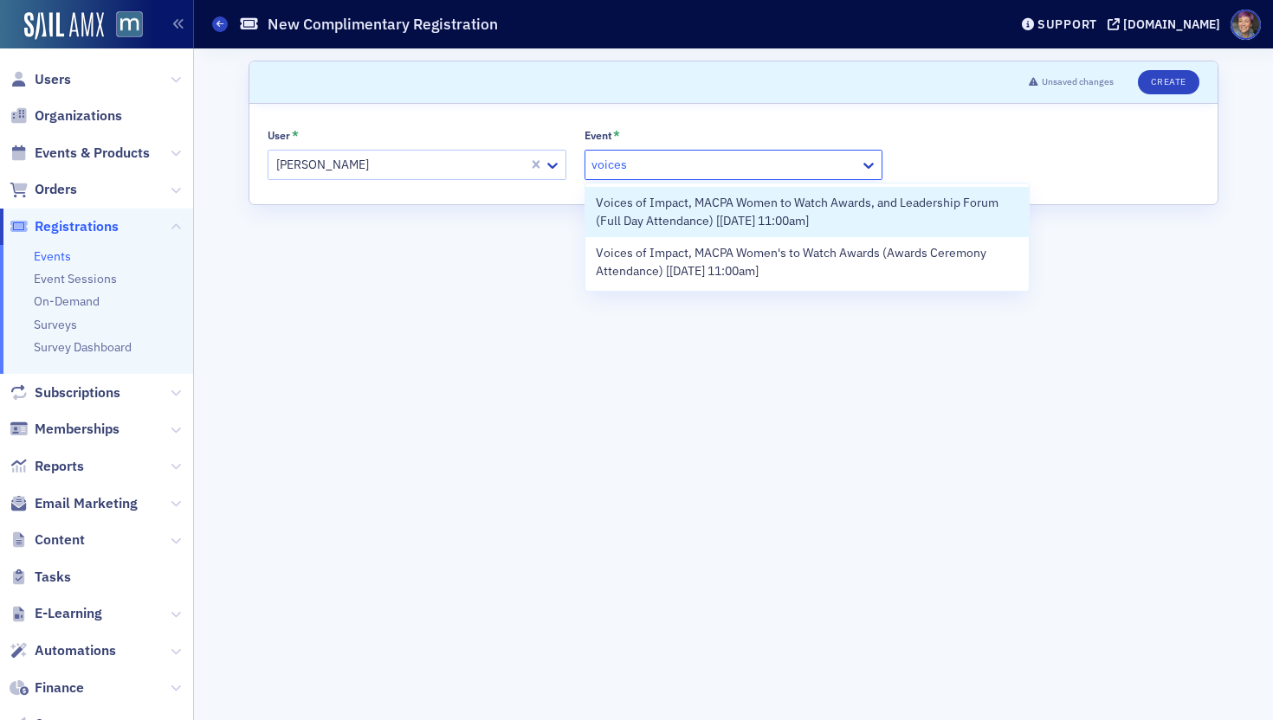
click at [701, 211] on span "Voices of Impact, MACPA Women to Watch Awards, and Leadership Forum (Full Day A…" at bounding box center [807, 212] width 423 height 36
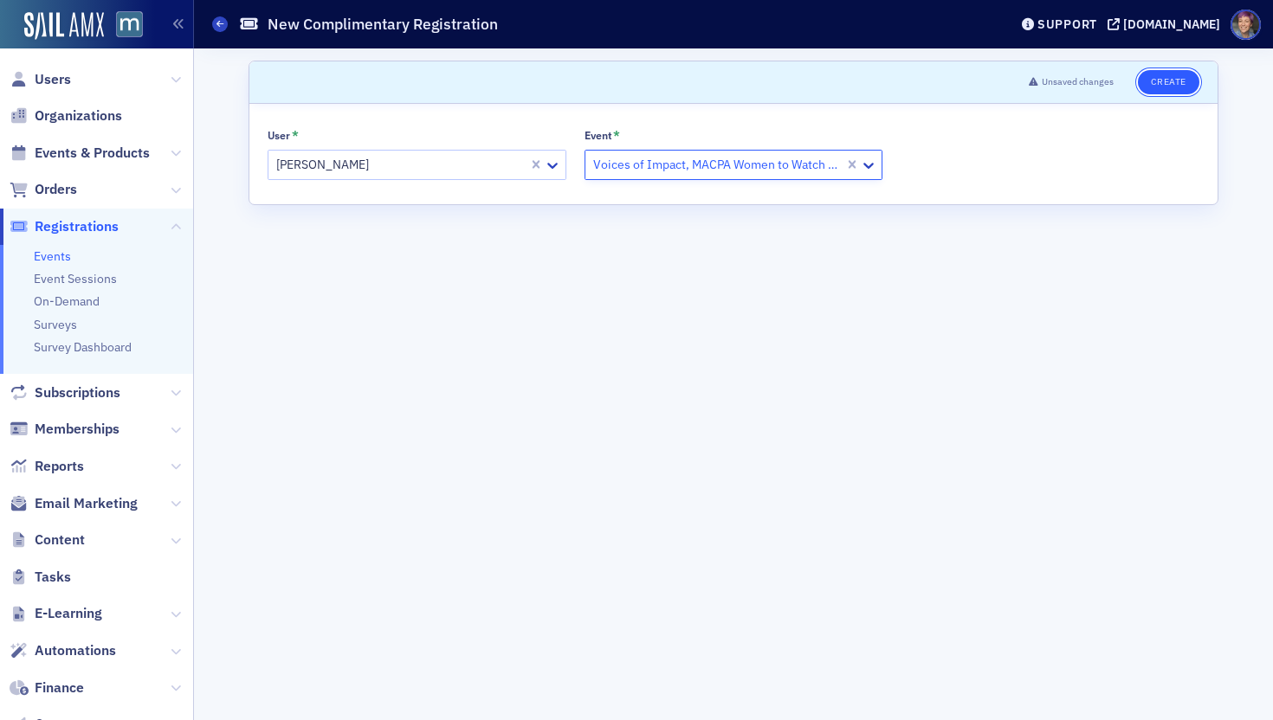
click at [1159, 91] on button "Create" at bounding box center [1168, 82] width 61 height 24
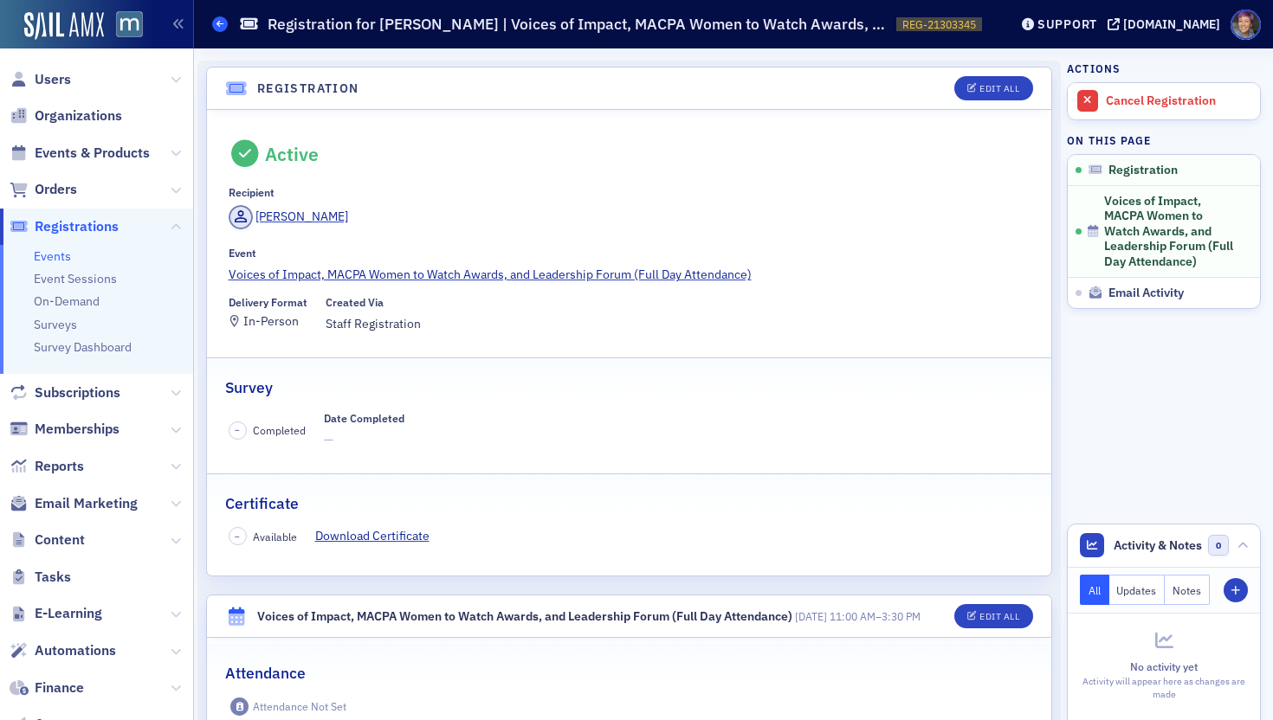
click at [216, 29] on span at bounding box center [220, 24] width 16 height 16
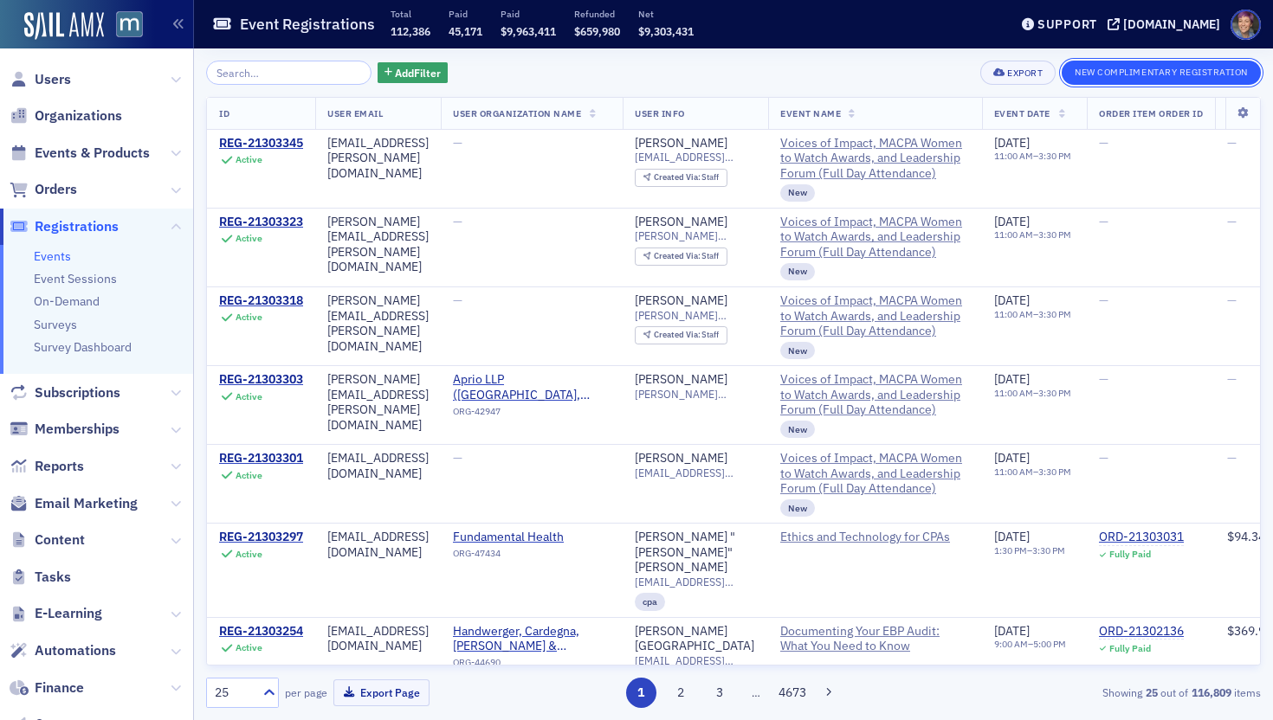
click at [1113, 69] on button "New Complimentary Registration" at bounding box center [1160, 73] width 199 height 24
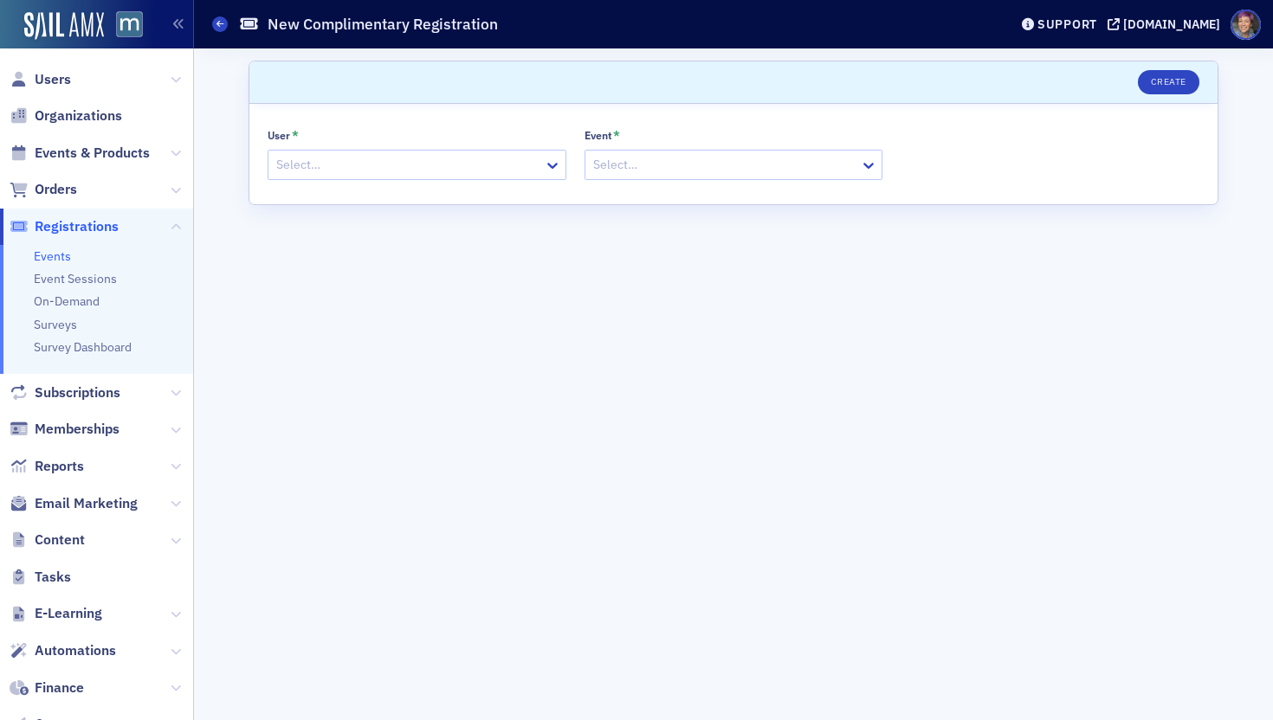
click at [371, 172] on div at bounding box center [408, 165] width 268 height 22
paste input "[EMAIL_ADDRESS][PERSON_NAME][DOMAIN_NAME]>"
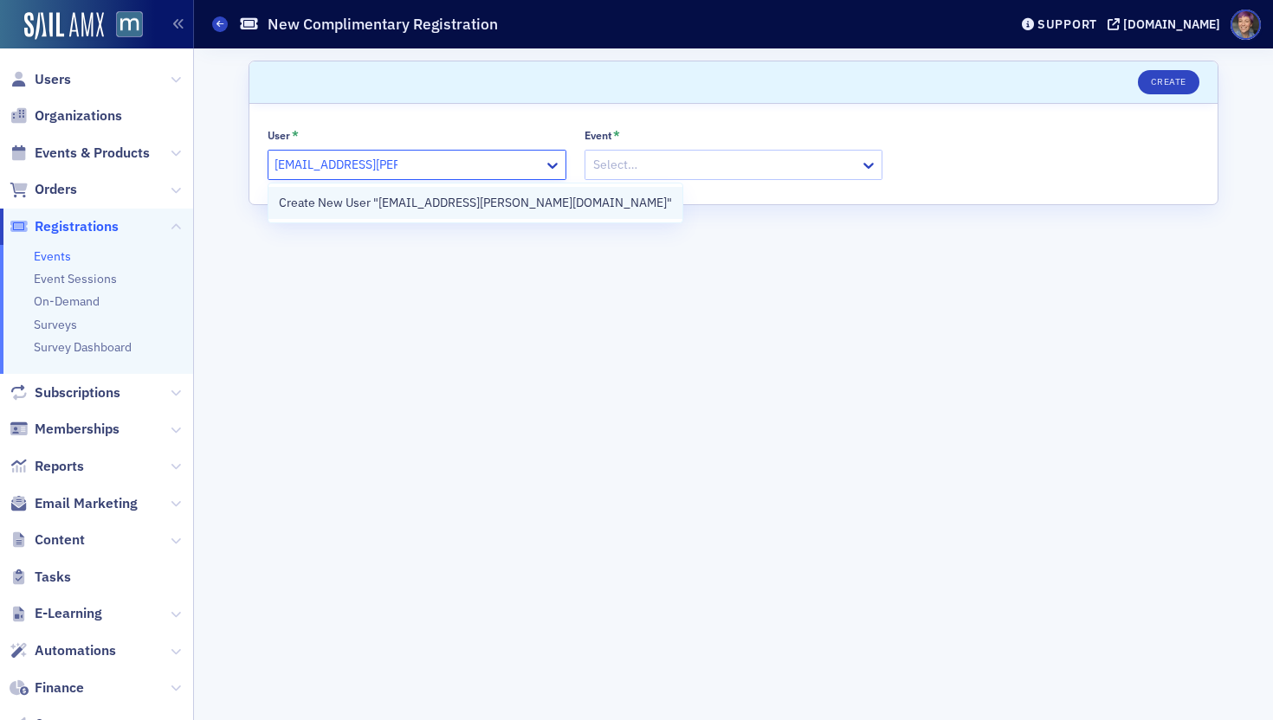
click at [404, 207] on div "Create New User "[EMAIL_ADDRESS][PERSON_NAME][DOMAIN_NAME]"" at bounding box center [475, 203] width 393 height 18
type input "[EMAIL_ADDRESS][PERSON_NAME][DOMAIN_NAME]"
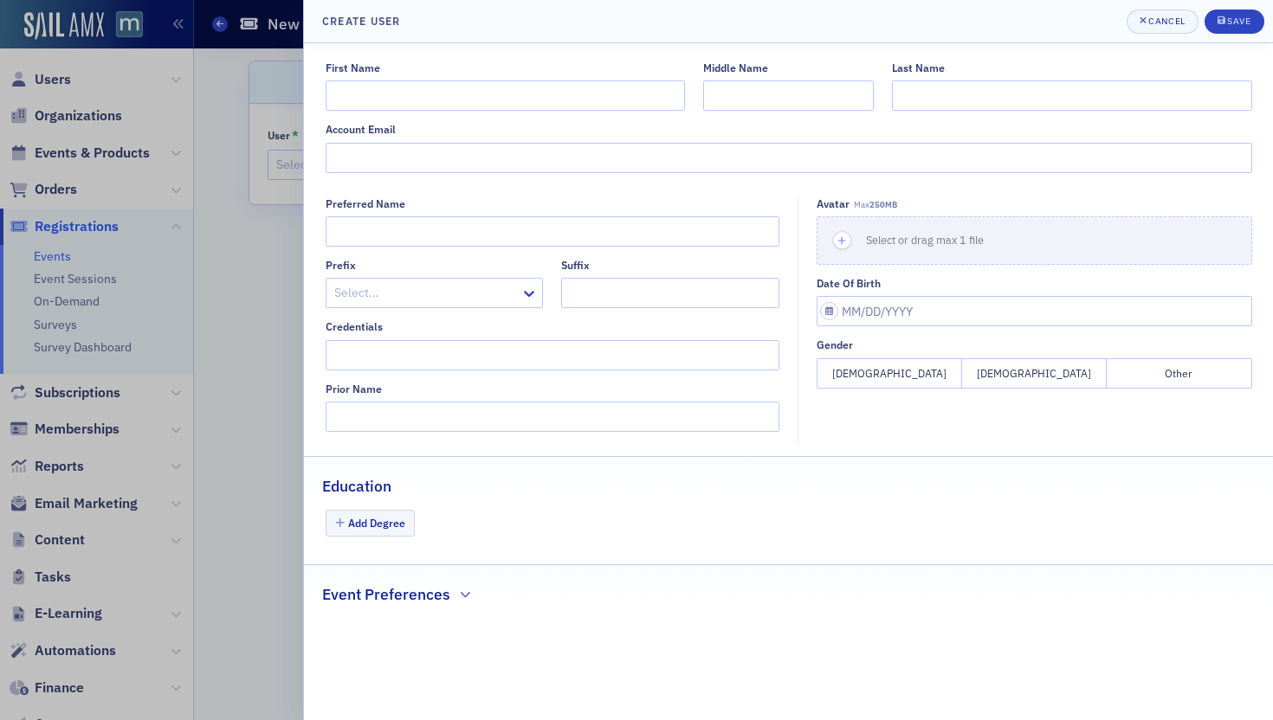
click at [478, 78] on div "First Name" at bounding box center [505, 85] width 359 height 49
click at [479, 90] on input "First Name" at bounding box center [505, 96] width 359 height 30
type input "Grace"
type input "[PERSON_NAME]"
paste input "[EMAIL_ADDRESS][PERSON_NAME][DOMAIN_NAME]>"
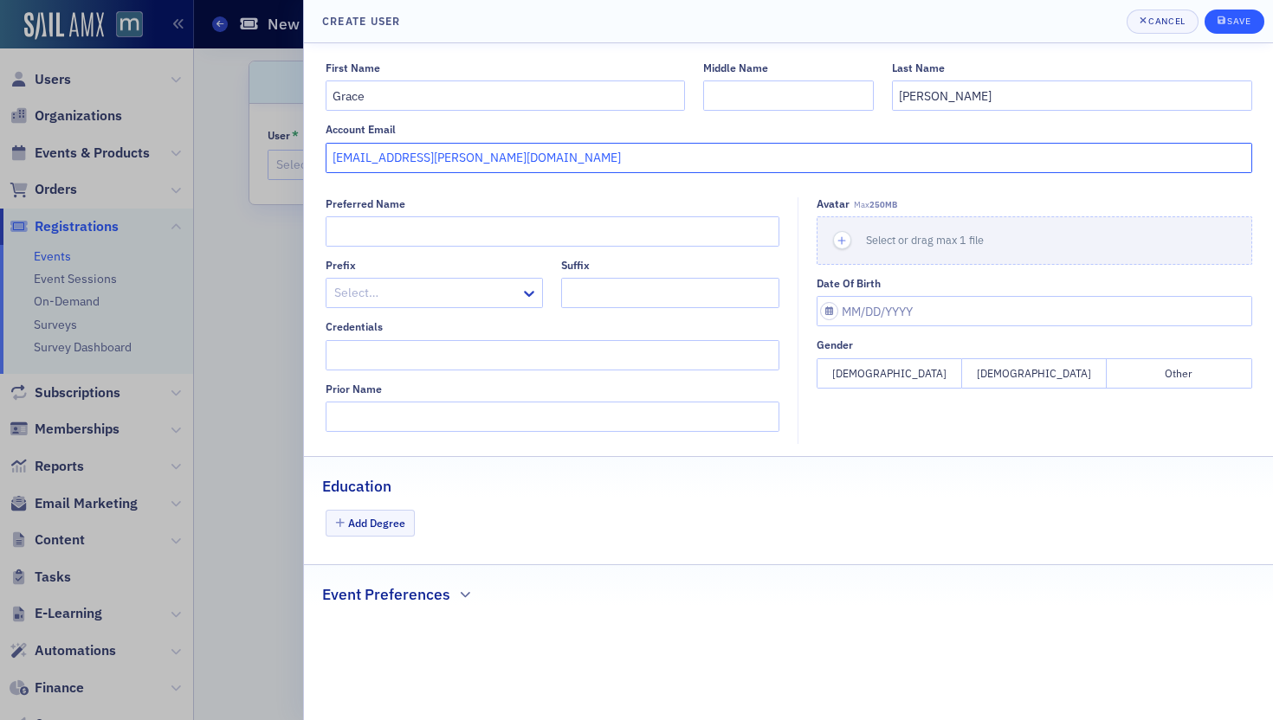
type input "[EMAIL_ADDRESS][PERSON_NAME][DOMAIN_NAME]"
click at [1235, 23] on div "Save" at bounding box center [1238, 21] width 23 height 10
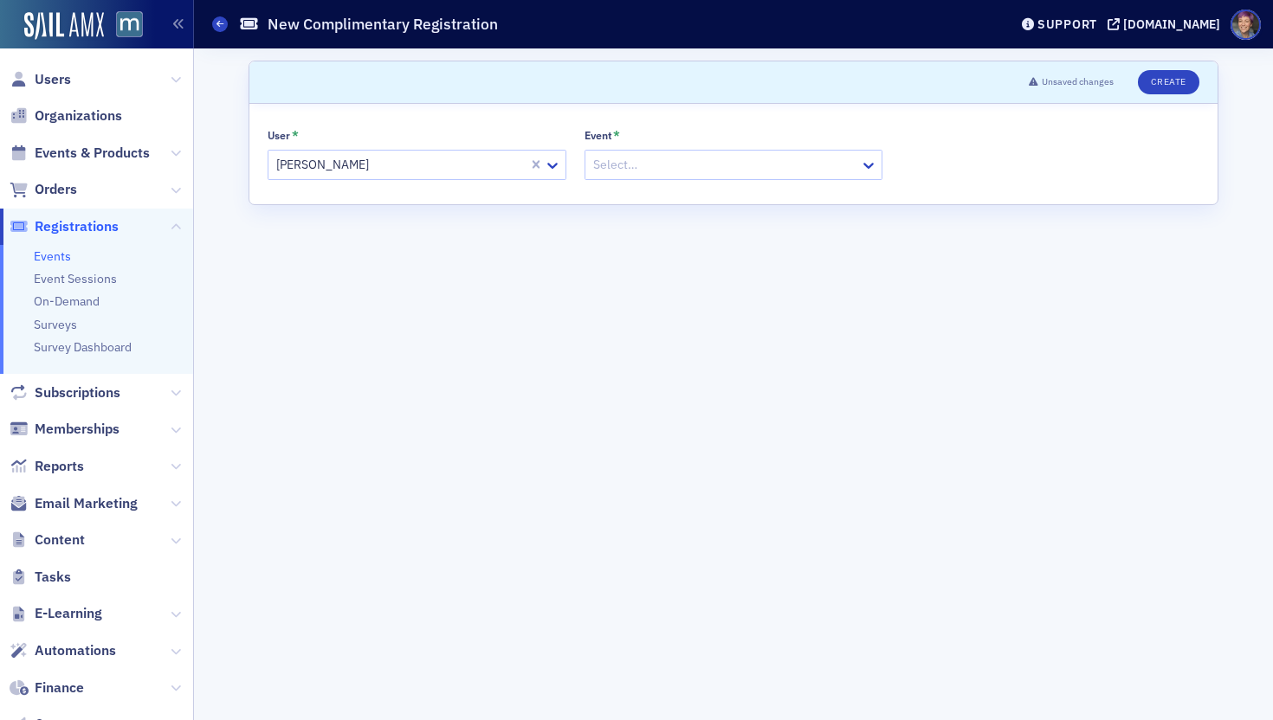
click at [648, 184] on div "User * [PERSON_NAME] Event * Select…" at bounding box center [733, 154] width 968 height 100
click at [648, 177] on div "Select…" at bounding box center [733, 165] width 299 height 30
type input "voices"
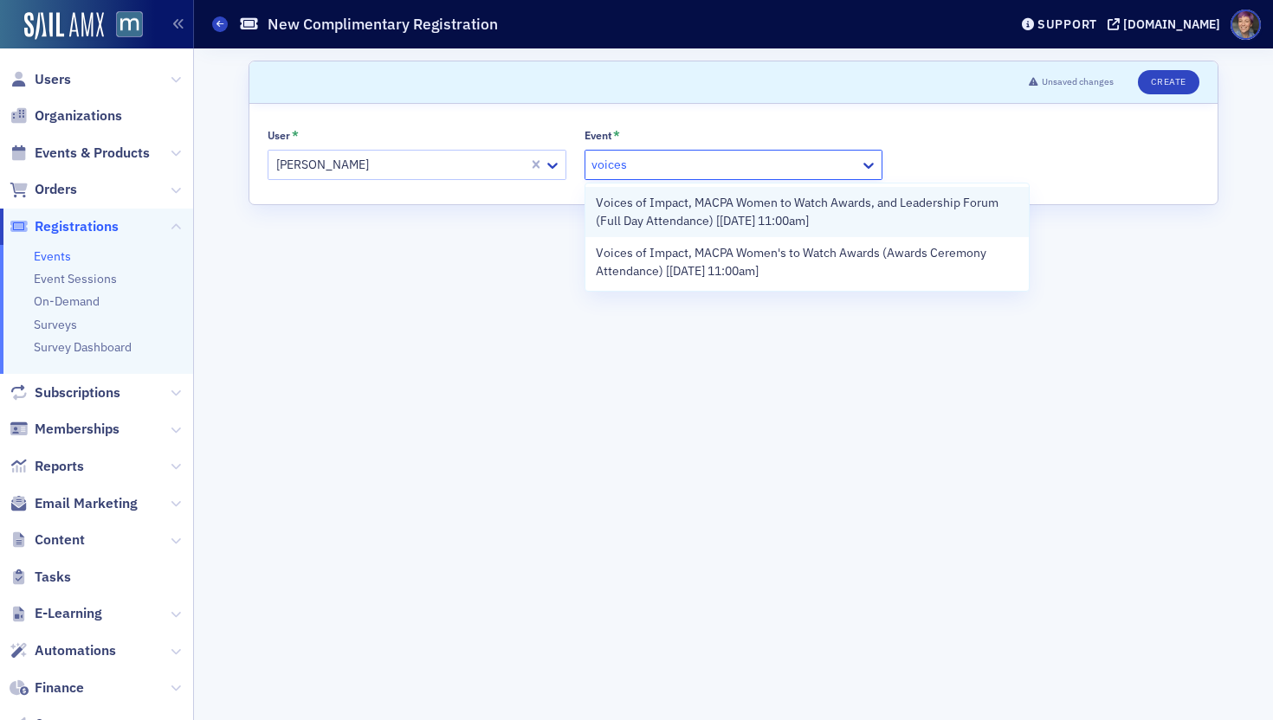
click at [652, 189] on div "Voices of Impact, MACPA Women to Watch Awards, and Leadership Forum (Full Day A…" at bounding box center [807, 212] width 444 height 50
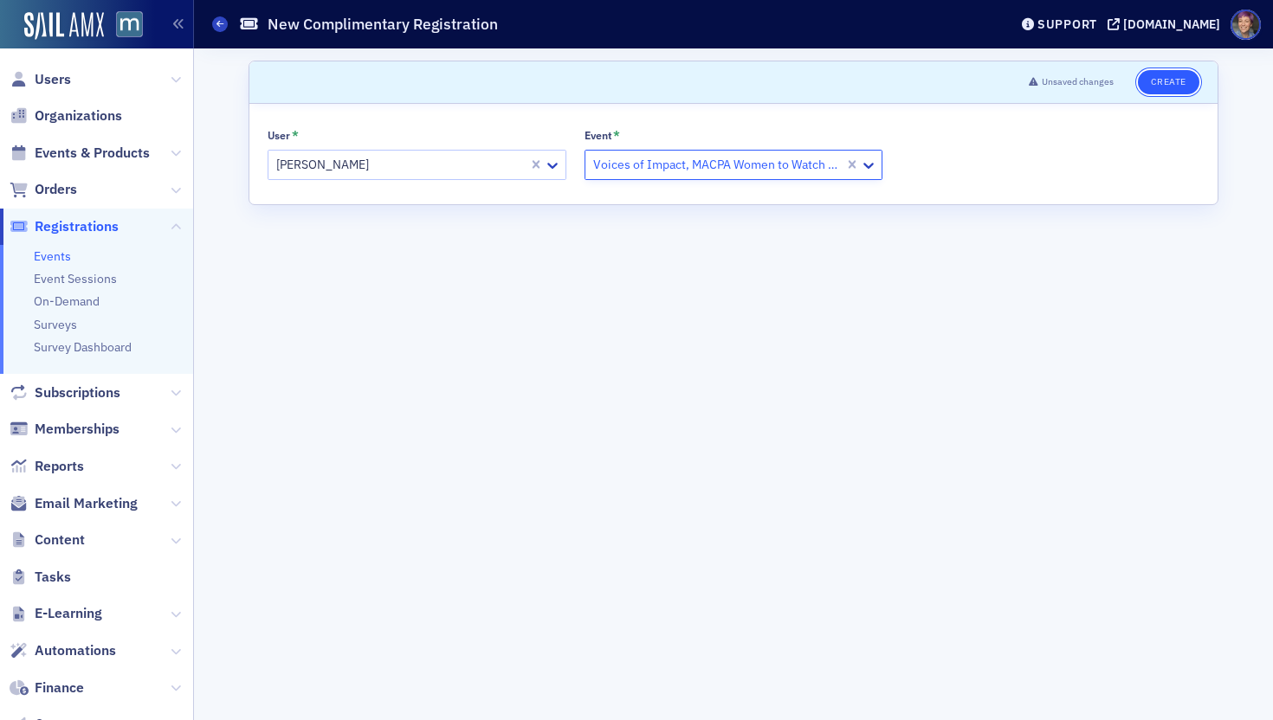
click at [1163, 87] on button "Create" at bounding box center [1168, 82] width 61 height 24
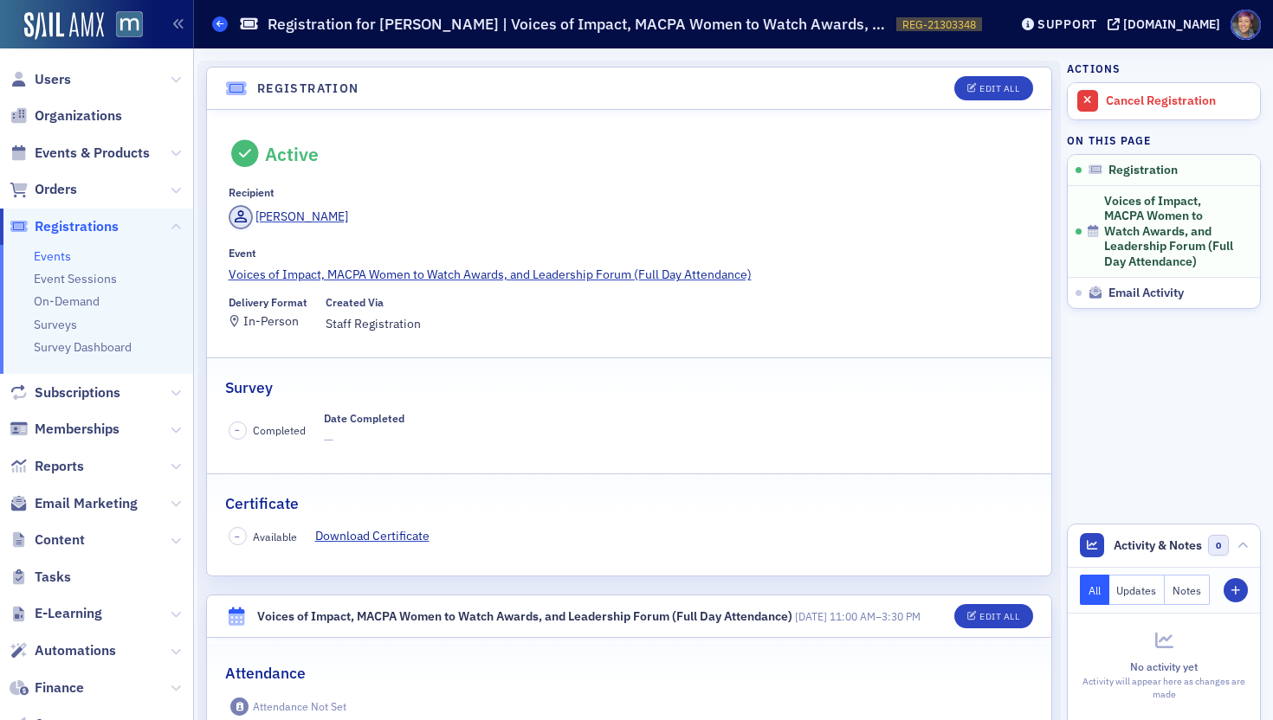
click at [224, 30] on link "Events" at bounding box center [220, 24] width 16 height 16
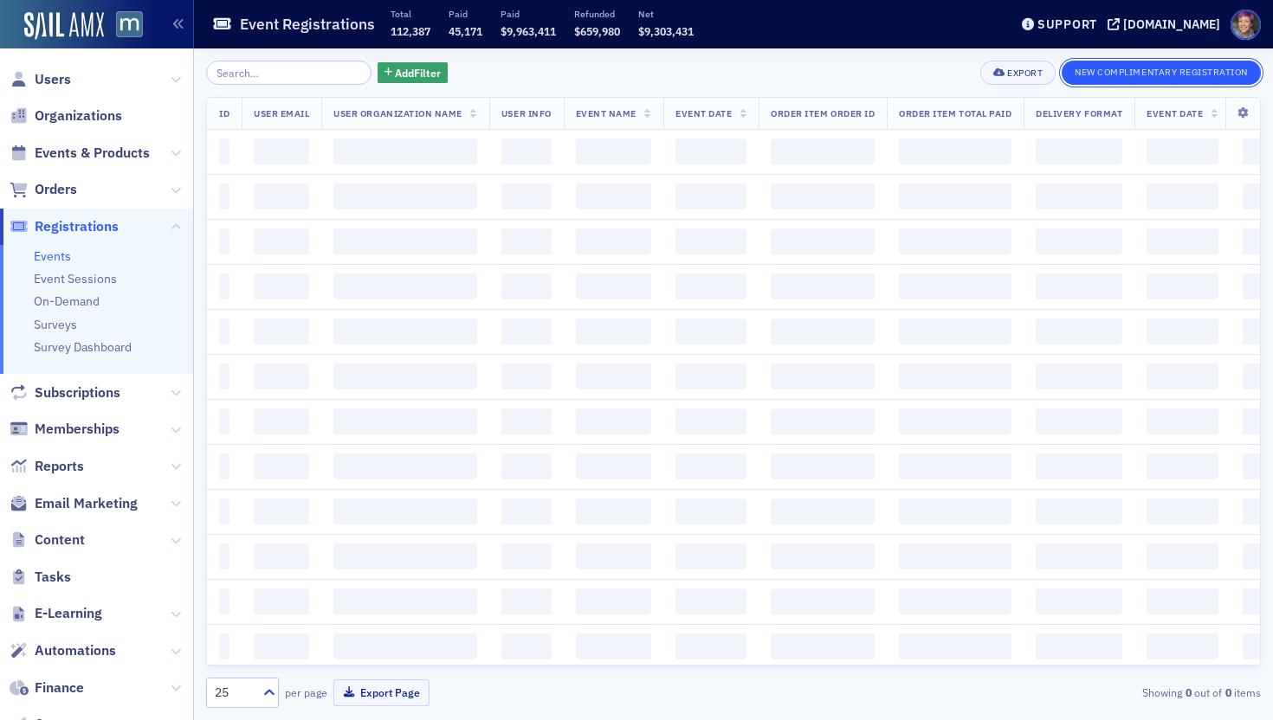
click at [1221, 73] on button "New Complimentary Registration" at bounding box center [1160, 73] width 199 height 24
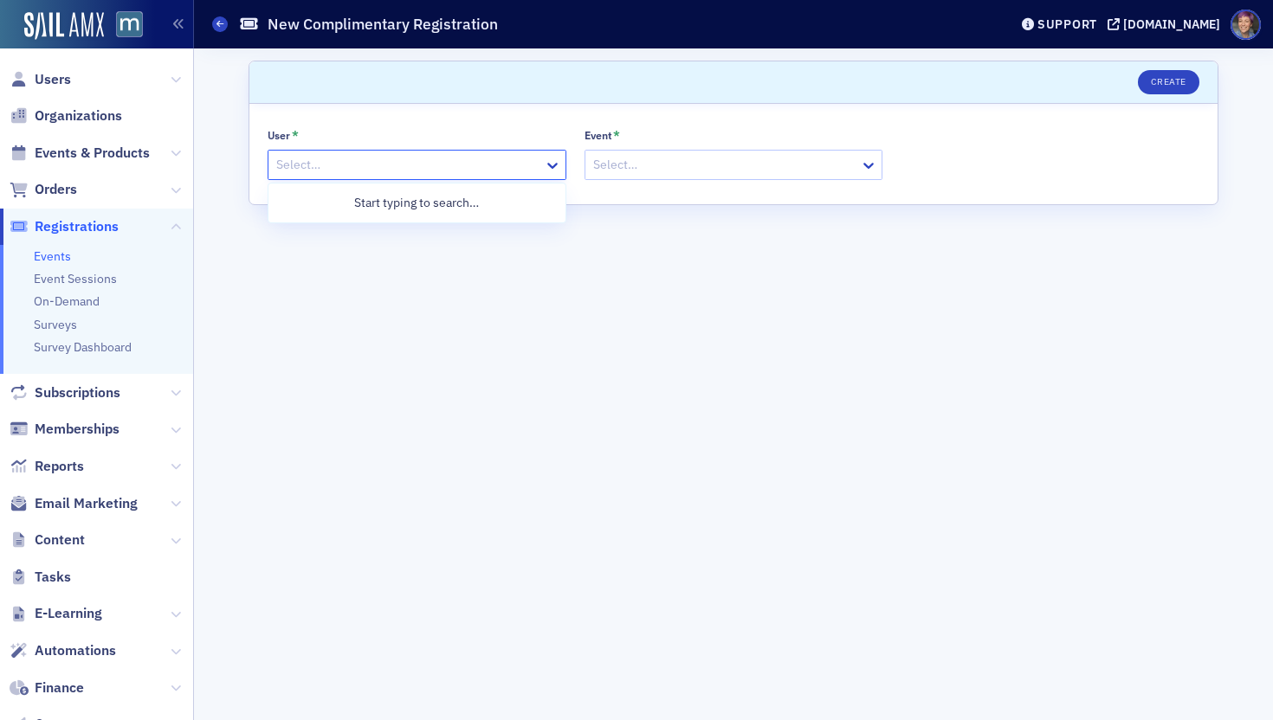
click at [332, 170] on div at bounding box center [408, 165] width 268 height 22
paste input "[PERSON_NAME][EMAIL_ADDRESS][DOMAIN_NAME]>"
click at [389, 210] on div "Create New User "[PERSON_NAME][EMAIL_ADDRESS][DOMAIN_NAME]"" at bounding box center [475, 203] width 393 height 18
type input "[PERSON_NAME][EMAIL_ADDRESS][DOMAIN_NAME]"
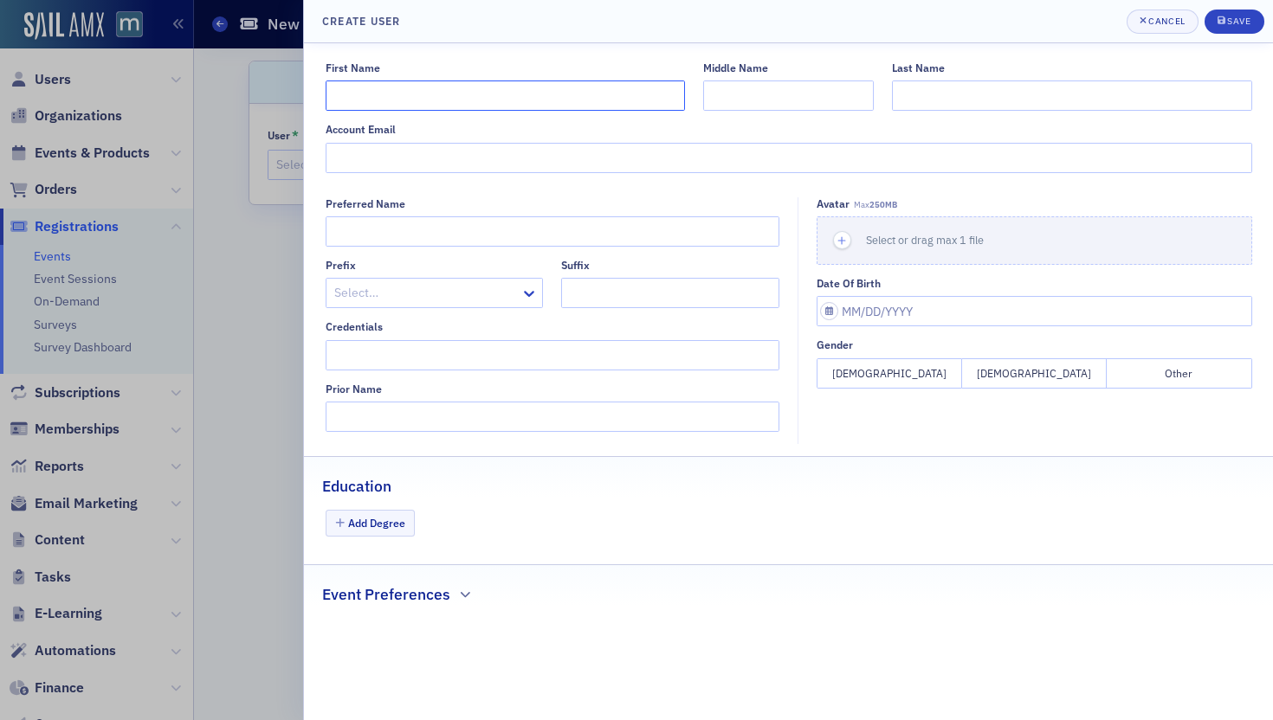
click at [513, 102] on input "First Name" at bounding box center [505, 96] width 359 height 30
type input "[PERSON_NAME]"
paste input "[PERSON_NAME][EMAIL_ADDRESS][DOMAIN_NAME]>"
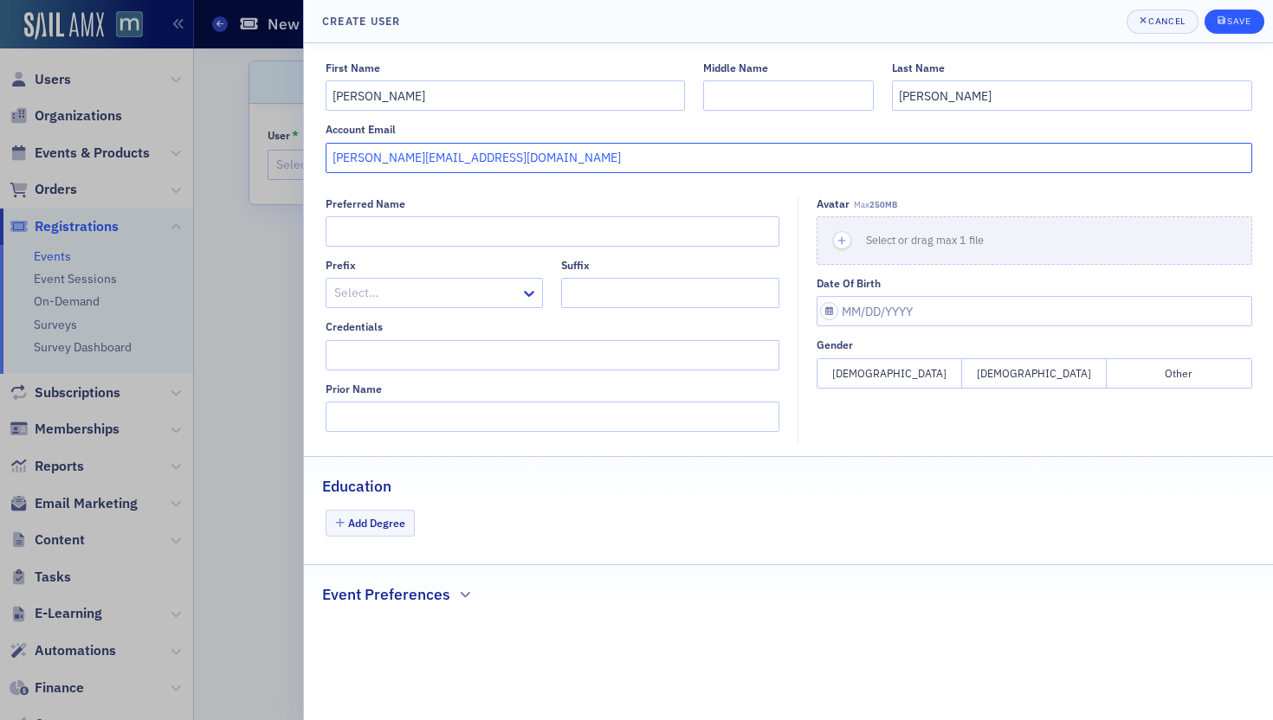
type input "[PERSON_NAME][EMAIL_ADDRESS][DOMAIN_NAME]"
click at [1242, 17] on div "Save" at bounding box center [1238, 21] width 23 height 10
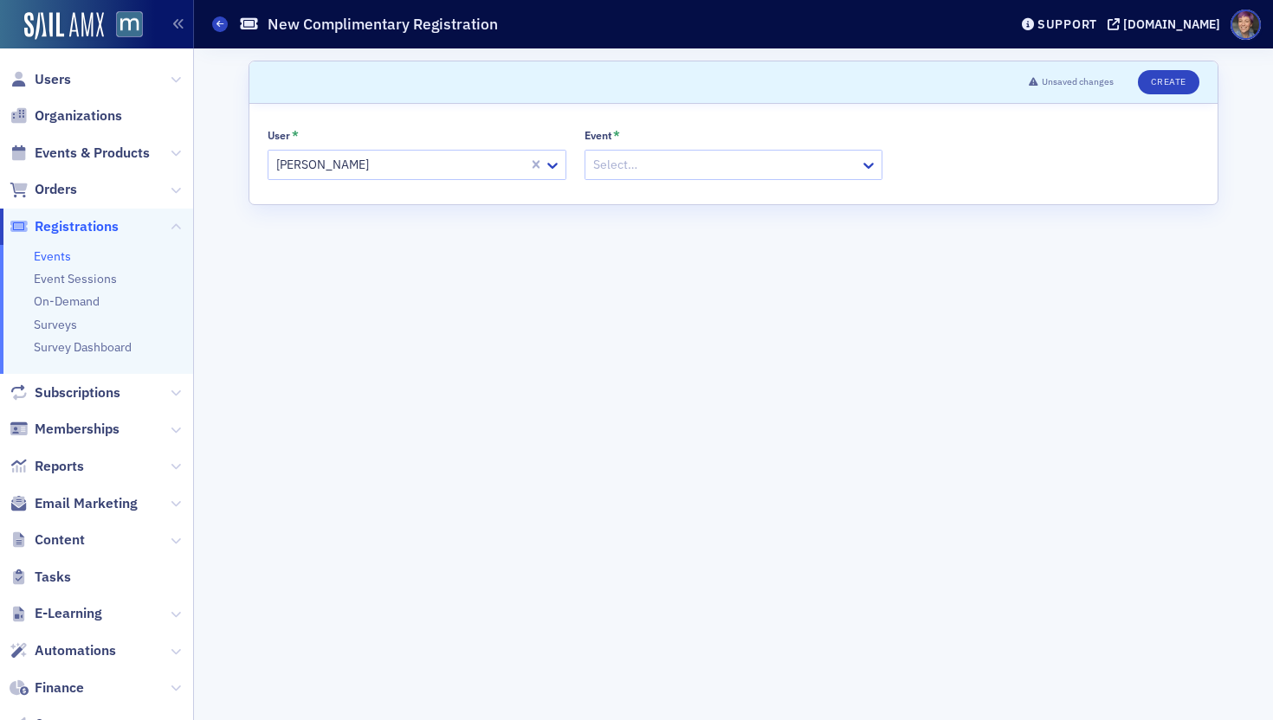
click at [604, 177] on div "Select…" at bounding box center [733, 165] width 299 height 30
type input "voices"
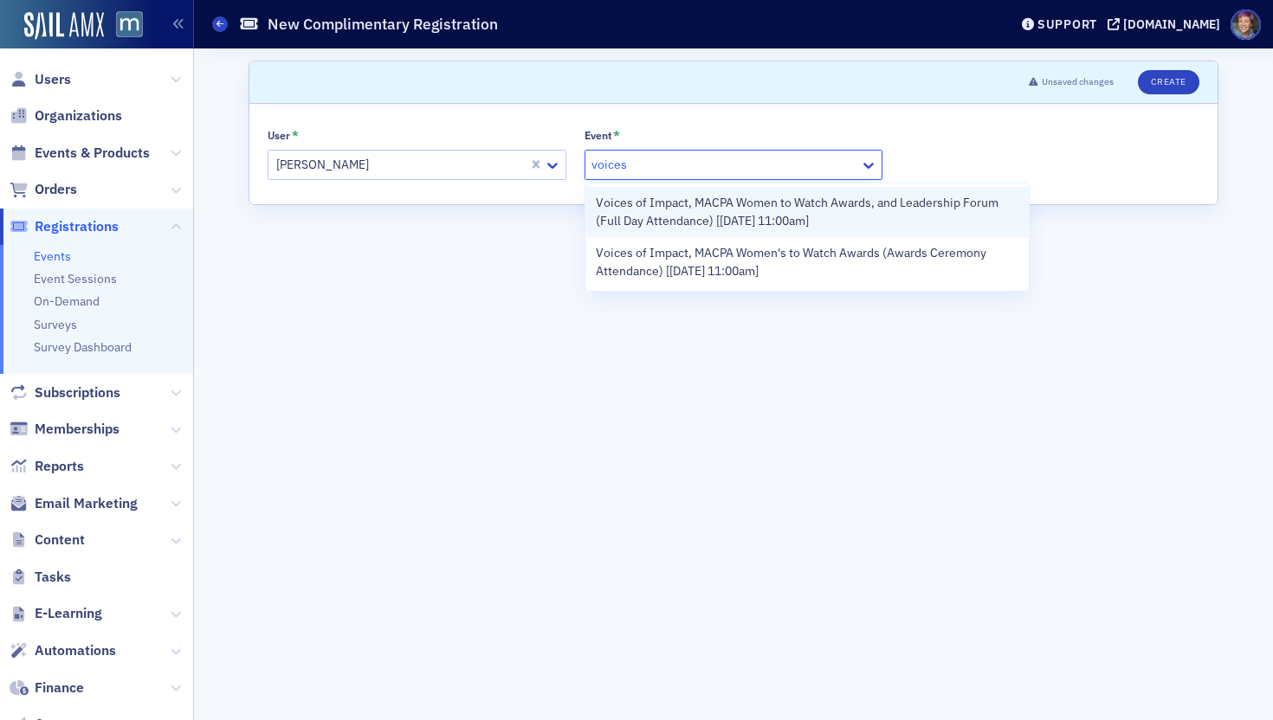
click at [644, 206] on span "Voices of Impact, MACPA Women to Watch Awards, and Leadership Forum (Full Day A…" at bounding box center [807, 212] width 423 height 36
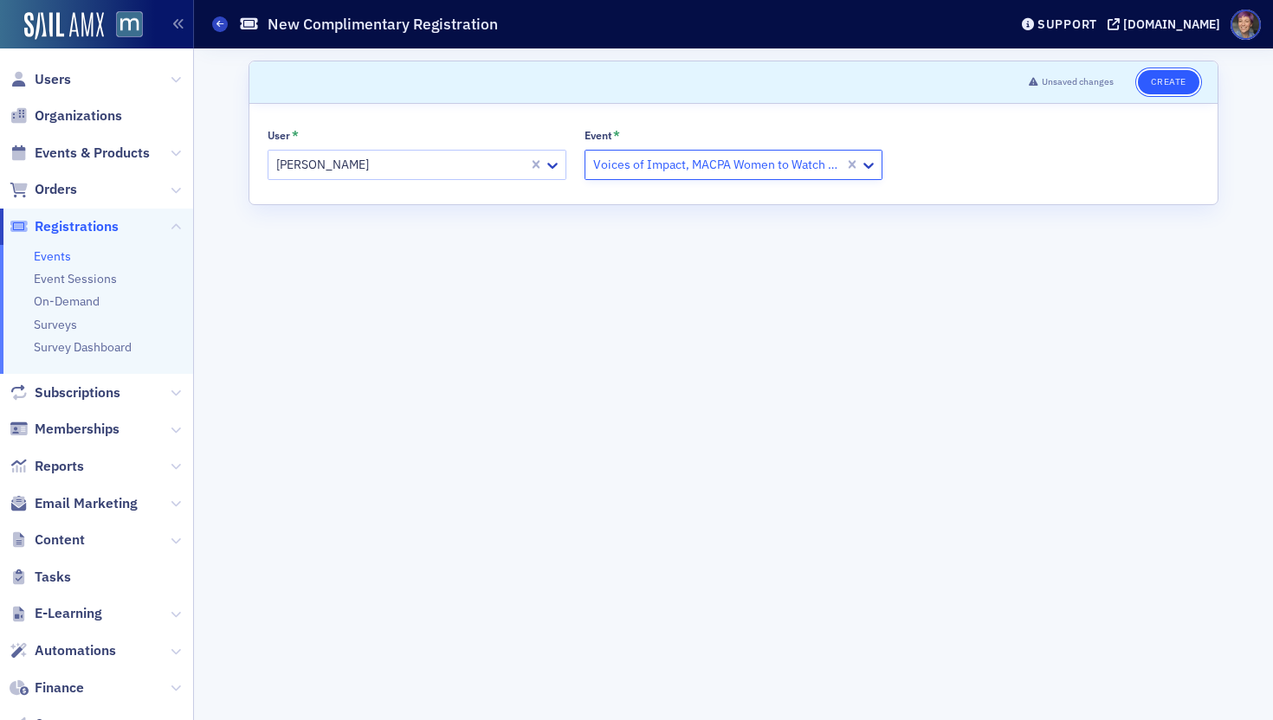
click at [1185, 85] on button "Create" at bounding box center [1168, 82] width 61 height 24
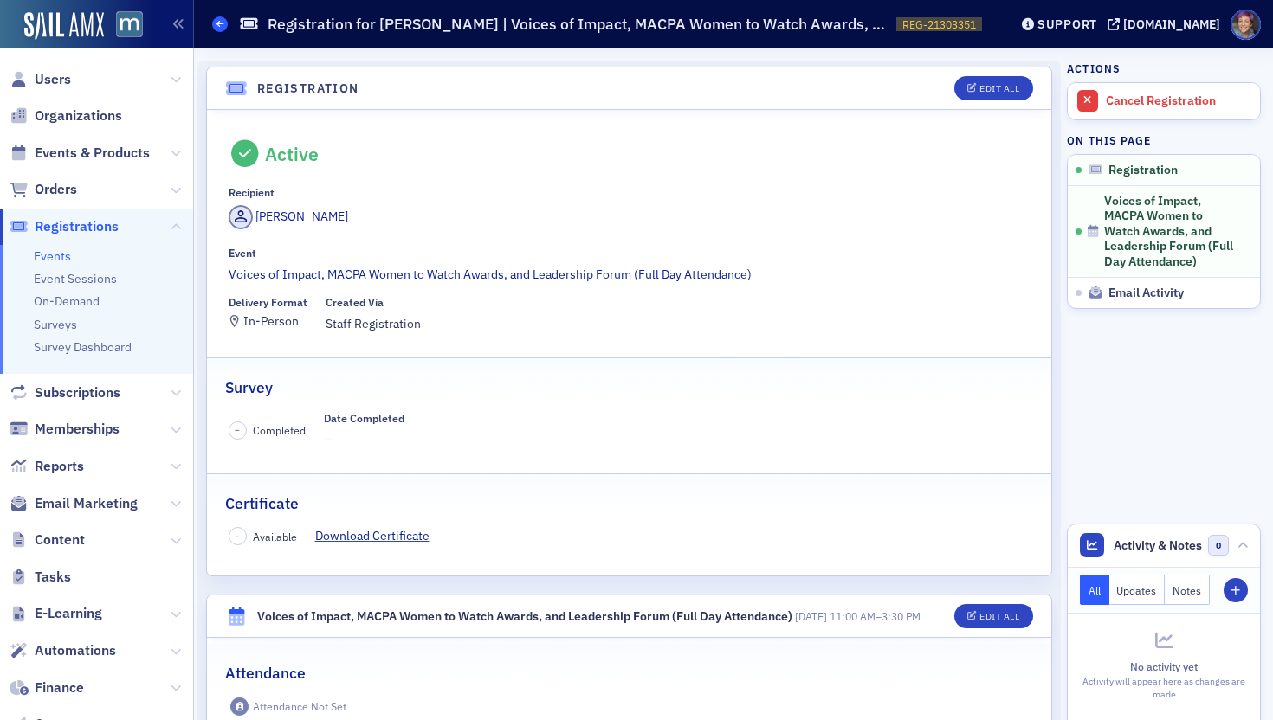
click at [214, 29] on span at bounding box center [220, 24] width 16 height 16
